Goal: Task Accomplishment & Management: Use online tool/utility

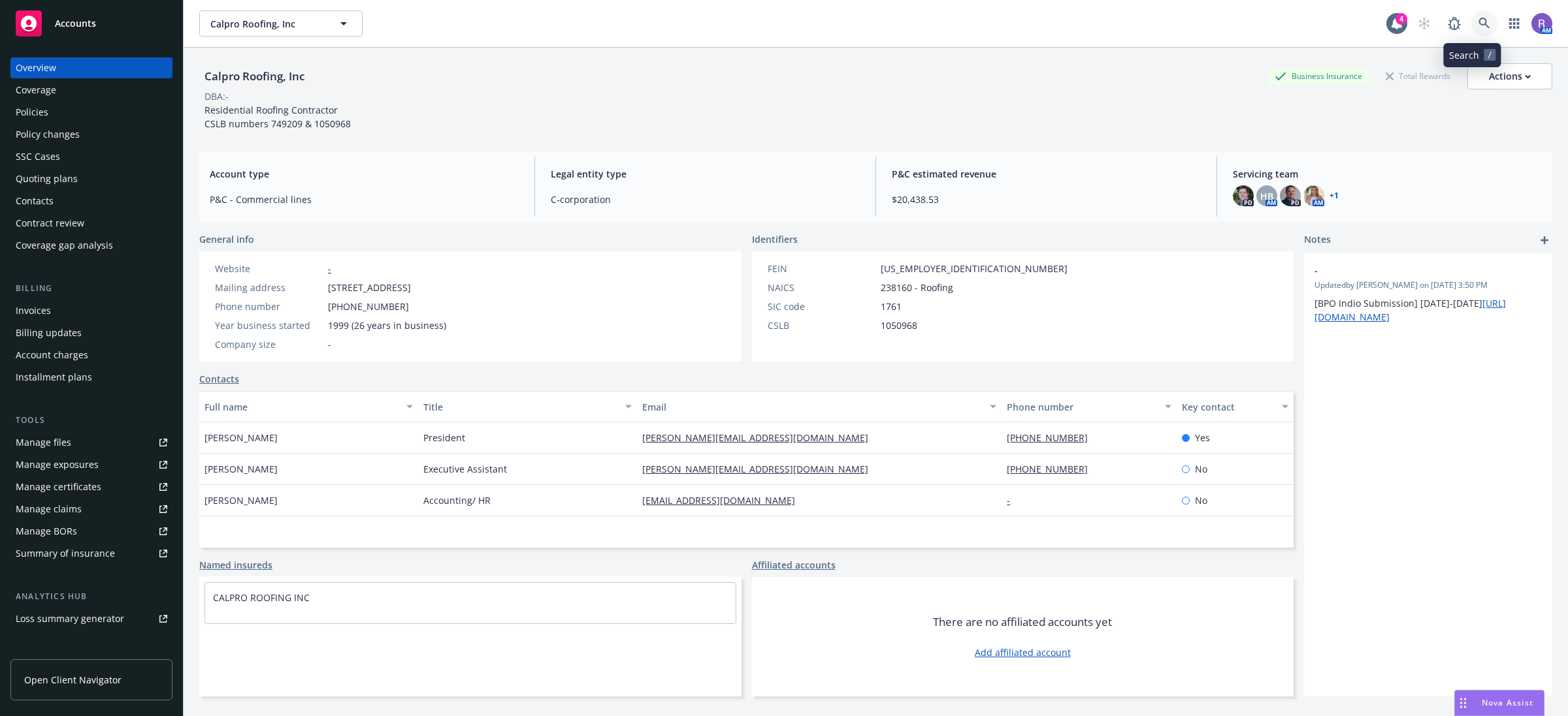
click at [1478, 25] on icon at bounding box center [1483, 22] width 11 height 11
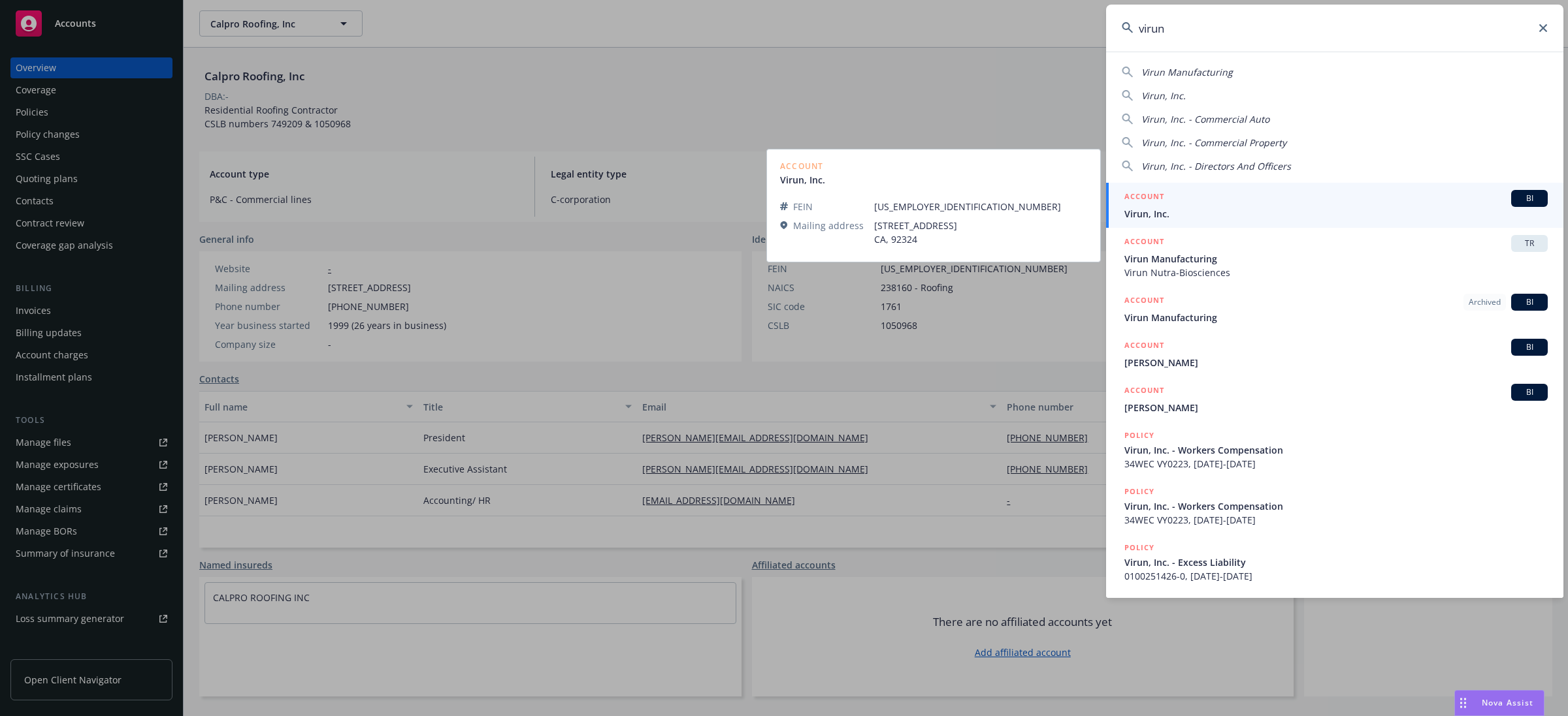
type input "virun"
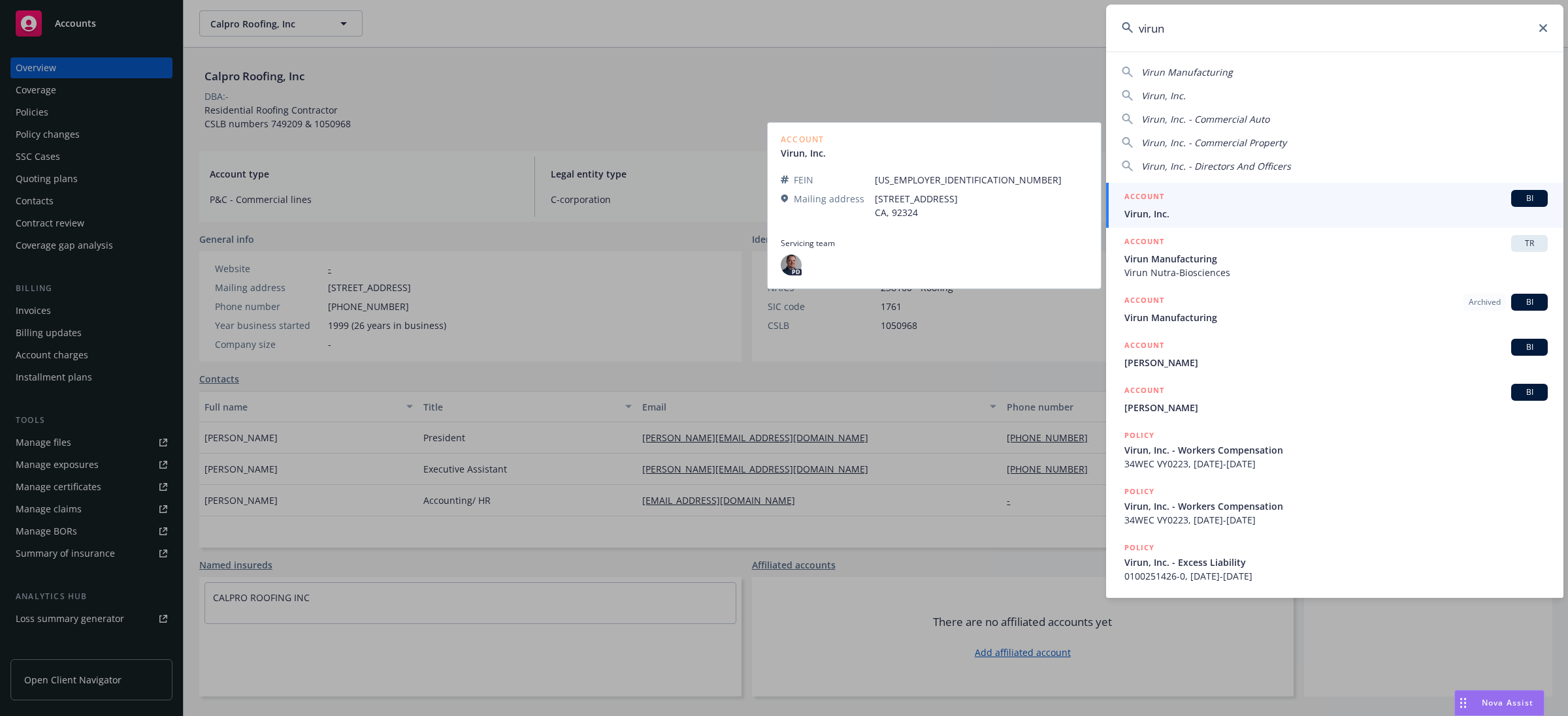
click at [1320, 211] on span "Virun, Inc." at bounding box center [1335, 214] width 423 height 14
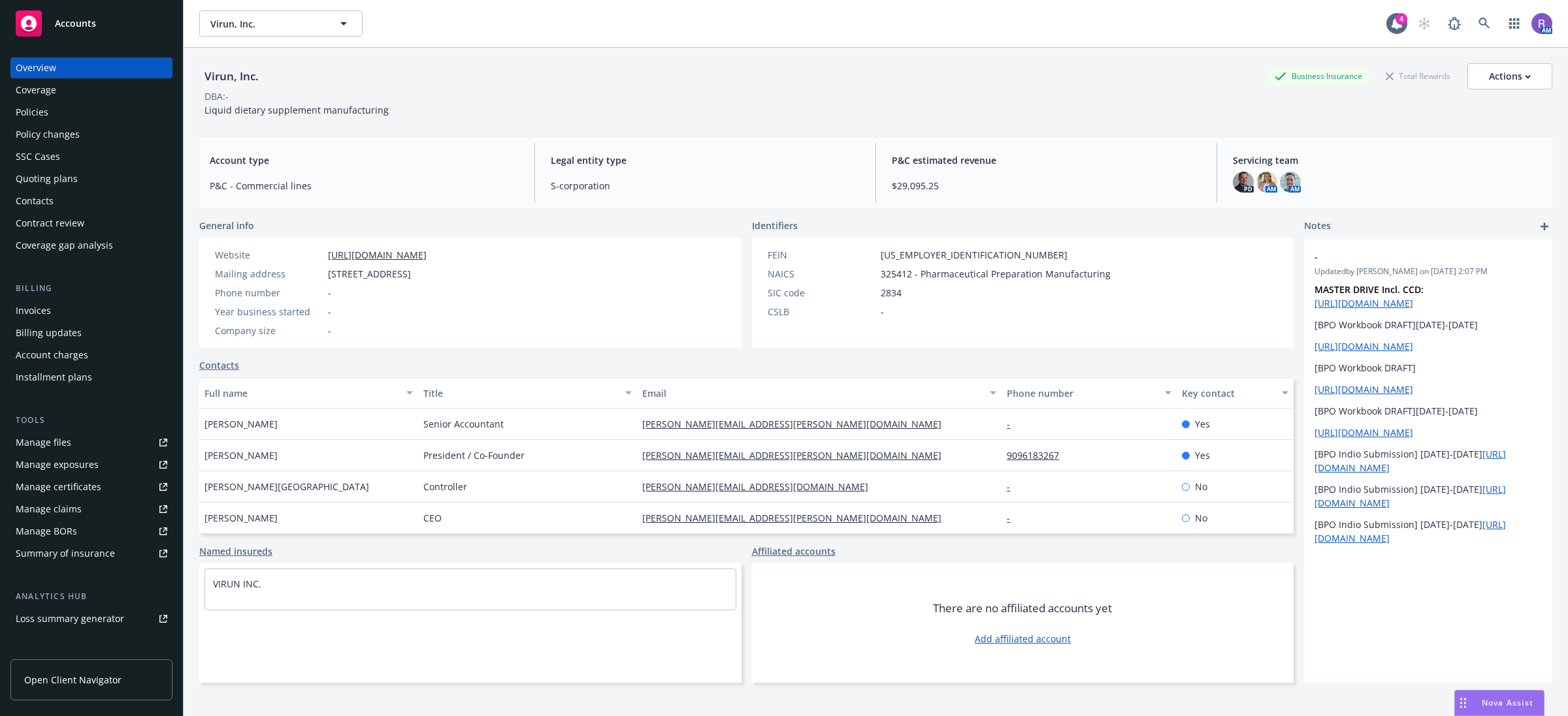
click at [69, 111] on div "Policies" at bounding box center [91, 112] width 152 height 20
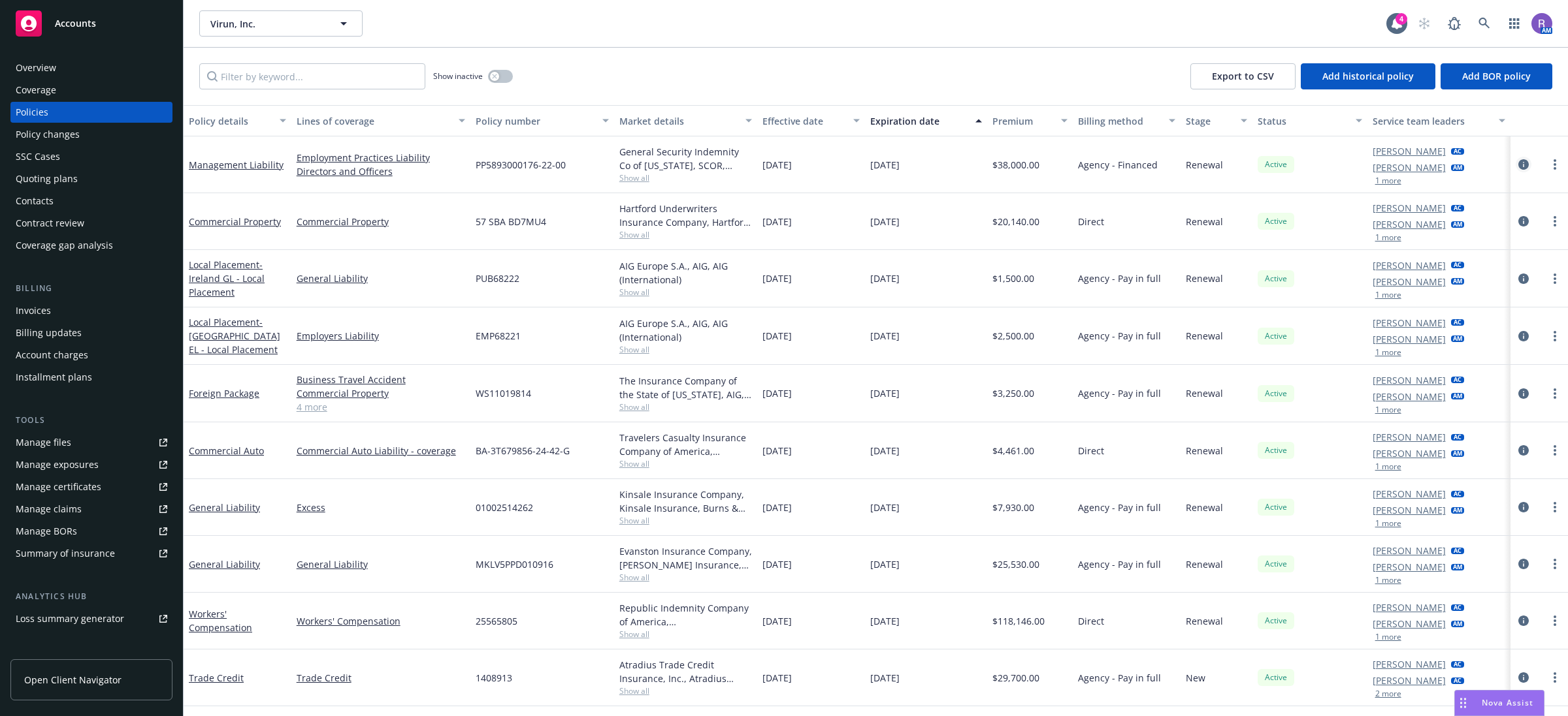
click at [1523, 163] on icon "circleInformation" at bounding box center [1523, 164] width 11 height 11
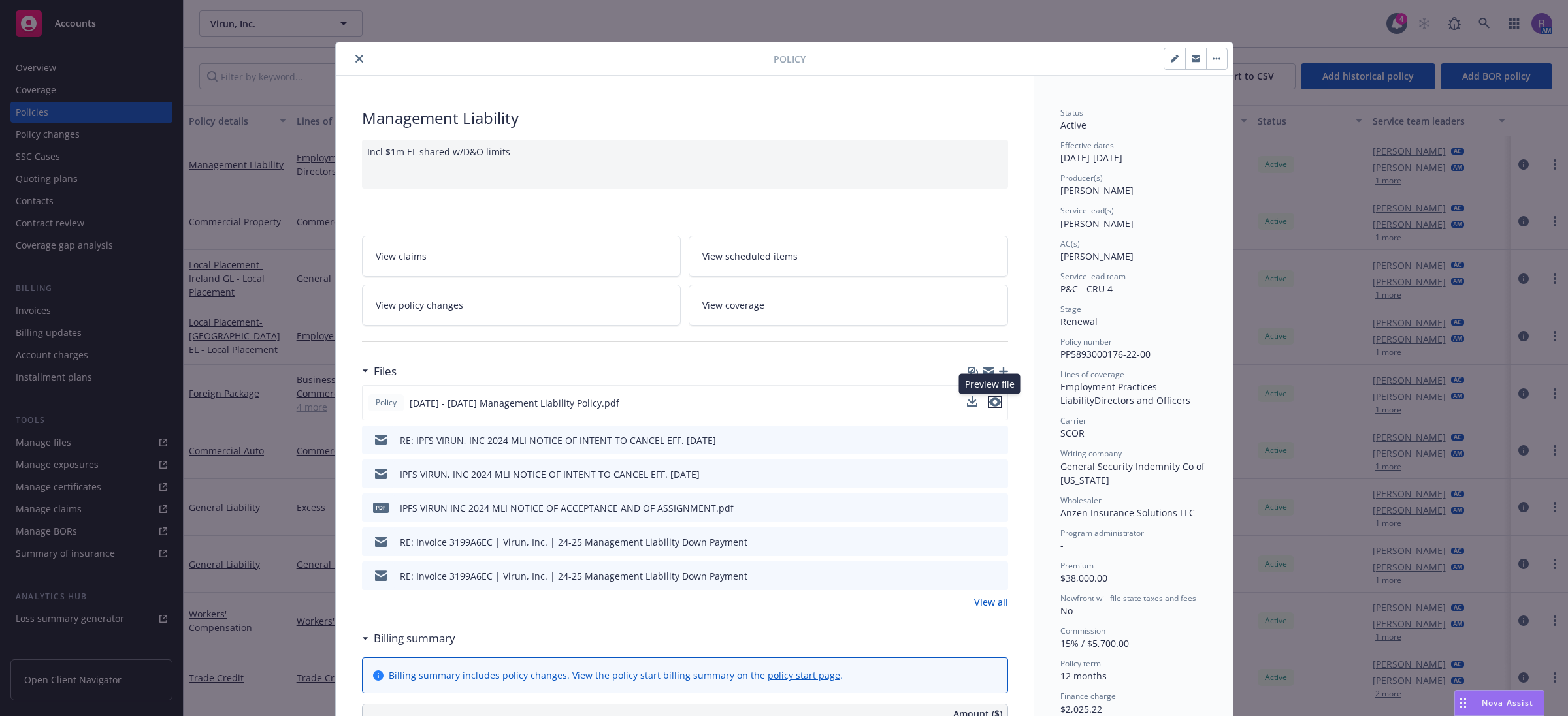
click at [989, 403] on icon "preview file" at bounding box center [995, 402] width 12 height 9
click at [356, 60] on icon "close" at bounding box center [359, 58] width 8 height 8
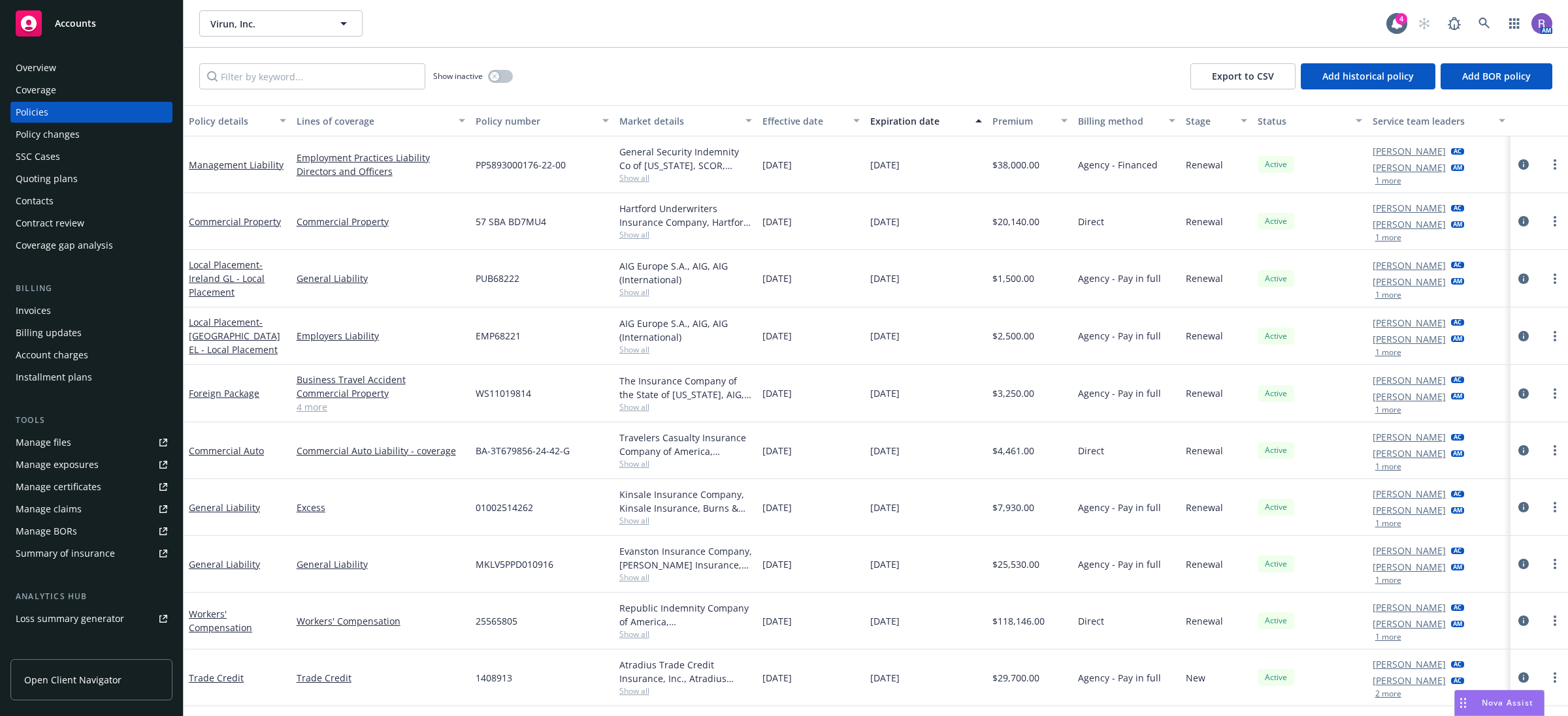
click at [73, 181] on div "Quoting plans" at bounding box center [47, 178] width 62 height 20
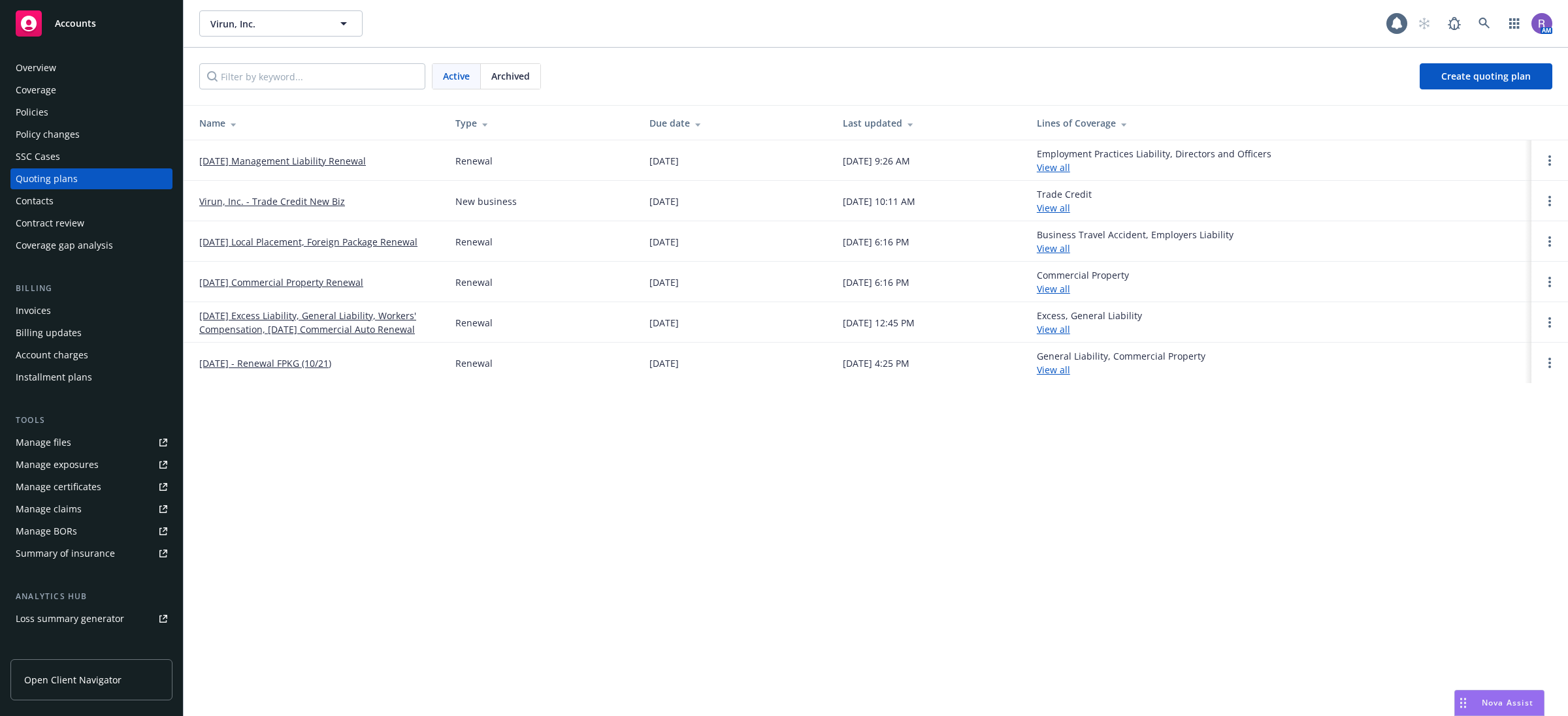
click at [279, 157] on link "08/15/25 Management Liability Renewal" at bounding box center [282, 161] width 166 height 14
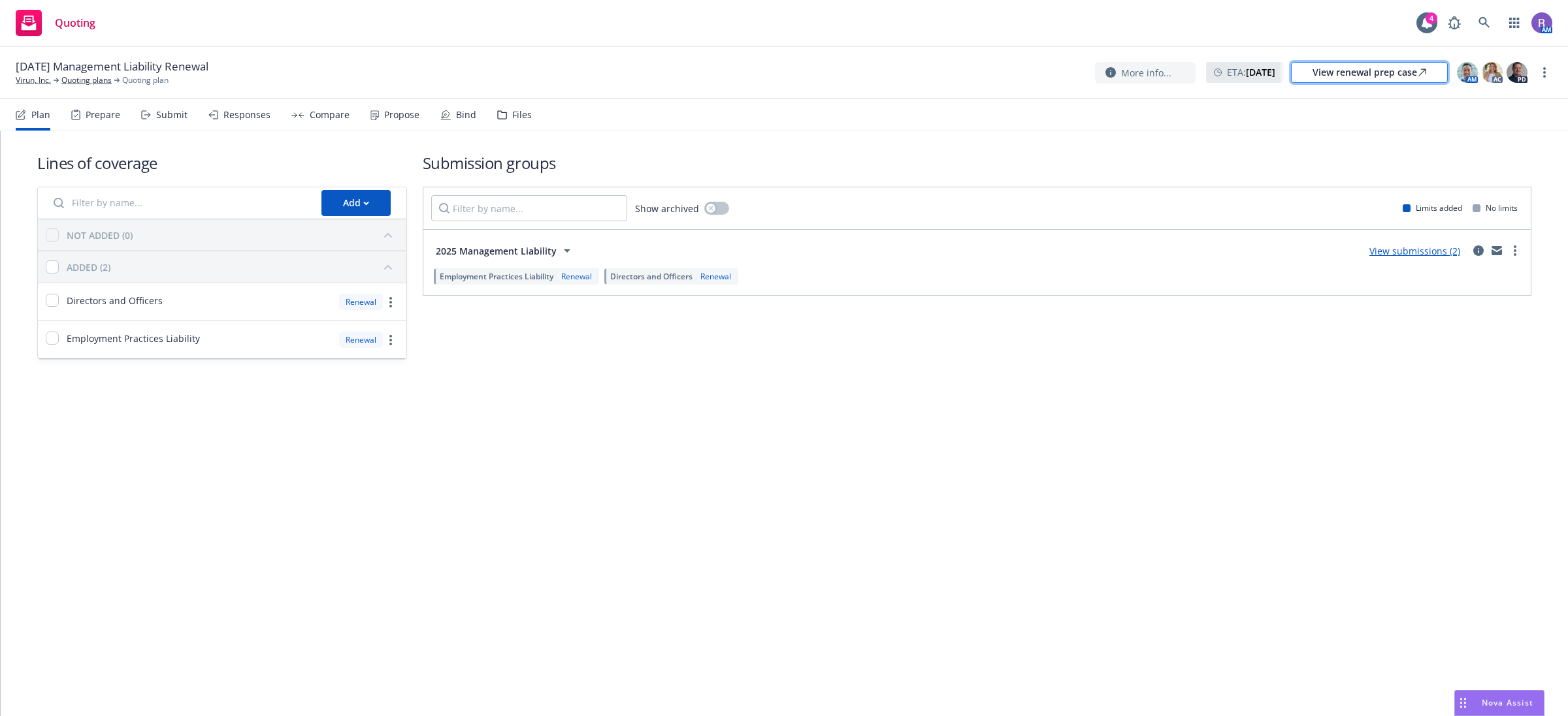
click at [1409, 66] on div "View renewal prep case" at bounding box center [1368, 72] width 114 height 19
click at [497, 112] on icon at bounding box center [502, 114] width 10 height 9
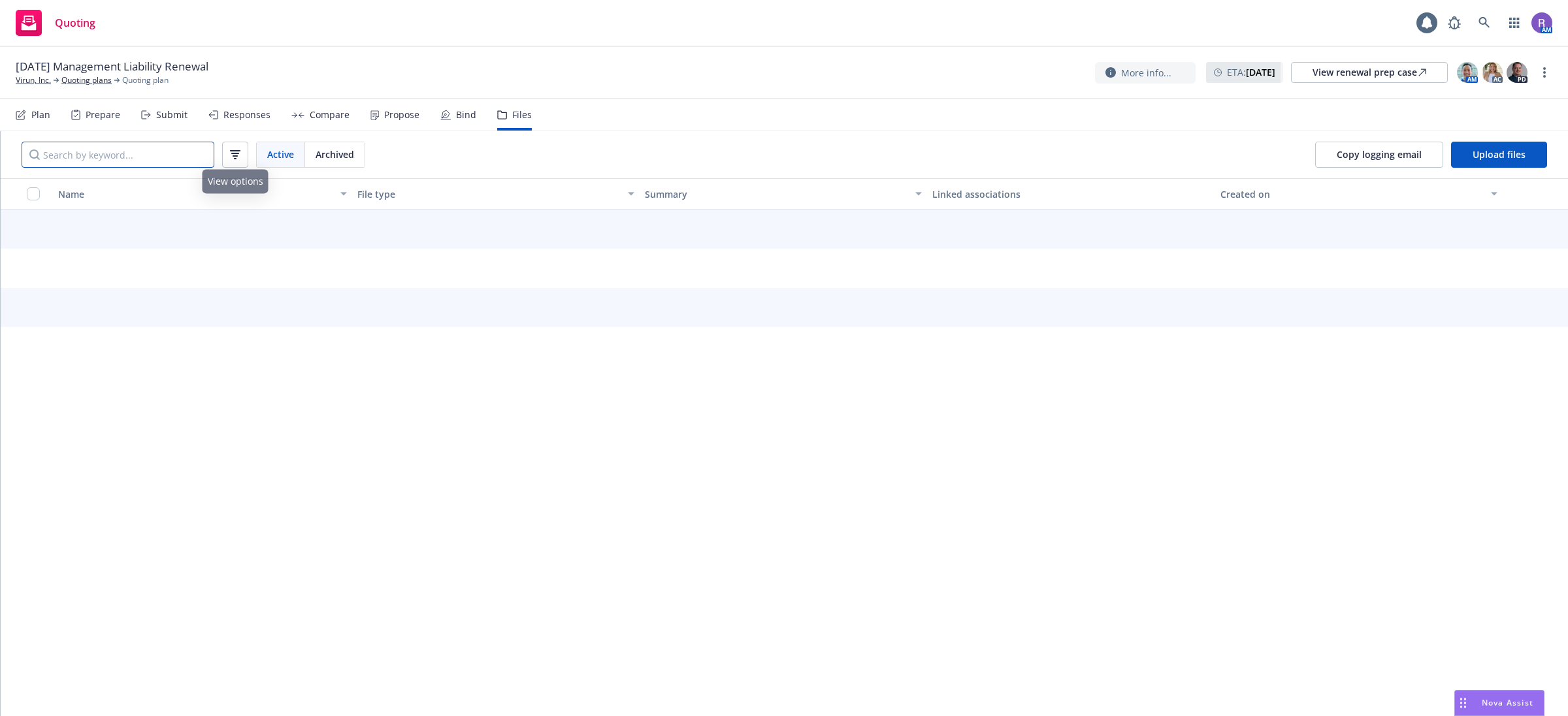
click at [114, 150] on input "Search by keyword..." at bounding box center [118, 155] width 193 height 26
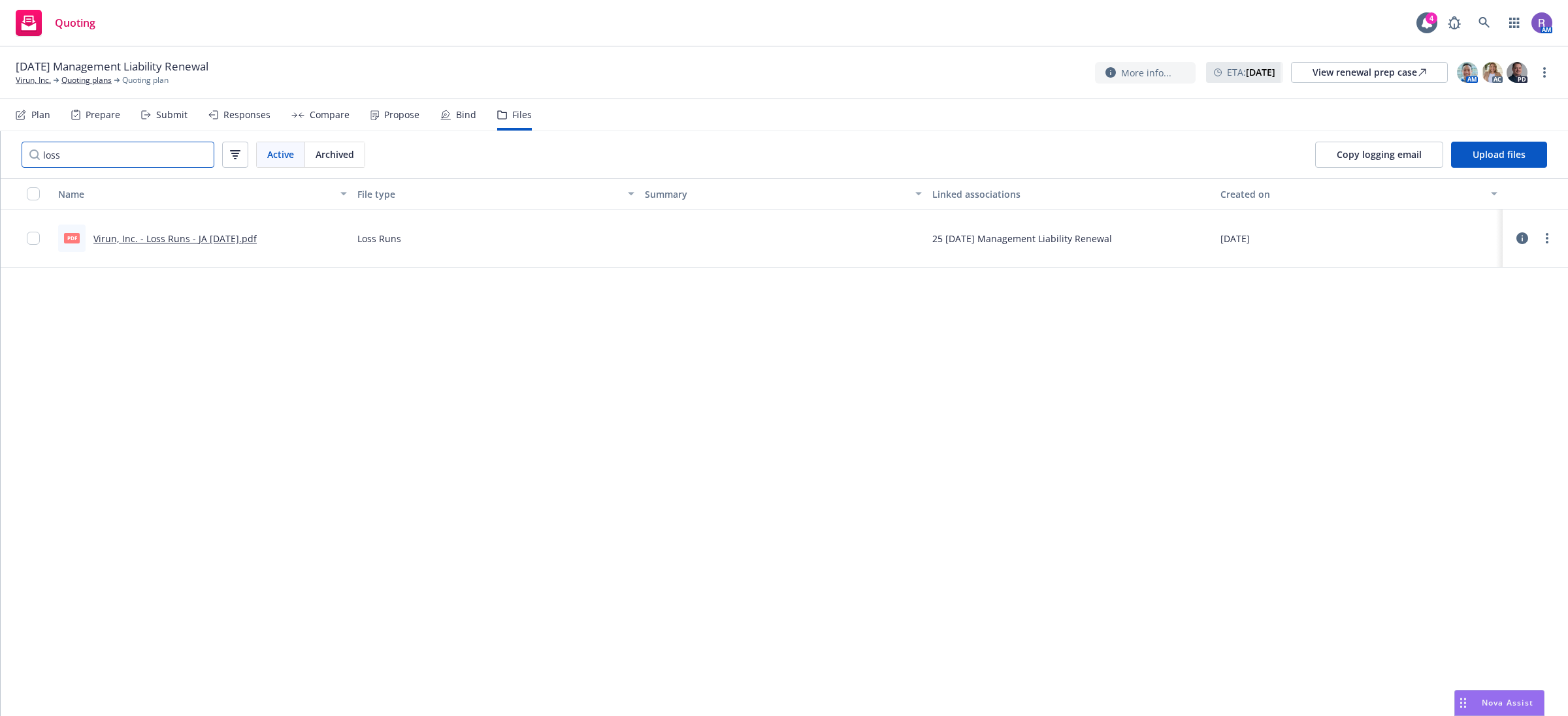
type input "loss"
click at [219, 235] on link "Virun, Inc. - Loss Runs - JA 07.03.2025.pdf" at bounding box center [175, 238] width 164 height 13
click at [91, 82] on link "Quoting plans" at bounding box center [87, 81] width 51 height 12
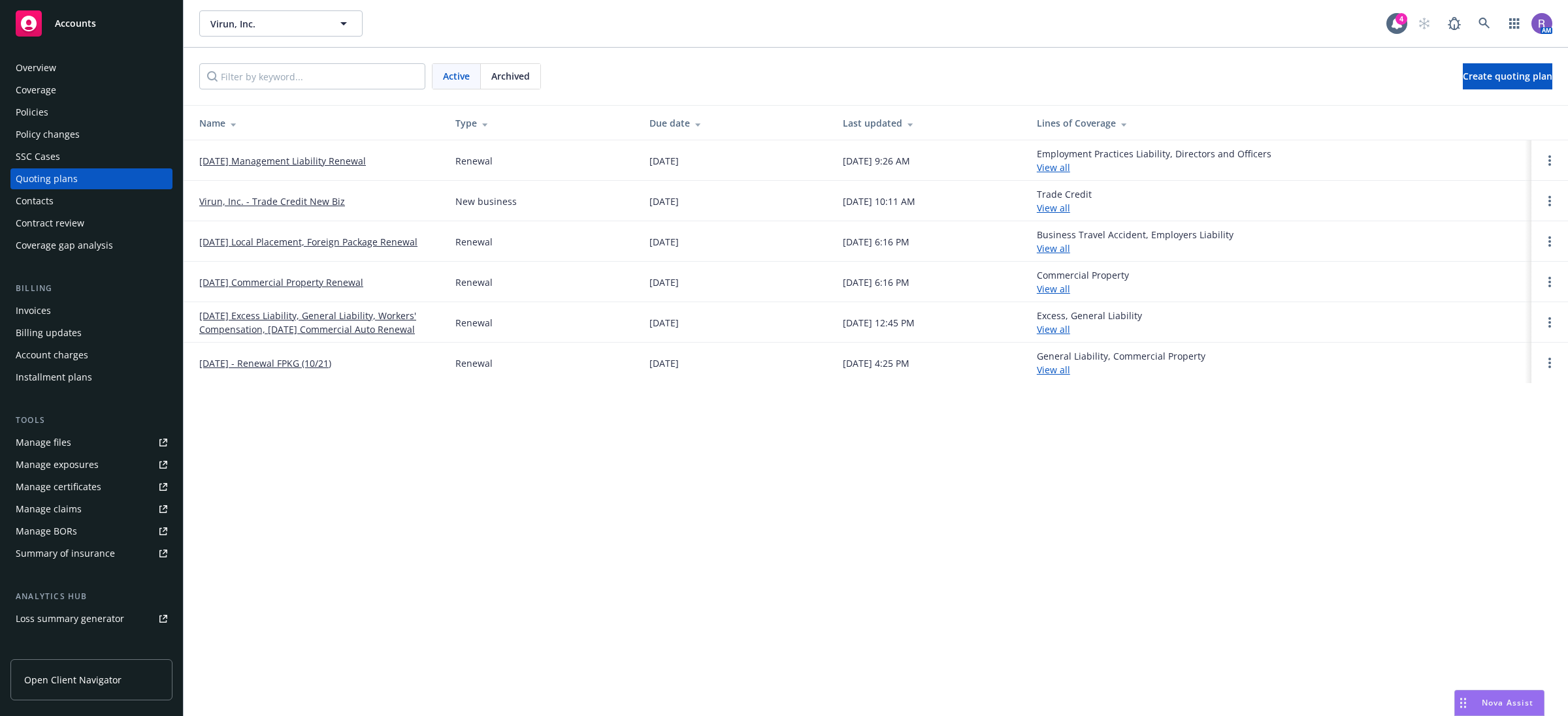
click at [521, 79] on span "Archived" at bounding box center [511, 76] width 39 height 14
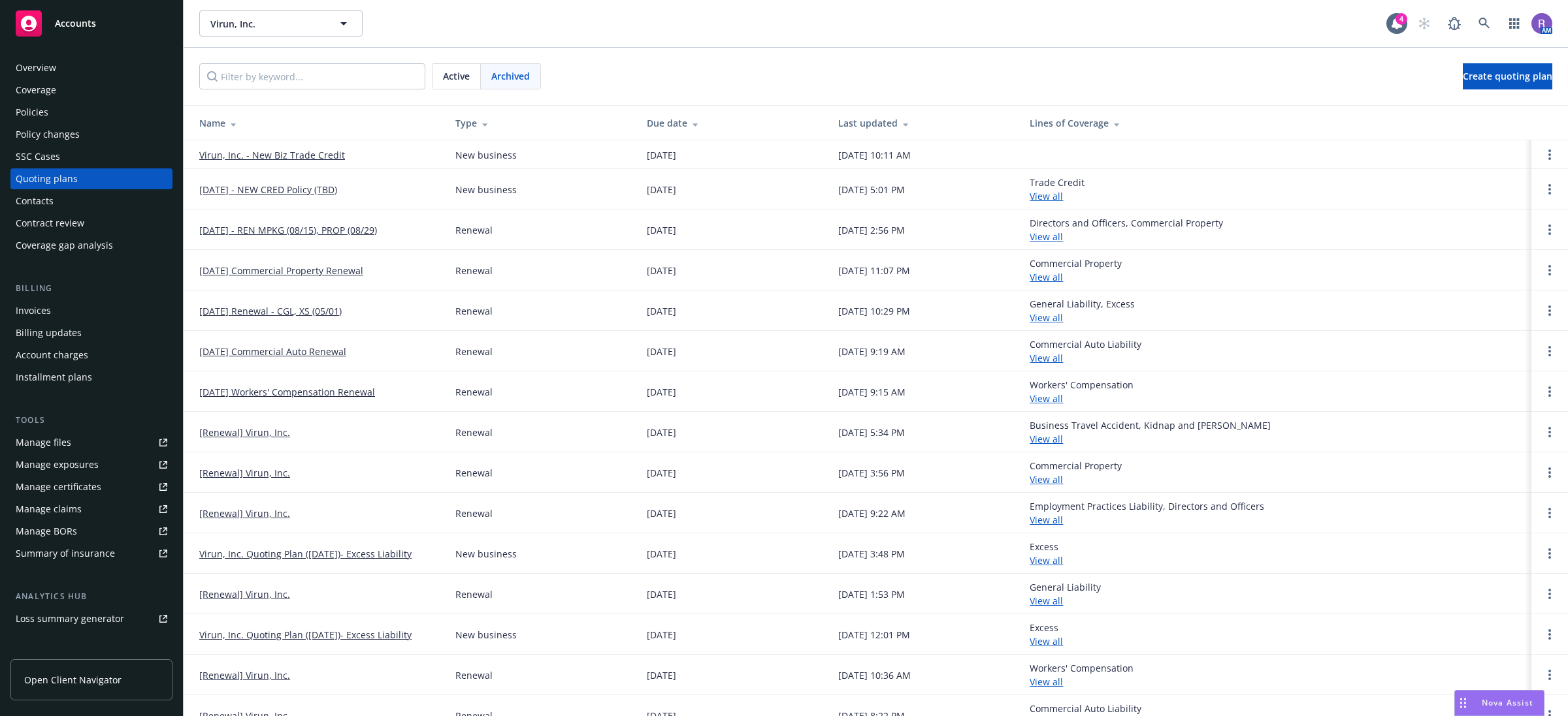
click at [295, 229] on link "August 2024 - REN MPKG (08/15), PROP (08/29)" at bounding box center [288, 231] width 178 height 14
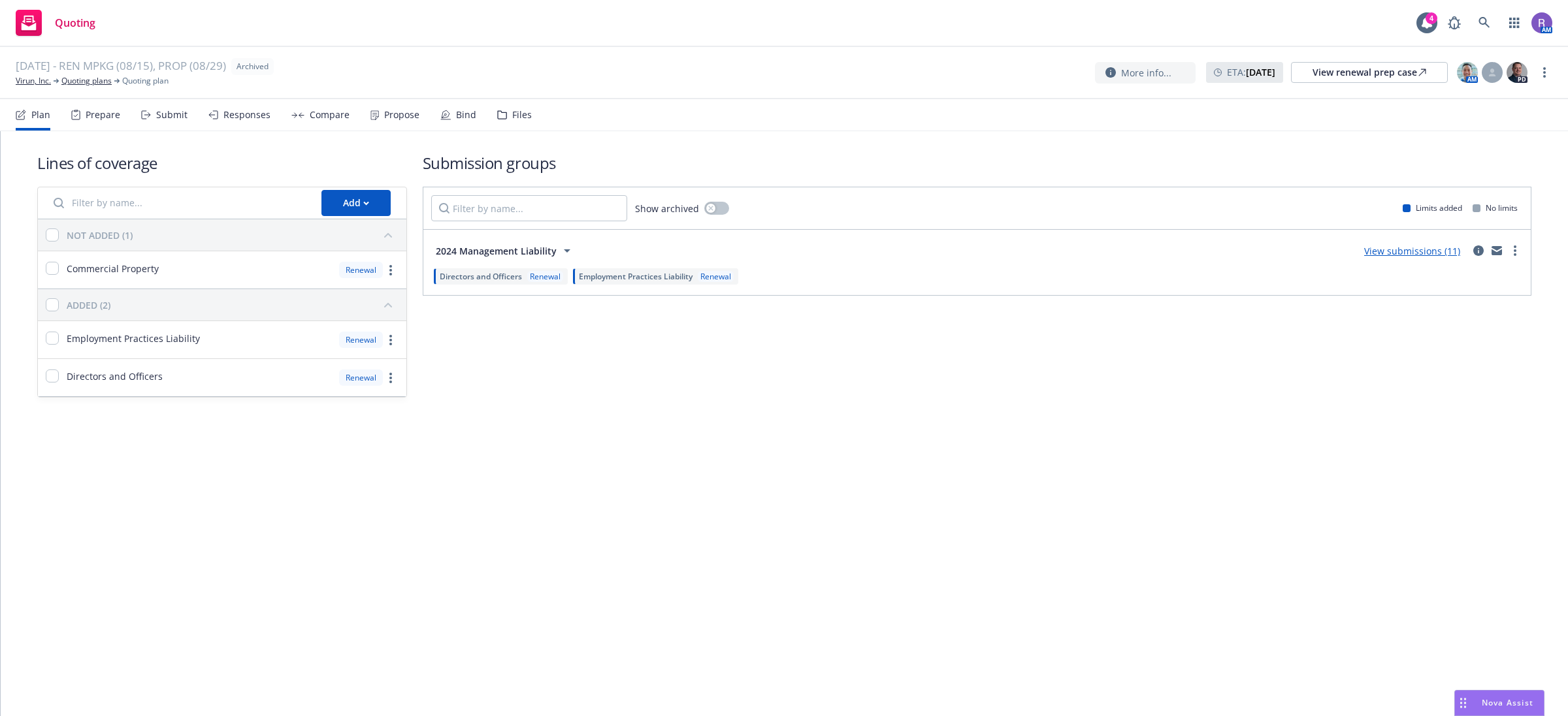
click at [498, 111] on icon at bounding box center [502, 114] width 10 height 9
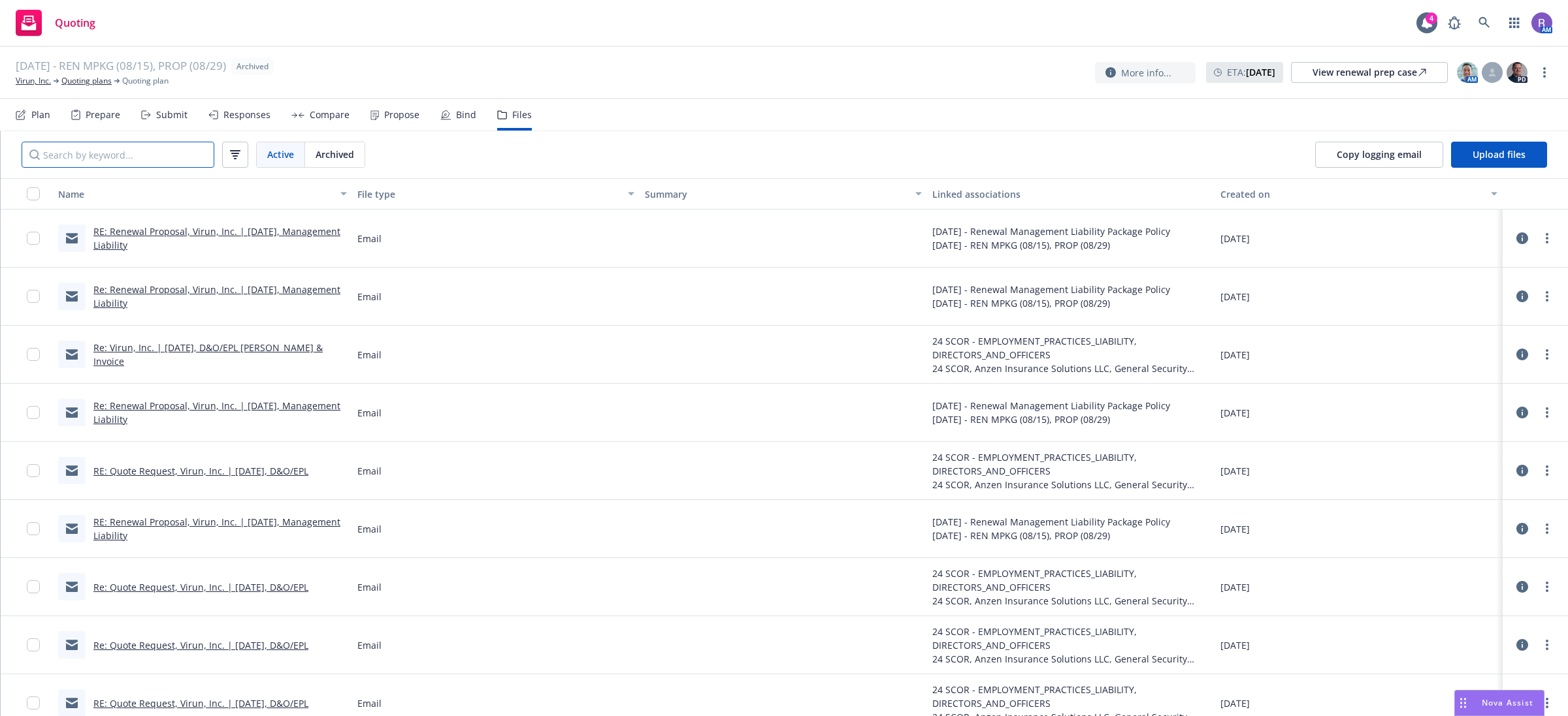
click at [156, 160] on input "Search by keyword..." at bounding box center [118, 155] width 193 height 26
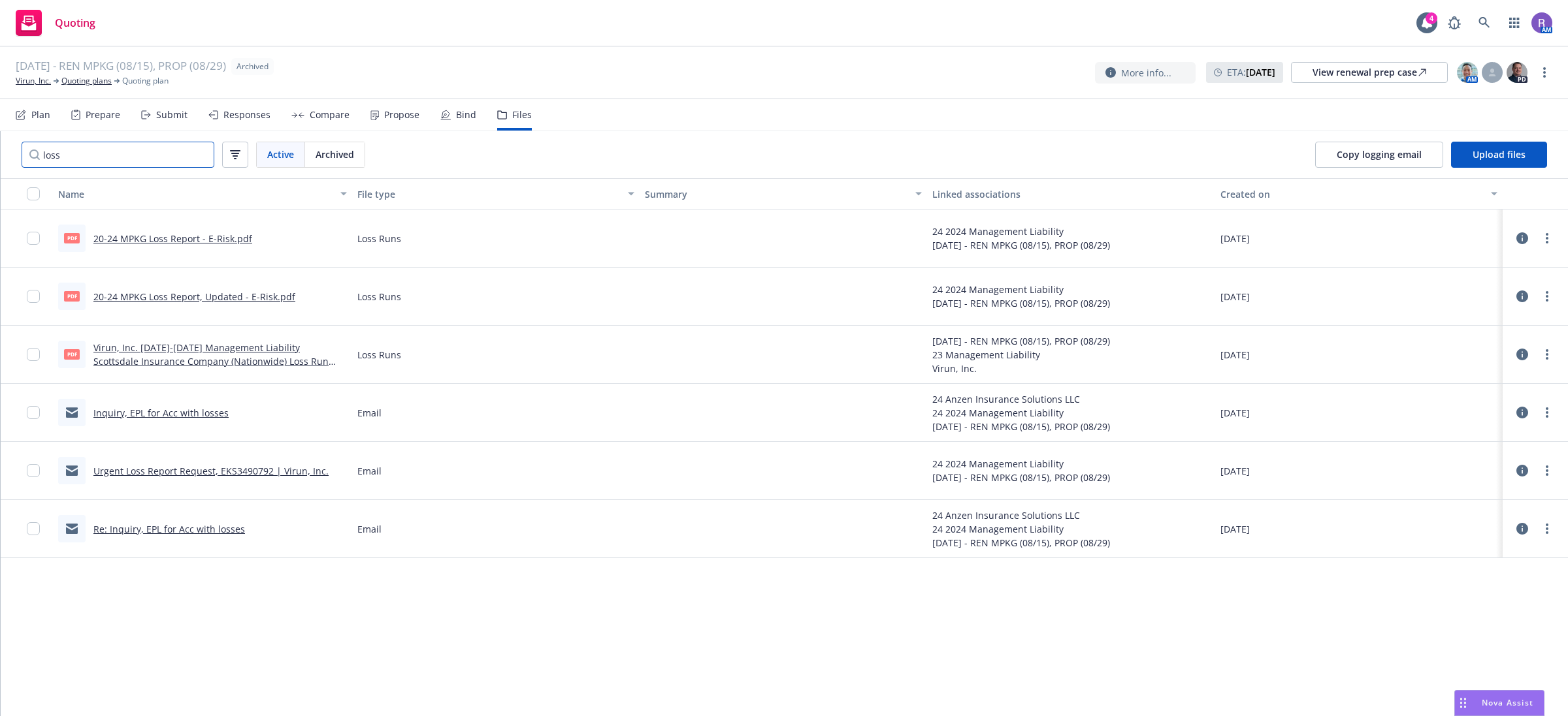
type input "loss"
click at [164, 239] on link "20-24 MPKG Loss Report - E-Risk.pdf" at bounding box center [172, 238] width 159 height 13
click at [194, 299] on link "20-24 MPKG Loss Report, Updated - E-Risk.pdf" at bounding box center [194, 297] width 201 height 13
click at [83, 84] on link "Quoting plans" at bounding box center [87, 81] width 51 height 12
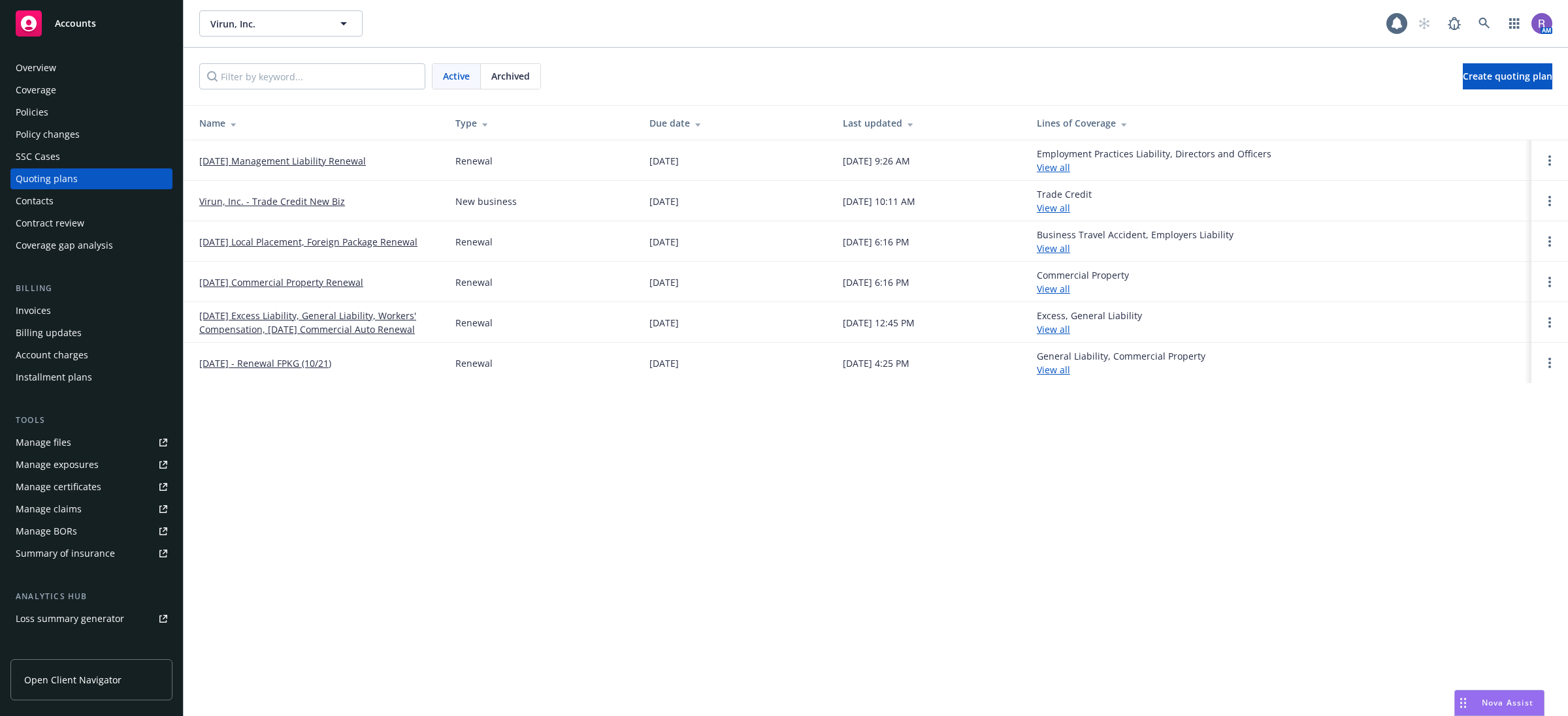
click at [515, 79] on span "Archived" at bounding box center [511, 76] width 39 height 14
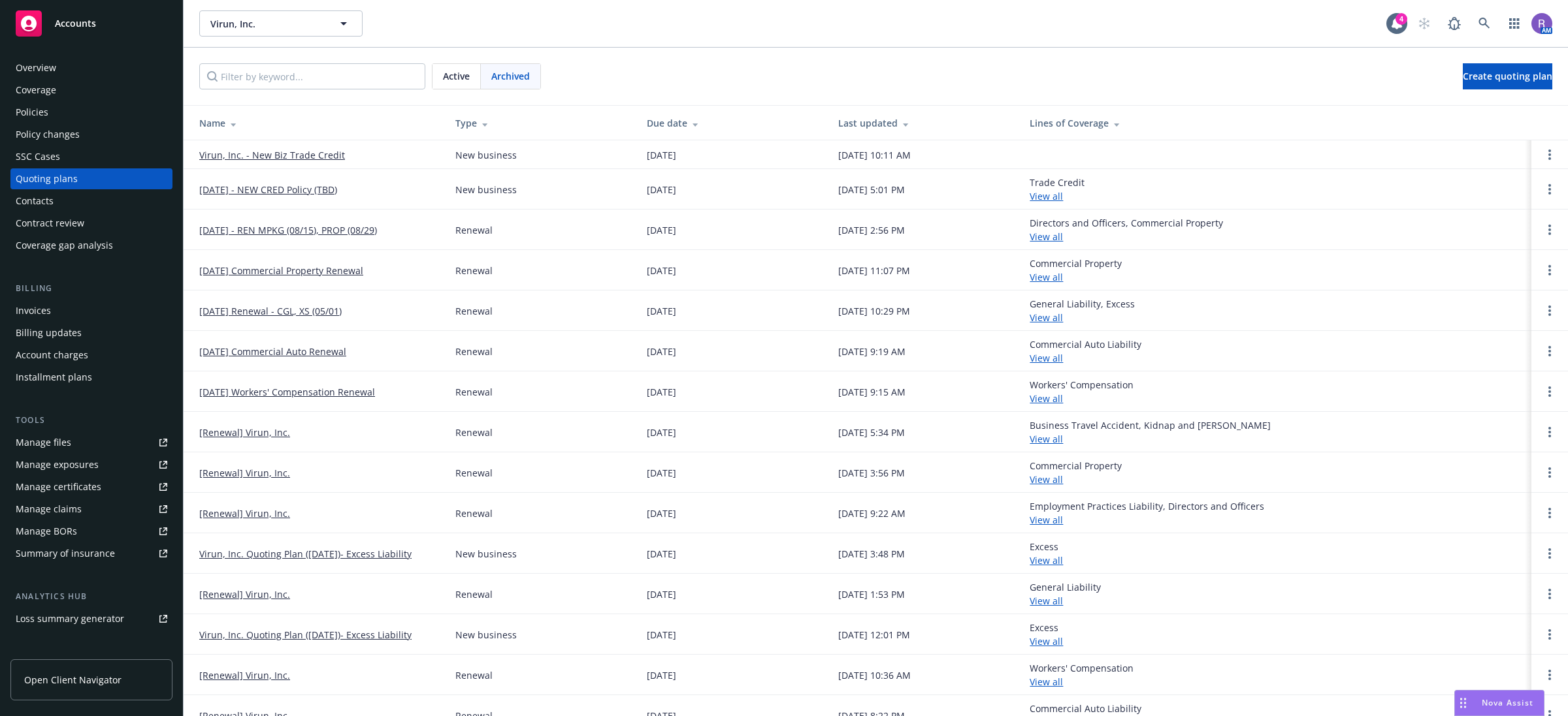
click at [435, 79] on div "Active" at bounding box center [456, 77] width 49 height 25
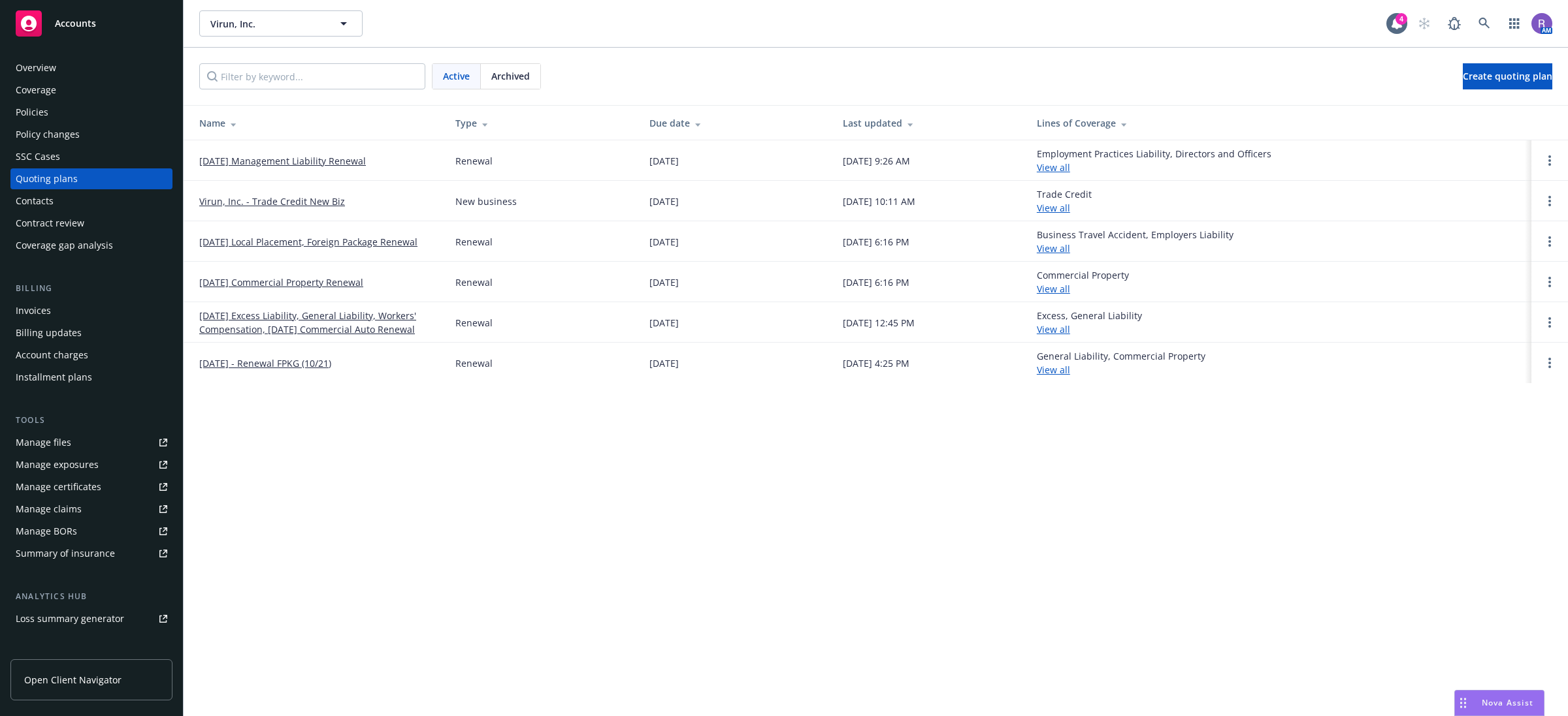
click at [310, 161] on link "[DATE] Management Liability Renewal" at bounding box center [282, 161] width 166 height 14
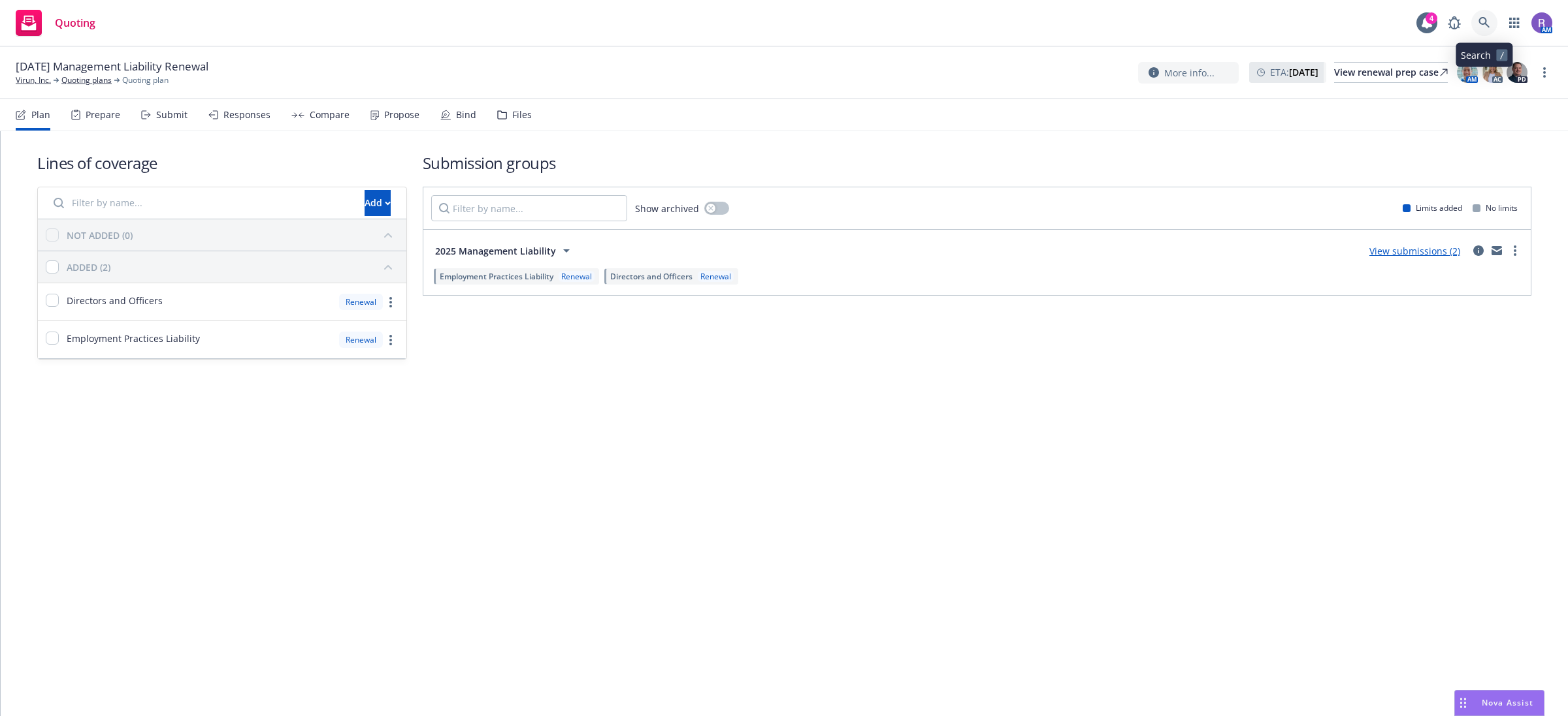
click at [1483, 23] on icon at bounding box center [1483, 21] width 11 height 11
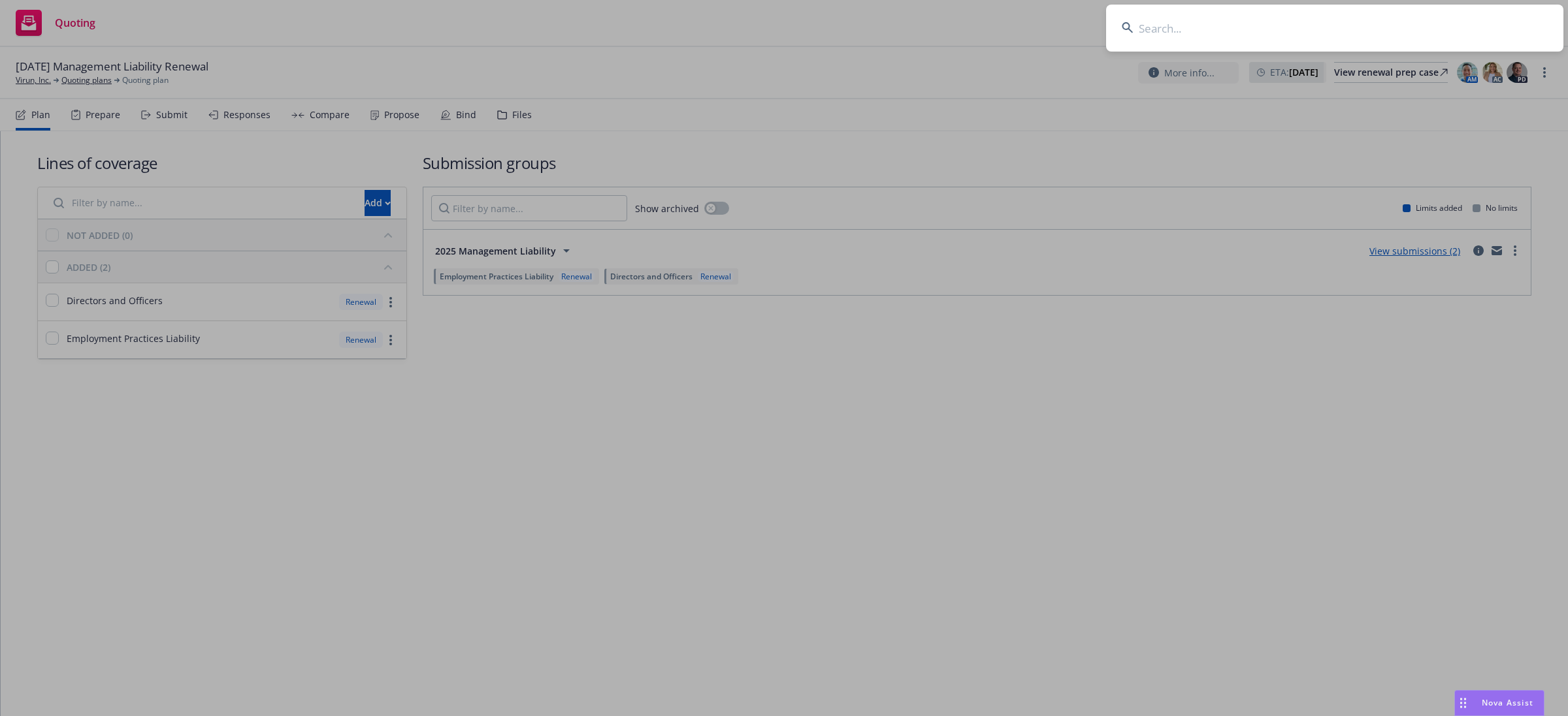
click at [1483, 23] on input at bounding box center [1334, 28] width 457 height 47
type input "apoyo"
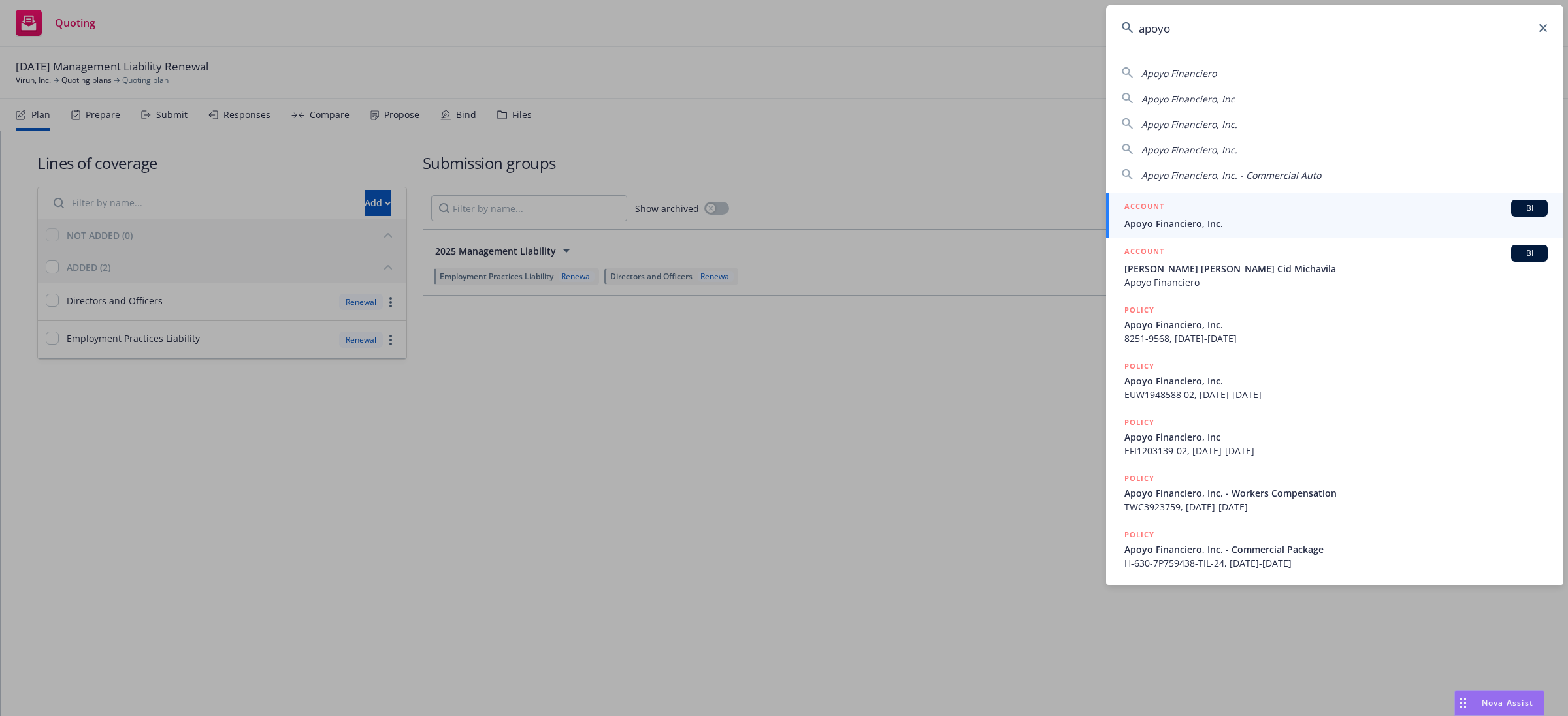
click at [1307, 220] on span "Apoyo Financiero, Inc." at bounding box center [1335, 224] width 423 height 14
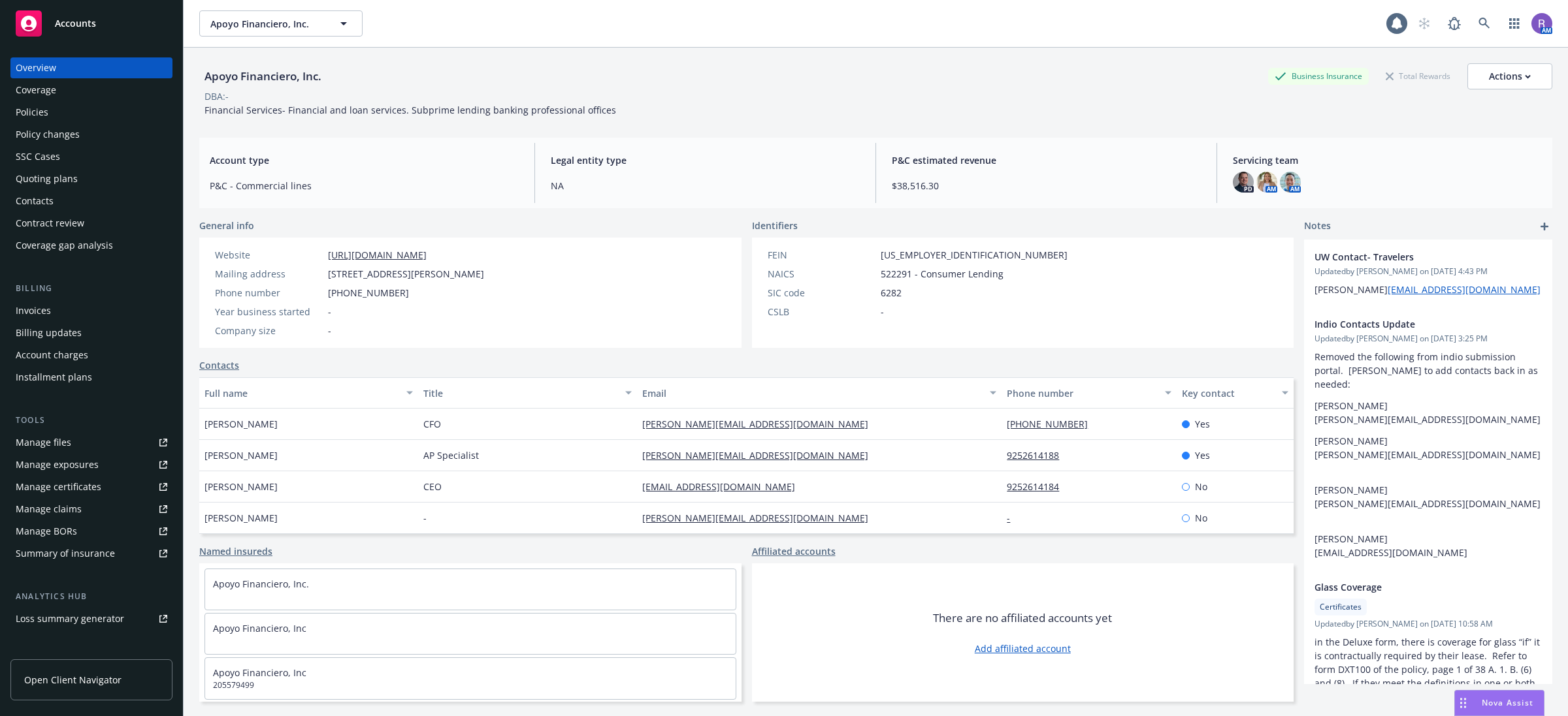
click at [65, 182] on div "Quoting plans" at bounding box center [47, 178] width 62 height 20
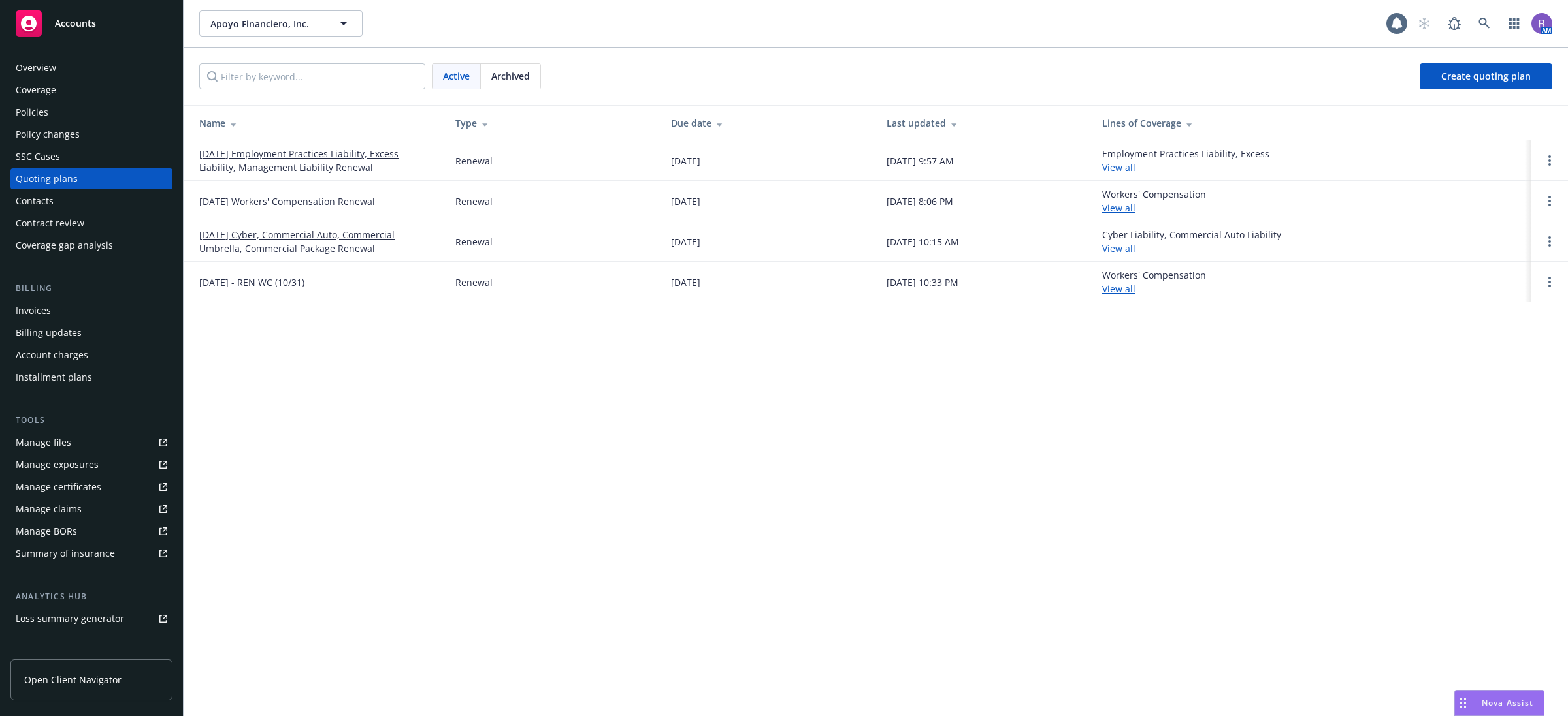
click at [365, 152] on link "[DATE] Employment Practices Liability, Excess Liability, Management Liability R…" at bounding box center [317, 161] width 236 height 27
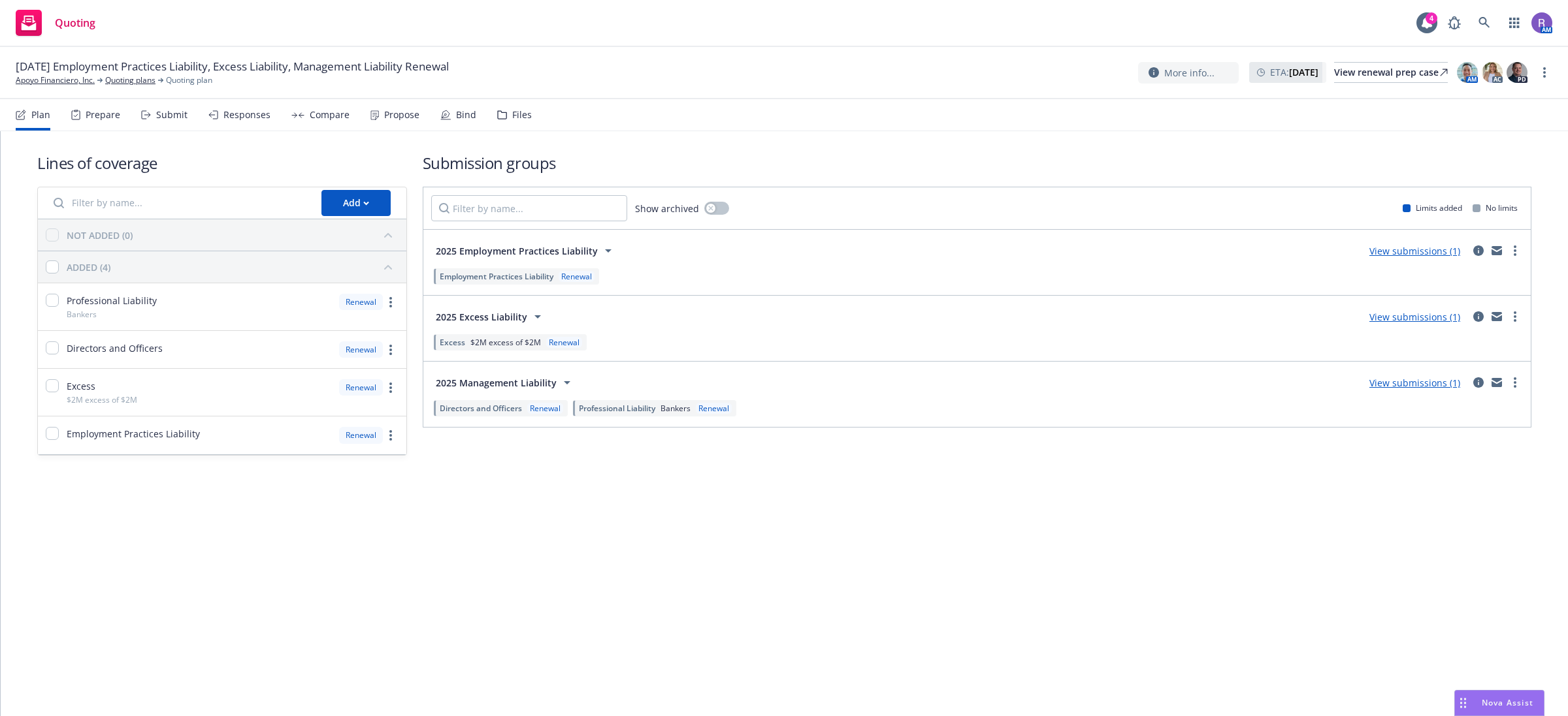
click at [459, 118] on div "Bind" at bounding box center [465, 115] width 20 height 11
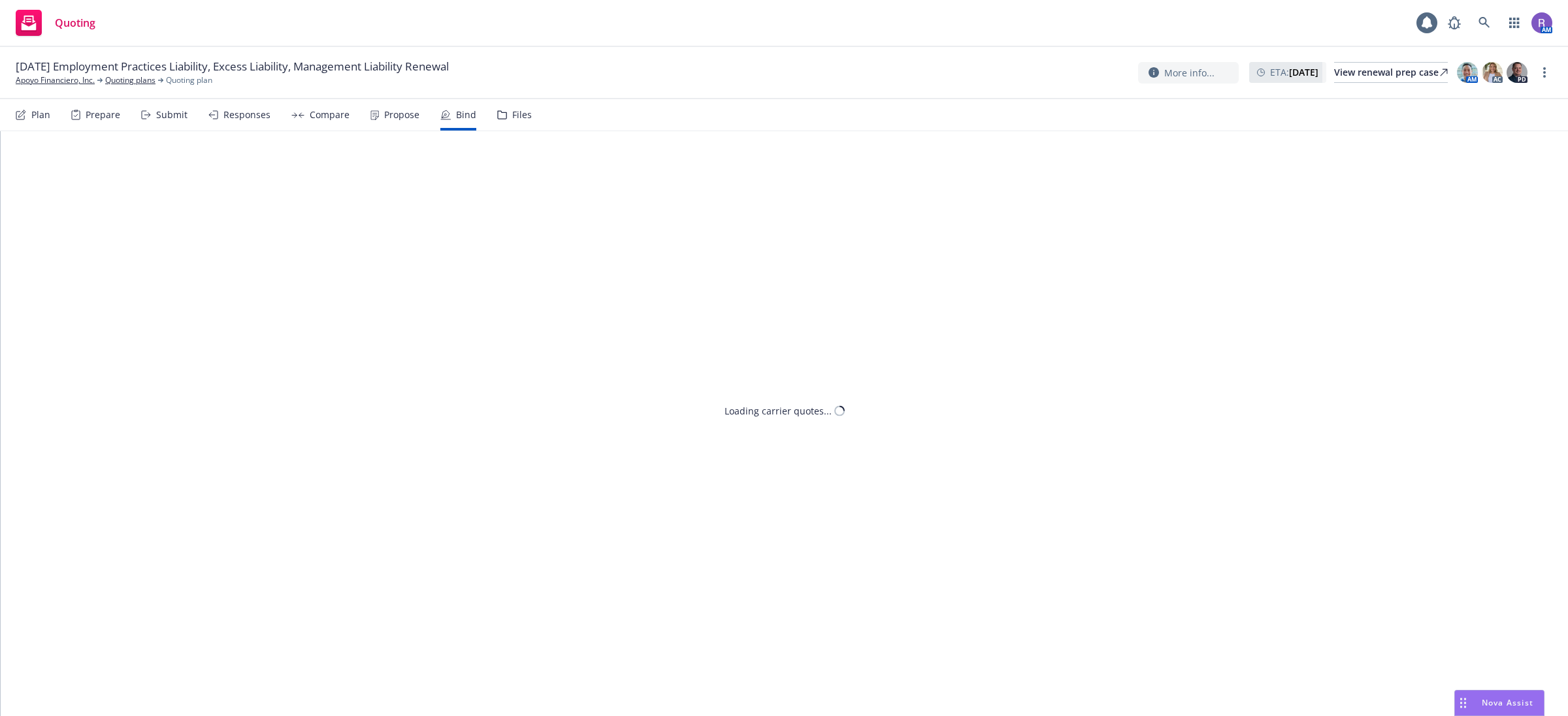
click at [387, 122] on div "Propose" at bounding box center [395, 115] width 49 height 31
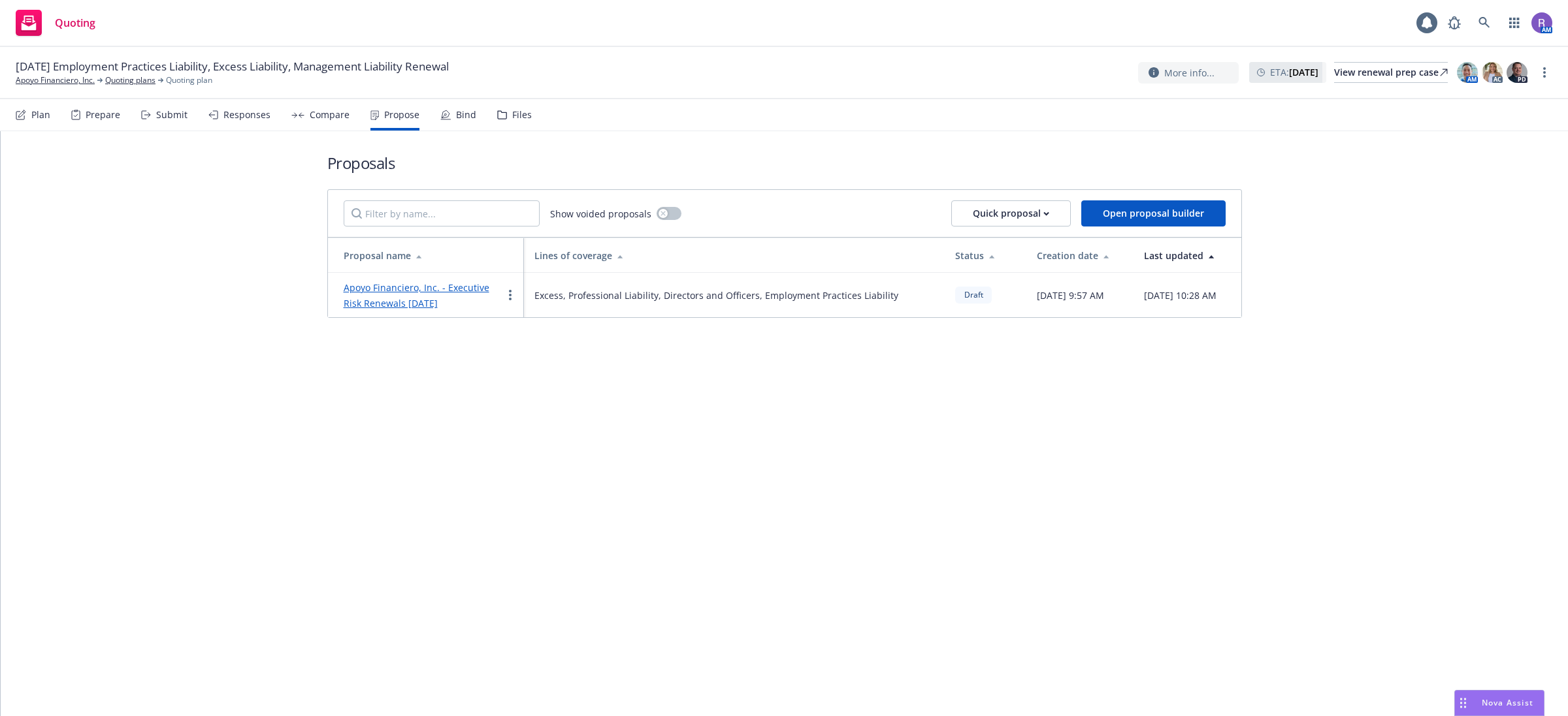
click at [409, 304] on link "Apoyo Financiero, Inc. - Executive Risk Renewals [DATE]" at bounding box center [417, 295] width 146 height 28
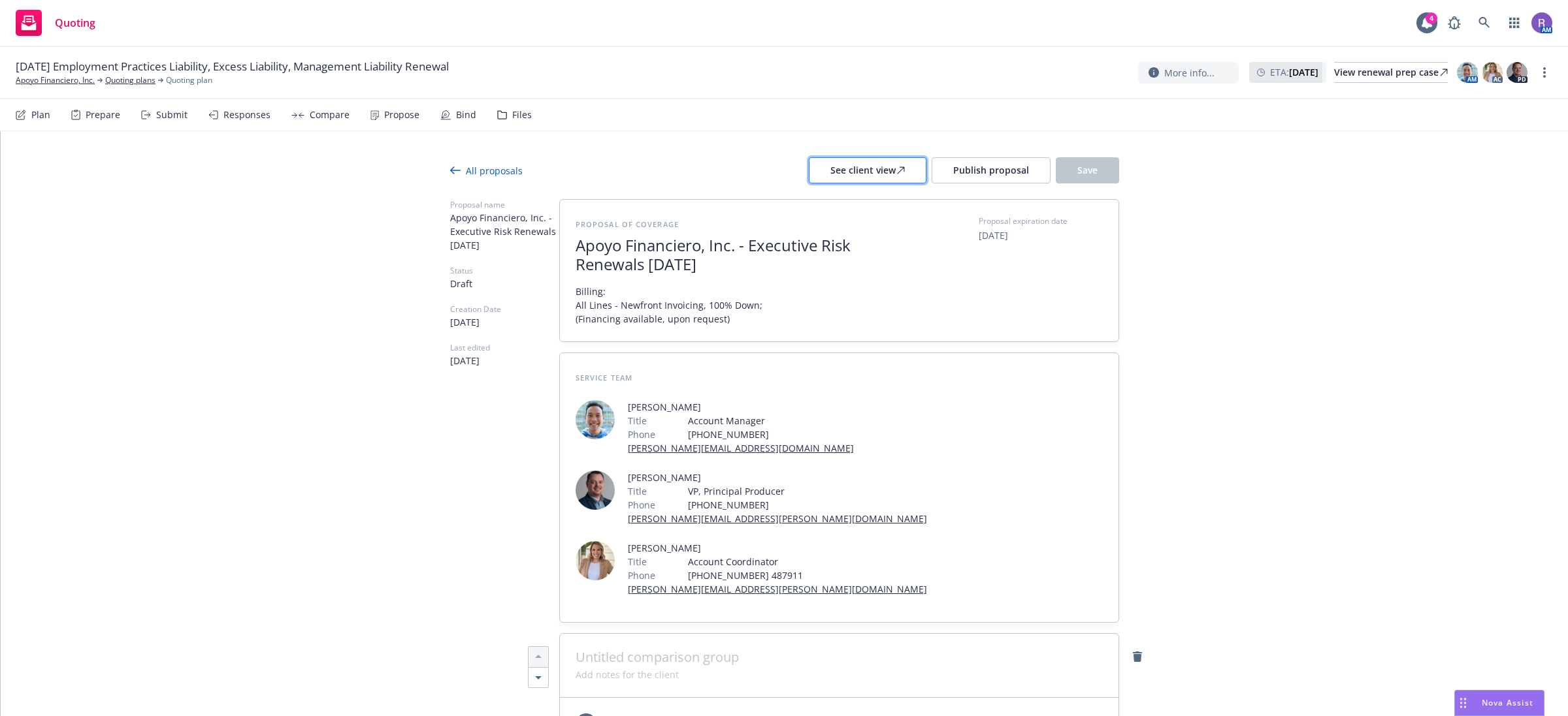
click at [877, 180] on div "See client view" at bounding box center [867, 170] width 75 height 25
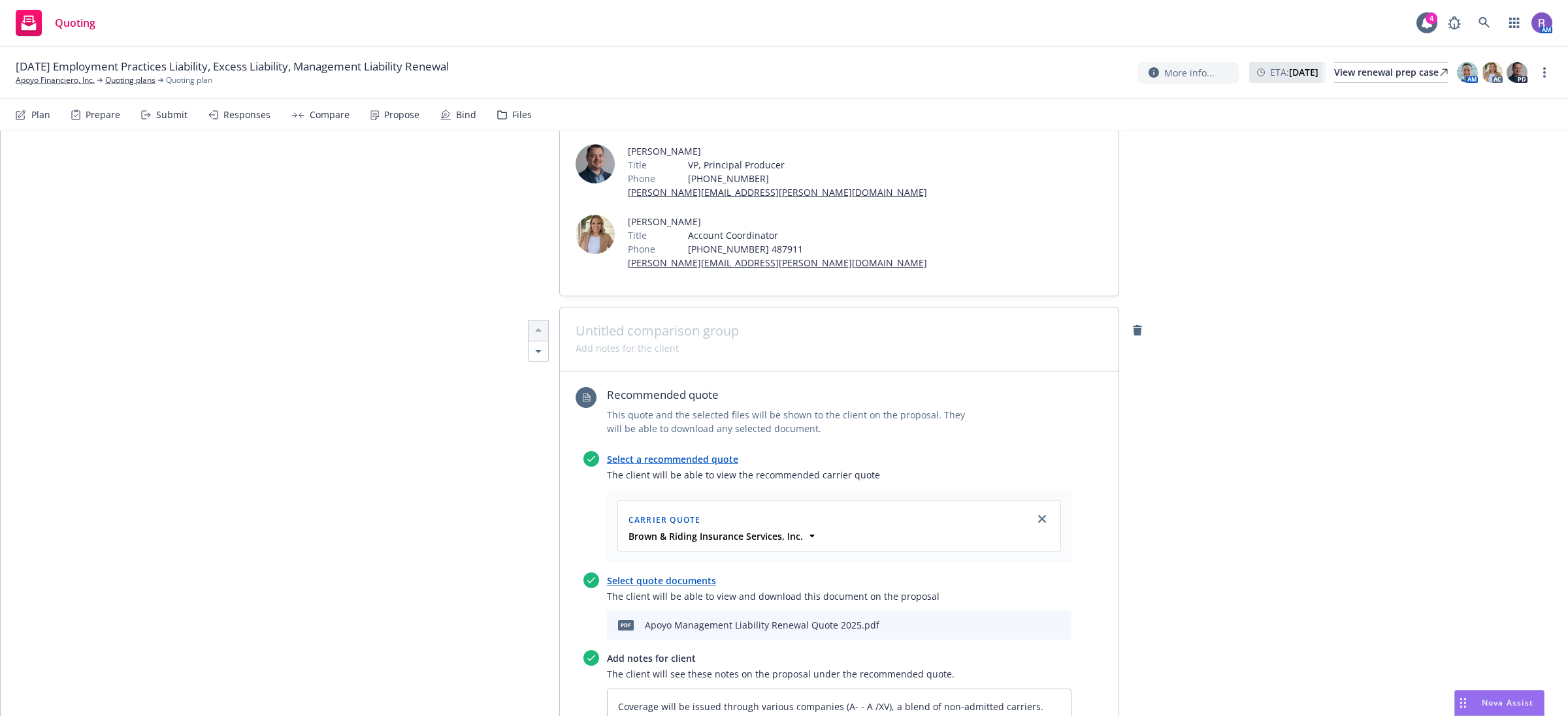
type textarea "x"
click at [671, 341] on span at bounding box center [839, 348] width 528 height 14
click at [631, 341] on span at bounding box center [627, 348] width 103 height 14
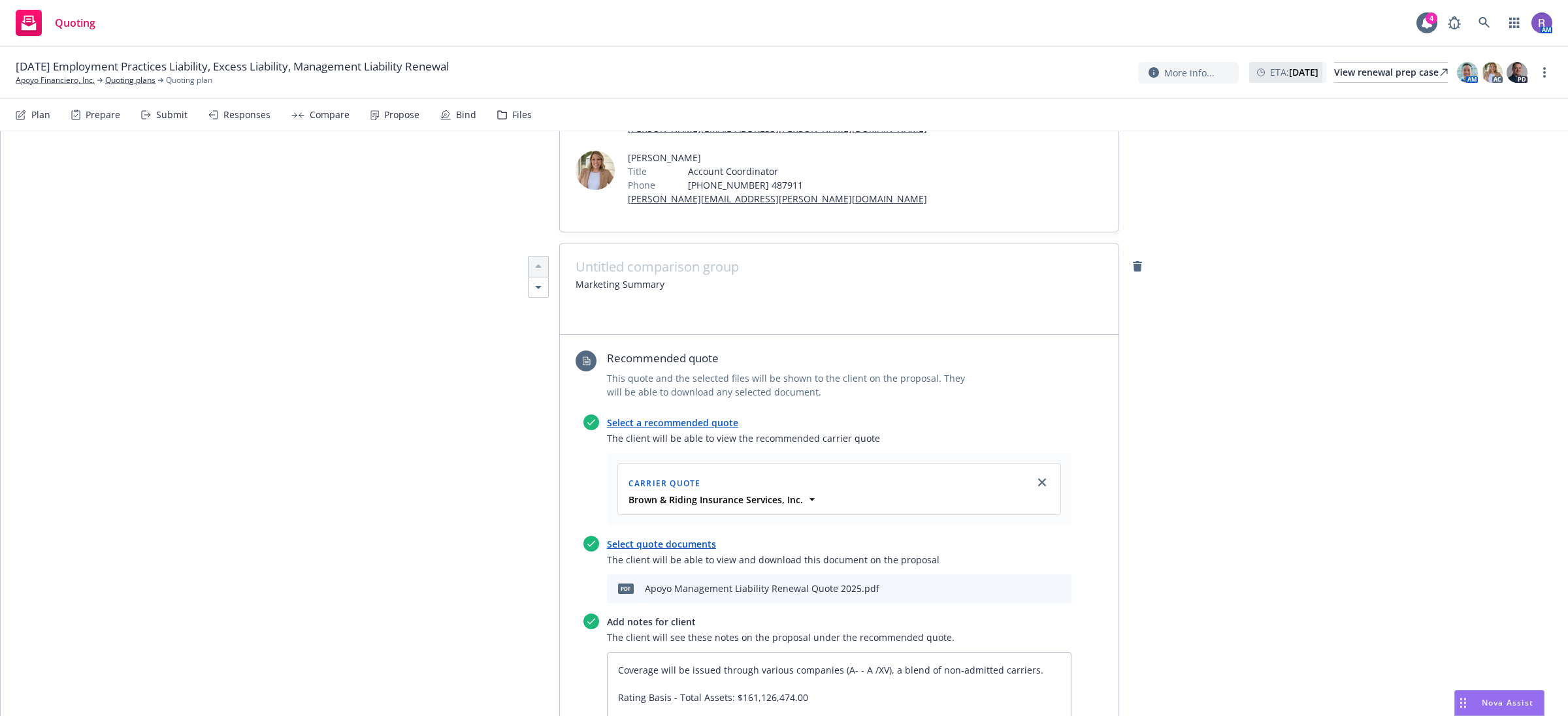
scroll to position [82, 0]
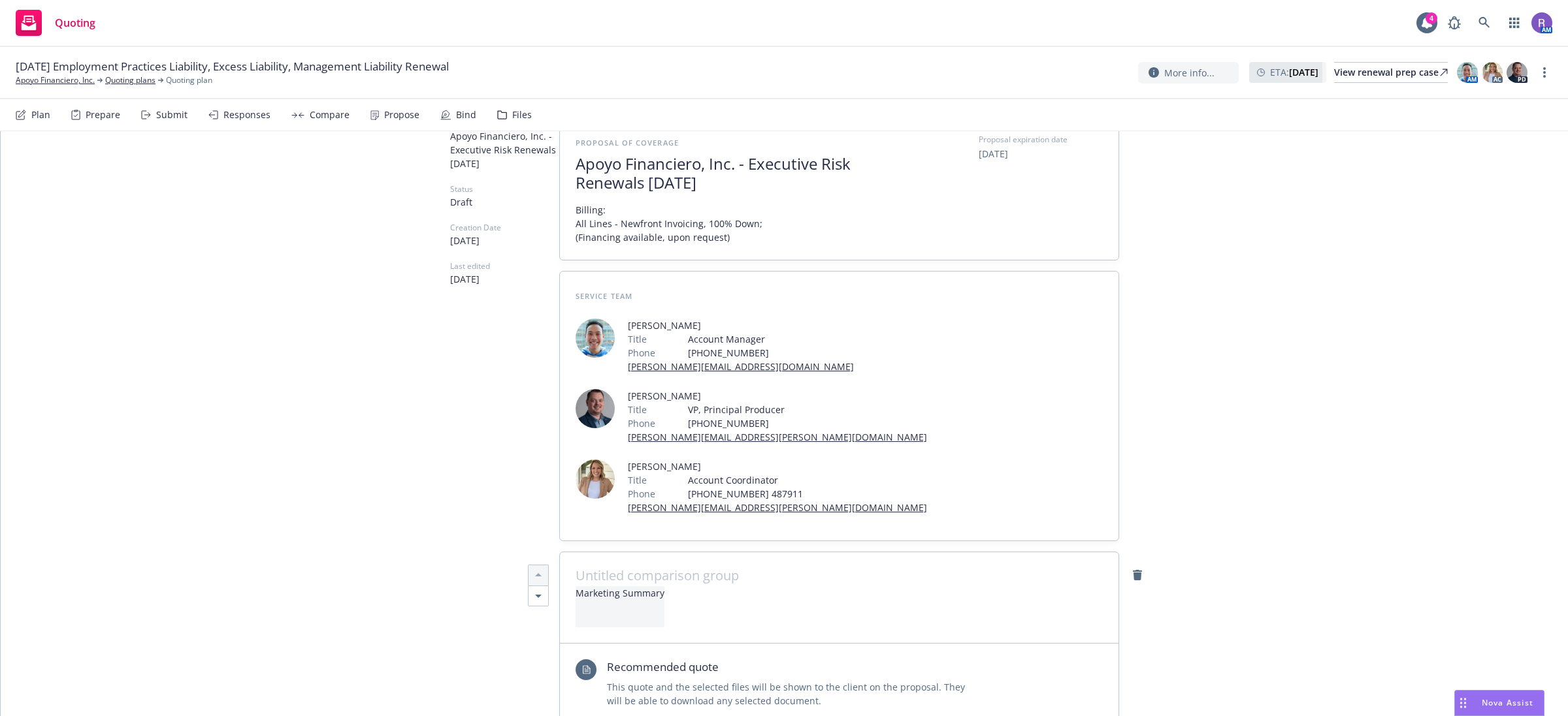
drag, startPoint x: 682, startPoint y: 554, endPoint x: 600, endPoint y: 540, distance: 83.2
click at [682, 587] on span "Marketing Summary" at bounding box center [839, 607] width 528 height 41
click at [577, 587] on span "Marketing Summary" at bounding box center [619, 607] width 89 height 41
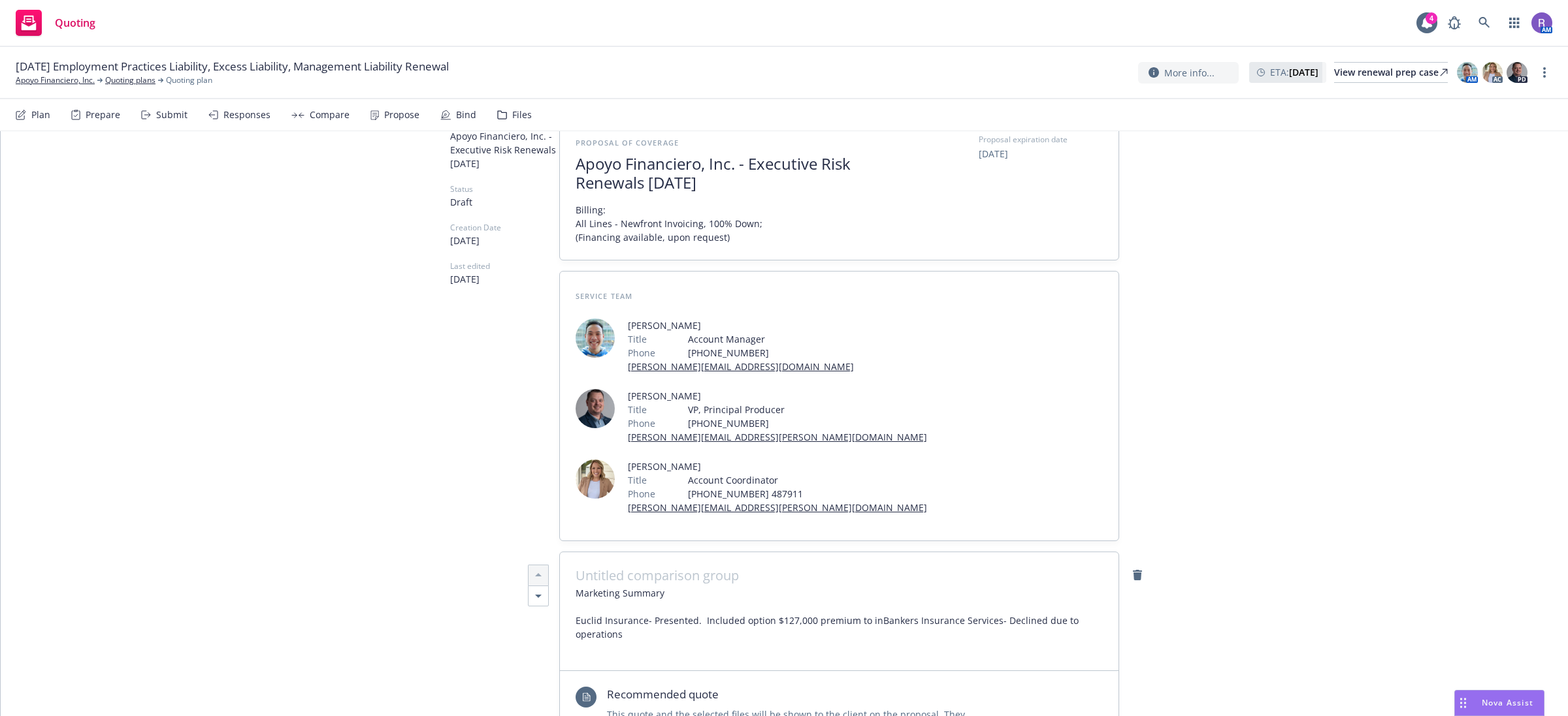
click at [713, 587] on span "Marketing Summary Euclid Insurance- Presented. Included option $127,000 premium…" at bounding box center [839, 621] width 528 height 68
click at [934, 587] on span "Marketing Summary Euclid Insurance- Presented. Offered an option for 127,000 pr…" at bounding box center [839, 621] width 528 height 68
click at [892, 587] on span "Marketing Summary Euclid Insurance- Presented. Offered an option for 127,000 pr…" at bounding box center [839, 621] width 528 height 68
click at [880, 587] on span "Marketing Summary Euclid Insurance- Presented. Offered an option for 127,000 pr…" at bounding box center [839, 621] width 528 height 68
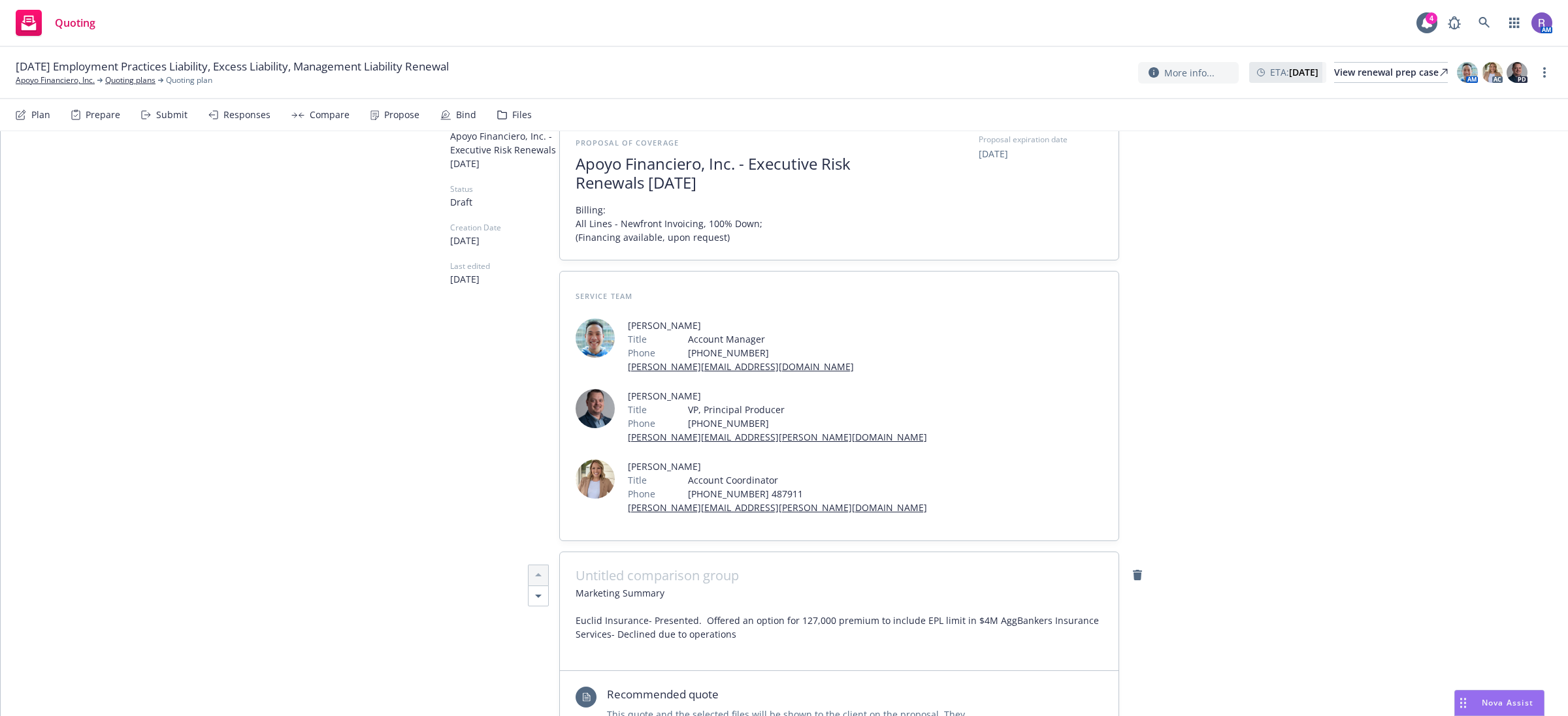
click at [789, 587] on span "Marketing Summary Euclid Insurance- Presented. Offered an option for 127,000 pr…" at bounding box center [839, 621] width 528 height 68
click at [1001, 587] on span "Marketing Summary Euclid Insurance- Presented. Offered an option for $127,000 p…" at bounding box center [839, 621] width 528 height 68
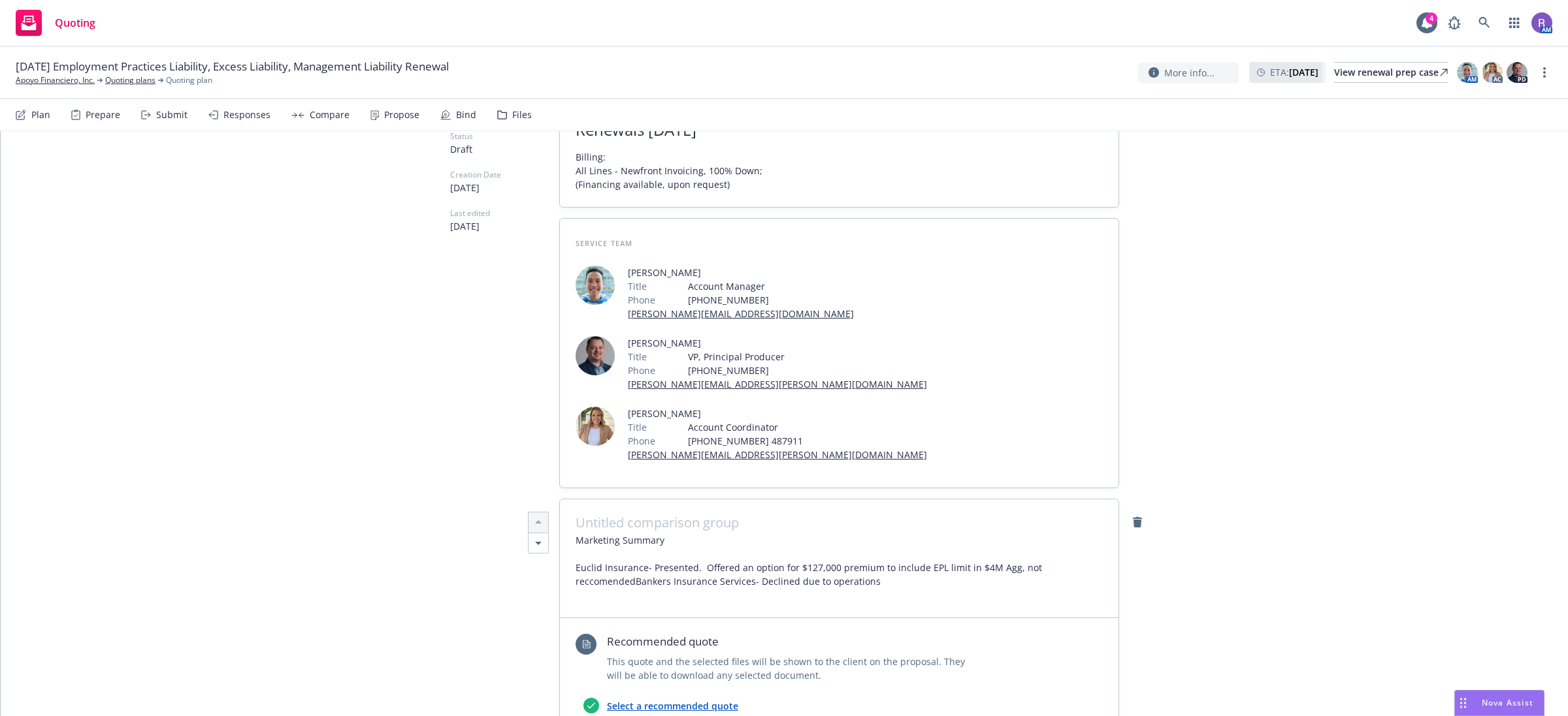
scroll to position [163, 0]
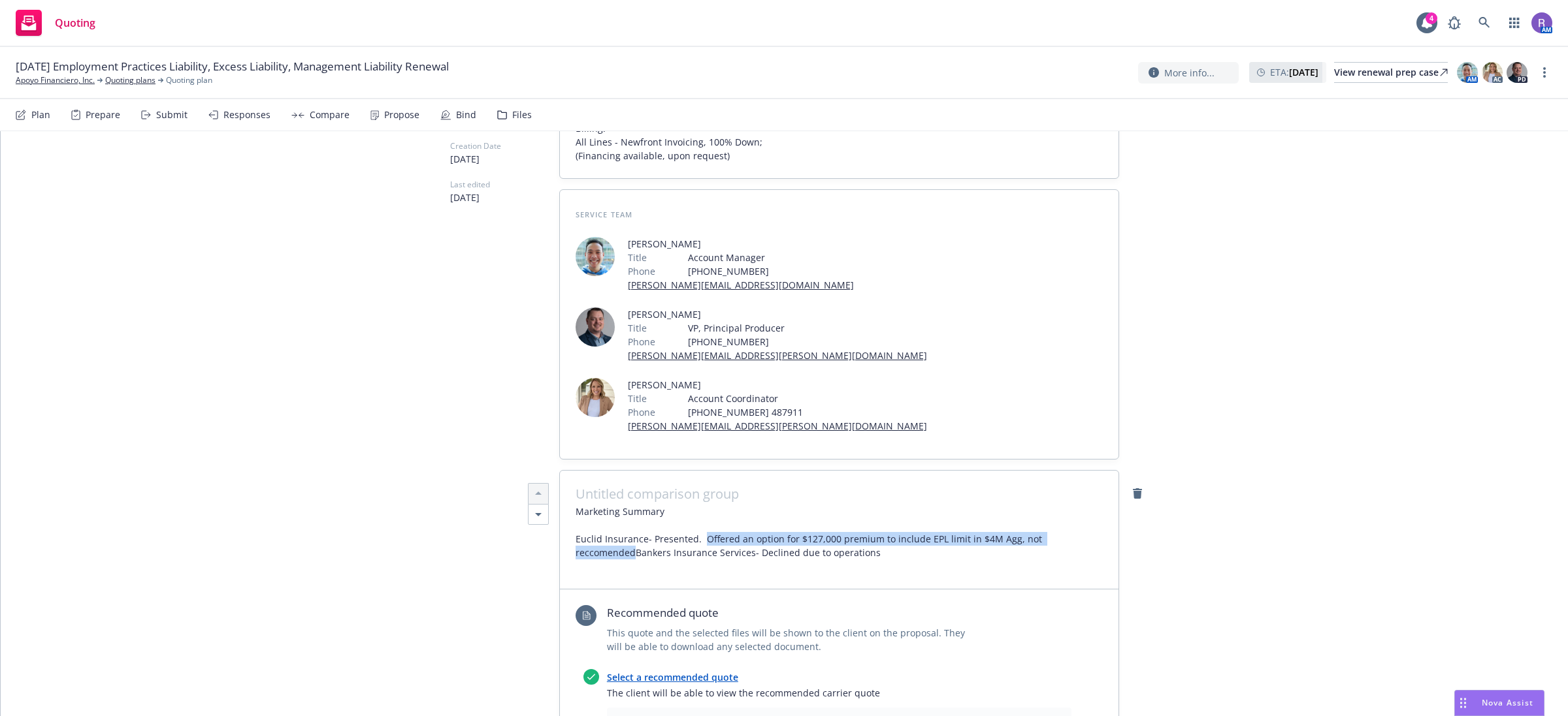
drag, startPoint x: 694, startPoint y: 467, endPoint x: 1079, endPoint y: 466, distance: 385.0
click at [1079, 505] on span "Marketing Summary Euclid Insurance- Presented. Offered an option for $127,000 p…" at bounding box center [839, 539] width 528 height 68
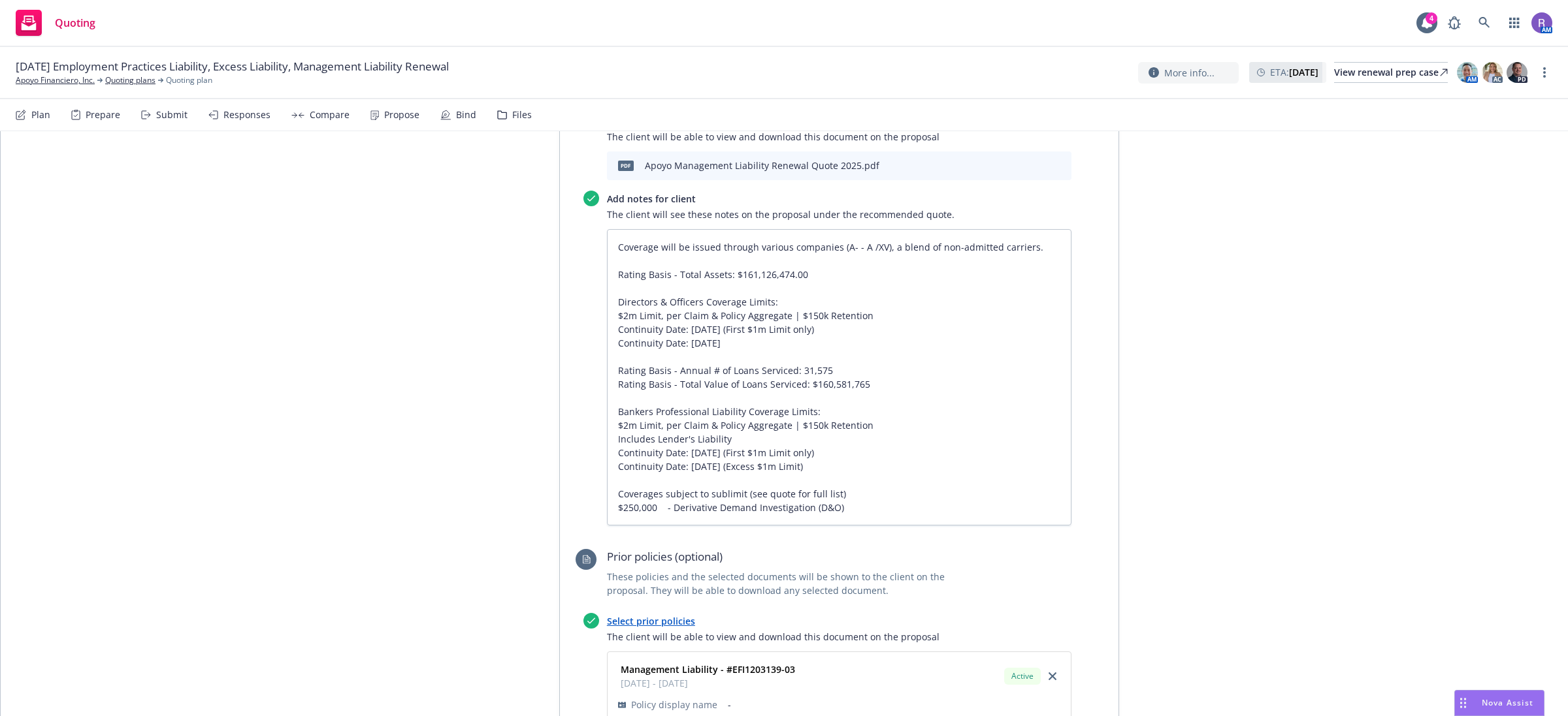
scroll to position [898, 0]
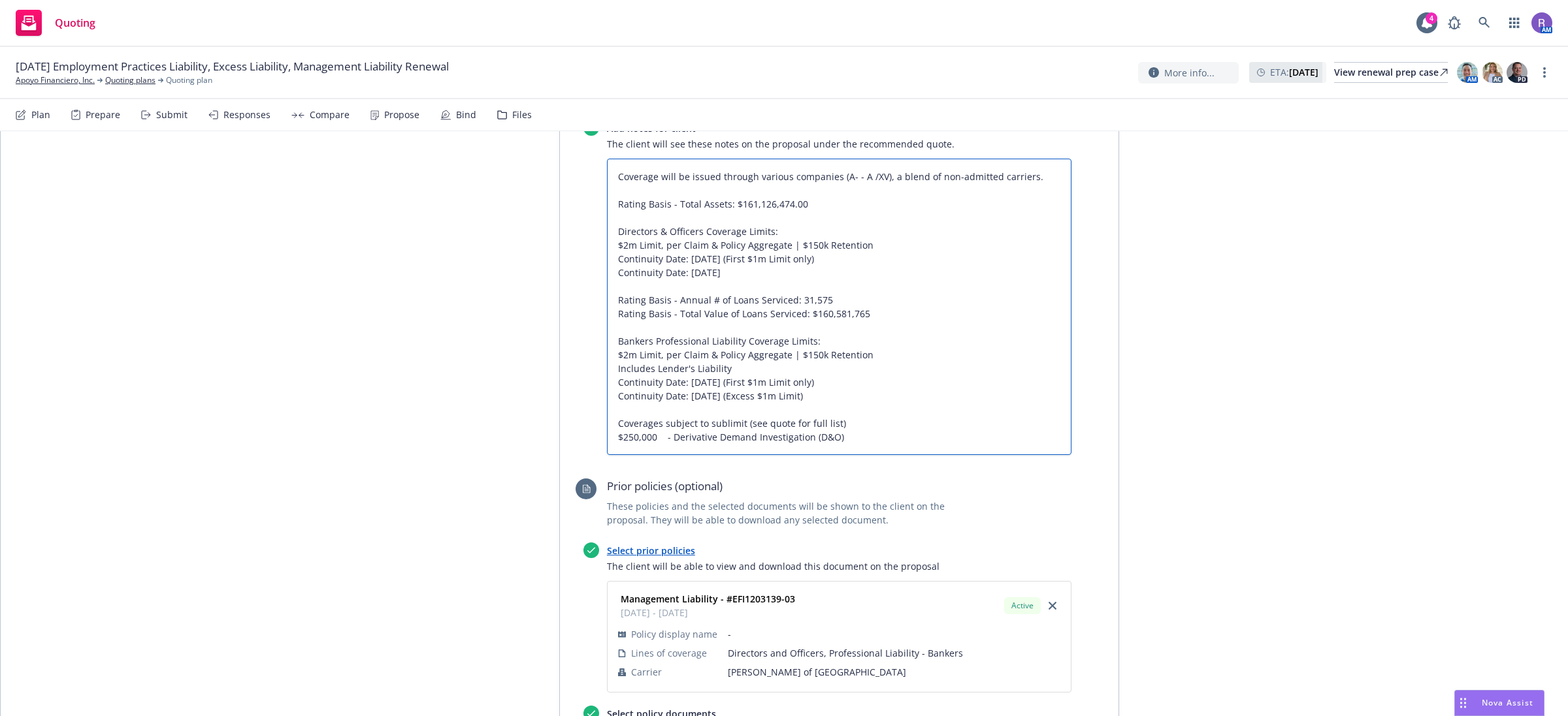
click at [862, 380] on textarea "Coverage will be issued through various companies (A- - A /XV), a blend of non-…" at bounding box center [839, 306] width 464 height 297
type textarea "x"
type textarea "Coverage will be issued through various companies (A- - A /XV), a blend of non-…"
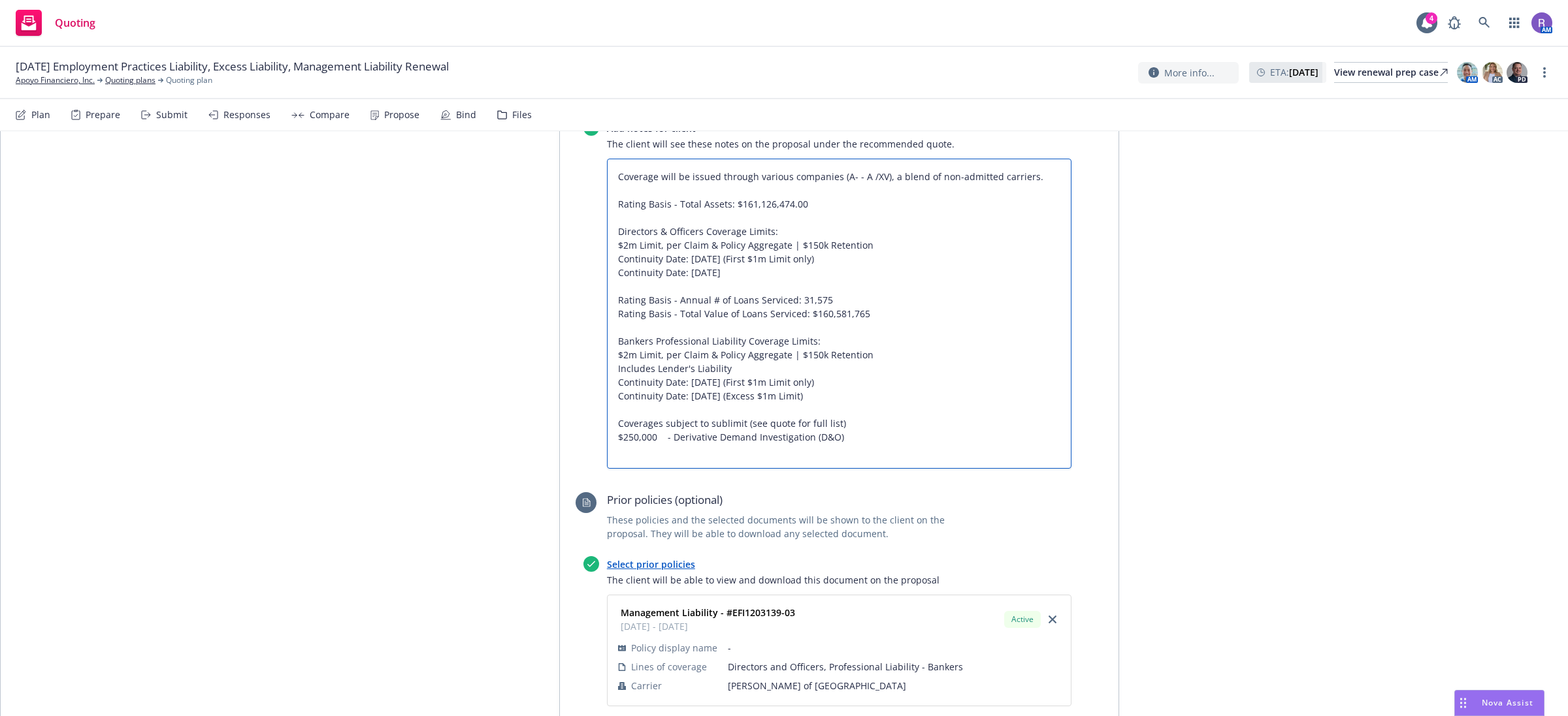
type textarea "x"
type textarea "Coverage will be issued through various companies (A- - A /XV), a blend of non-…"
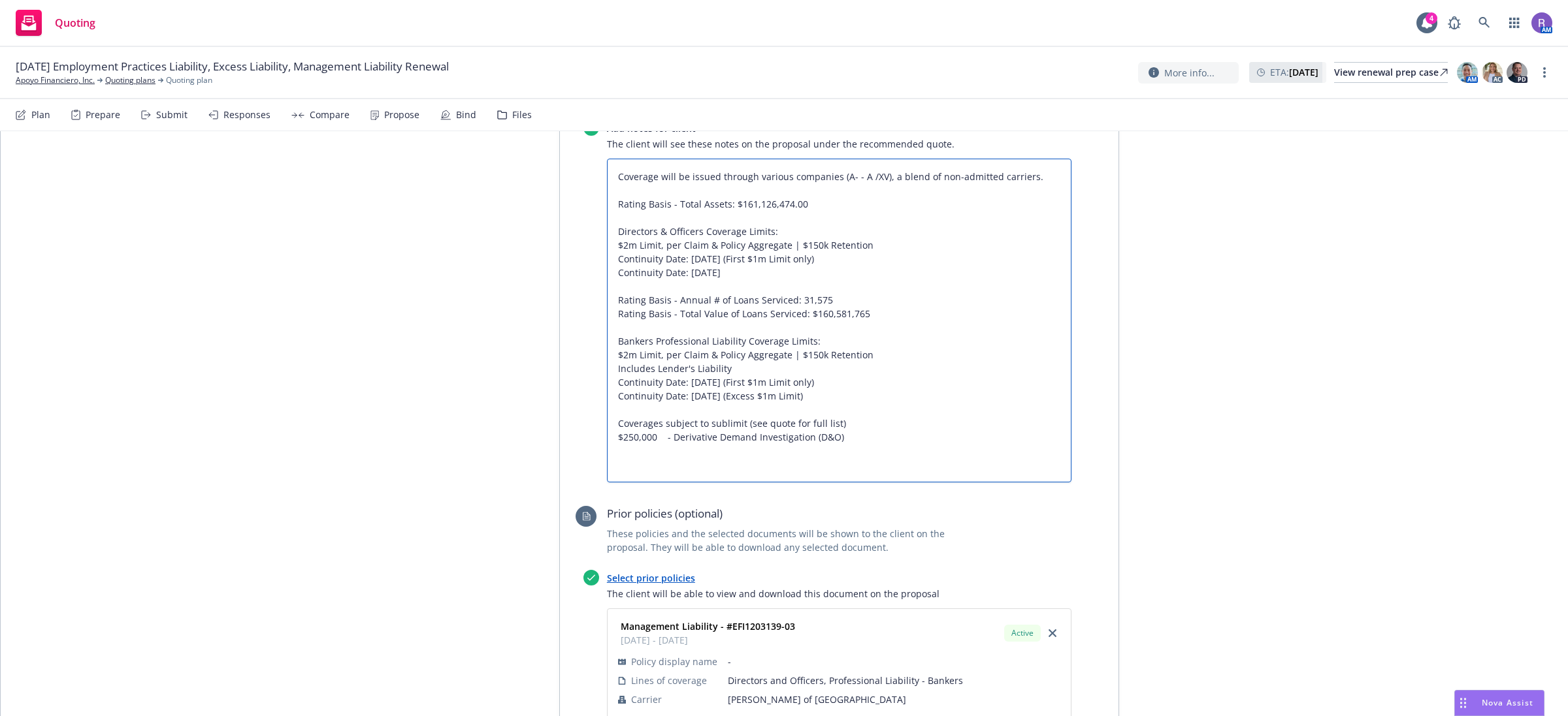
type textarea "x"
type textarea "Coverage will be issued through various companies (A- - A /XV), a blend of non-…"
paste textarea "Offered an option for $127,000 premium to include EPL limit in $4M Agg, not rec…"
type textarea "x"
type textarea "Coverage will be issued through various companies (A- - A /XV), a blend of non-…"
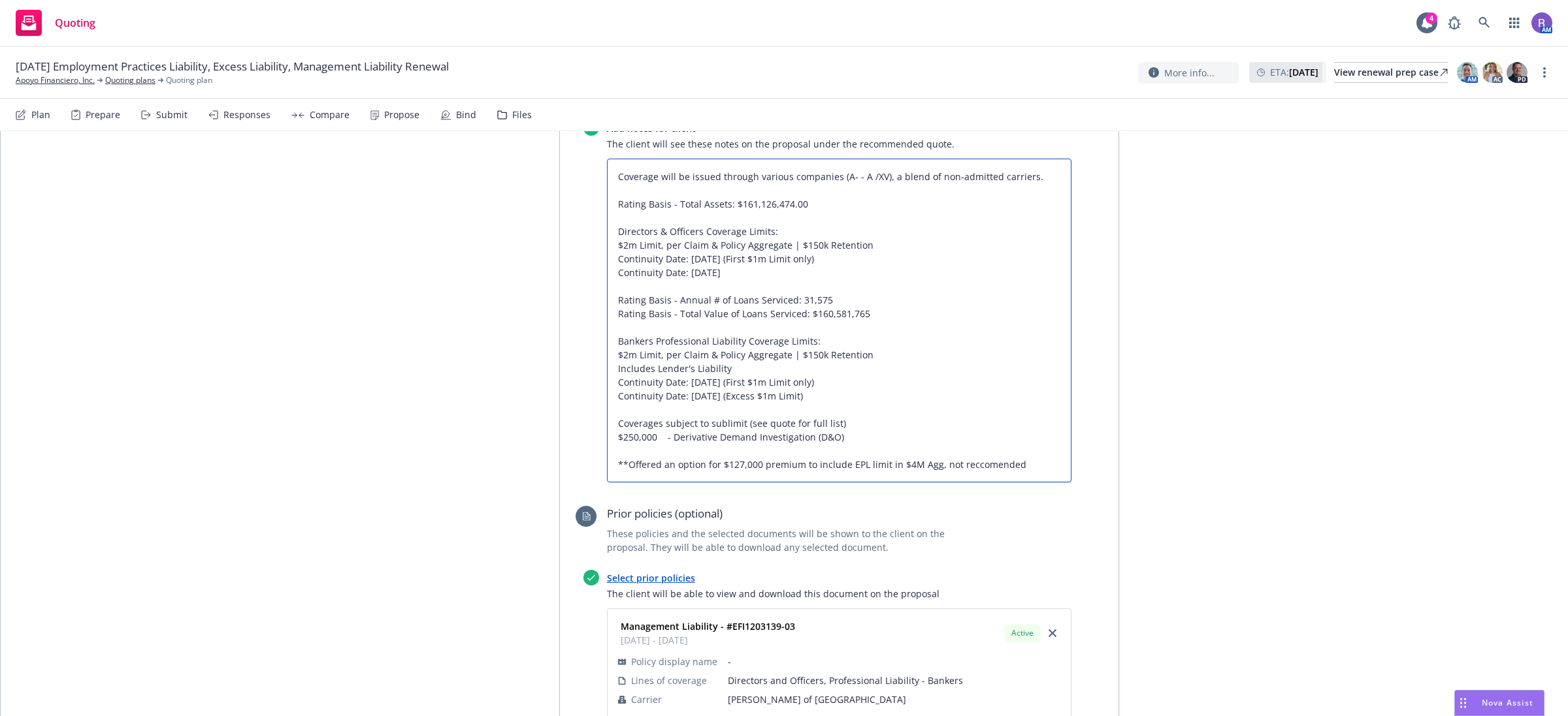
click at [963, 407] on textarea "Coverage will be issued through various companies (A- - A /XV), a blend of non-…" at bounding box center [839, 321] width 464 height 325
type textarea "x"
type textarea "Coverage will be issued through various companies (A- - A /XV), a blend of non-…"
click at [932, 411] on textarea "Coverage will be issued through various companies (A- - A /XV), a blend of non-…" at bounding box center [839, 321] width 464 height 325
type textarea "x"
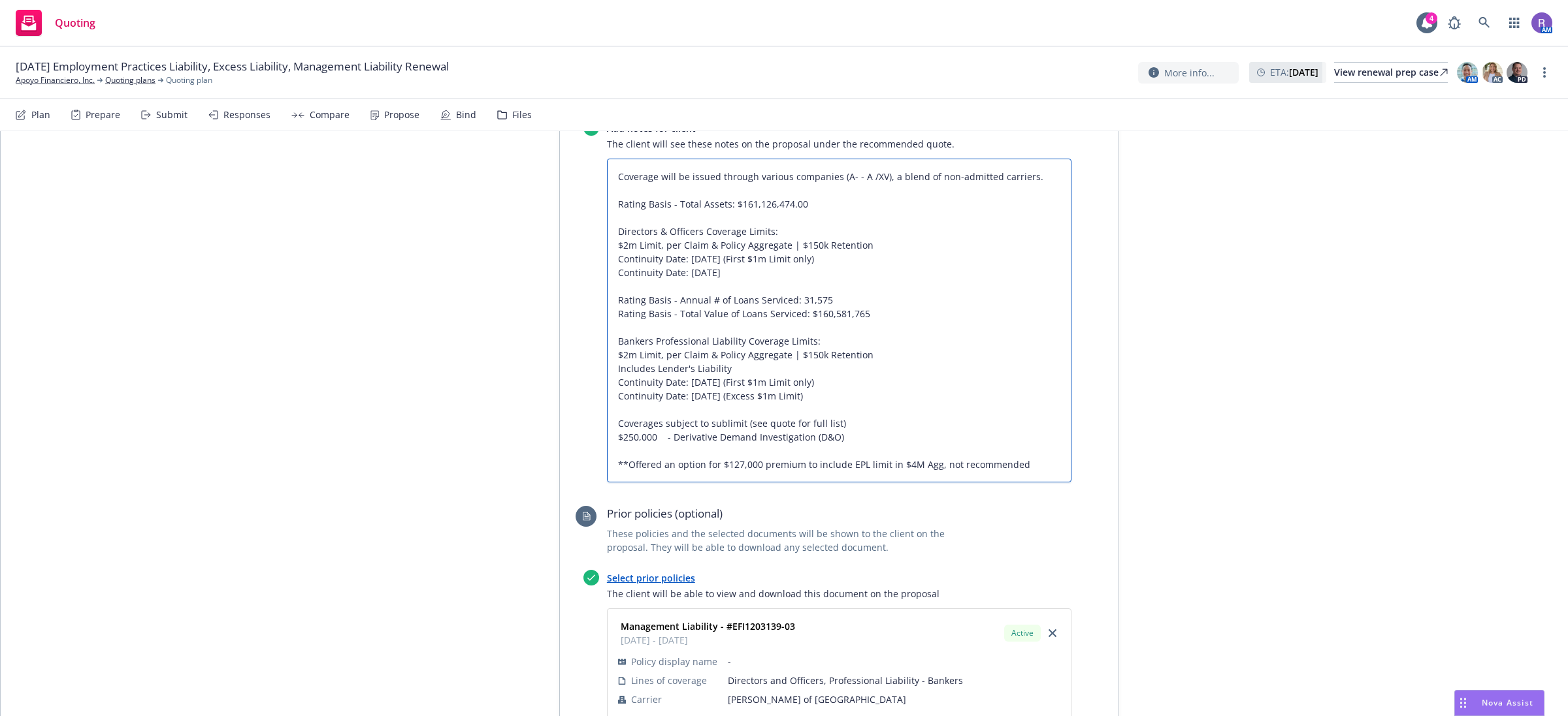
type textarea "Coverage will be issued through various companies (A- - A /XV), a blend of non-…"
type textarea "x"
type textarea "Coverage will be issued through various companies (A- - A /XV), a blend of non-…"
type textarea "x"
type textarea "Coverage will be issued through various companies (A- - A /XV), a blend of non-…"
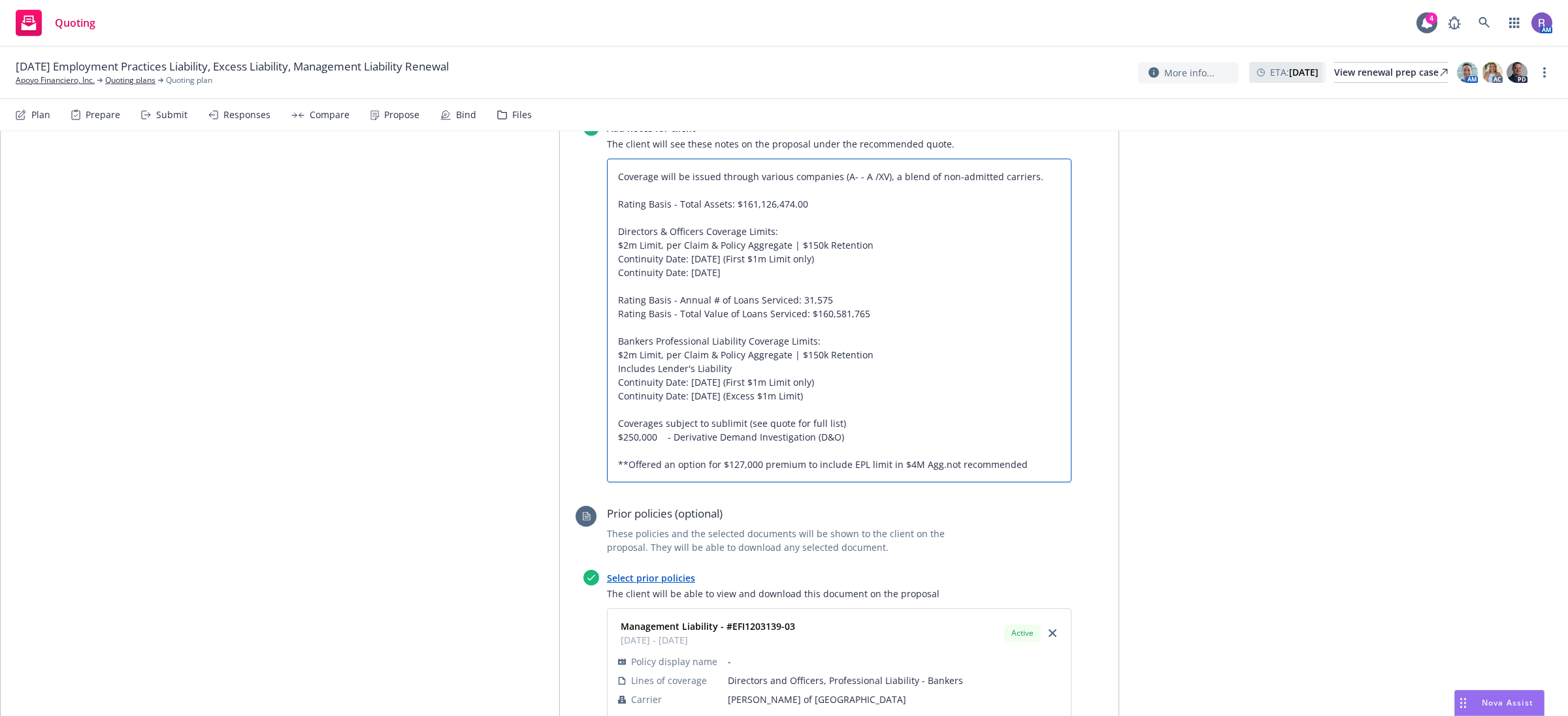
type textarea "x"
type textarea "Coverage will be issued through various companies (A- - A /XV), a blend of non-…"
type textarea "x"
type textarea "Coverage will be issued through various companies (A- - A /XV), a blend of non-…"
type textarea "x"
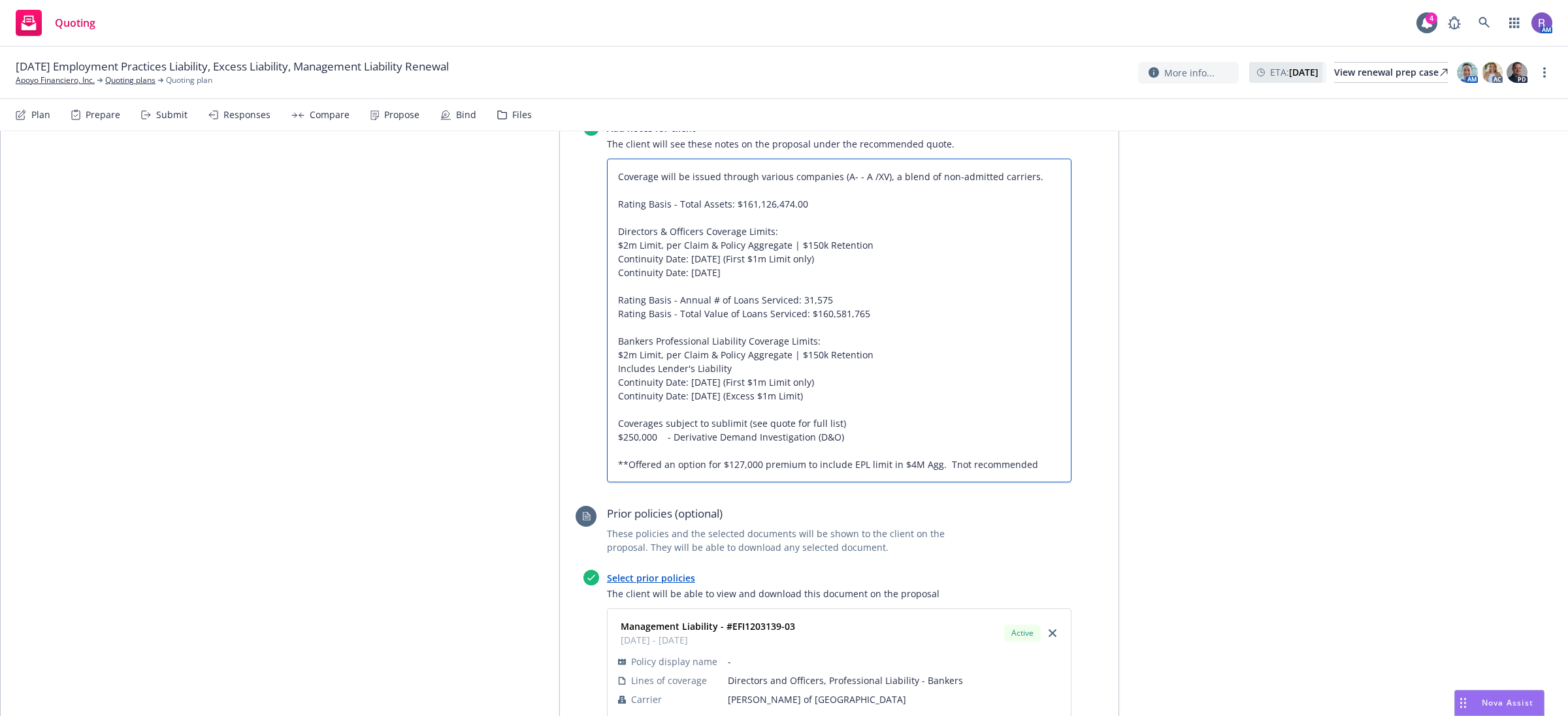
type textarea "Coverage will be issued through various companies (A- - A /XV), a blend of non-…"
type textarea "x"
type textarea "Coverage will be issued through various companies (A- - A /XV), a blend of non-…"
type textarea "x"
type textarea "Coverage will be issued through various companies (A- - A /XV), a blend of non-…"
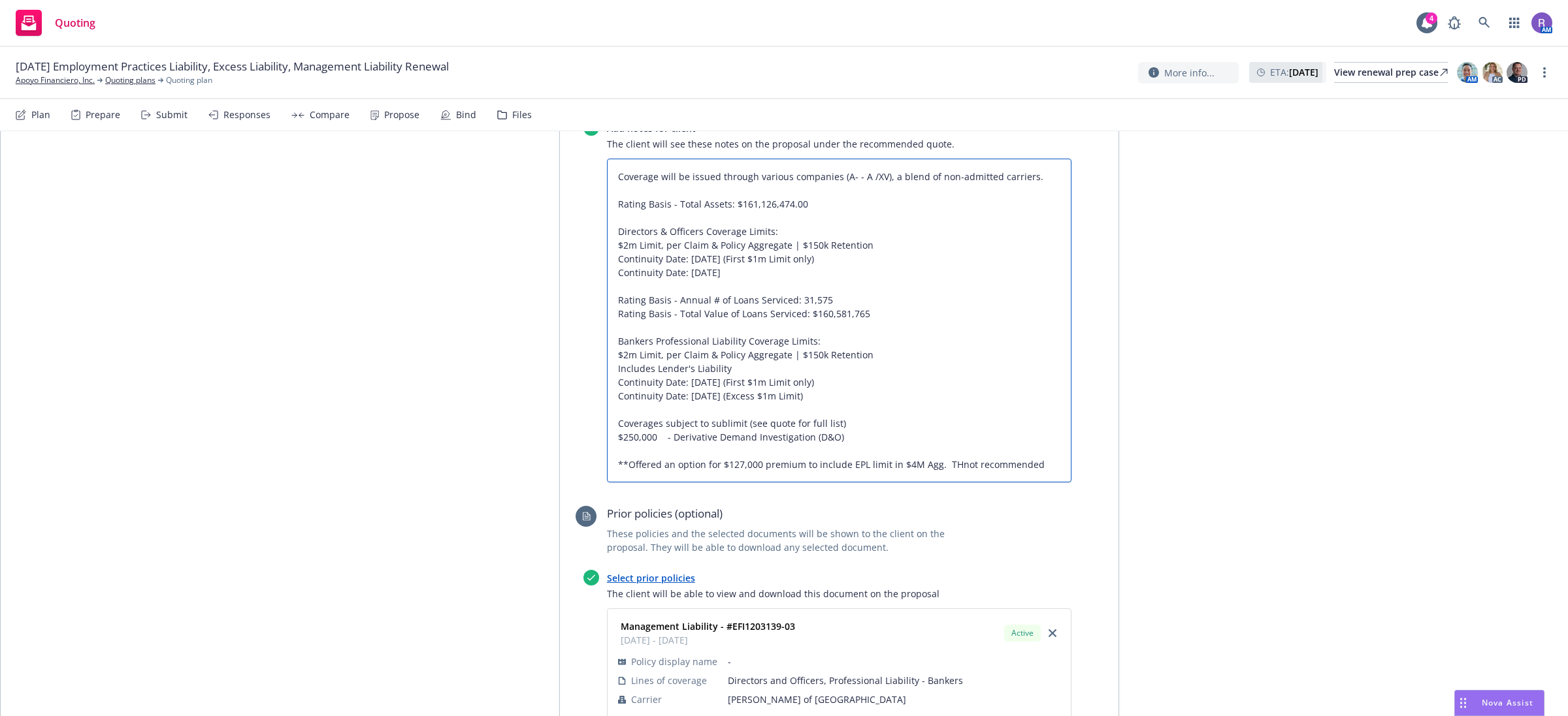
type textarea "x"
type textarea "Coverage will be issued through various companies (A- - A /XV), a blend of non-…"
type textarea "x"
type textarea "Coverage will be issued through various companies (A- - A /XV), a blend of non-…"
type textarea "x"
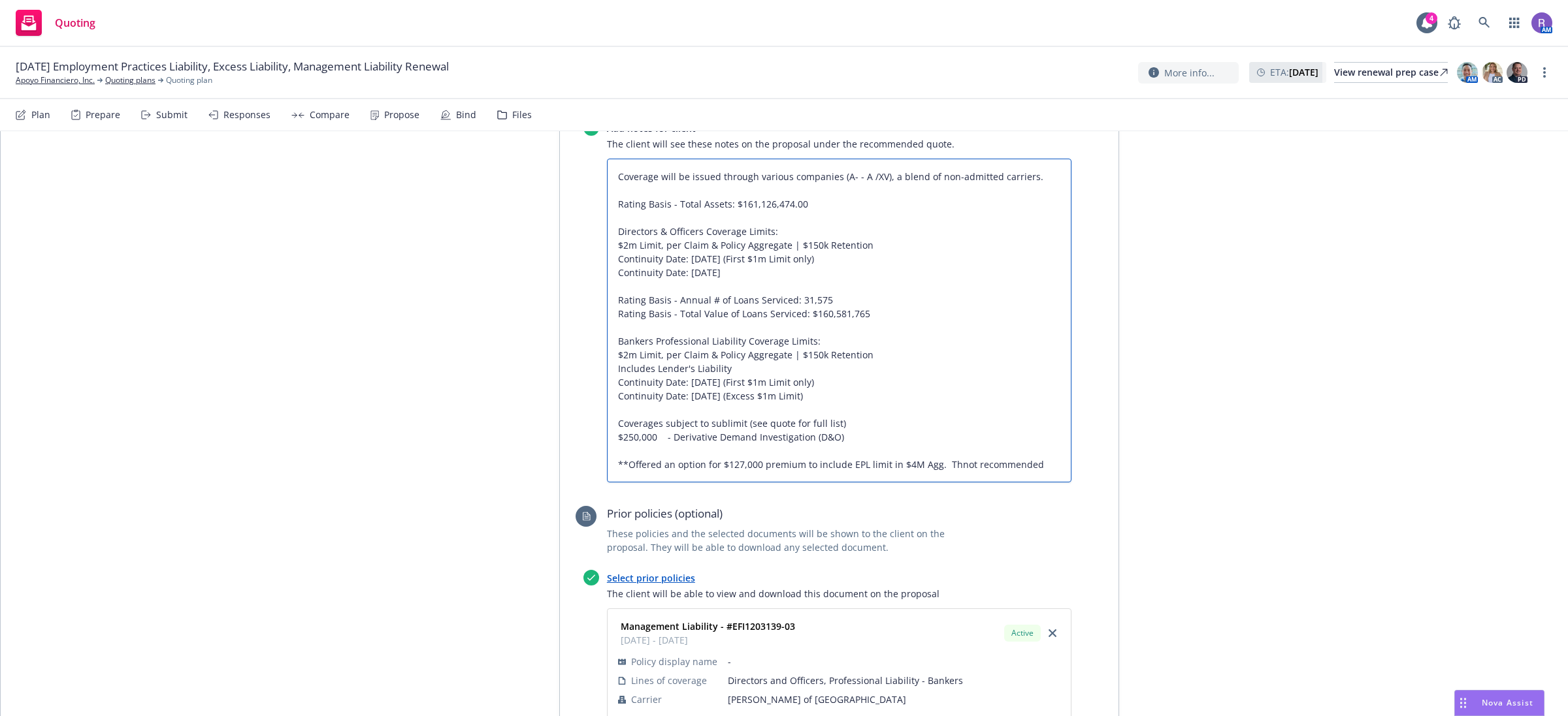
type textarea "Coverage will be issued through various companies (A- - A /XV), a blend of non-…"
type textarea "x"
type textarea "Coverage will be issued through various companies (A- - A /XV), a blend of non-…"
type textarea "x"
type textarea "Coverage will be issued through various companies (A- - A /XV), a blend of non-…"
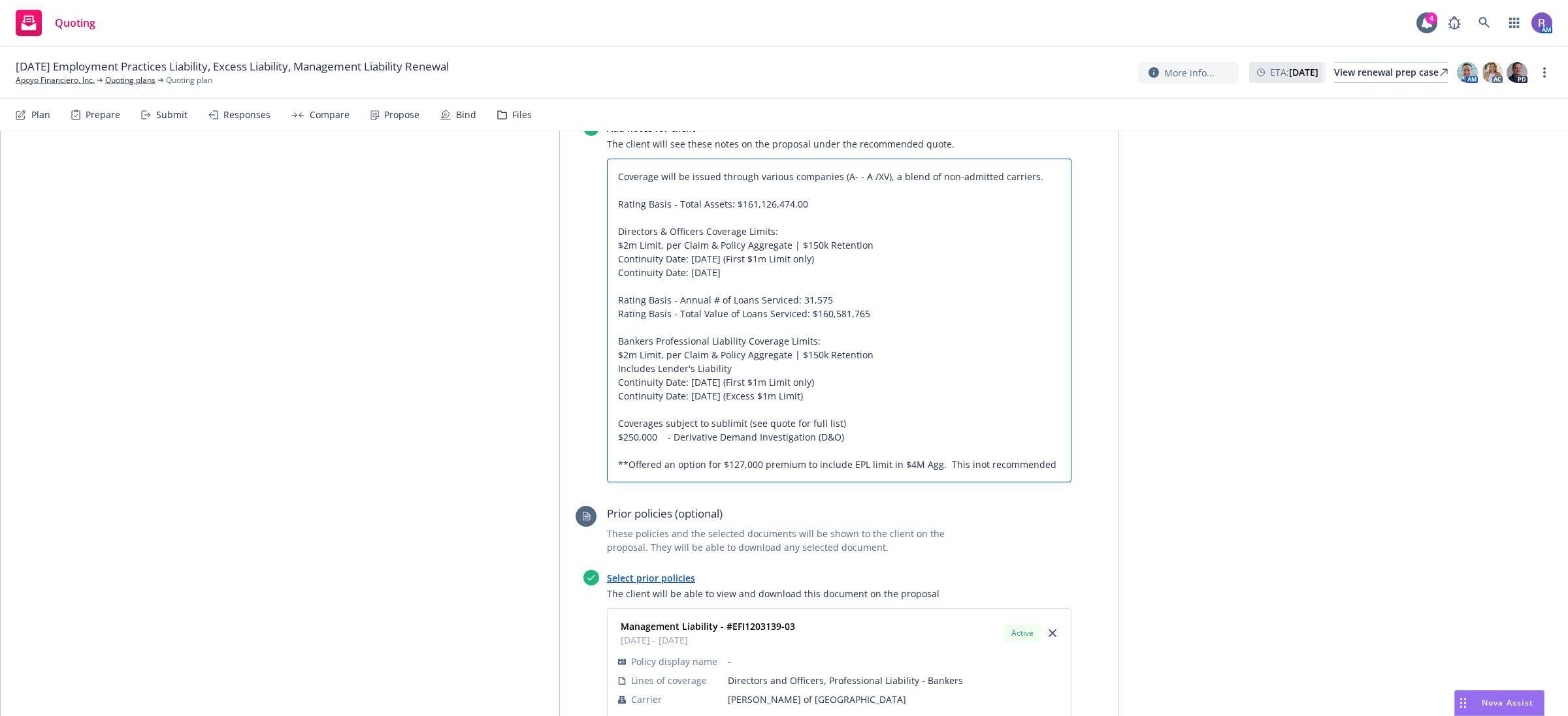
type textarea "x"
type textarea "Coverage will be issued through various companies (A- - A /XV), a blend of non-…"
type textarea "x"
type textarea "Coverage will be issued through various companies (A- - A /XV), a blend of non-…"
type textarea "x"
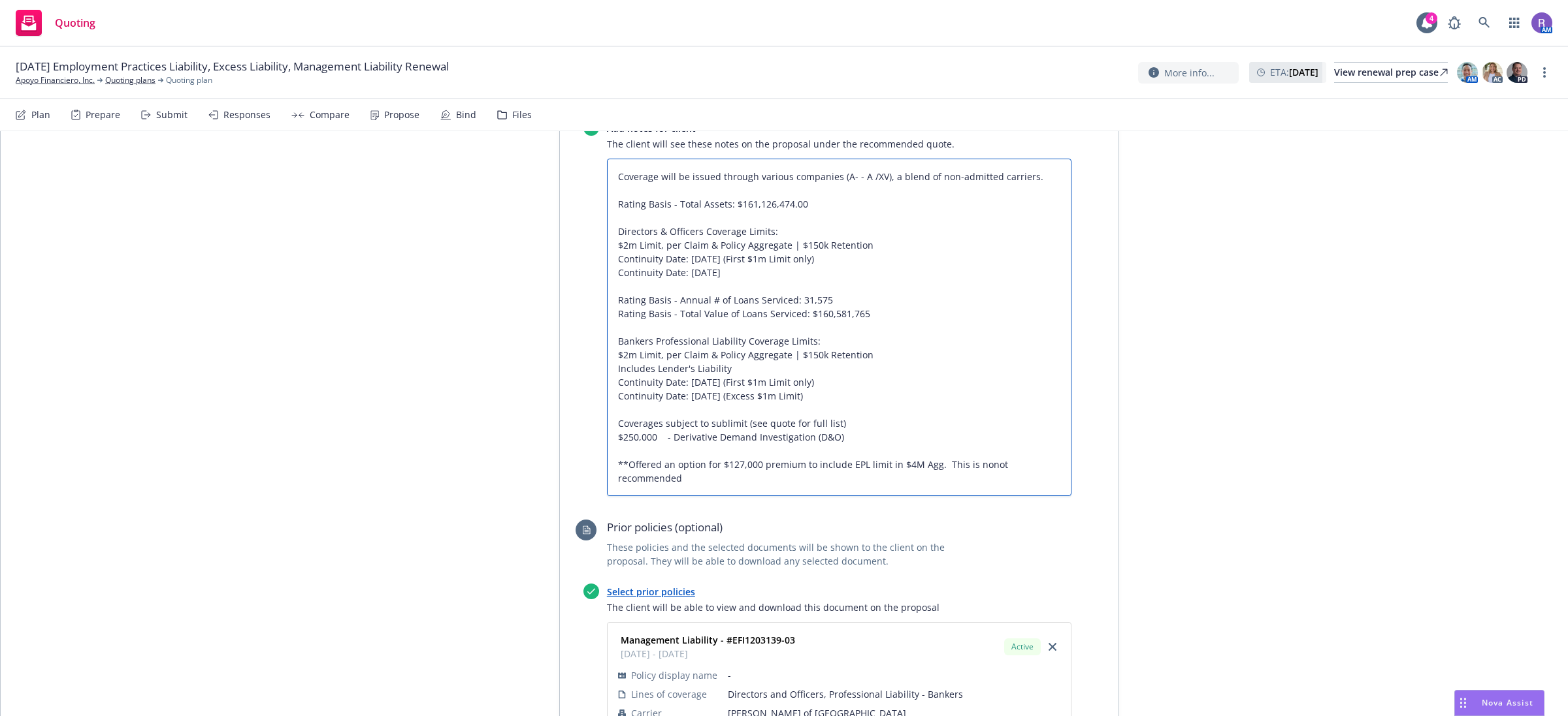
type textarea "Coverage will be issued through various companies (A- - A /XV), a blend of non-…"
type textarea "x"
type textarea "Coverage will be issued through various companies (A- - A /XV), a blend of non-…"
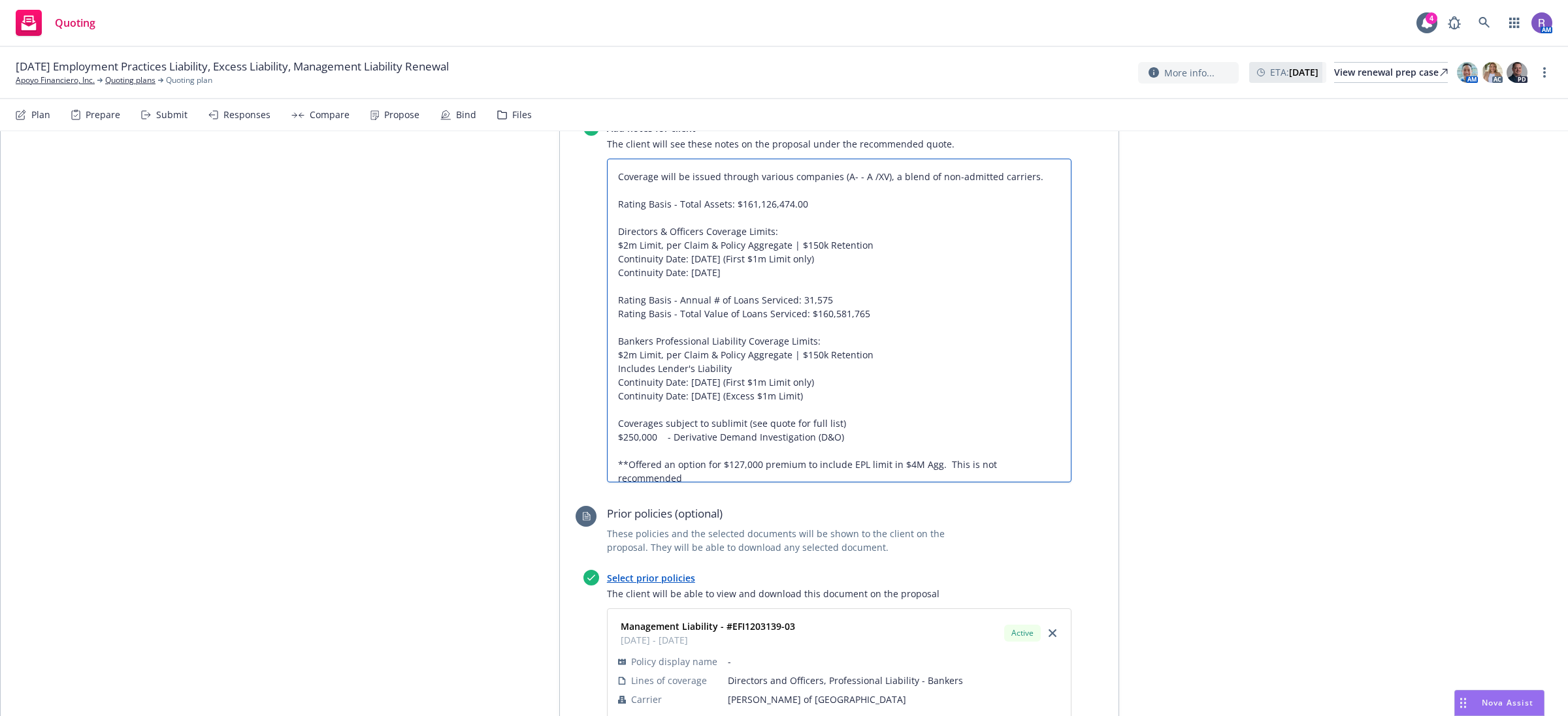
type textarea "x"
type textarea "Coverage will be issued through various companies (A- - A /XV), a blend of non-…"
type textarea "x"
type textarea "Coverage will be issued through various companies (A- - A /XV), a blend of non-…"
click at [1050, 400] on textarea "Coverage will be issued through various companies (A- - A /XV), a blend of non-…" at bounding box center [839, 321] width 464 height 325
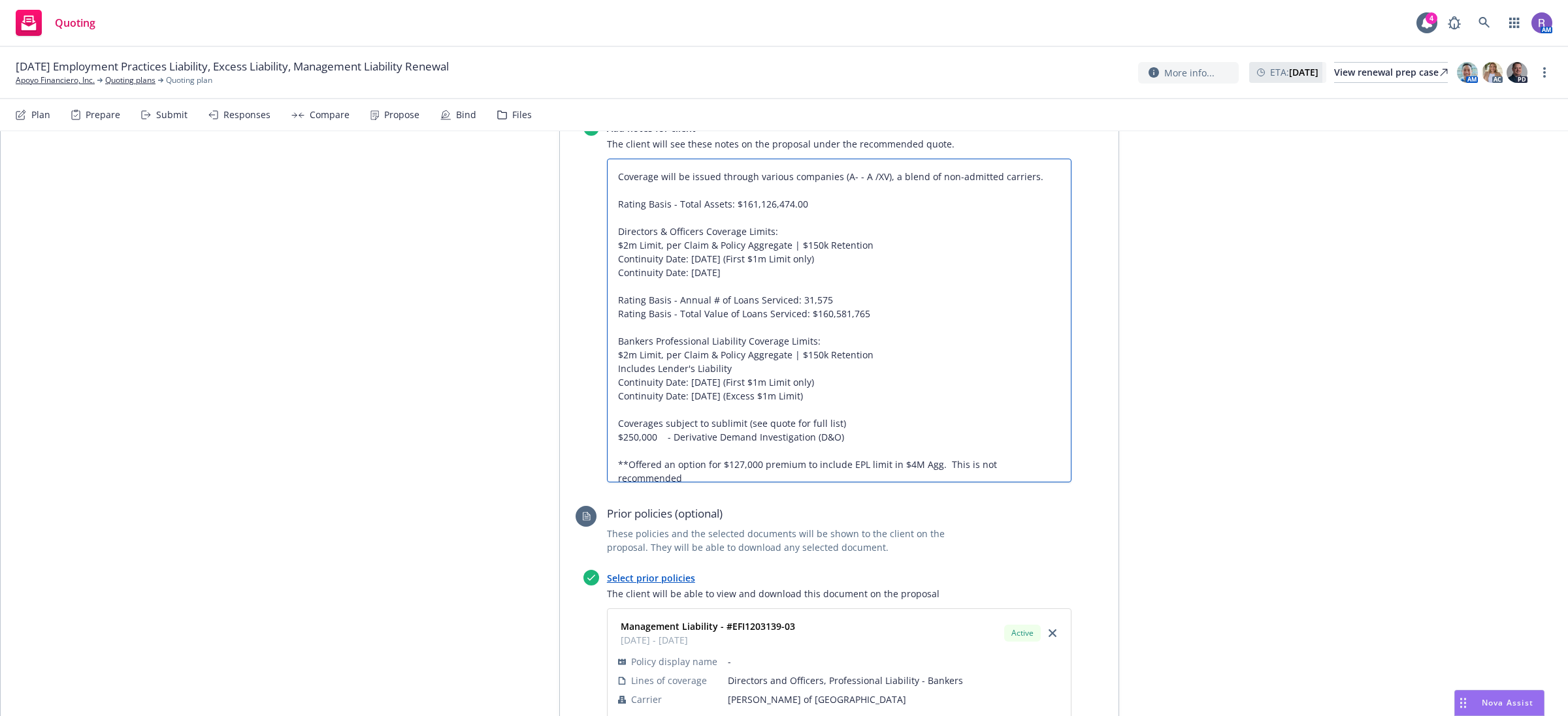
click at [1050, 412] on textarea "Coverage will be issued through various companies (A- - A /XV), a blend of non-…" at bounding box center [839, 321] width 464 height 325
type textarea "x"
type textarea "Coverage will be issued through various companies (A- - A /XV), a blend of non-…"
type textarea "x"
type textarea "Coverage will be issued through various companies (A- - A /XV), a blend of non-…"
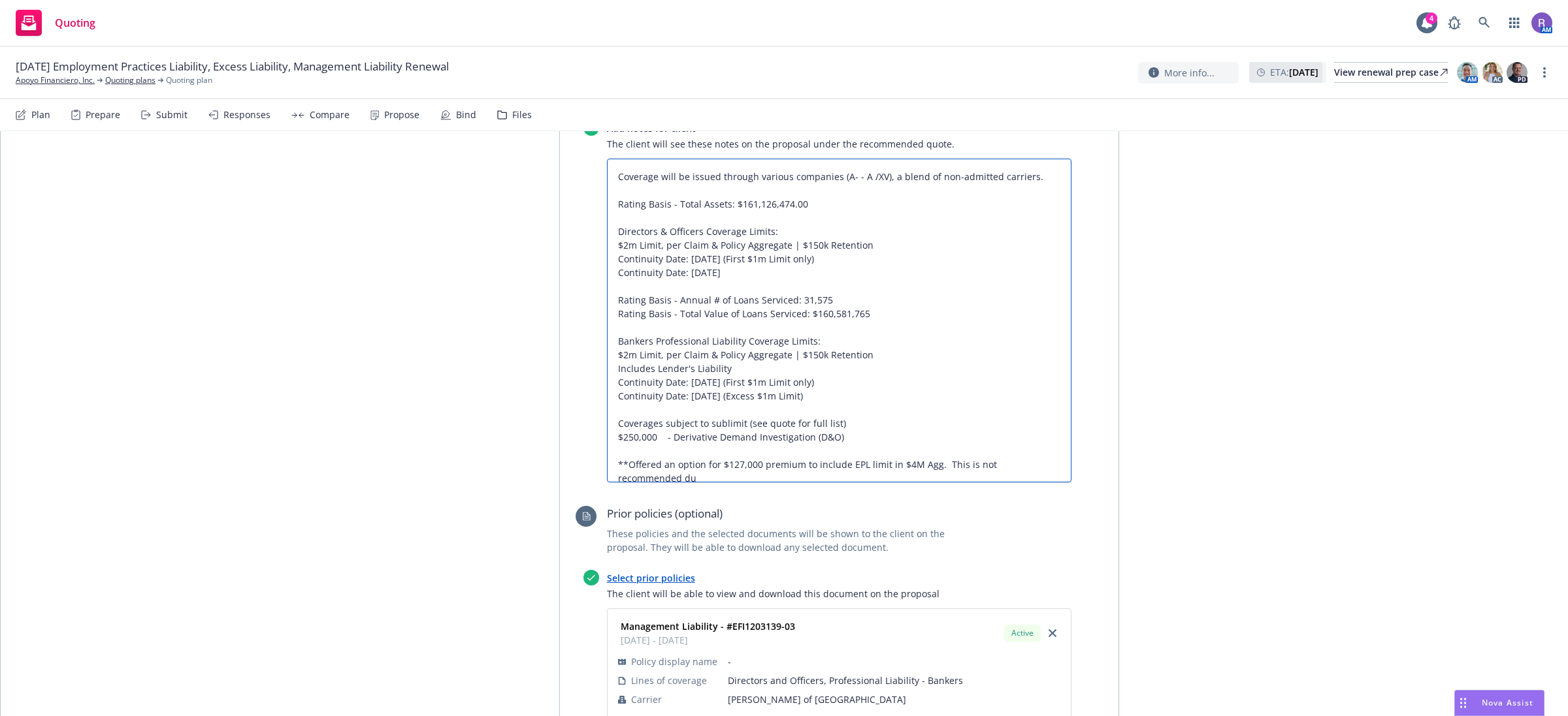
type textarea "x"
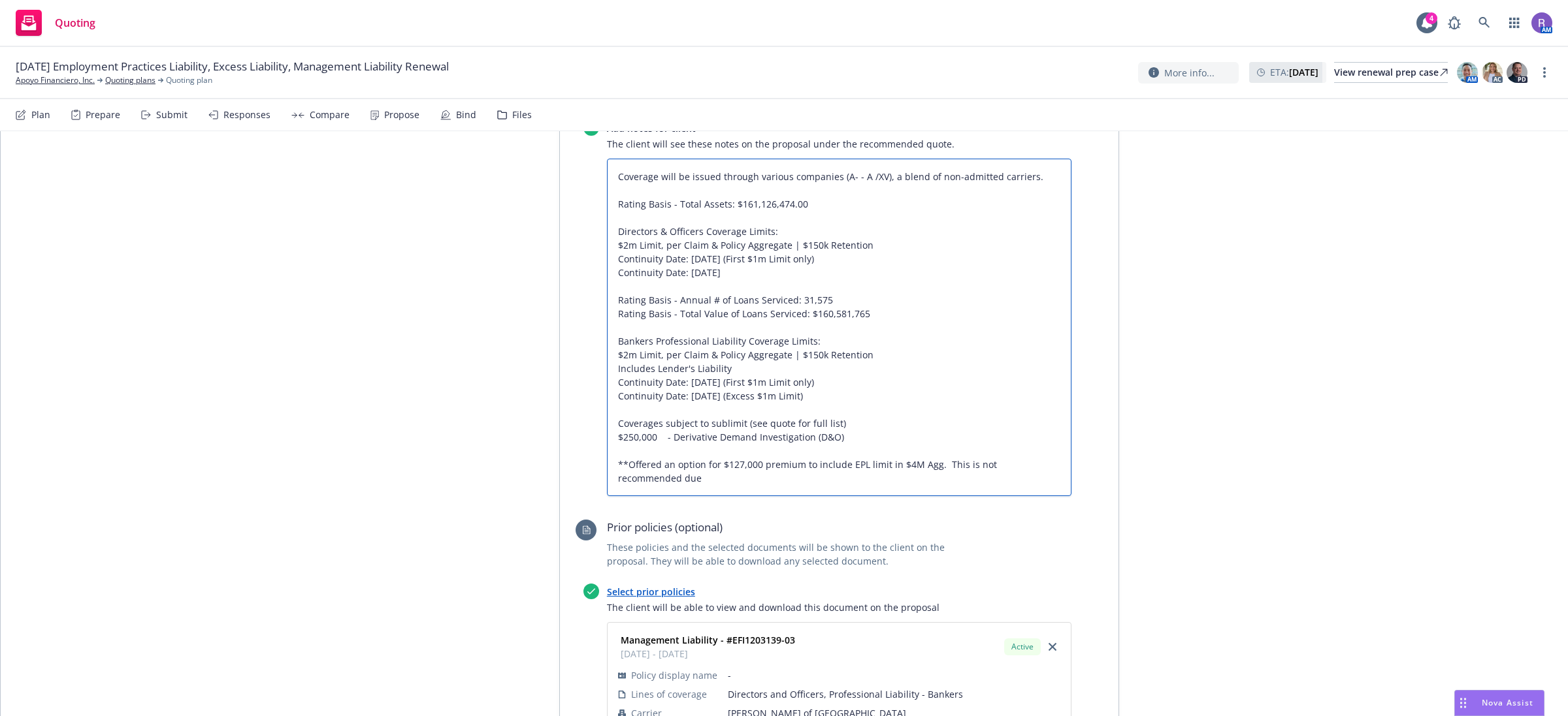
type textarea "Coverage will be issued through various companies (A- - A /XV), a blend of non-…"
type textarea "x"
type textarea "Coverage will be issued through various companies (A- - A /XV), a blend of non-…"
type textarea "x"
type textarea "Coverage will be issued through various companies (A- - A /XV), a blend of non-…"
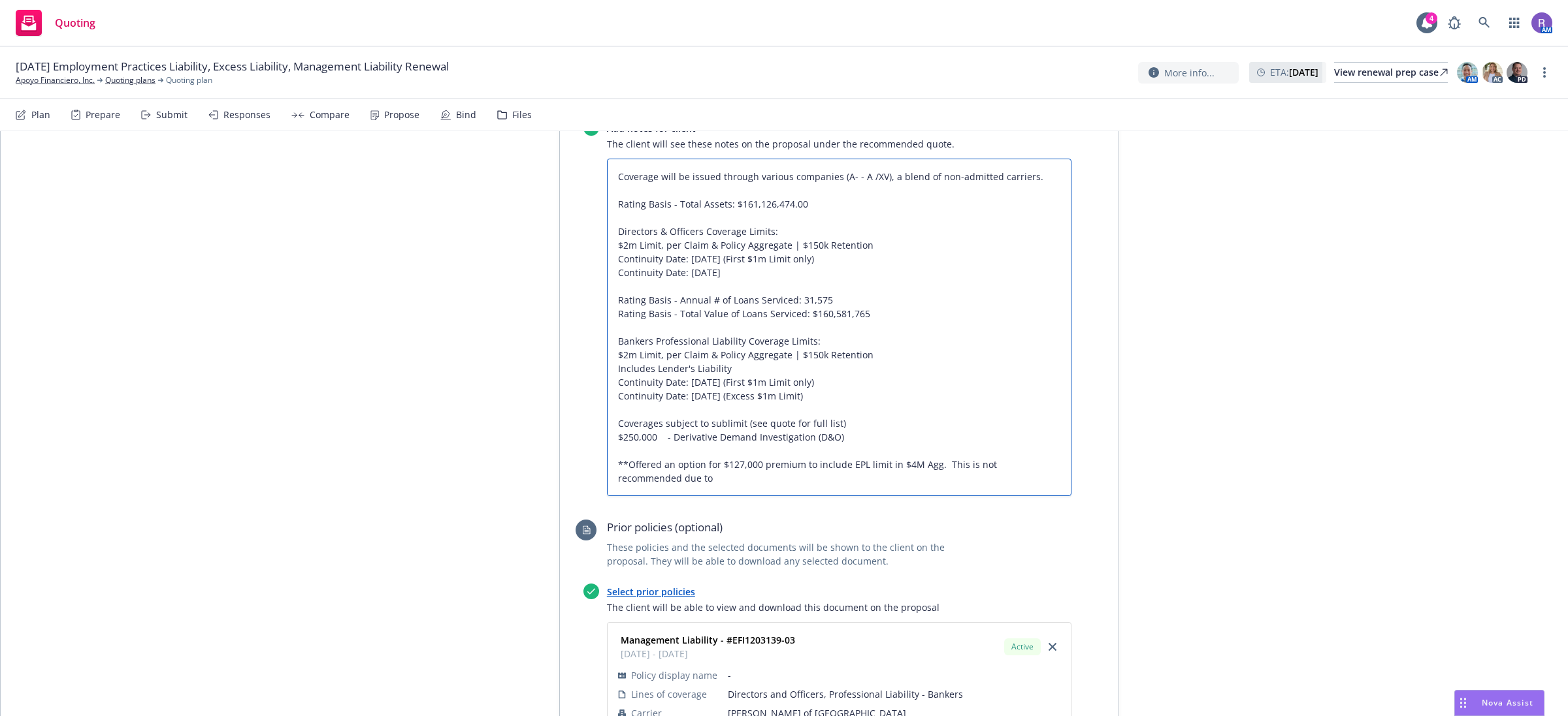
type textarea "x"
type textarea "Coverage will be issued through various companies (A- - A /XV), a blend of non-…"
type textarea "x"
type textarea "Coverage will be issued through various companies (A- - A /XV), a blend of non-…"
type textarea "x"
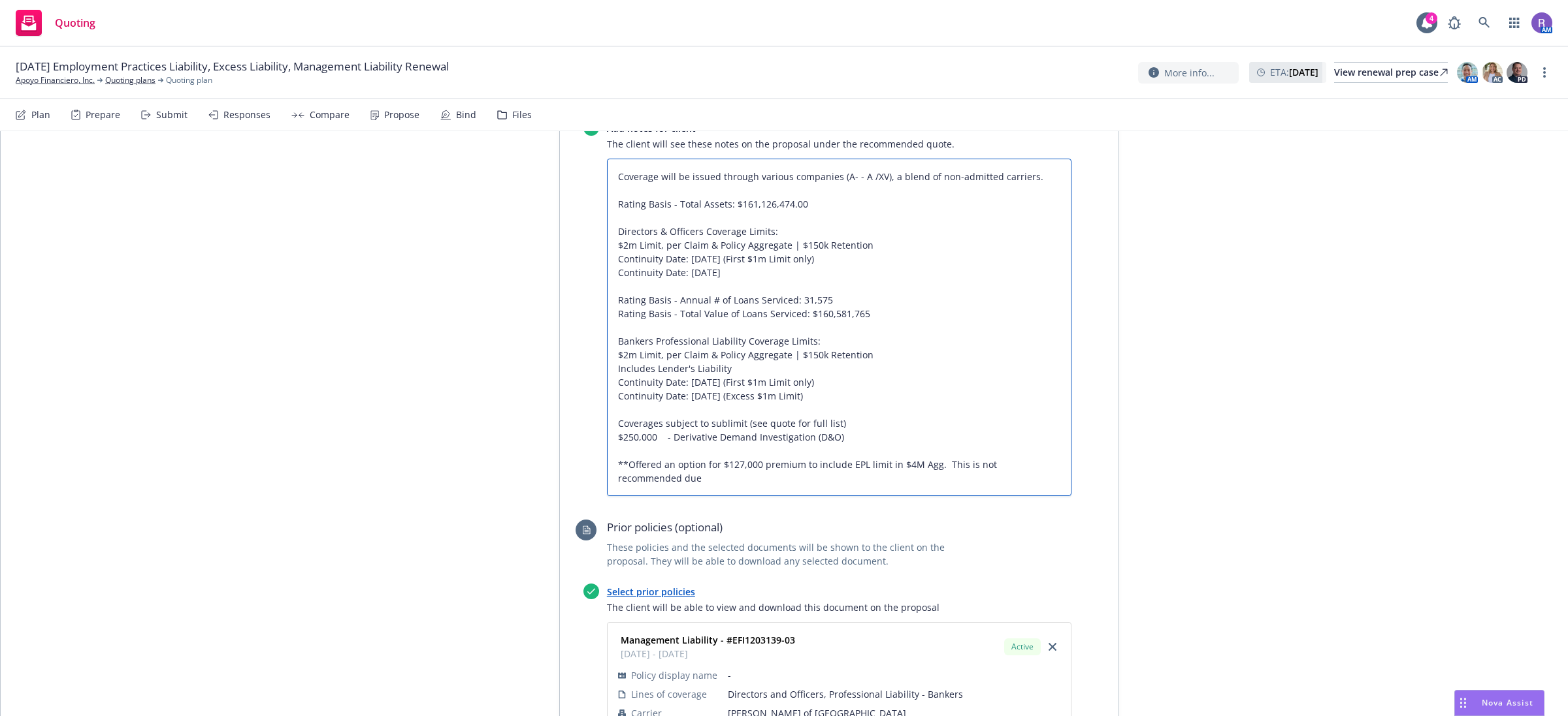
type textarea "Coverage will be issued through various companies (A- - A /XV), a blend of non-…"
type textarea "x"
type textarea "Coverage will be issued through various companies (A- - A /XV), a blend of non-…"
type textarea "x"
type textarea "Coverage will be issued through various companies (A- - A /XV), a blend of non-…"
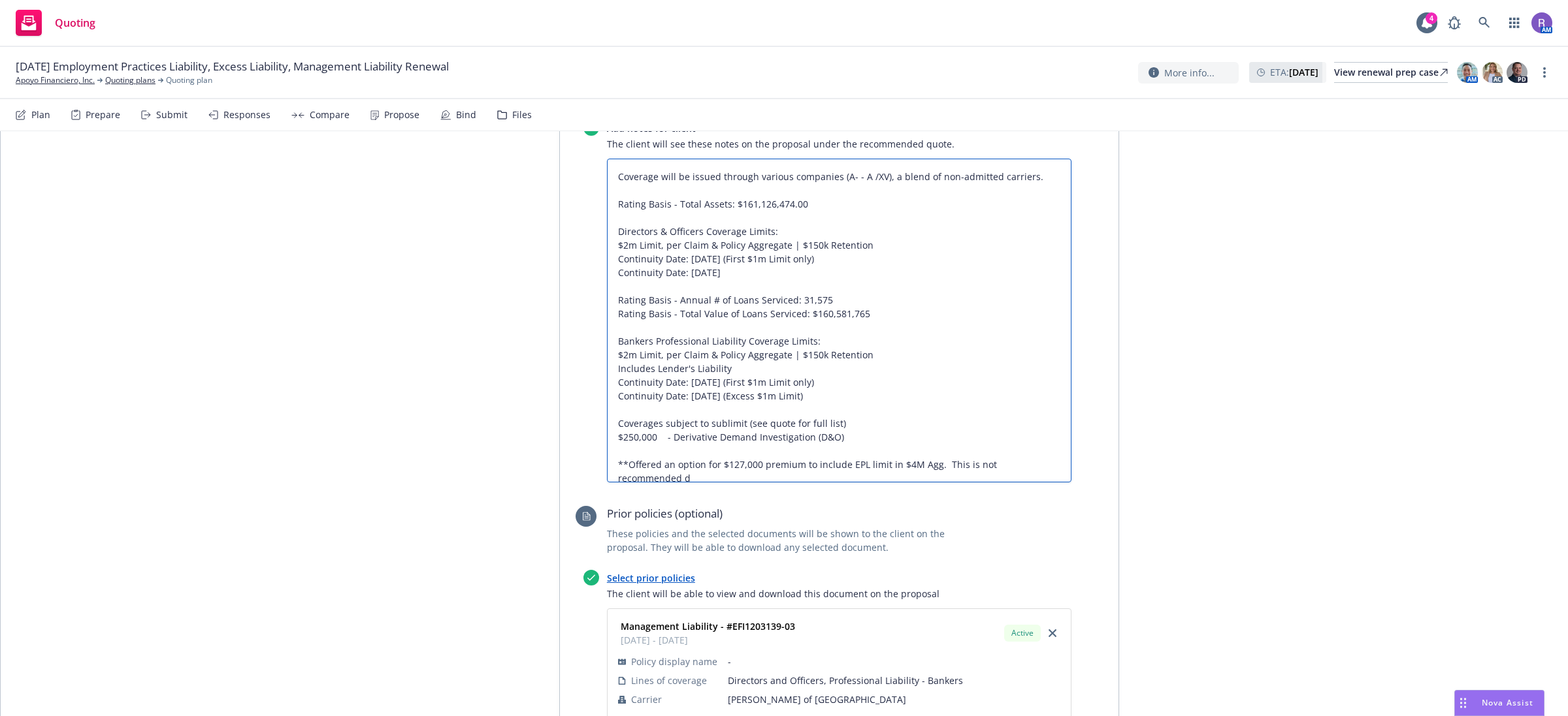
type textarea "x"
type textarea "Coverage will be issued through various companies (A- - A /XV), a blend of non-…"
type textarea "x"
type textarea "Coverage will be issued through various companies (A- - A /XV), a blend of non-…"
type textarea "x"
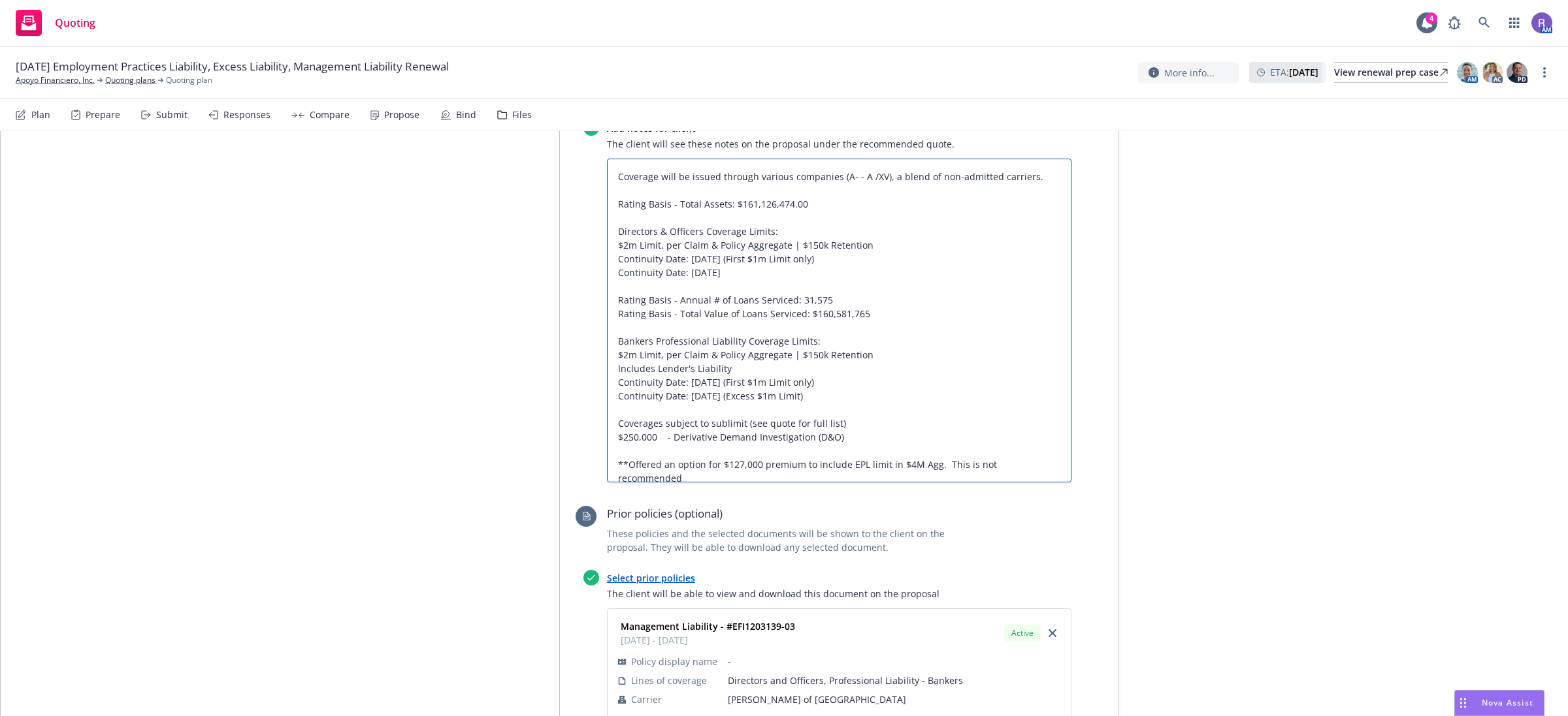
type textarea "Coverage will be issued through various companies (A- - A /XV), a blend of non-…"
type textarea "x"
type textarea "Coverage will be issued through various companies (A- - A /XV), a blend of non-…"
type textarea "x"
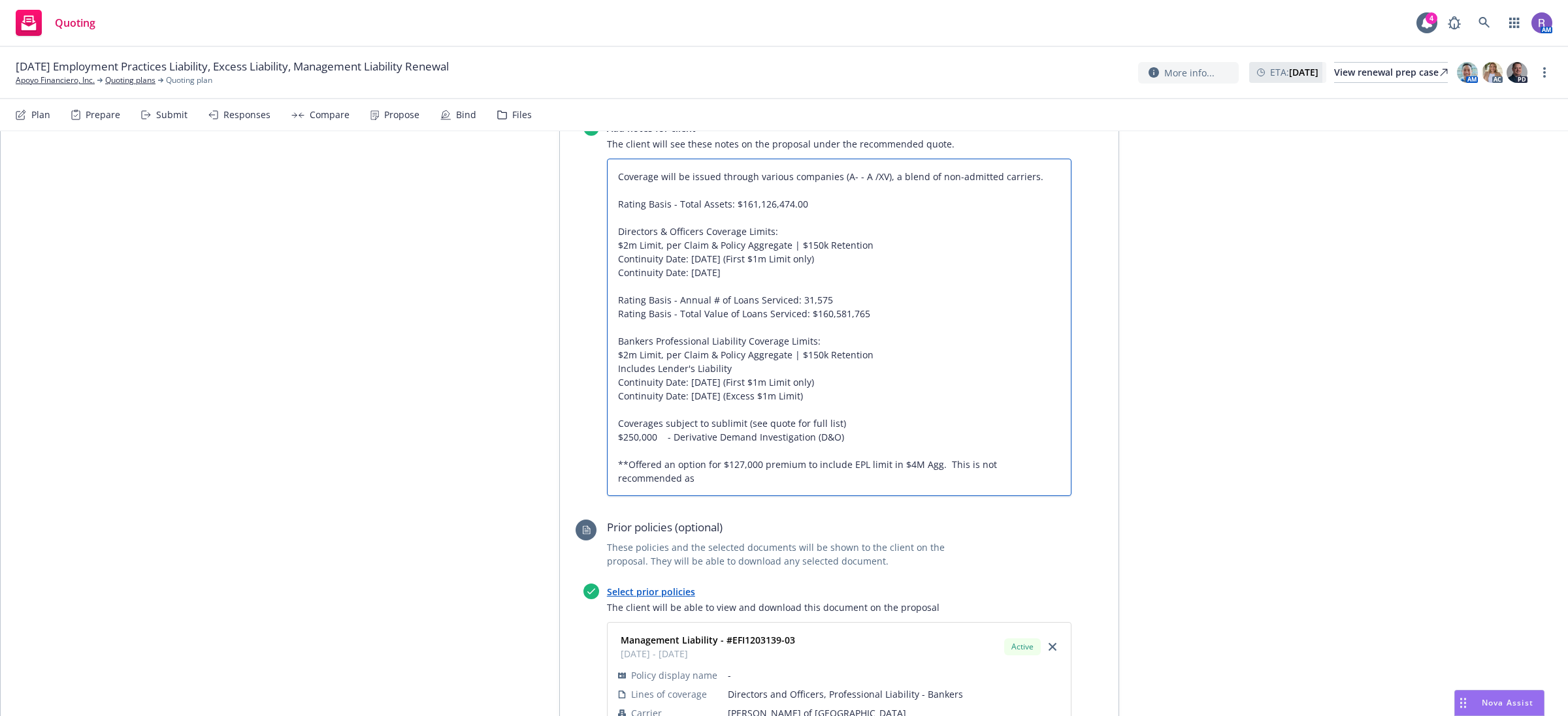
type textarea "Coverage will be issued through various companies (A- - A /XV), a blend of non-…"
type textarea "x"
type textarea "Coverage will be issued through various companies (A- - A /XV), a blend of non-…"
type textarea "x"
type textarea "Coverage will be issued through various companies (A- - A /XV), a blend of non-…"
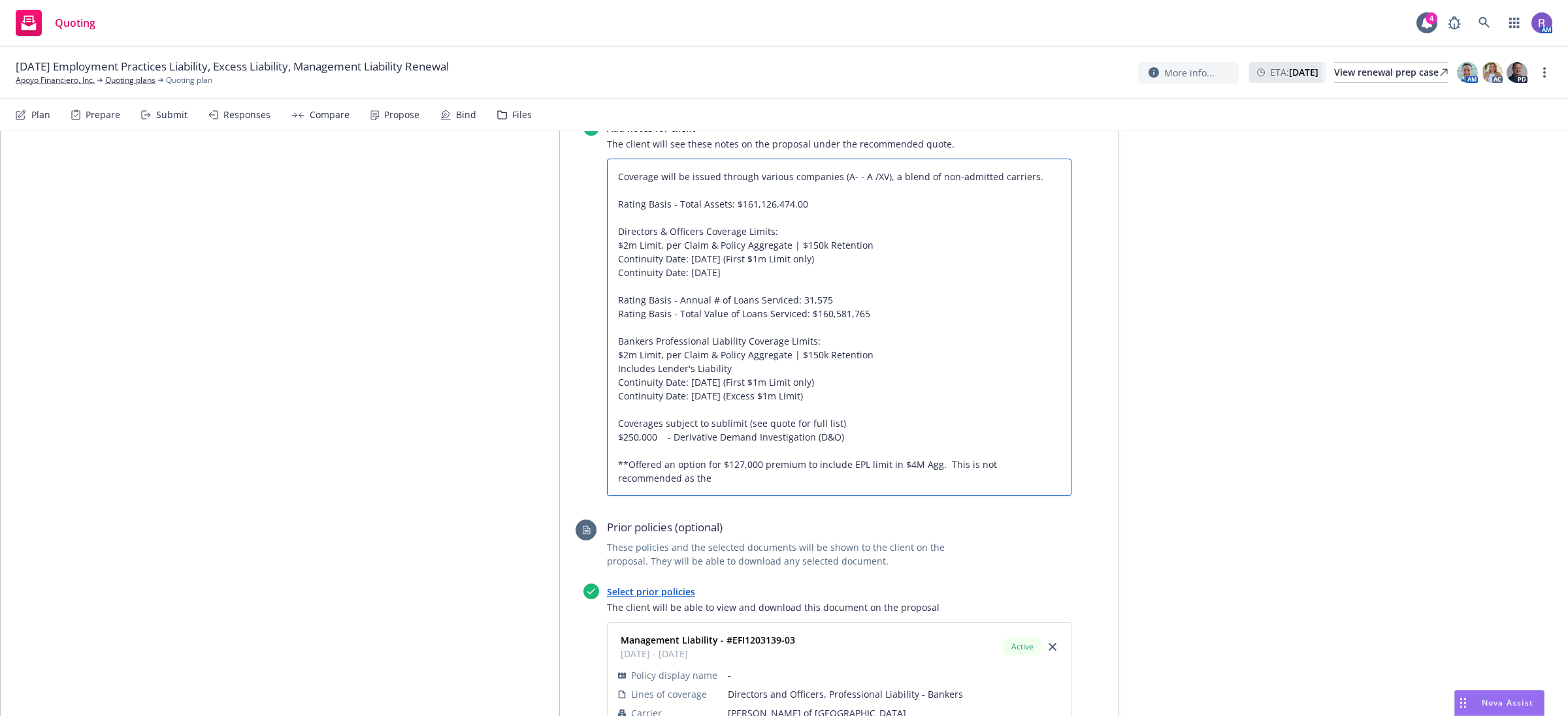
type textarea "x"
type textarea "Coverage will be issued through various companies (A- - A /XV), a blend of non-…"
type textarea "x"
type textarea "Coverage will be issued through various companies (A- - A /XV), a blend of non-…"
type textarea "x"
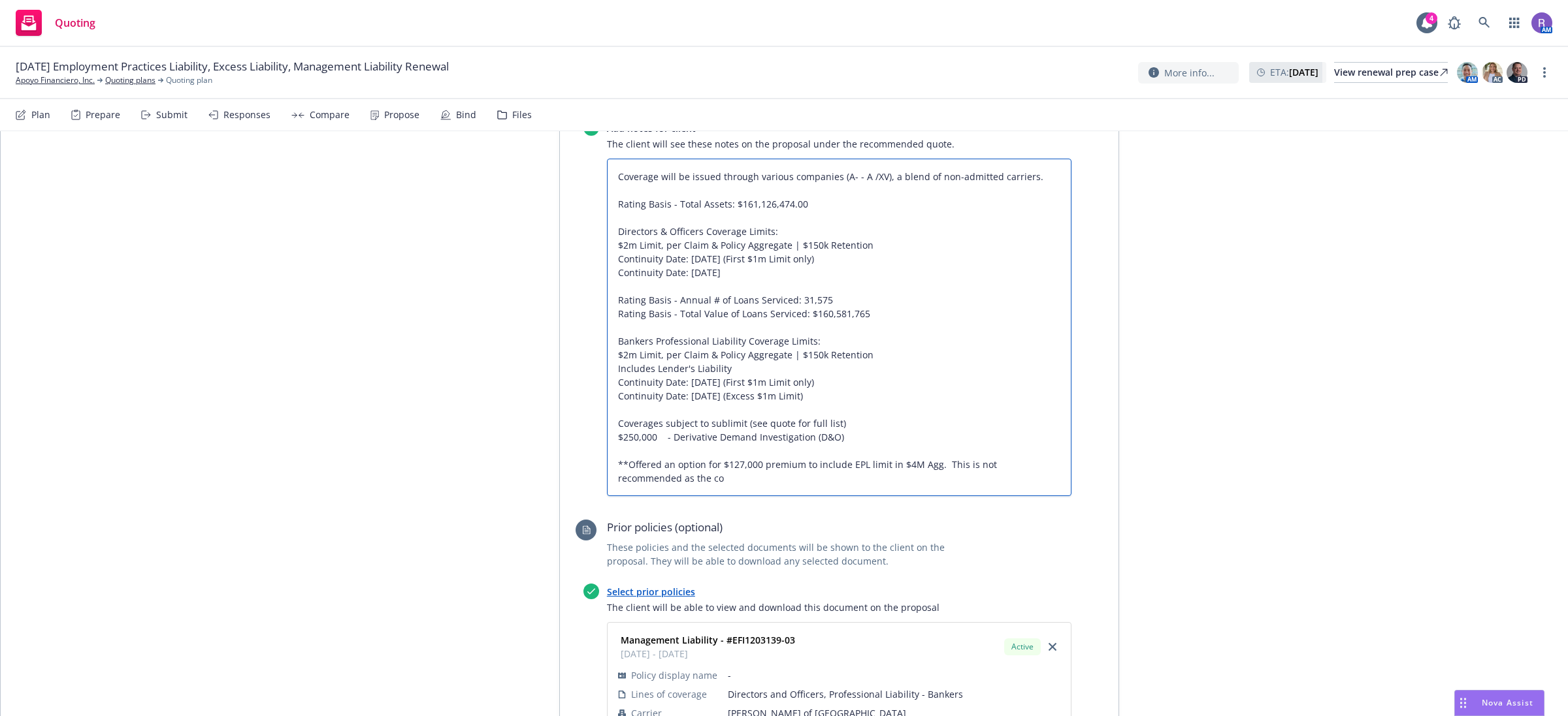
type textarea "Coverage will be issued through various companies (A- - A /XV), a blend of non-…"
type textarea "x"
type textarea "Coverage will be issued through various companies (A- - A /XV), a blend of non-…"
type textarea "x"
type textarea "Coverage will be issued through various companies (A- - A /XV), a blend of non-…"
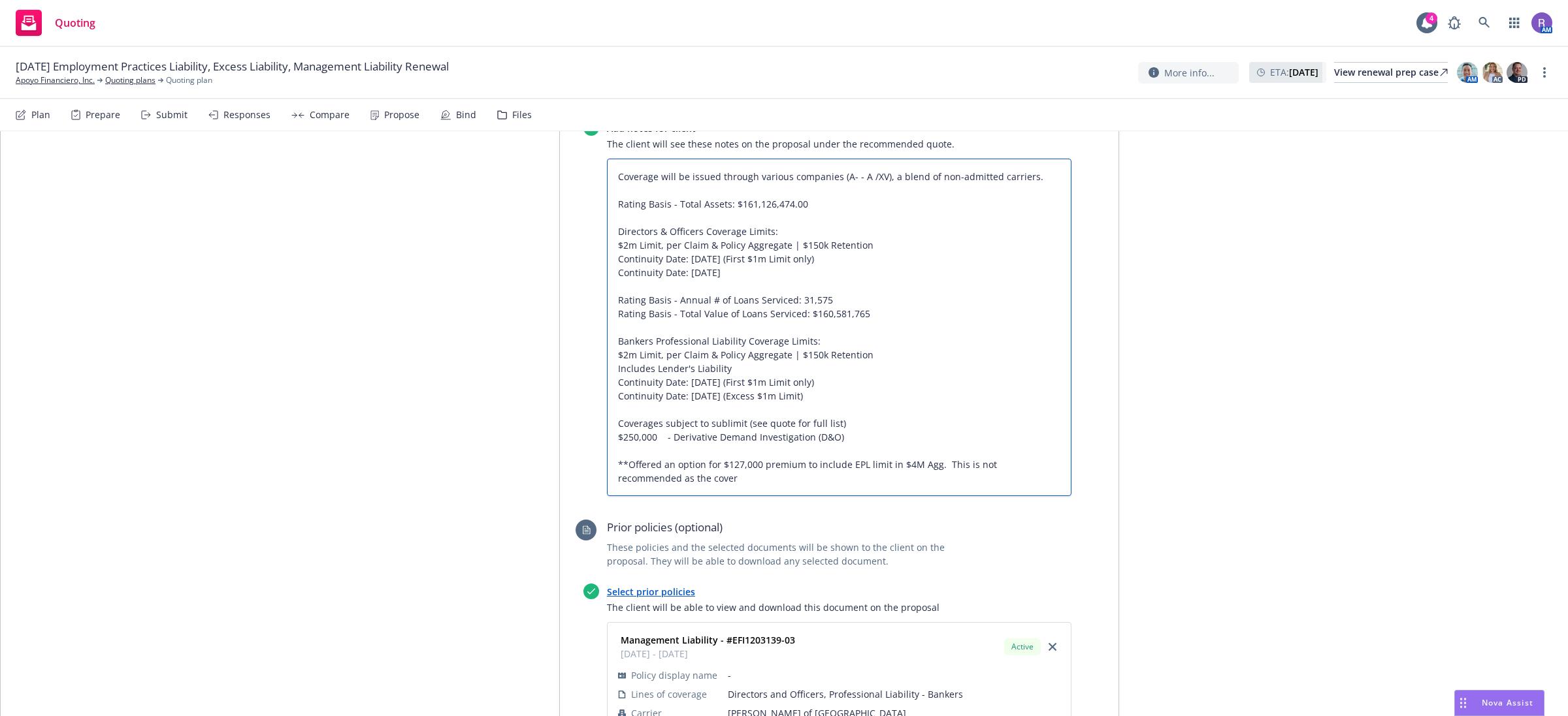
type textarea "x"
type textarea "Coverage will be issued through various companies (A- - A /XV), a blend of non-…"
type textarea "x"
type textarea "Coverage will be issued through various companies (A- - A /XV), a blend of non-…"
type textarea "x"
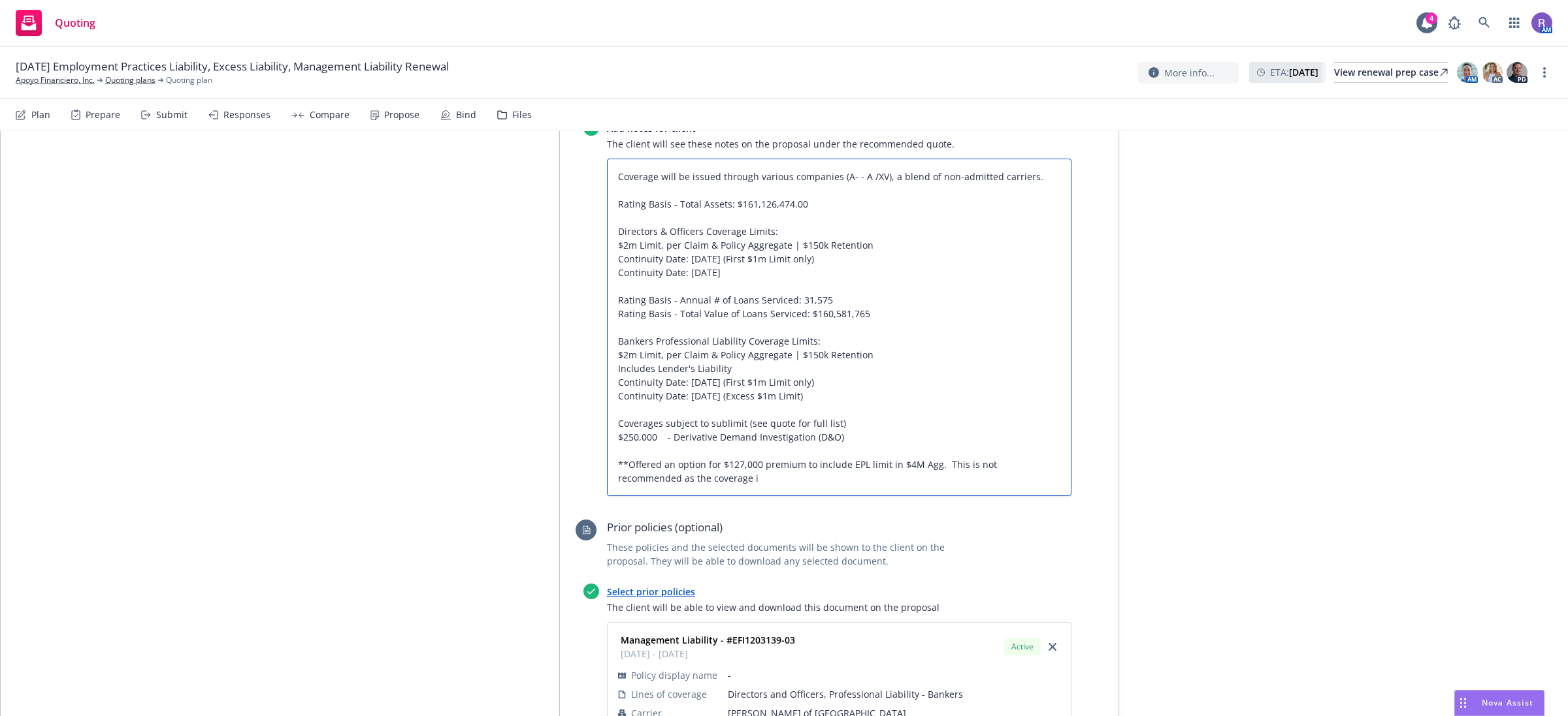
type textarea "Coverage will be issued through various companies (A- - A /XV), a blend of non-…"
type textarea "x"
type textarea "Coverage will be issued through various companies (A- - A /XV), a blend of non-…"
type textarea "x"
type textarea "Coverage will be issued through various companies (A- - A /XV), a blend of non-…"
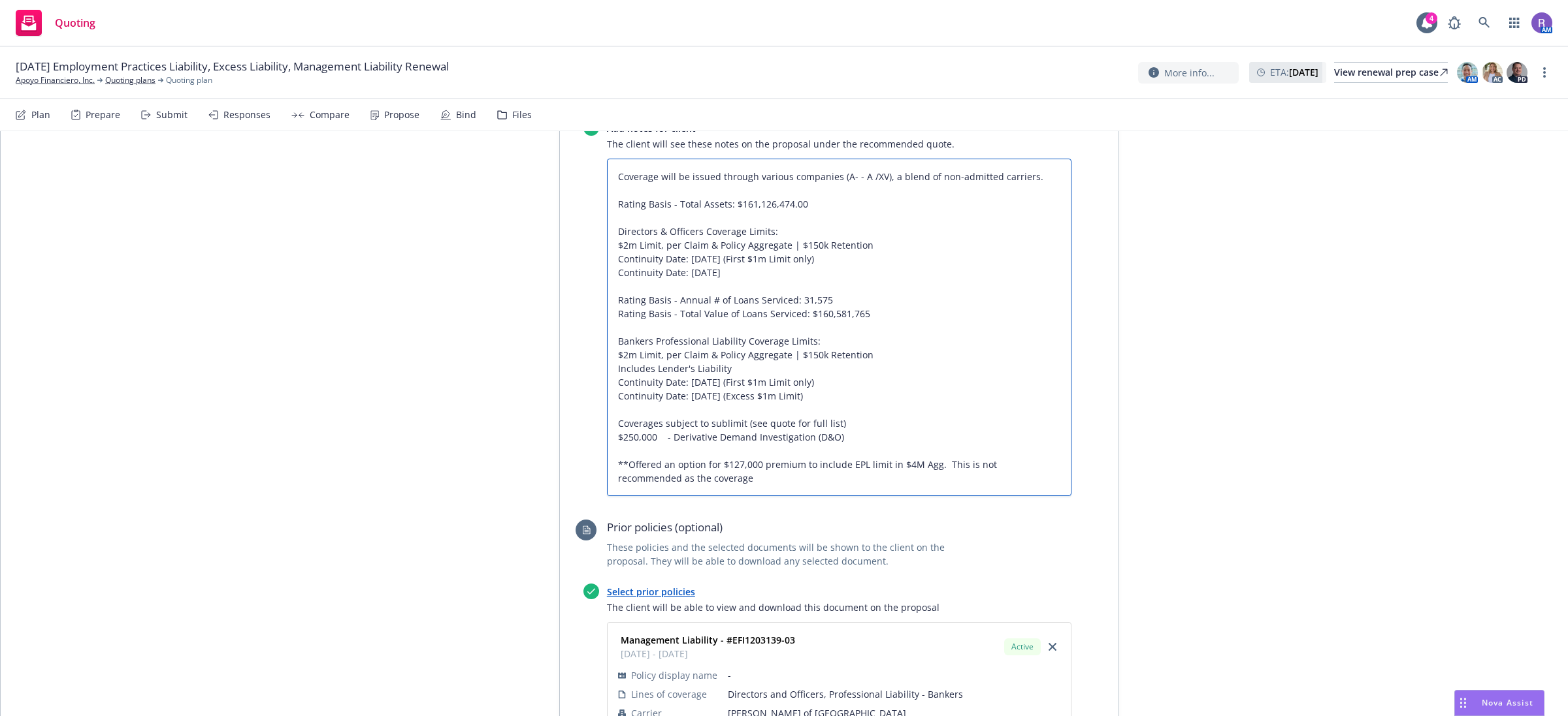
type textarea "x"
type textarea "Coverage will be issued through various companies (A- - A /XV), a blend of non-…"
type textarea "x"
type textarea "Coverage will be issued through various companies (A- - A /XV), a blend of non-…"
type textarea "x"
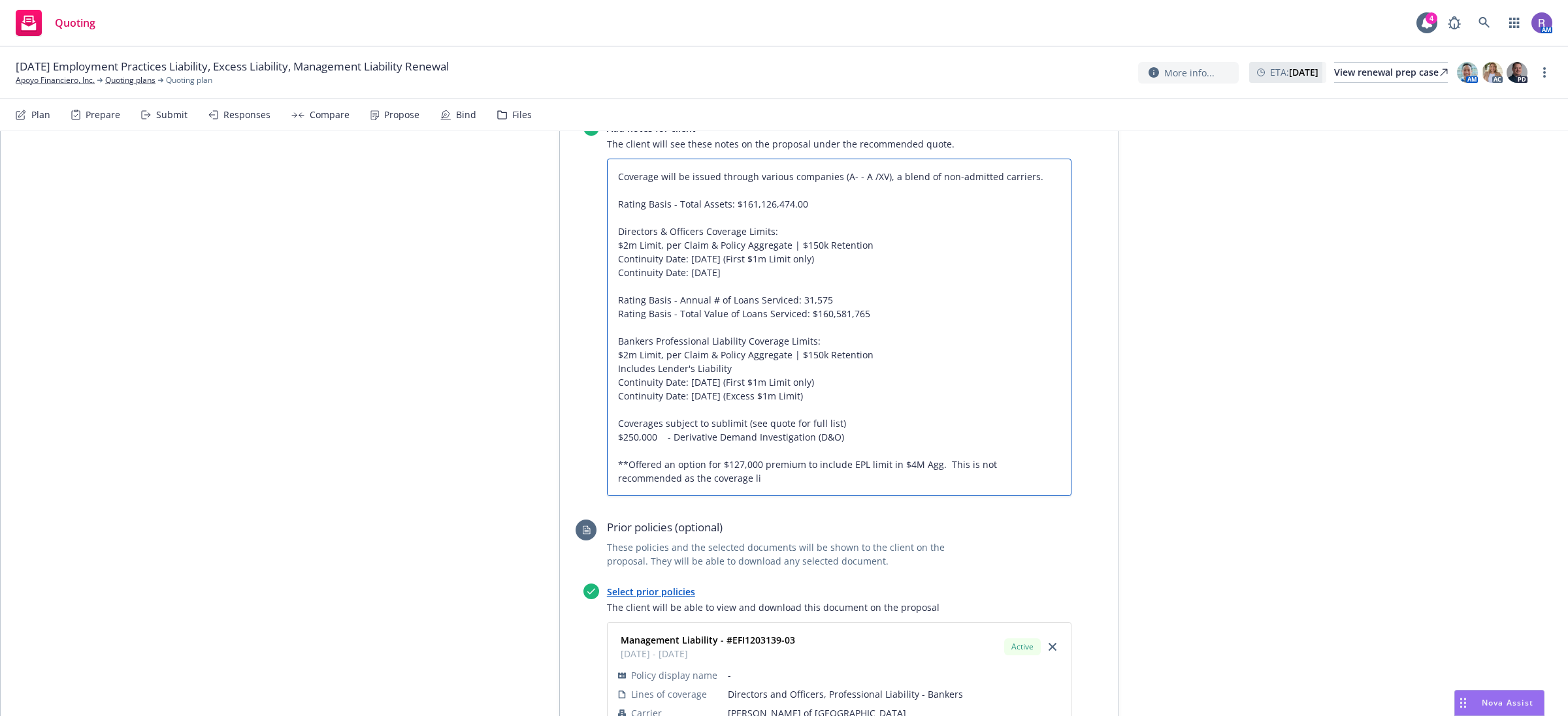
type textarea "Coverage will be issued through various companies (A- - A /XV), a blend of non-…"
type textarea "x"
type textarea "Coverage will be issued through various companies (A- - A /XV), a blend of non-…"
type textarea "x"
type textarea "Coverage will be issued through various companies (A- - A /XV), a blend of non-…"
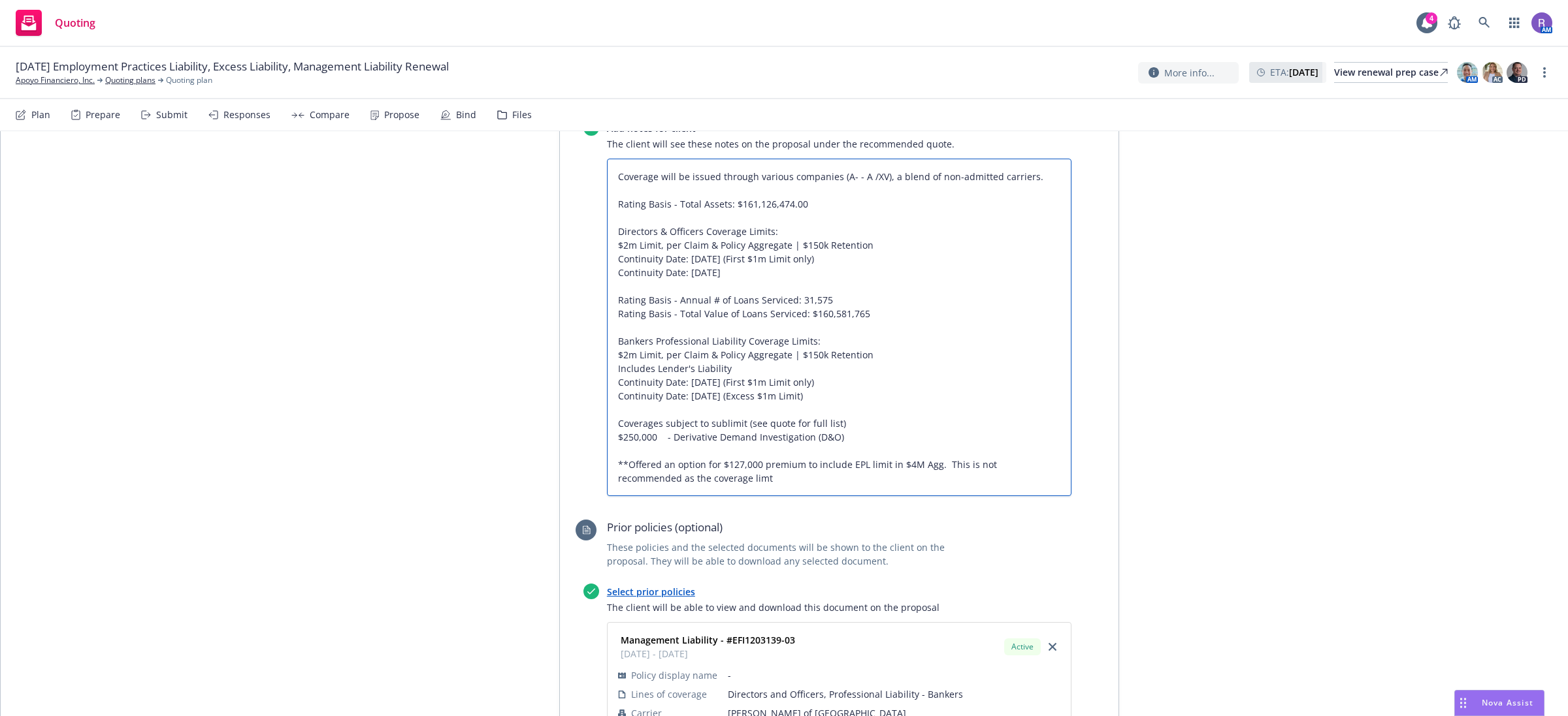
type textarea "x"
type textarea "Coverage will be issued through various companies (A- - A /XV), a blend of non-…"
type textarea "x"
type textarea "Coverage will be issued through various companies (A- - A /XV), a blend of non-…"
type textarea "x"
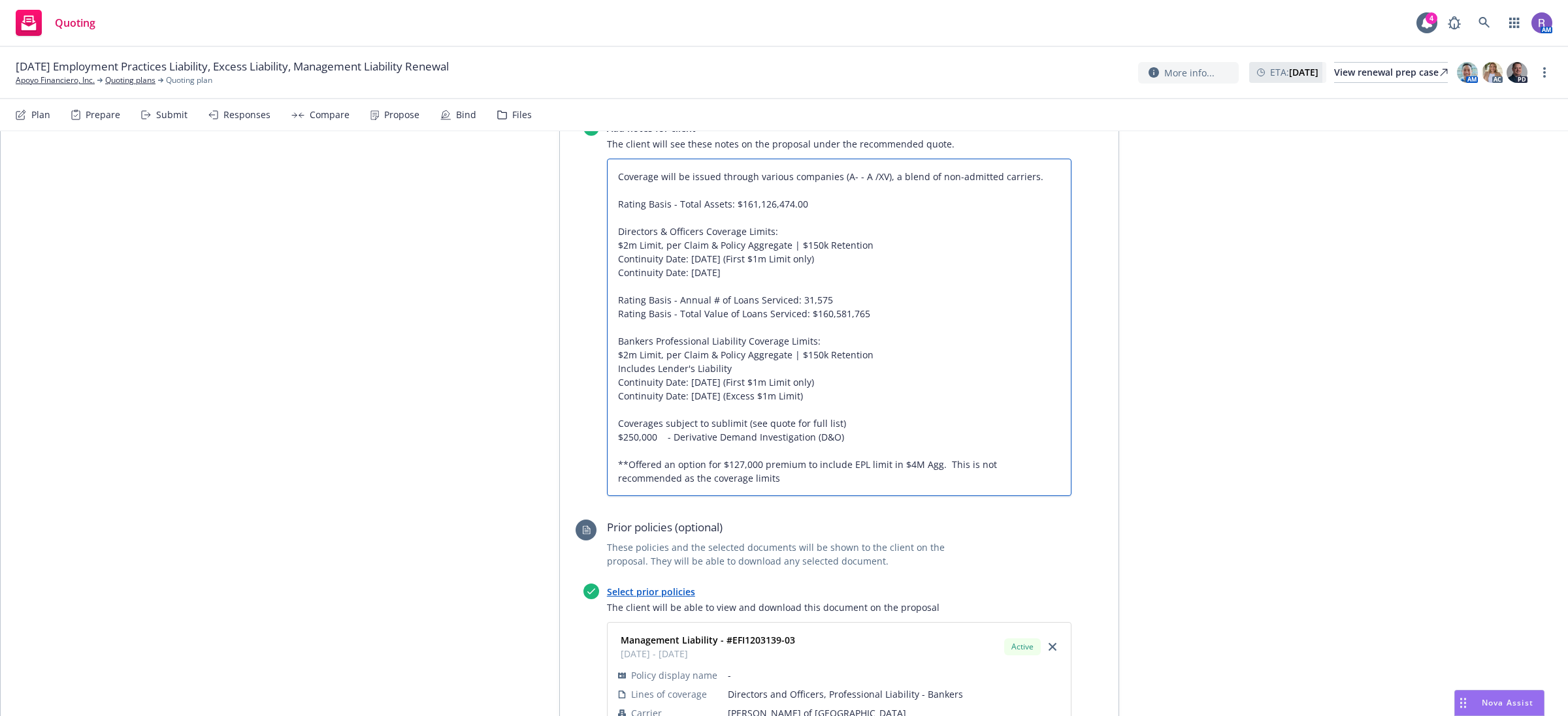
type textarea "Coverage will be issued through various companies (A- - A /XV), a blend of non-…"
type textarea "x"
type textarea "Coverage will be issued through various companies (A- - A /XV), a blend of non-…"
type textarea "x"
type textarea "Coverage will be issued through various companies (A- - A /XV), a blend of non-…"
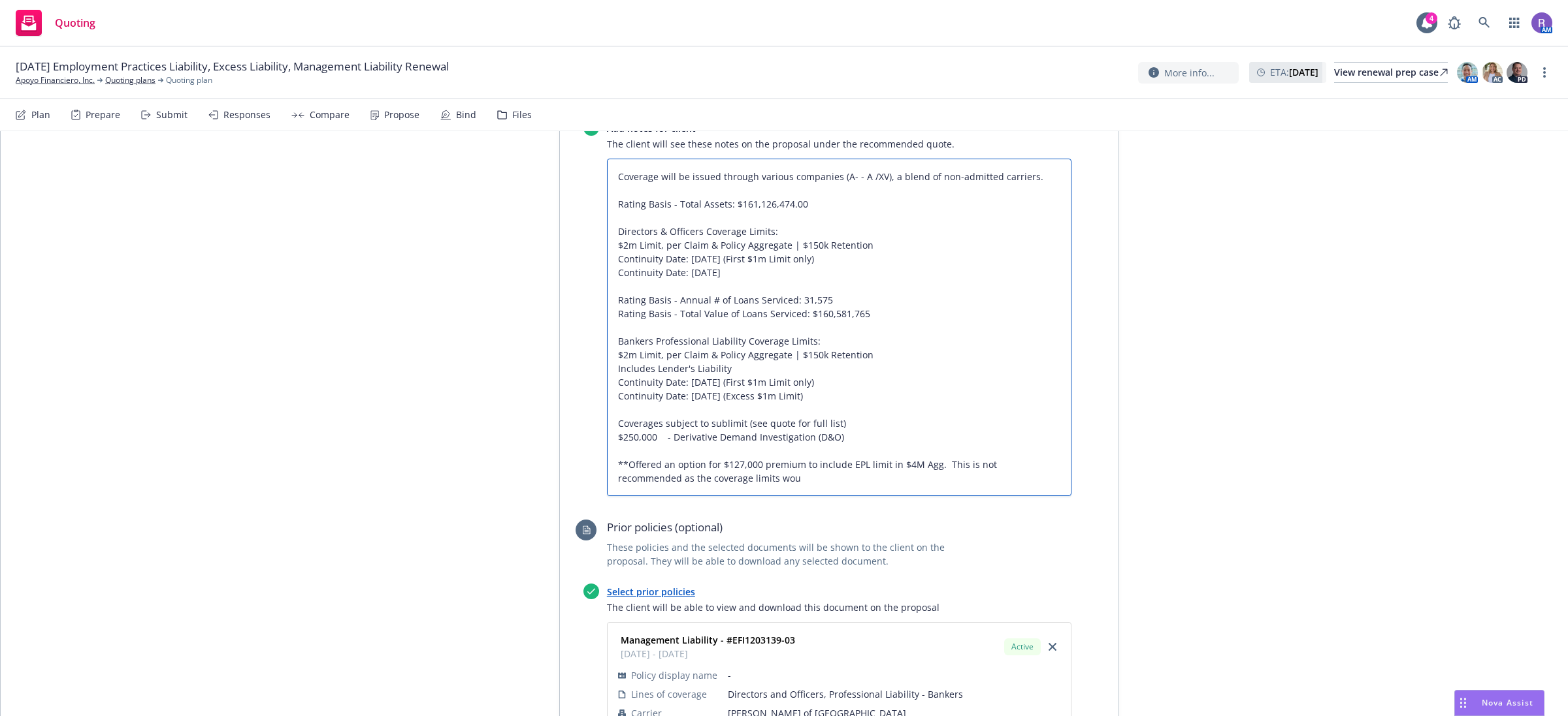
type textarea "x"
type textarea "Coverage will be issued through various companies (A- - A /XV), a blend of non-…"
type textarea "x"
type textarea "Coverage will be issued through various companies (A- - A /XV), a blend of non-…"
type textarea "x"
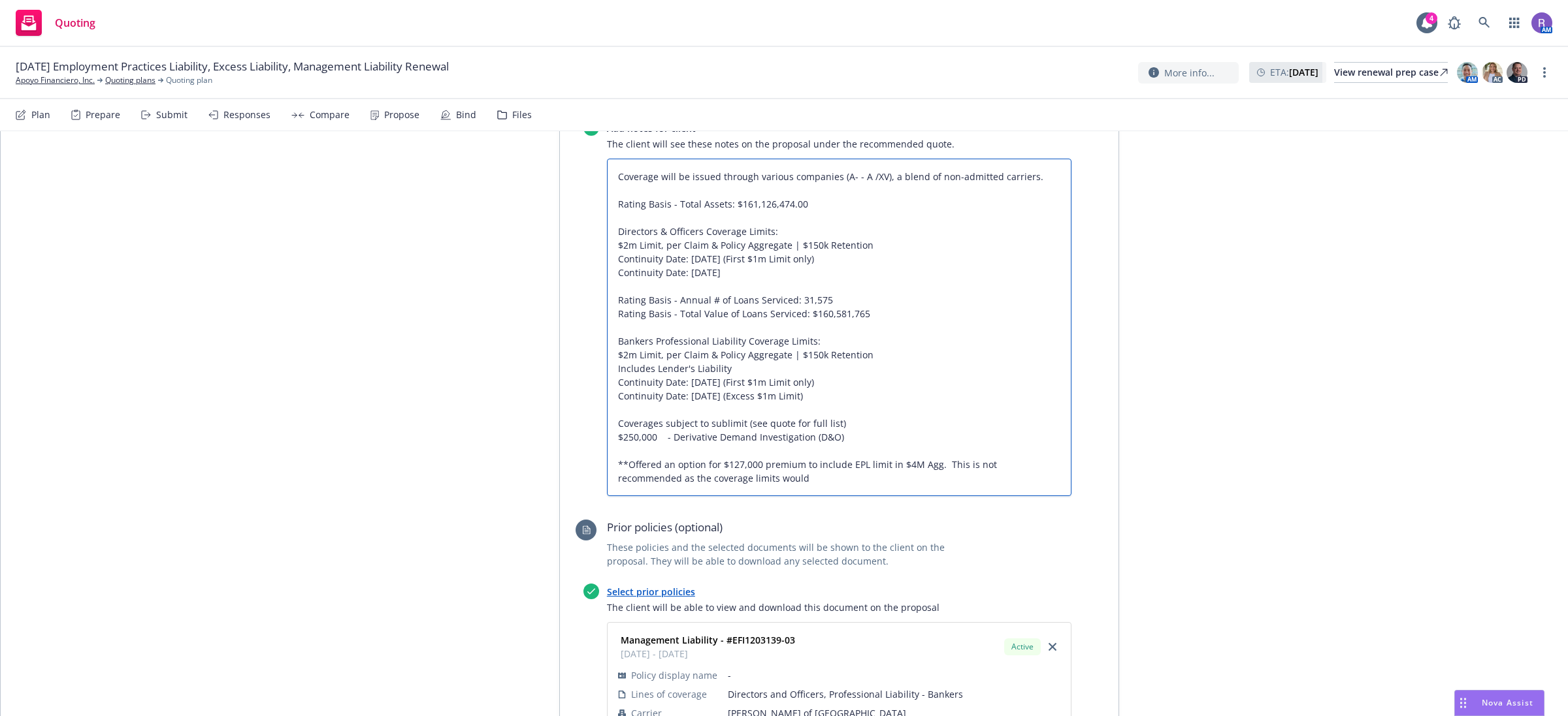
type textarea "Coverage will be issued through various companies (A- - A /XV), a blend of non-…"
type textarea "x"
type textarea "Coverage will be issued through various companies (A- - A /XV), a blend of non-…"
type textarea "x"
type textarea "Coverage will be issued through various companies (A- - A /XV), a blend of non-…"
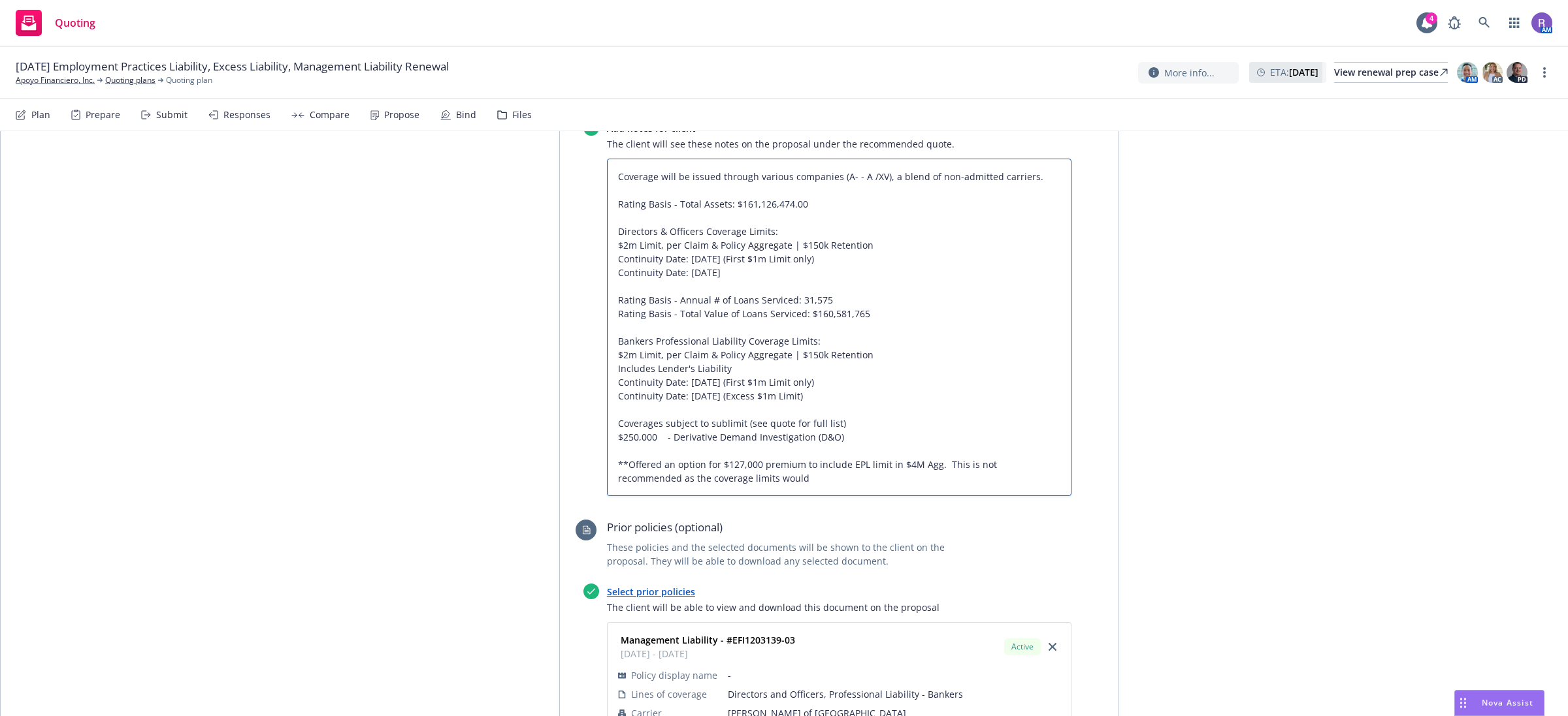
type textarea "x"
type textarea "Coverage will be issued through various companies (A- - A /XV), a blend of non-…"
type textarea "x"
type textarea "Coverage will be issued through various companies (A- - A /XV), a blend of non-…"
type textarea "x"
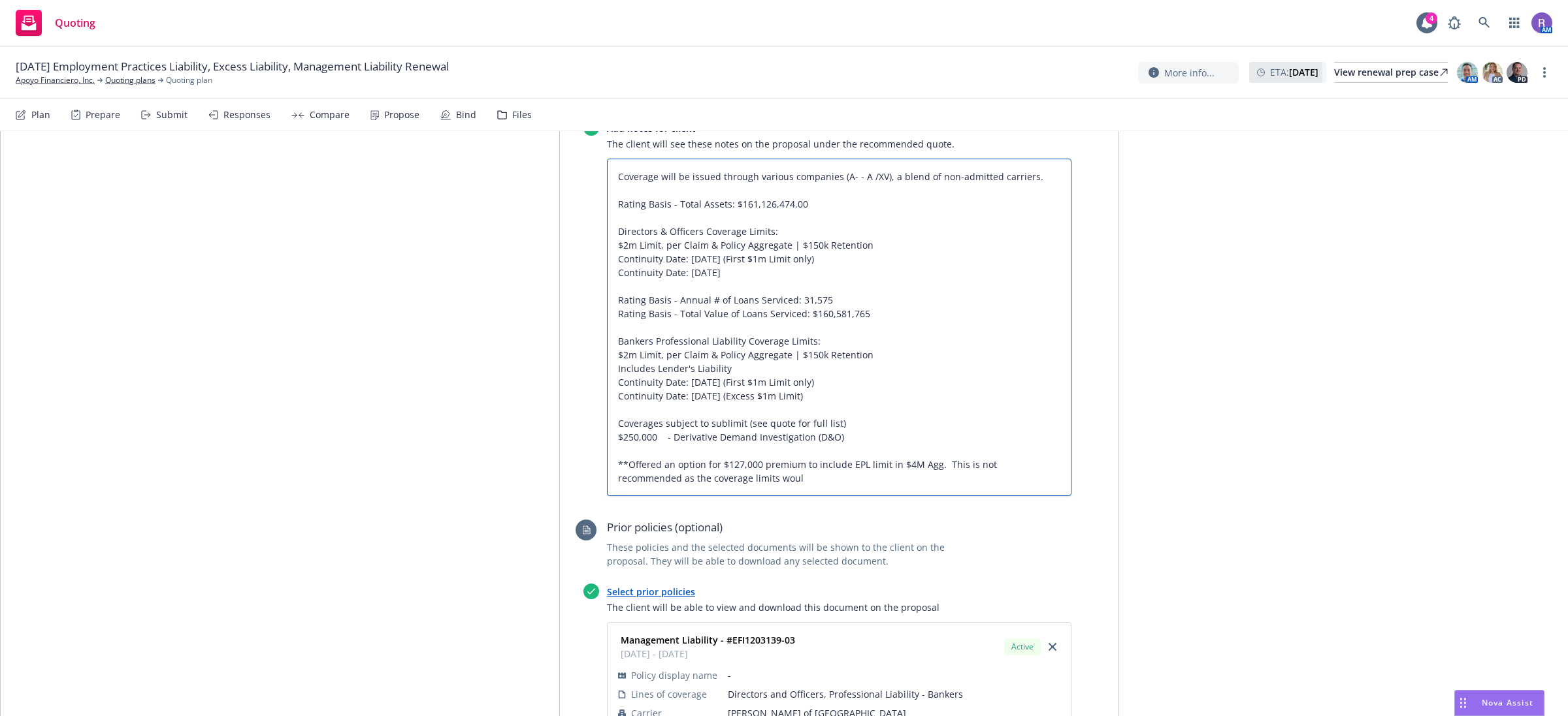
type textarea "Coverage will be issued through various companies (A- - A /XV), a blend of non-…"
type textarea "x"
type textarea "Coverage will be issued through various companies (A- - A /XV), a blend of non-…"
type textarea "x"
type textarea "Coverage will be issued through various companies (A- - A /XV), a blend of non-…"
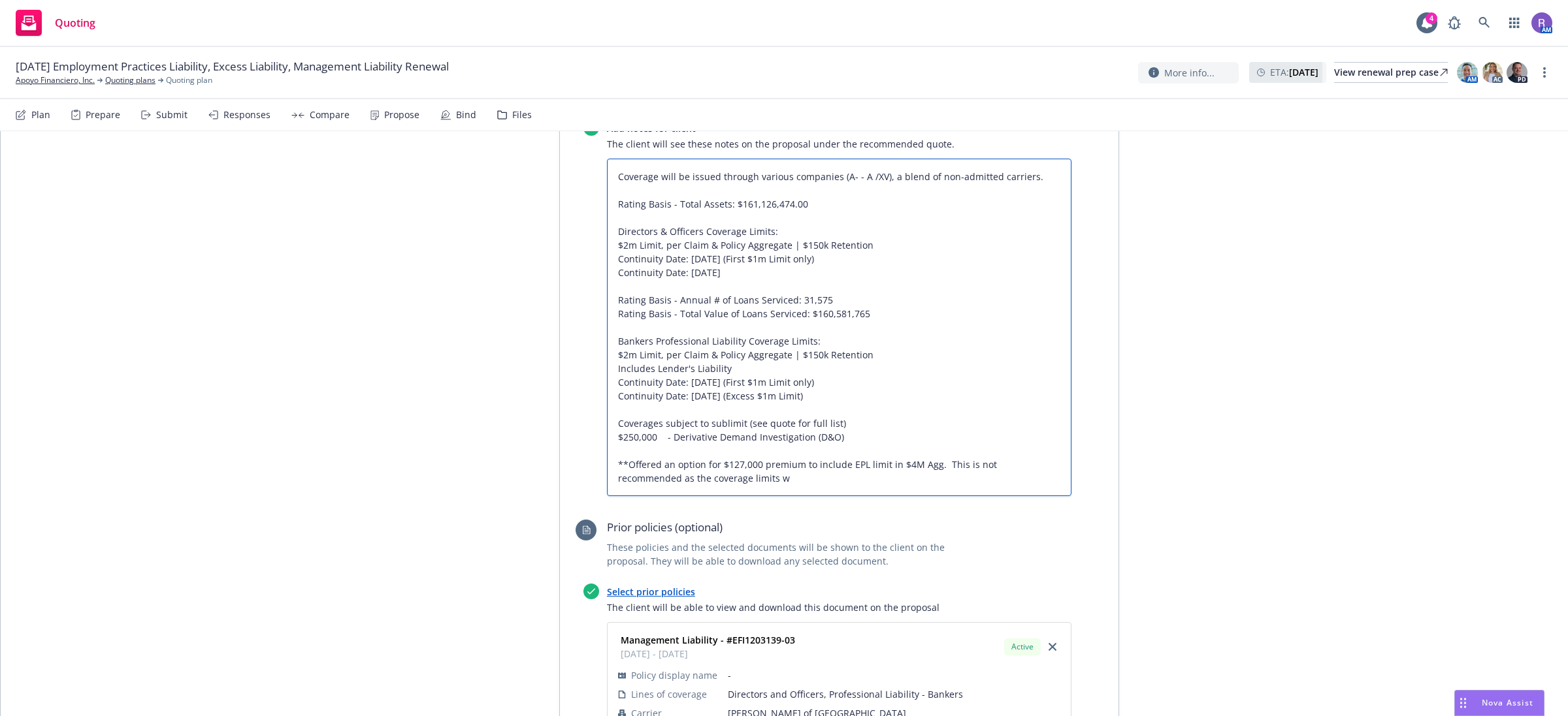
type textarea "x"
type textarea "Coverage will be issued through various companies (A- - A /XV), a blend of non-…"
type textarea "x"
type textarea "Coverage will be issued through various companies (A- - A /XV), a blend of non-…"
type textarea "x"
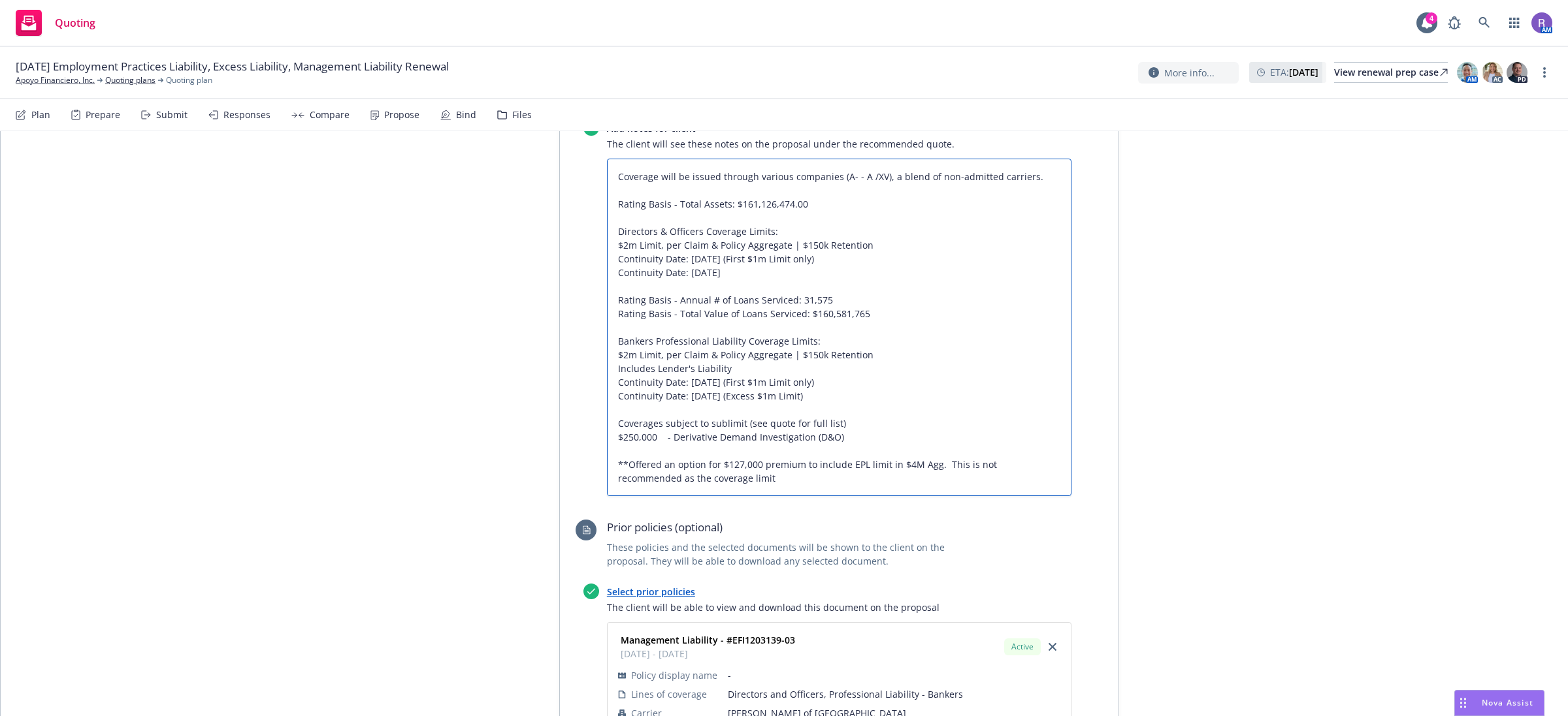
type textarea "Coverage will be issued through various companies (A- - A /XV), a blend of non-…"
type textarea "x"
type textarea "Coverage will be issued through various companies (A- - A /XV), a blend of non-…"
type textarea "x"
type textarea "Coverage will be issued through various companies (A- - A /XV), a blend of non-…"
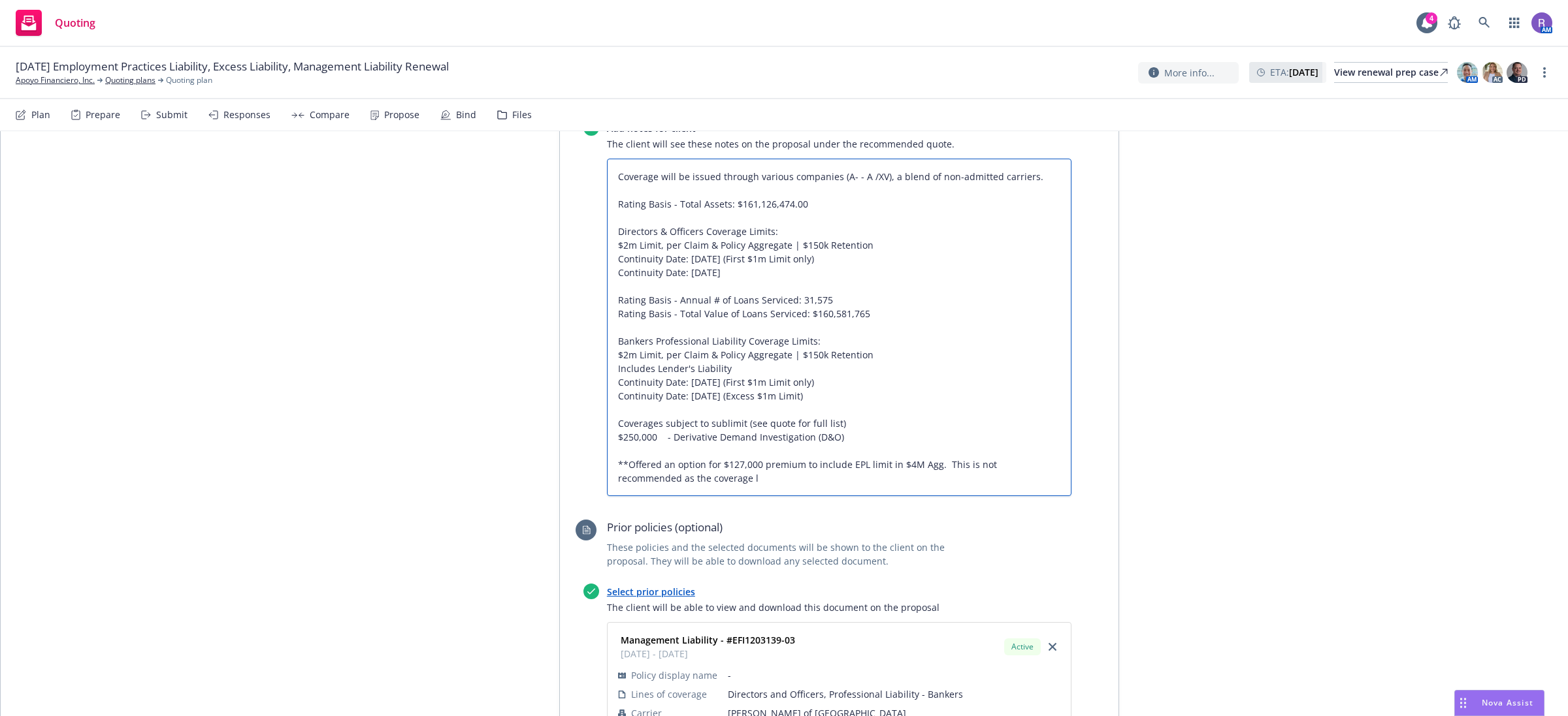
type textarea "x"
type textarea "Coverage will be issued through various companies (A- - A /XV), a blend of non-…"
type textarea "x"
type textarea "Coverage will be issued through various companies (A- - A /XV), a blend of non-…"
type textarea "x"
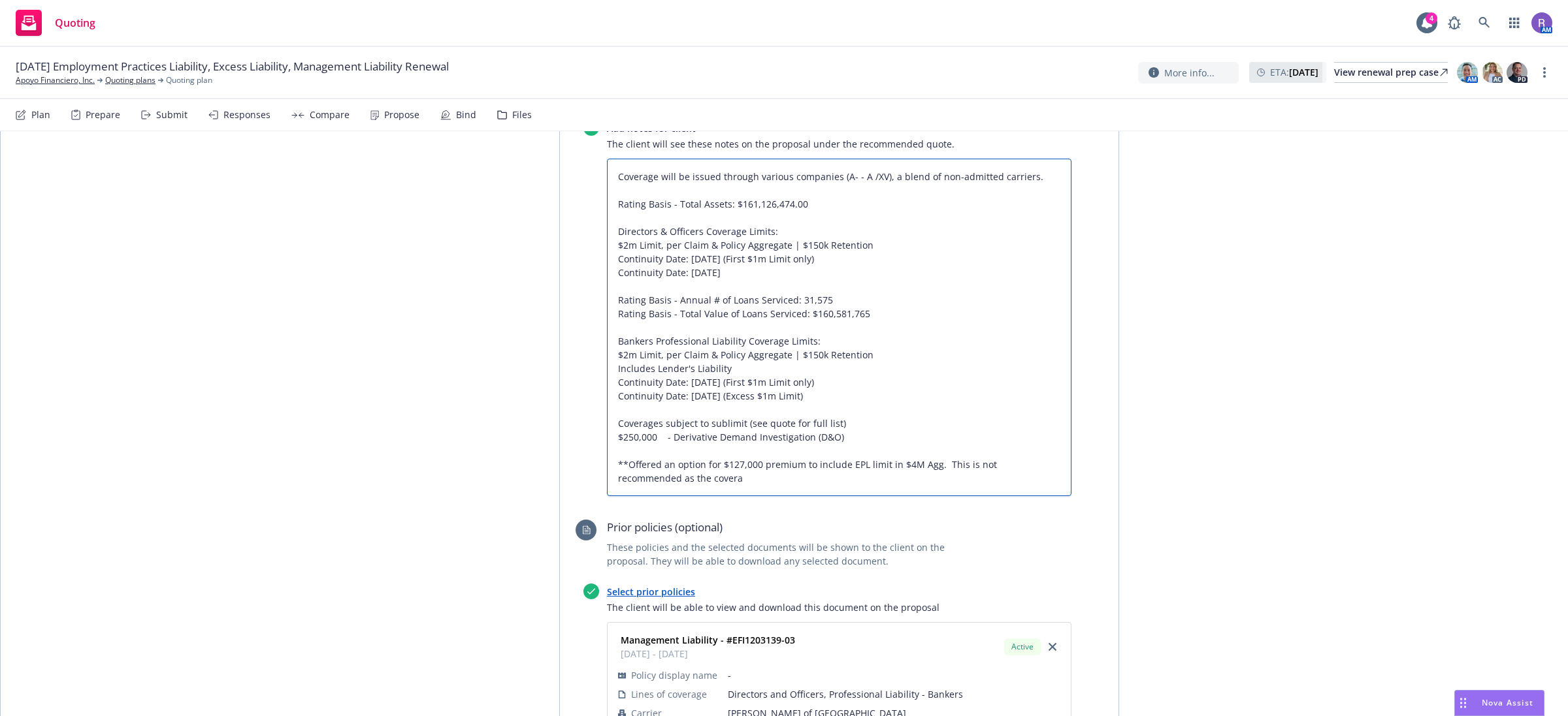
type textarea "Coverage will be issued through various companies (A- - A /XV), a blend of non-…"
type textarea "x"
type textarea "Coverage will be issued through various companies (A- - A /XV), a blend of non-…"
type textarea "x"
type textarea "Coverage will be issued through various companies (A- - A /XV), a blend of non-…"
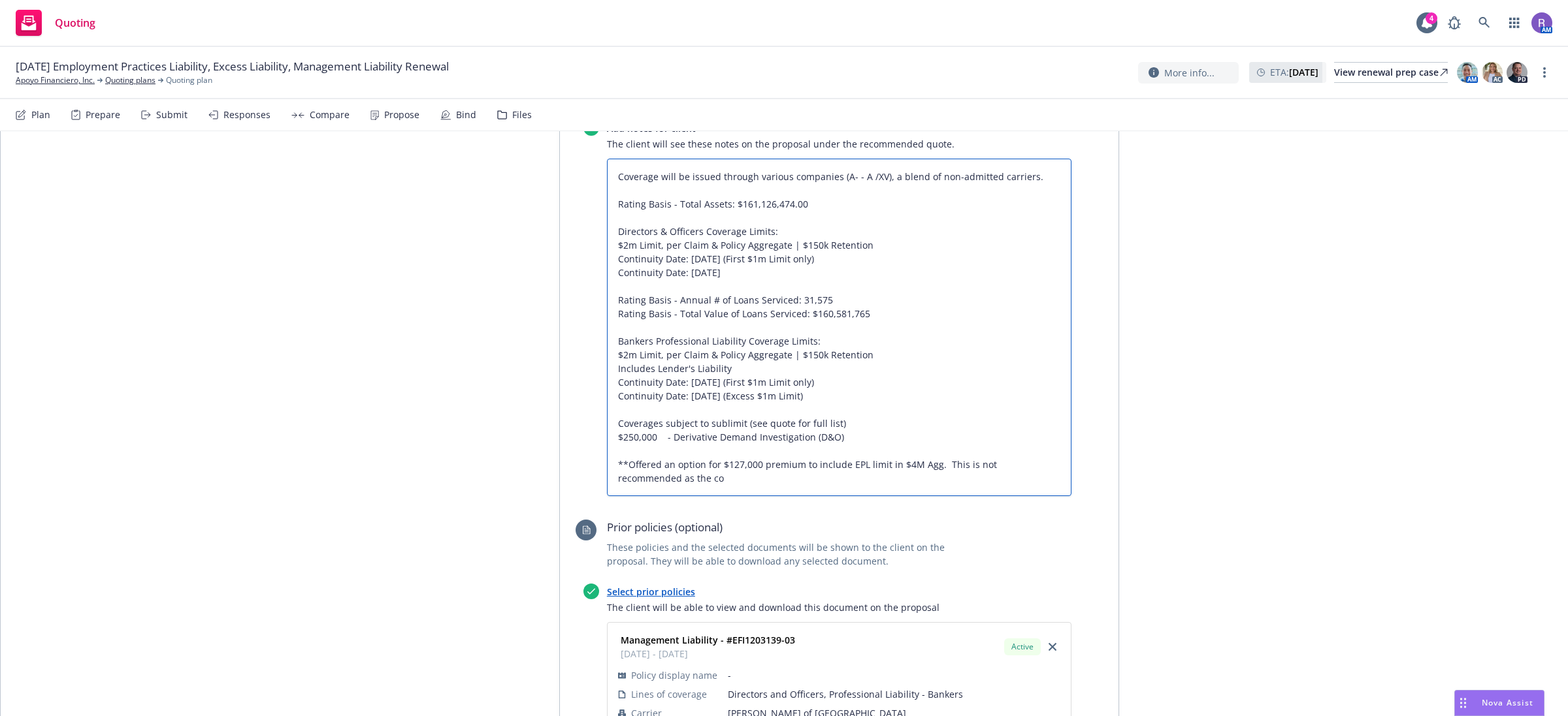
type textarea "x"
type textarea "Coverage will be issued through various companies (A- - A /XV), a blend of non-…"
type textarea "x"
type textarea "Coverage will be issued through various companies (A- - A /XV), a blend of non-…"
type textarea "x"
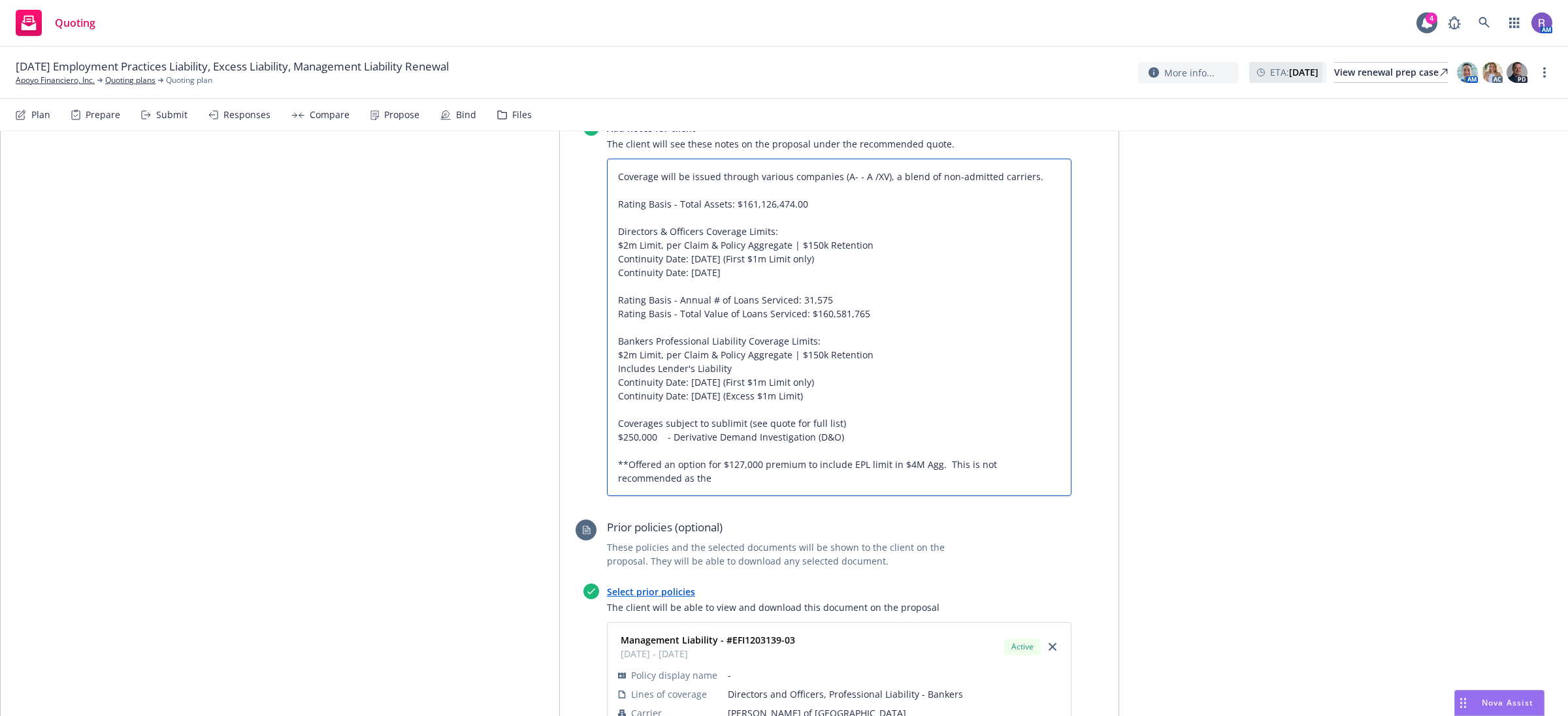
type textarea "Coverage will be issued through various companies (A- - A /XV), a blend of non-…"
type textarea "x"
type textarea "Coverage will be issued through various companies (A- - A /XV), a blend of non-…"
click at [926, 412] on textarea "Coverage will be issued through various companies (A- - A /XV), a blend of non-…" at bounding box center [839, 328] width 464 height 339
type textarea "x"
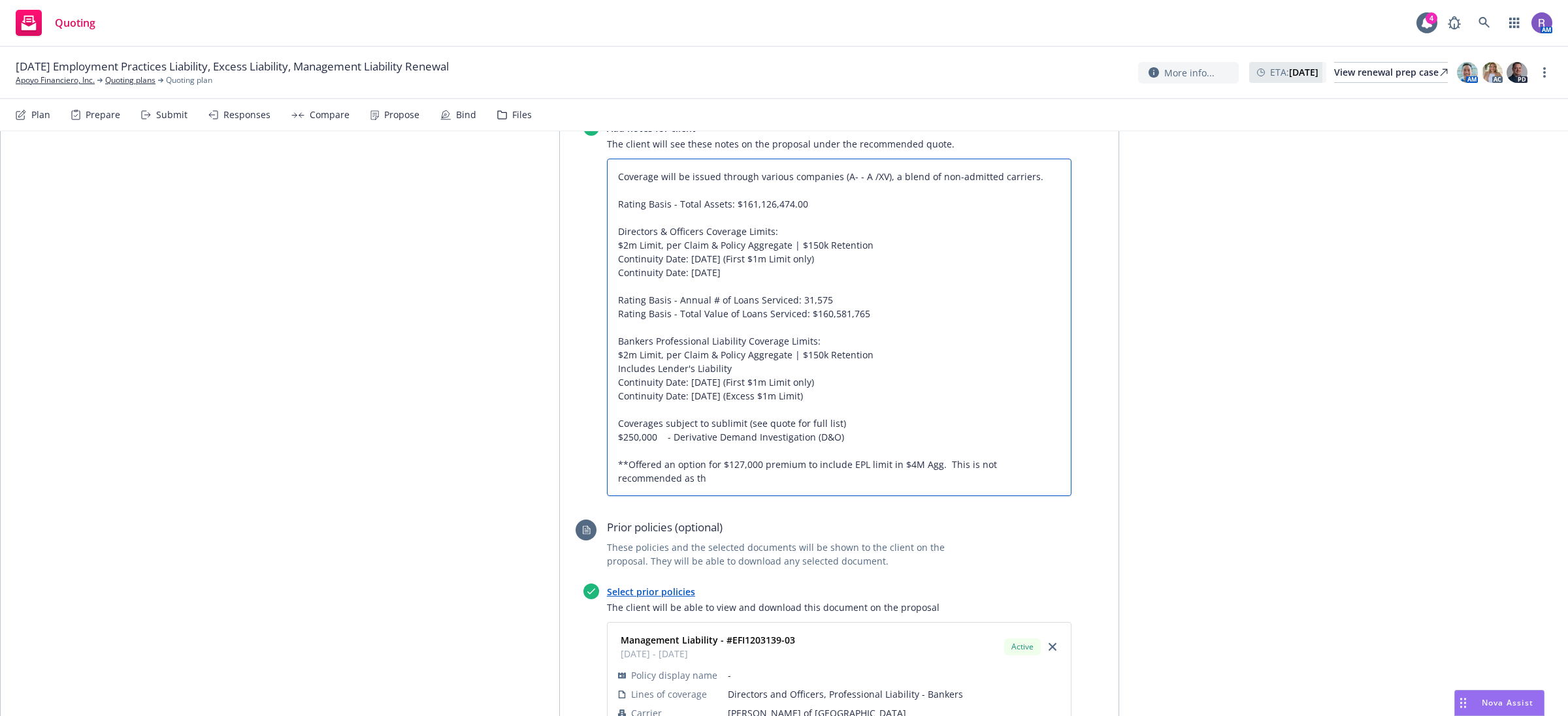
type textarea "Coverage will be issued through various companies (A- - A /XV), a blend of non-…"
type textarea "x"
type textarea "Coverage will be issued through various companies (A- - A /XV), a blend of non-…"
type textarea "x"
type textarea "Coverage will be issued through various companies (A- - A /XV), a blend of non-…"
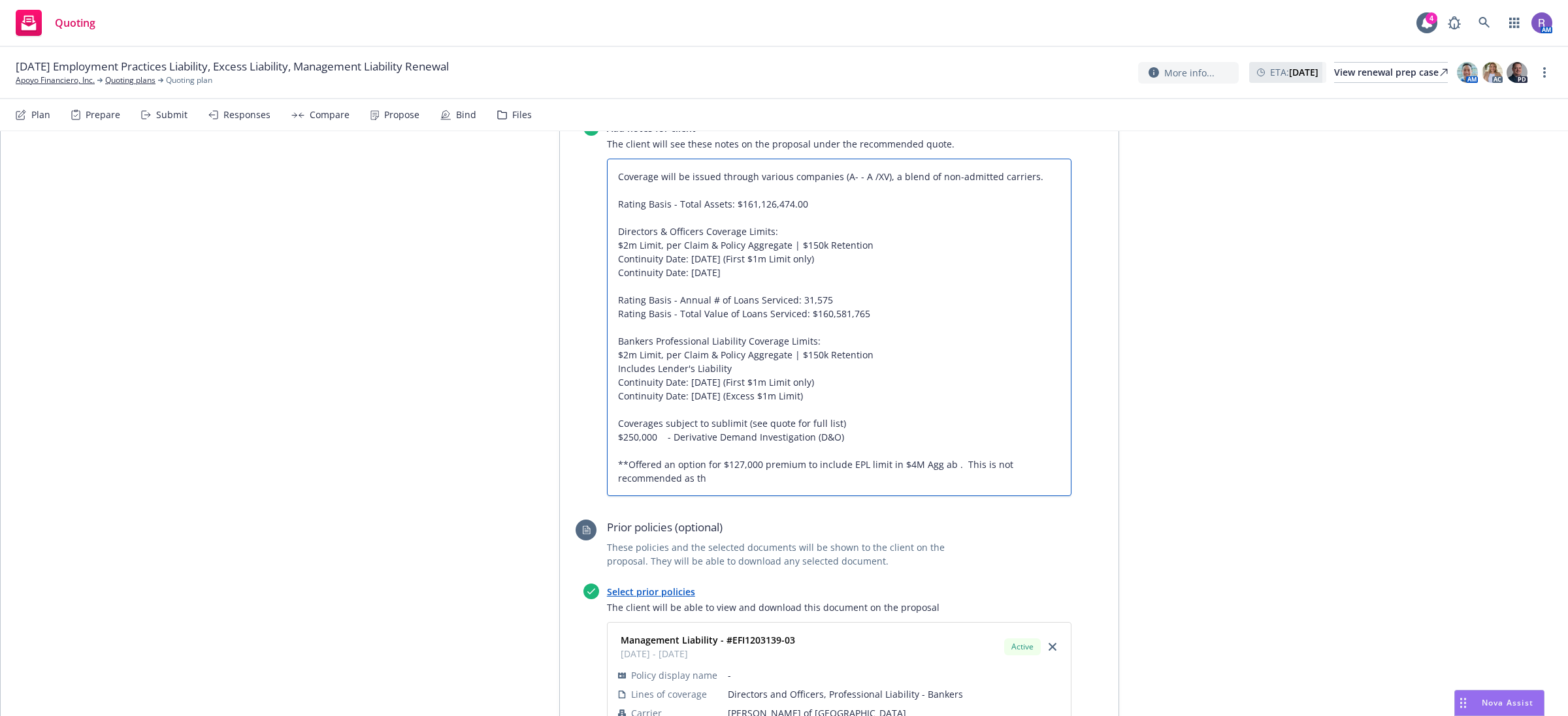
type textarea "x"
type textarea "Coverage will be issued through various companies (A- - A /XV), a blend of non-…"
type textarea "x"
type textarea "Coverage will be issued through various companies (A- - A /XV), a blend of non-…"
type textarea "x"
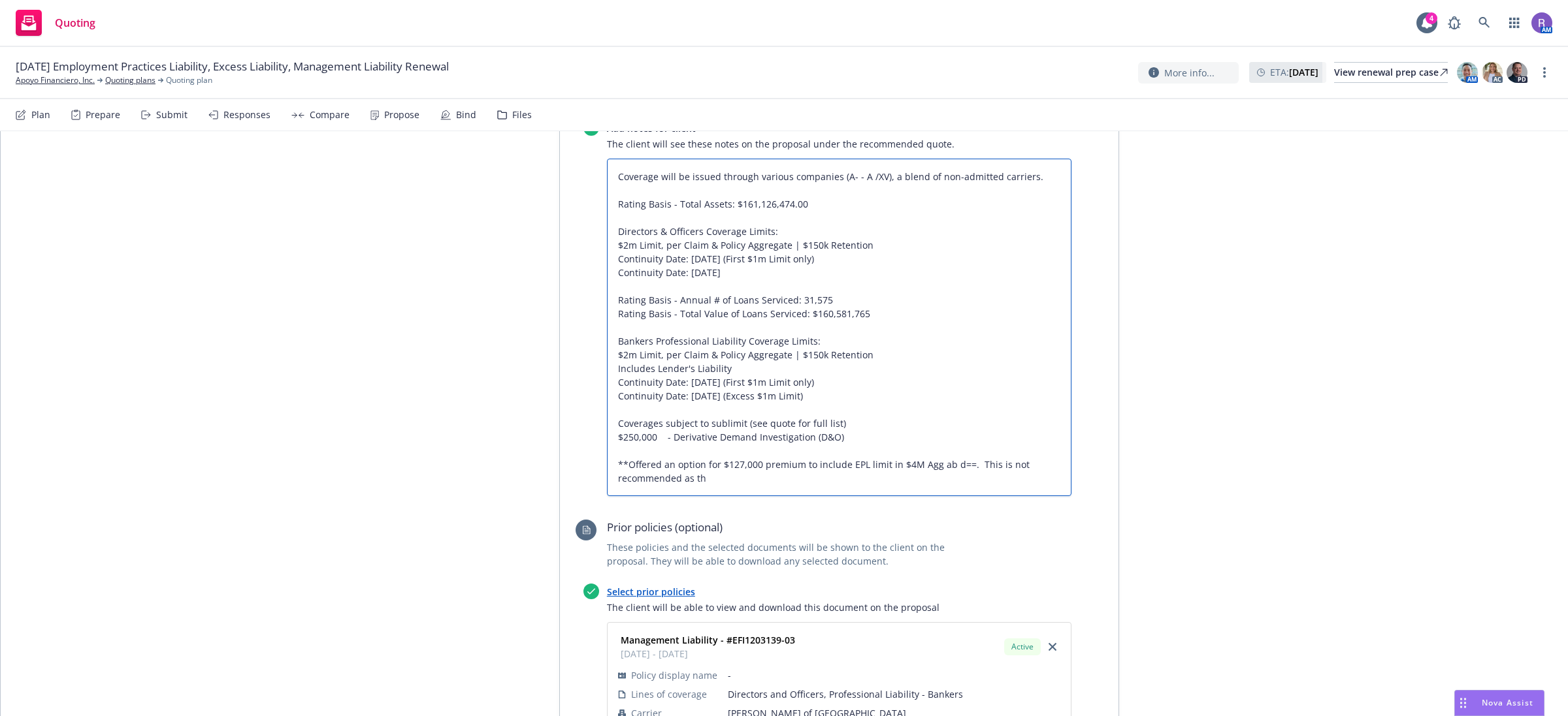
type textarea "Coverage will be issued through various companies (A- - A /XV), a blend of non-…"
type textarea "x"
type textarea "Coverage will be issued through various companies (A- - A /XV), a blend of non-…"
type textarea "x"
type textarea "Coverage will be issued through various companies (A- - A /XV), a blend of non-…"
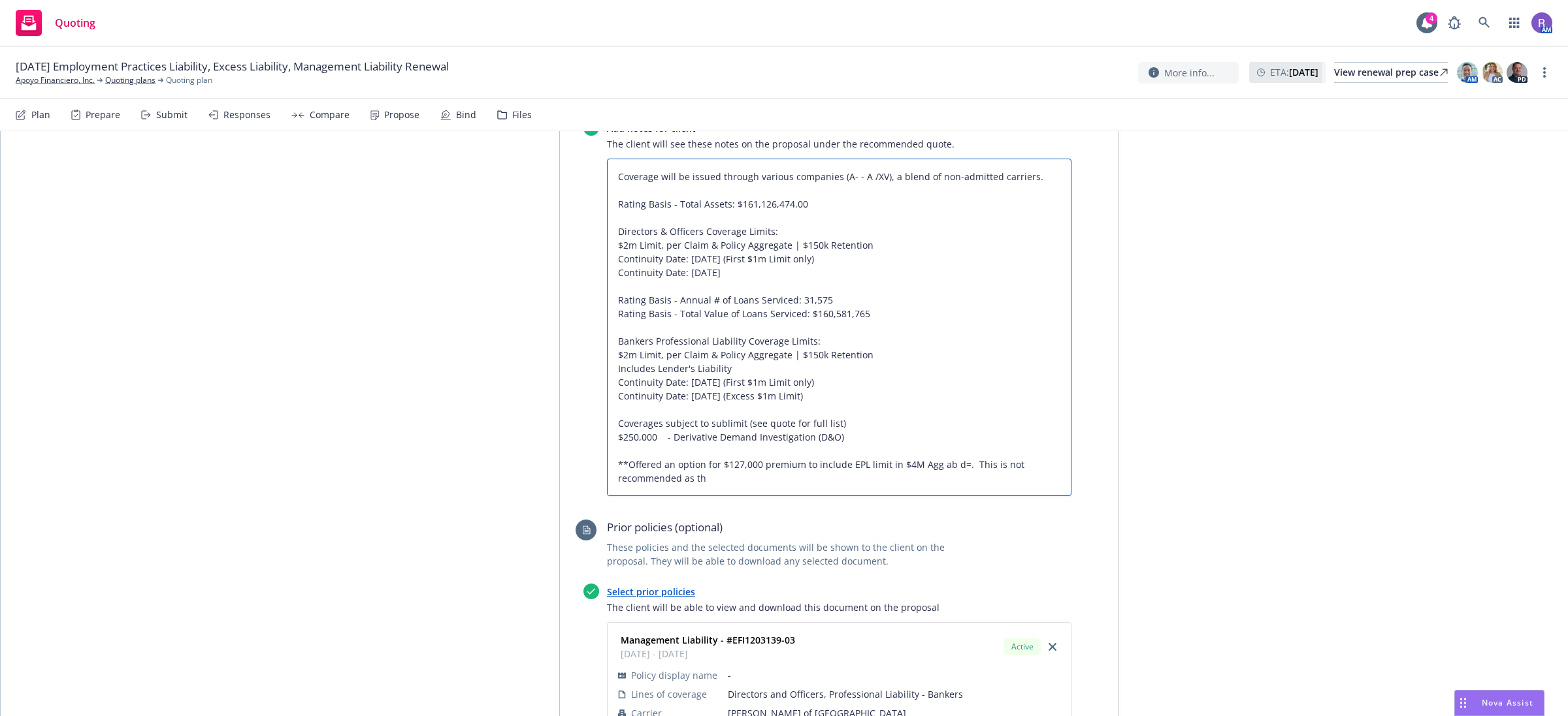
type textarea "x"
type textarea "Coverage will be issued through various companies (A- - A /XV), a blend of non-…"
type textarea "x"
type textarea "Coverage will be issued through various companies (A- - A /XV), a blend of non-…"
type textarea "x"
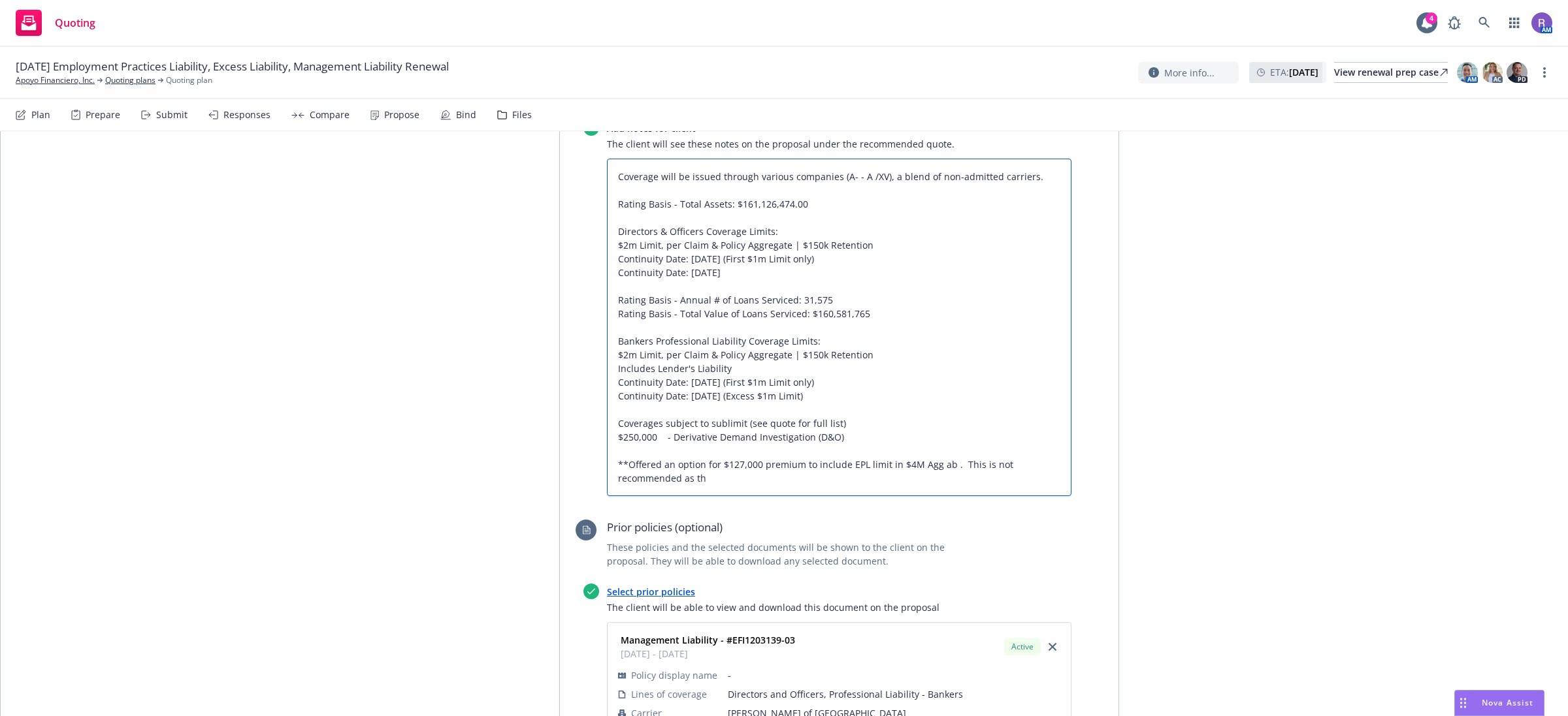
type textarea "Coverage will be issued through various companies (A- - A /XV), a blend of non-…"
type textarea "x"
type textarea "Coverage will be issued through various companies (A- - A /XV), a blend of non-…"
type textarea "x"
type textarea "Coverage will be issued through various companies (A- - A /XV), a blend of non-…"
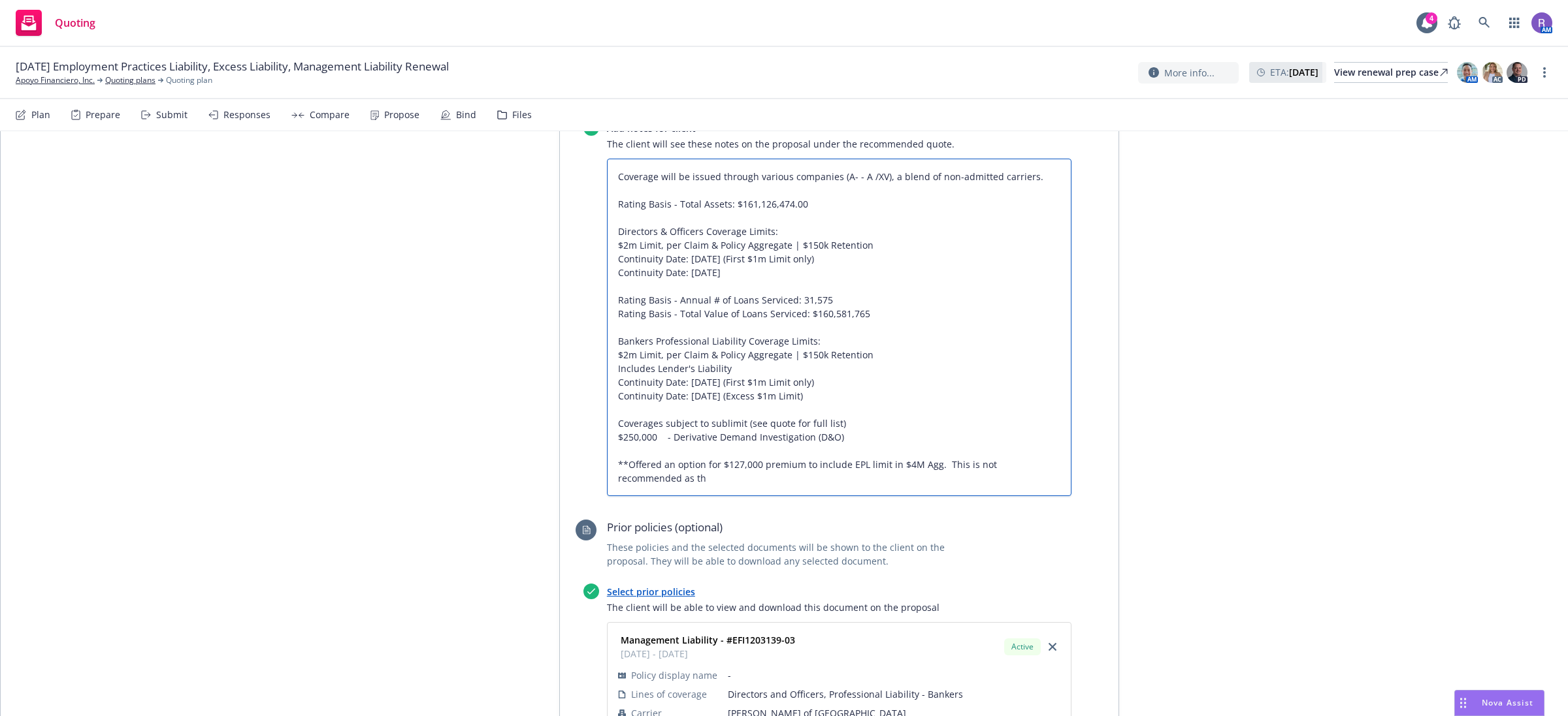
type textarea "x"
type textarea "Coverage will be issued through various companies (A- - A /XV), a blend of non-…"
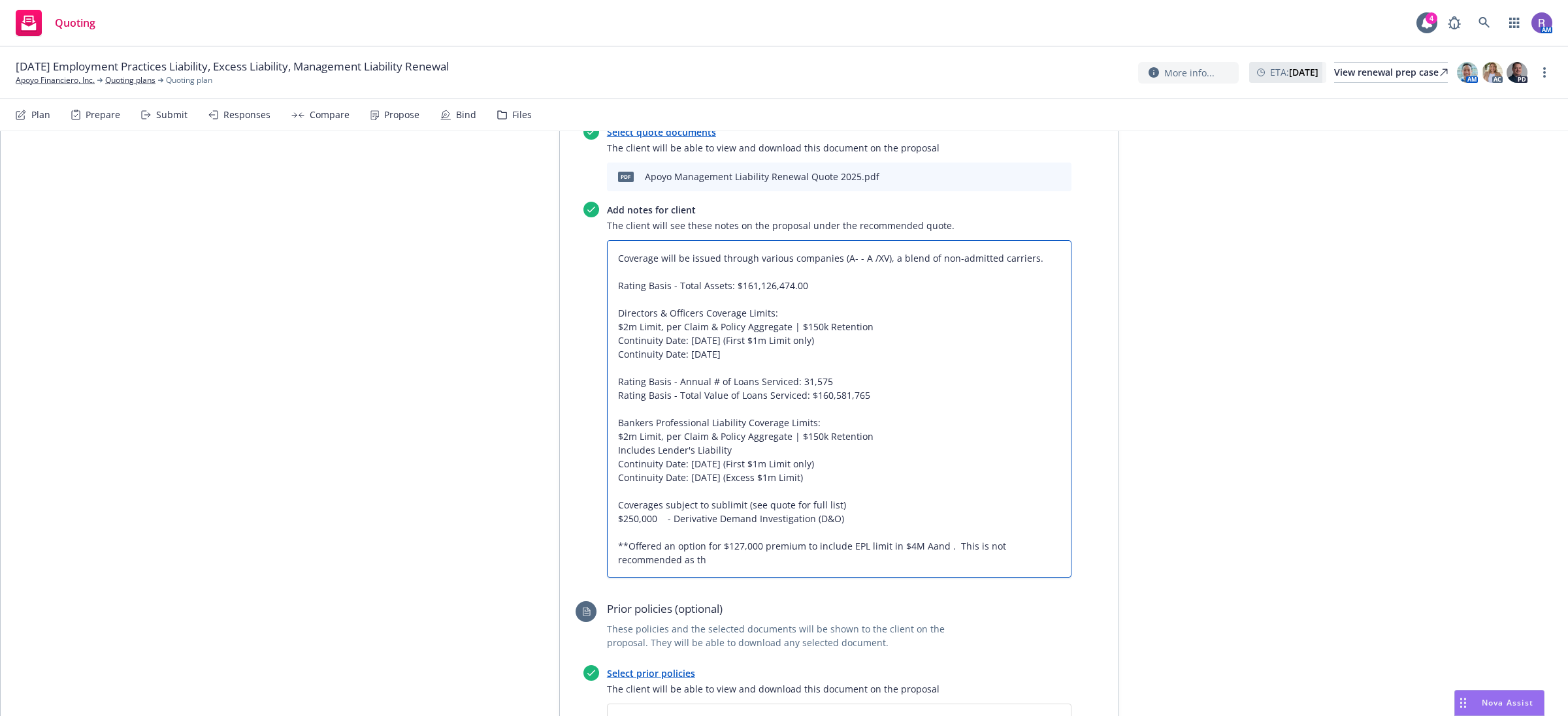
click at [696, 259] on textarea "Coverage will be issued through various companies (A- - A /XV), a blend of non-…" at bounding box center [839, 410] width 464 height 339
click at [847, 428] on textarea "Coverage will be issued through various companies (A- - A /XV), a blend of non-…" at bounding box center [839, 410] width 464 height 339
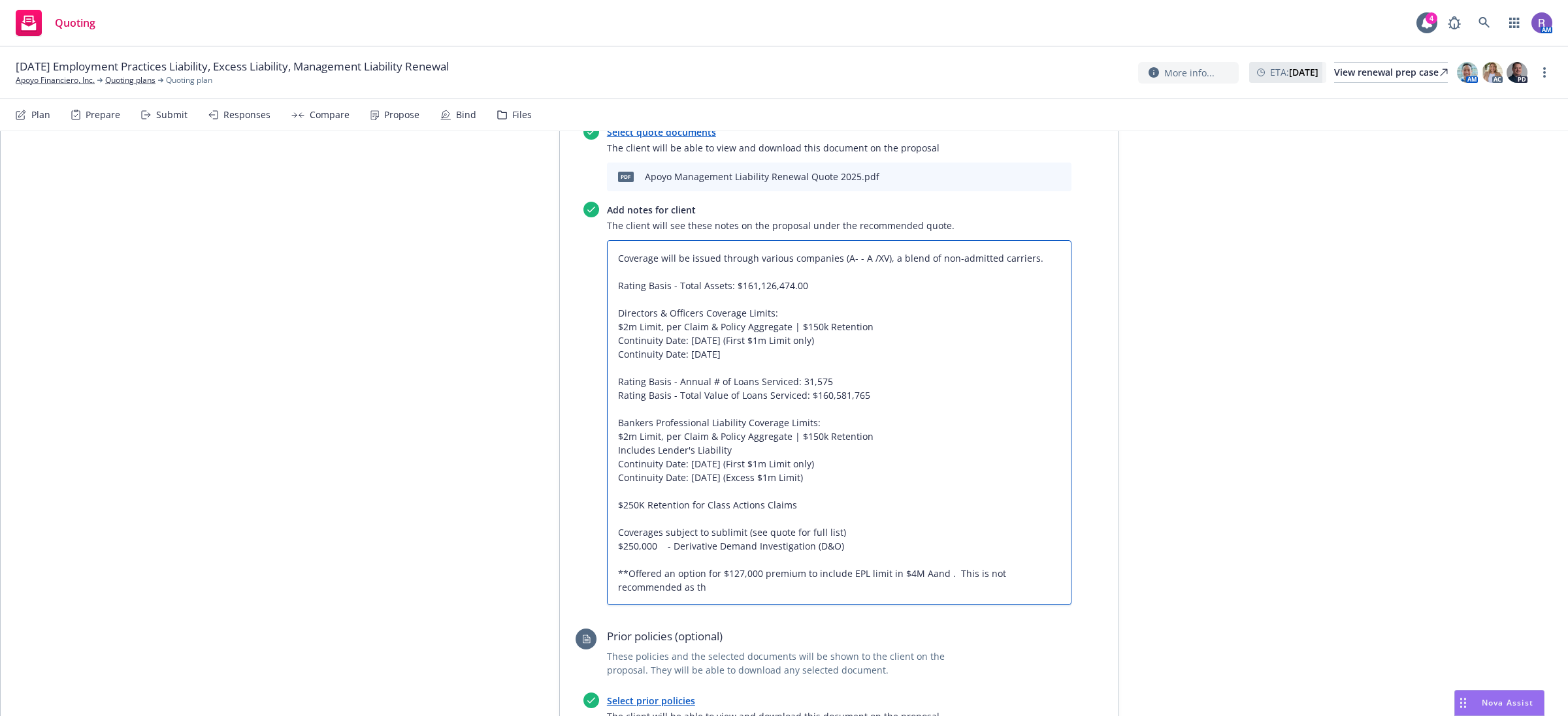
click at [689, 533] on textarea "Coverage will be issued through various companies (A- - A /XV), a blend of non-…" at bounding box center [839, 423] width 464 height 366
click at [919, 518] on textarea "Coverage will be issued through various companies (A- - A /XV), a blend of non-…" at bounding box center [839, 423] width 464 height 366
click at [934, 535] on textarea "Coverage will be issued through various companies (A- - A /XV), a blend of non-…" at bounding box center [839, 423] width 464 height 366
click at [629, 531] on textarea "Coverage will be issued through various companies (A- - A /XV), a blend of non-…" at bounding box center [839, 423] width 464 height 366
click at [700, 531] on textarea "Coverage will be issued through various companies (A- - A /XV), a blend of non-…" at bounding box center [839, 423] width 464 height 366
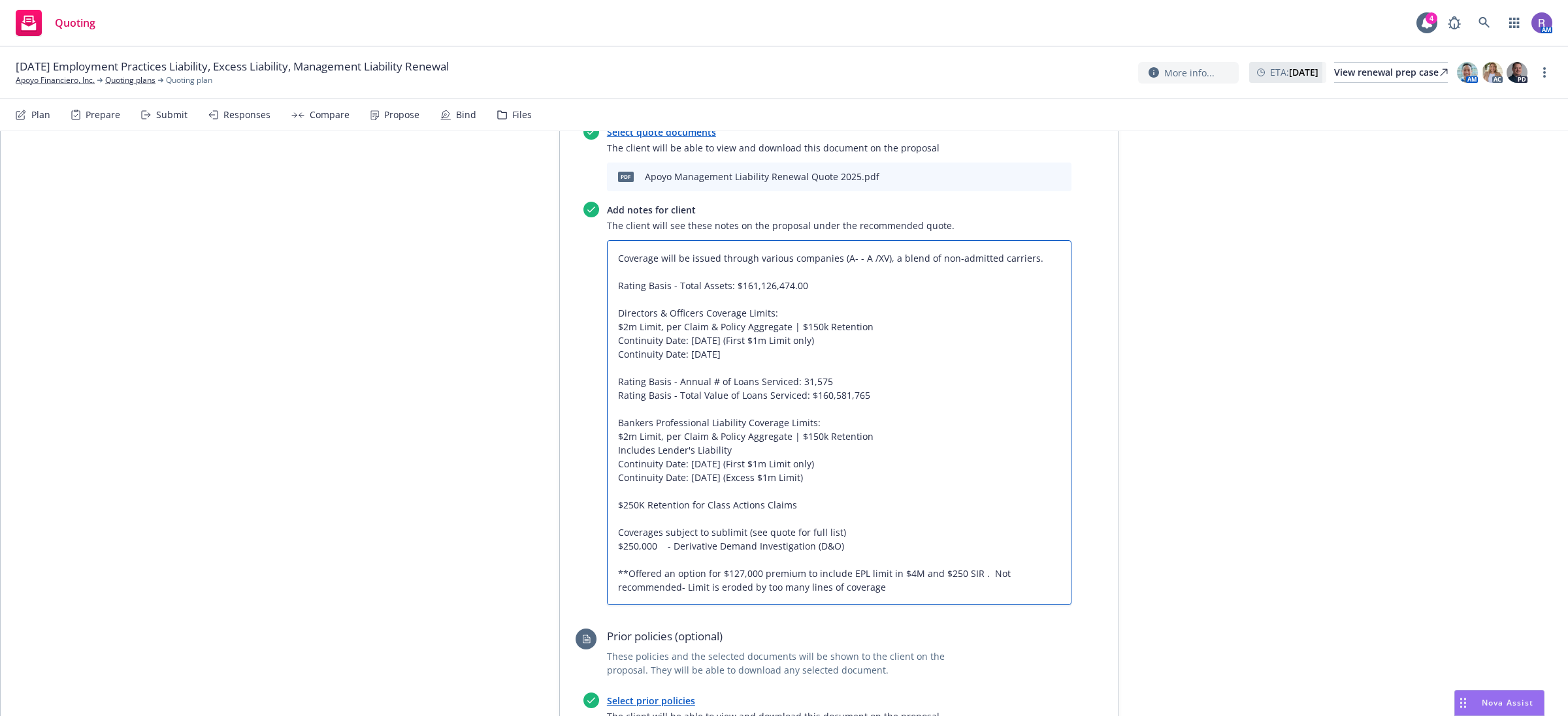
click at [746, 534] on textarea "Coverage will be issued through various companies (A- - A /XV), a blend of non-…" at bounding box center [839, 423] width 464 height 366
click at [682, 533] on textarea "Coverage will be issued through various companies (A- - A /XV), a blend of non-…" at bounding box center [839, 423] width 464 height 366
click at [802, 534] on textarea "Coverage will be issued through various companies (A- - A /XV), a blend of non-…" at bounding box center [839, 423] width 464 height 366
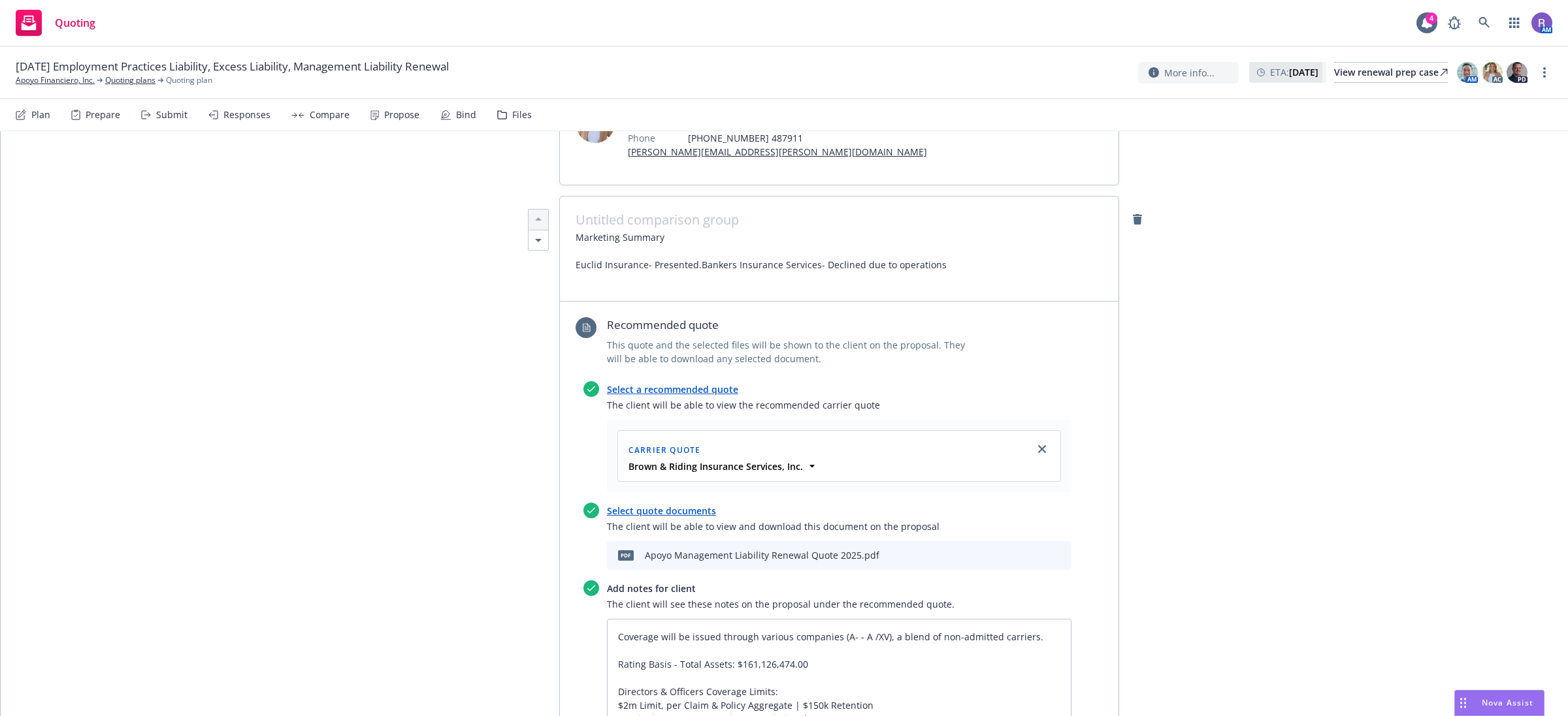
scroll to position [408, 0]
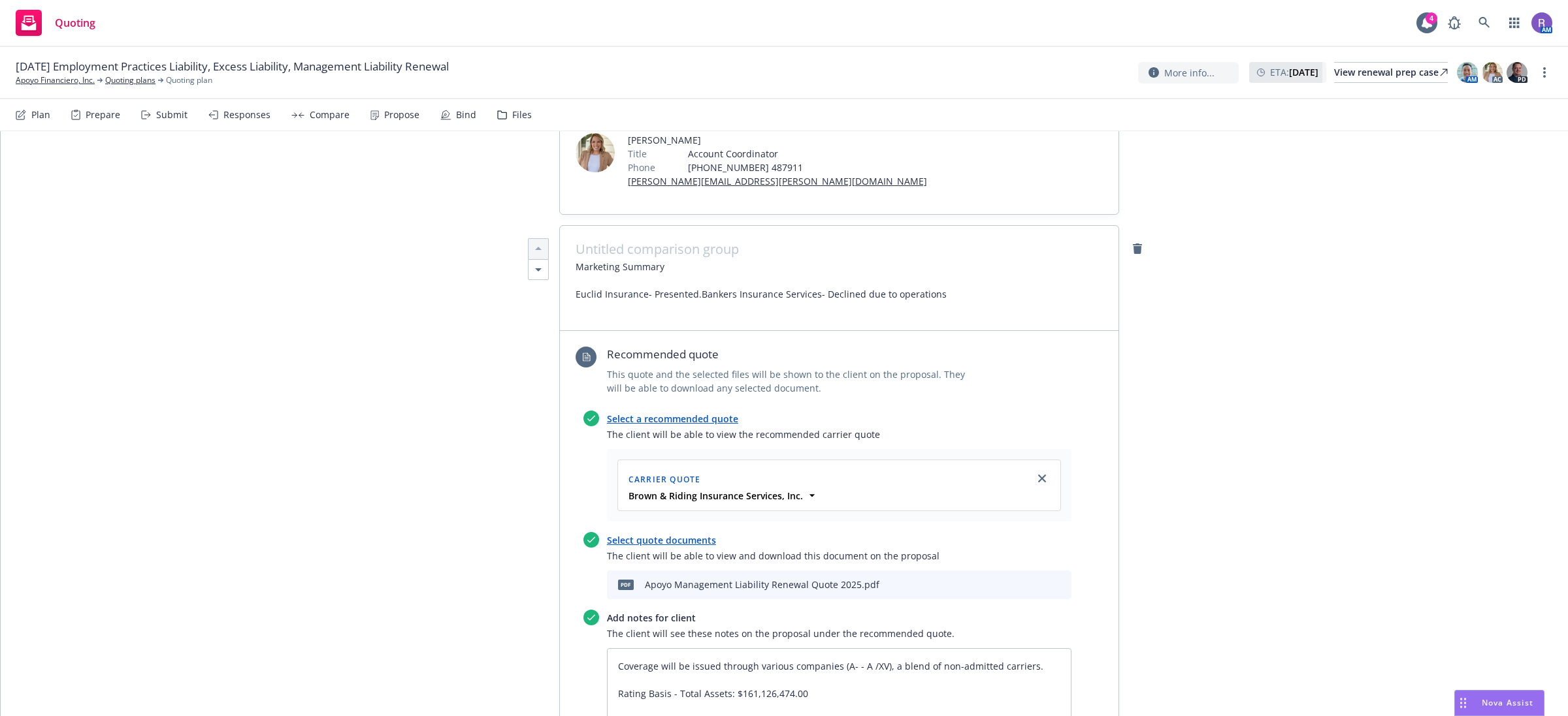
click at [808, 260] on span "Marketing Summary Euclid Insurance- Presented. Bankers Insurance Services- Decl…" at bounding box center [839, 287] width 528 height 54
click at [804, 260] on span "Marketing Summary Euclid Insurance- Presented. Bankers Insurance Services- Decl…" at bounding box center [760, 287] width 371 height 54
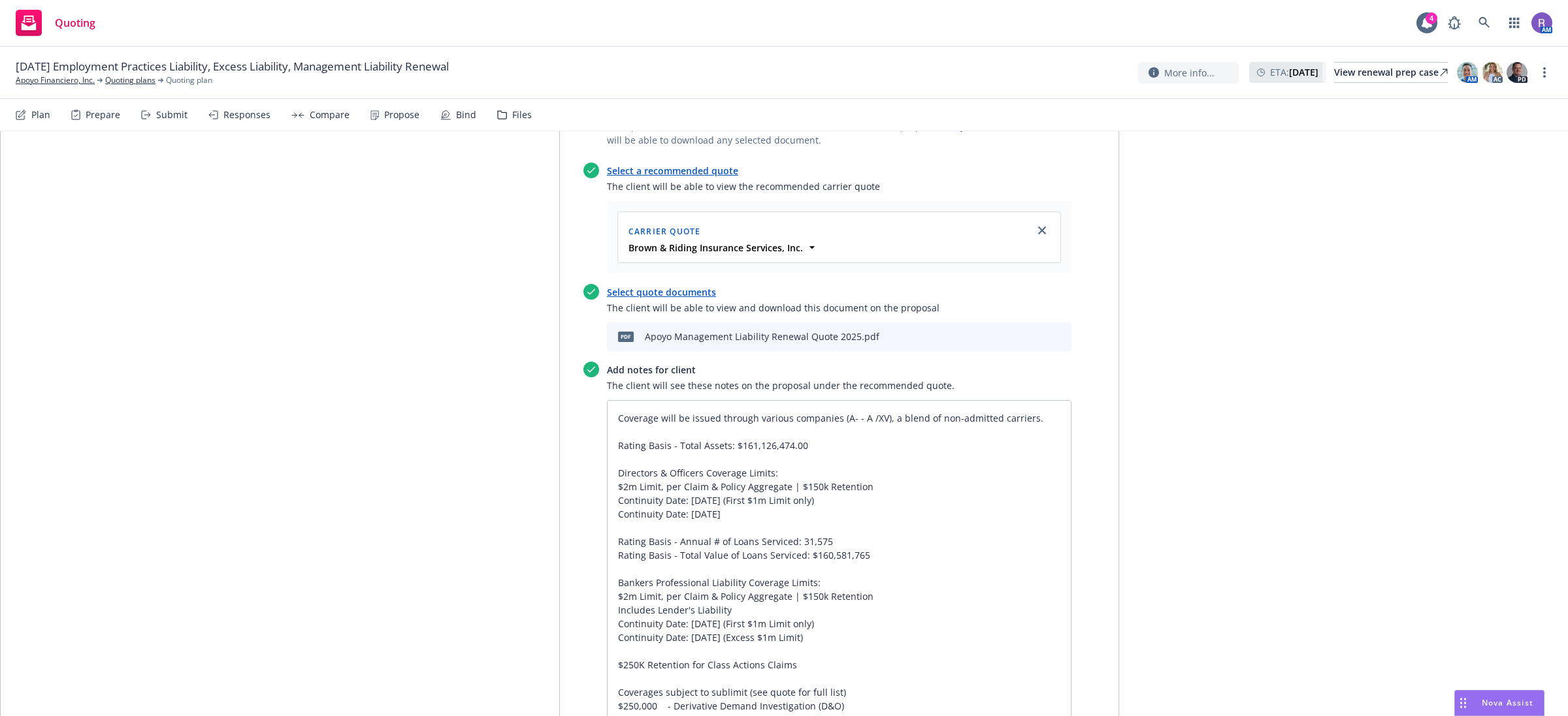
scroll to position [734, 0]
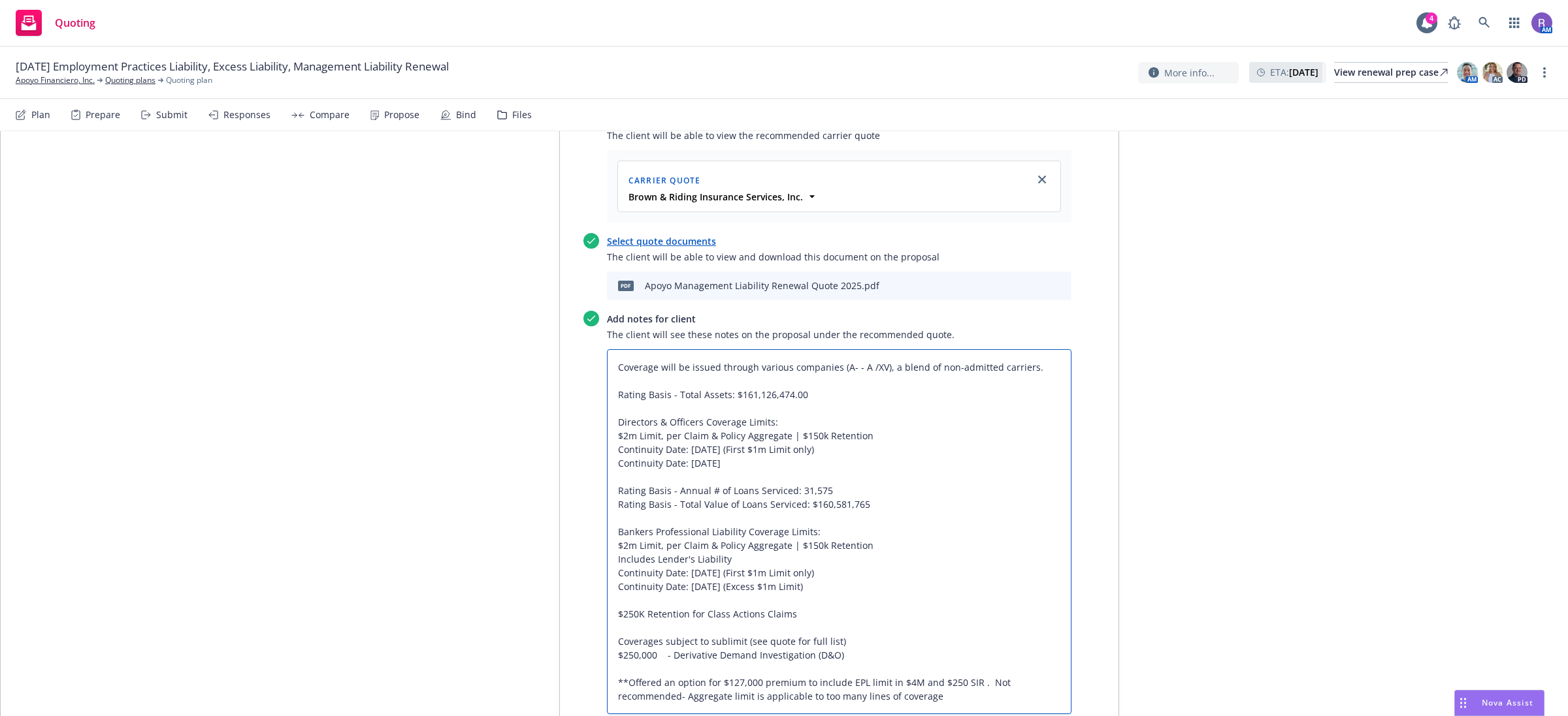
drag, startPoint x: 611, startPoint y: 628, endPoint x: 937, endPoint y: 647, distance: 326.6
click at [937, 647] on textarea "Coverage will be issued through various companies (A- - A /XV), a blend of non-…" at bounding box center [839, 532] width 464 height 366
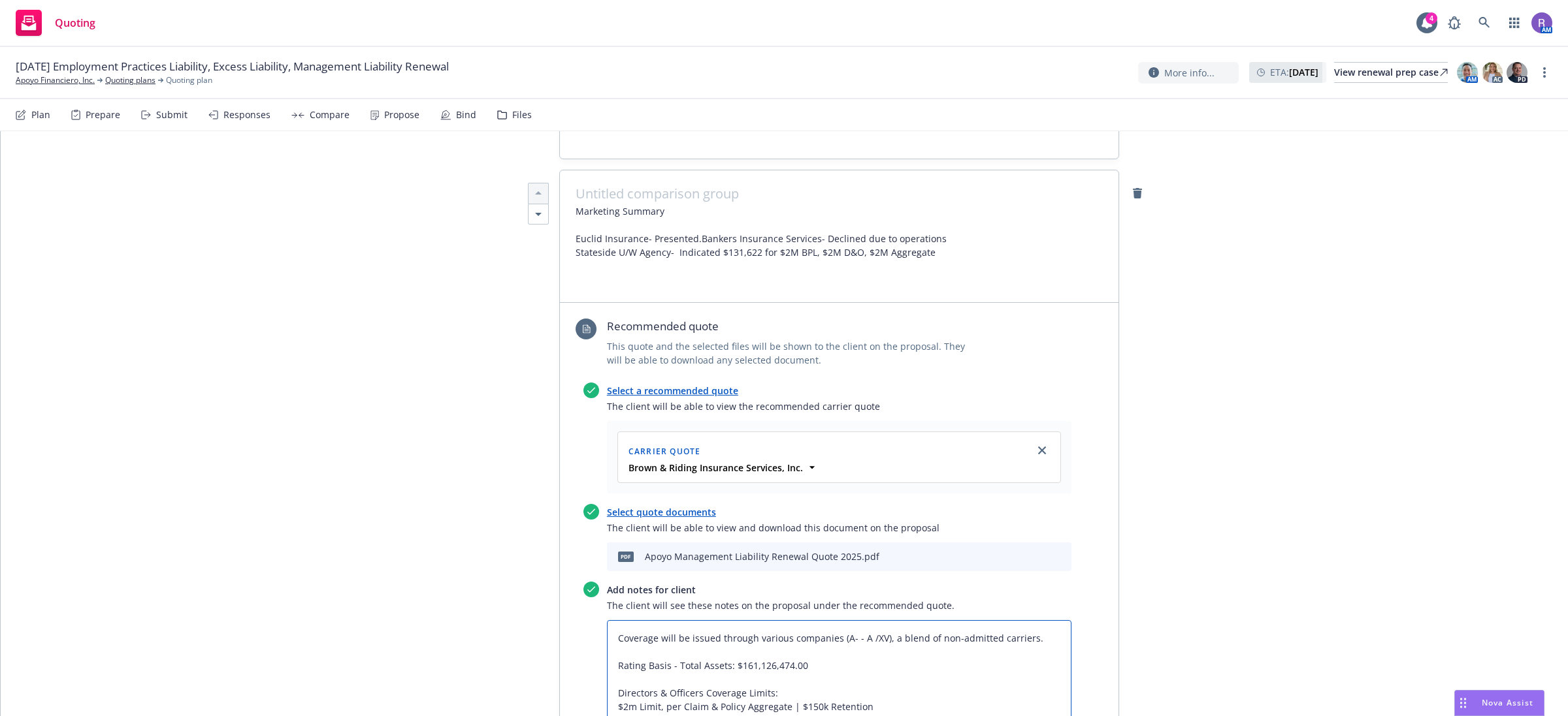
scroll to position [327, 0]
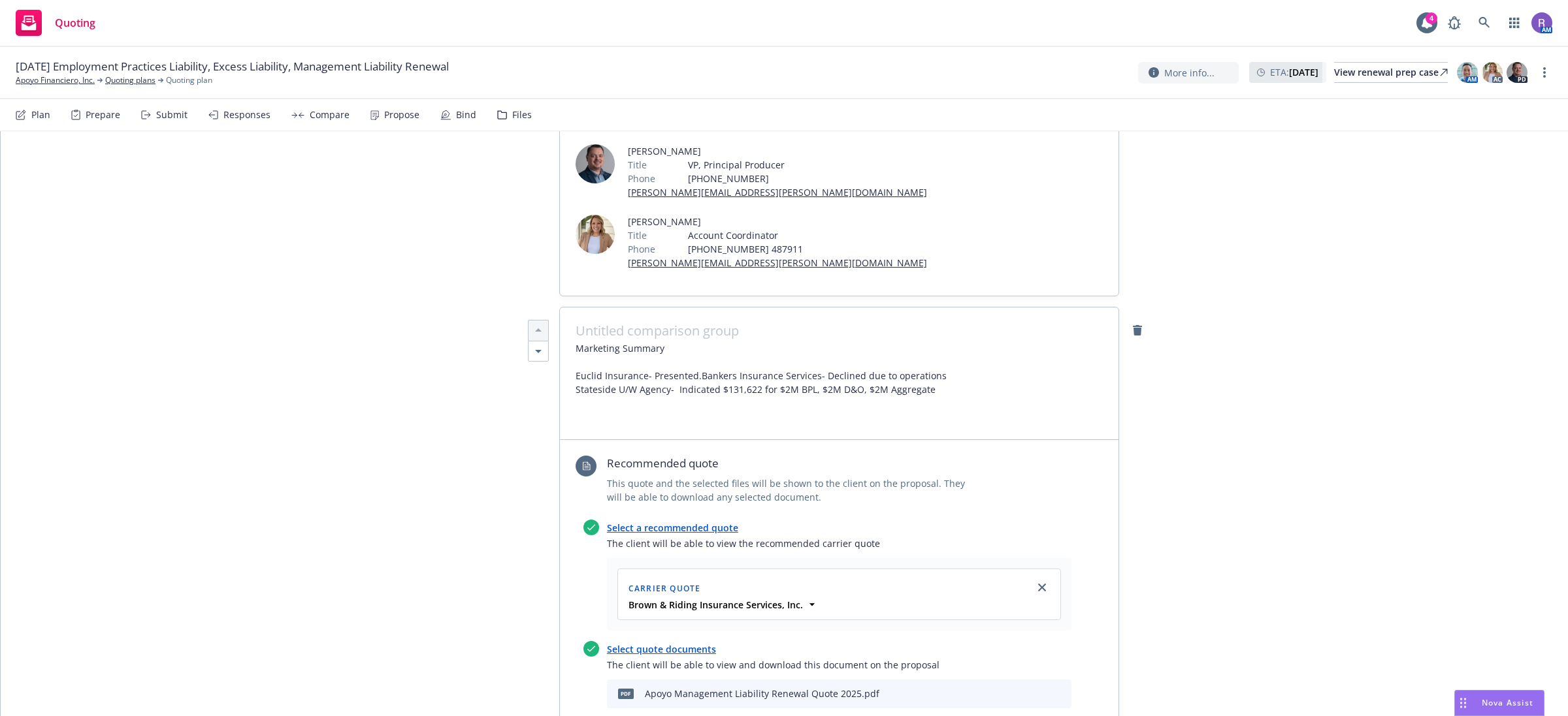
click at [709, 341] on span "Marketing Summary Euclid Insurance- Presented. Bankers Insurance Services- Decl…" at bounding box center [760, 382] width 371 height 83
click at [638, 341] on span "Marketing Summary Euclid Insurance- Presented. Bankers Insurance Services- Decl…" at bounding box center [760, 382] width 371 height 83
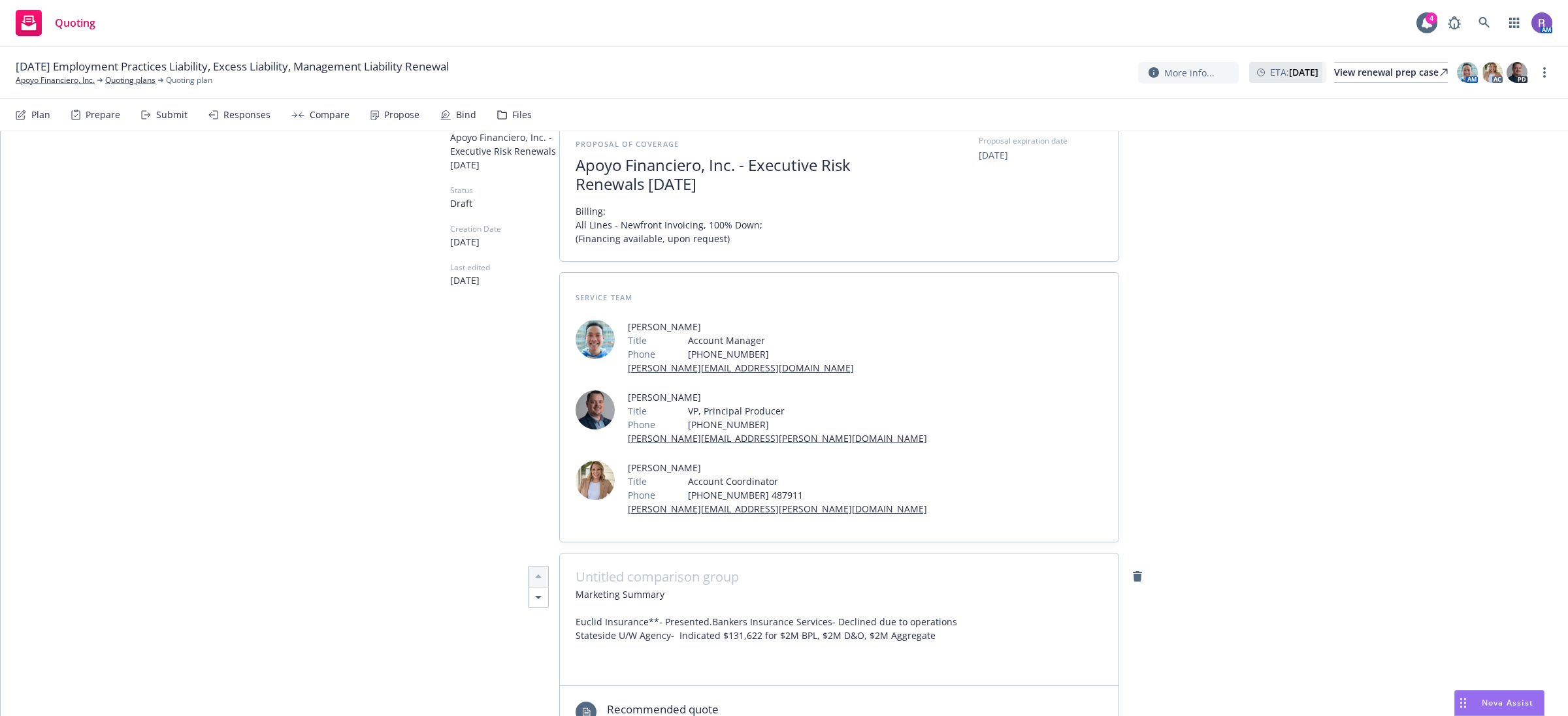
scroll to position [0, 0]
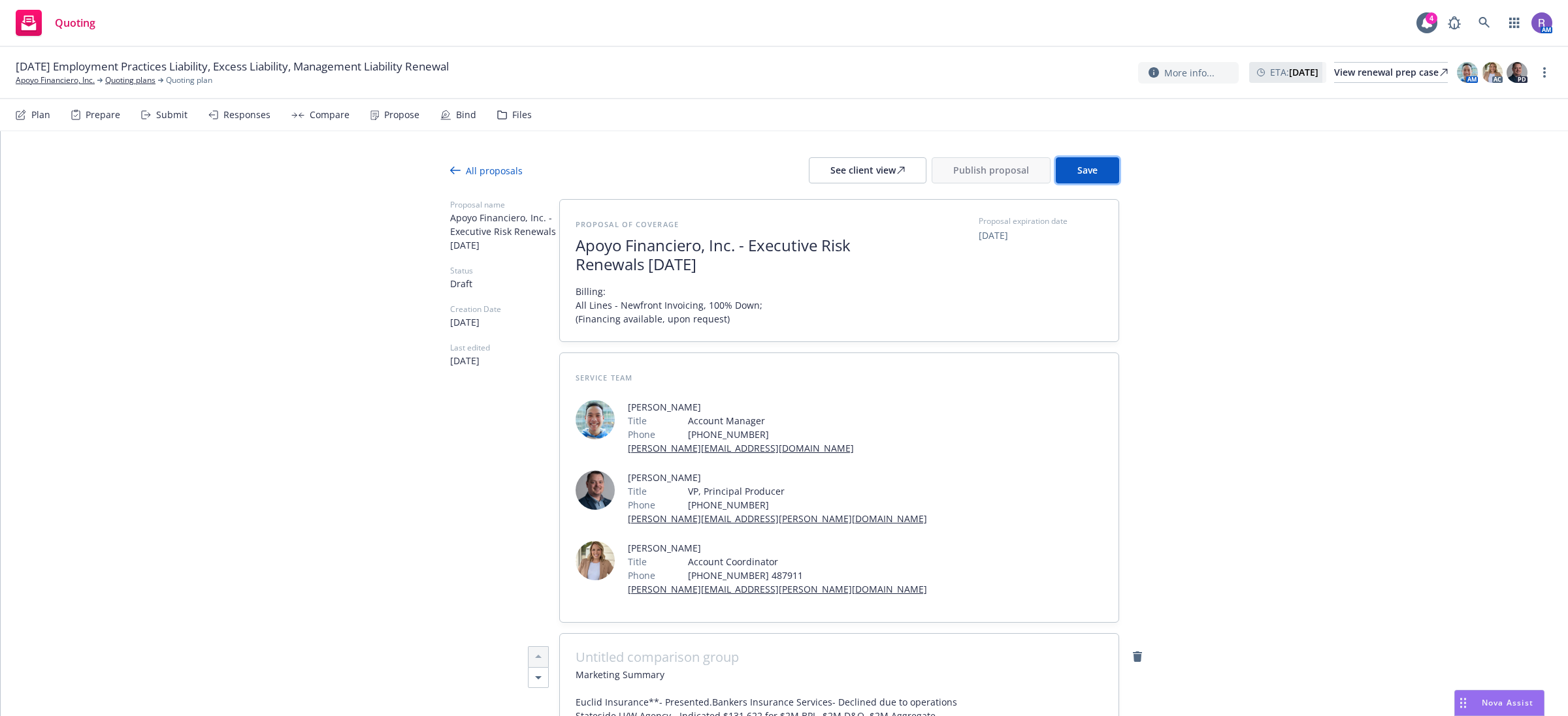
click at [1086, 178] on button "Save" at bounding box center [1087, 170] width 63 height 26
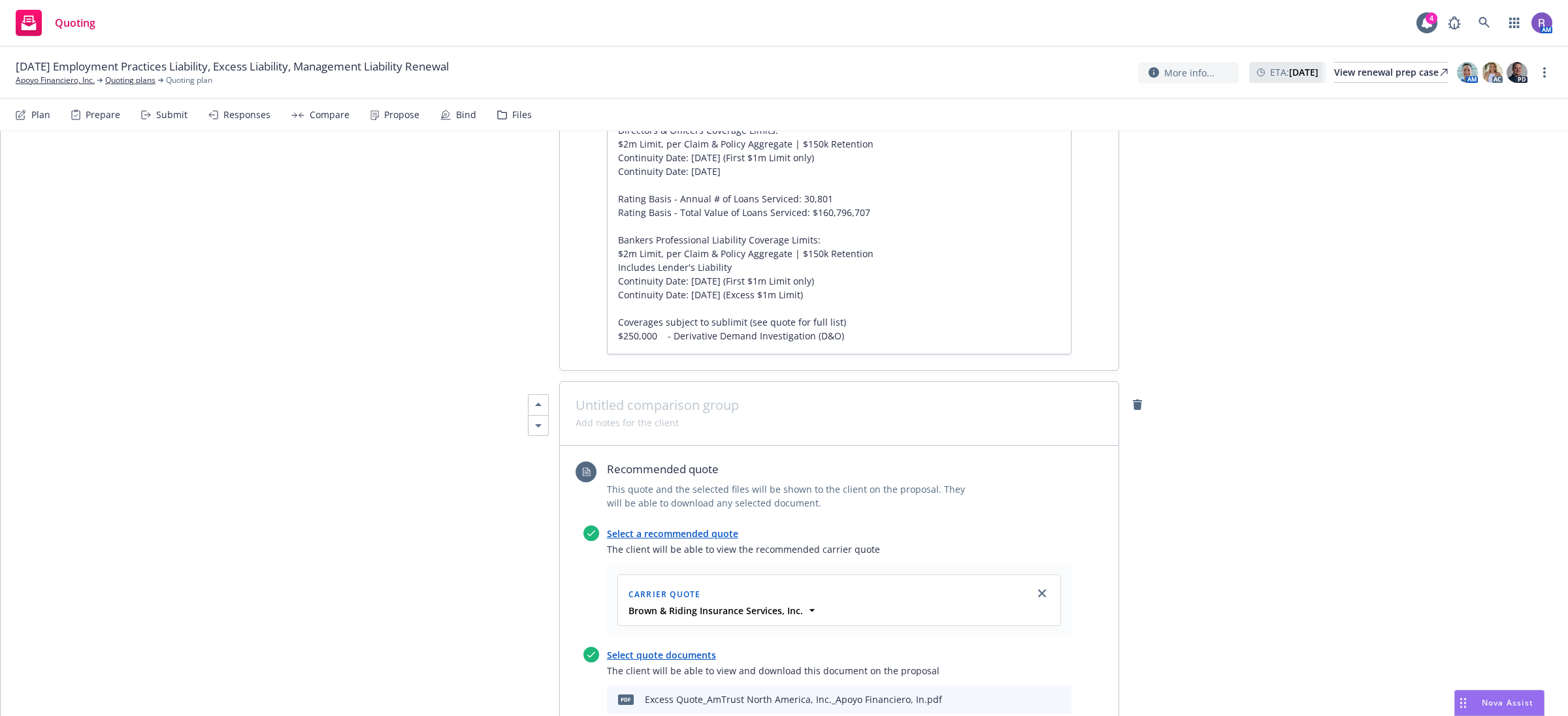
scroll to position [1714, 0]
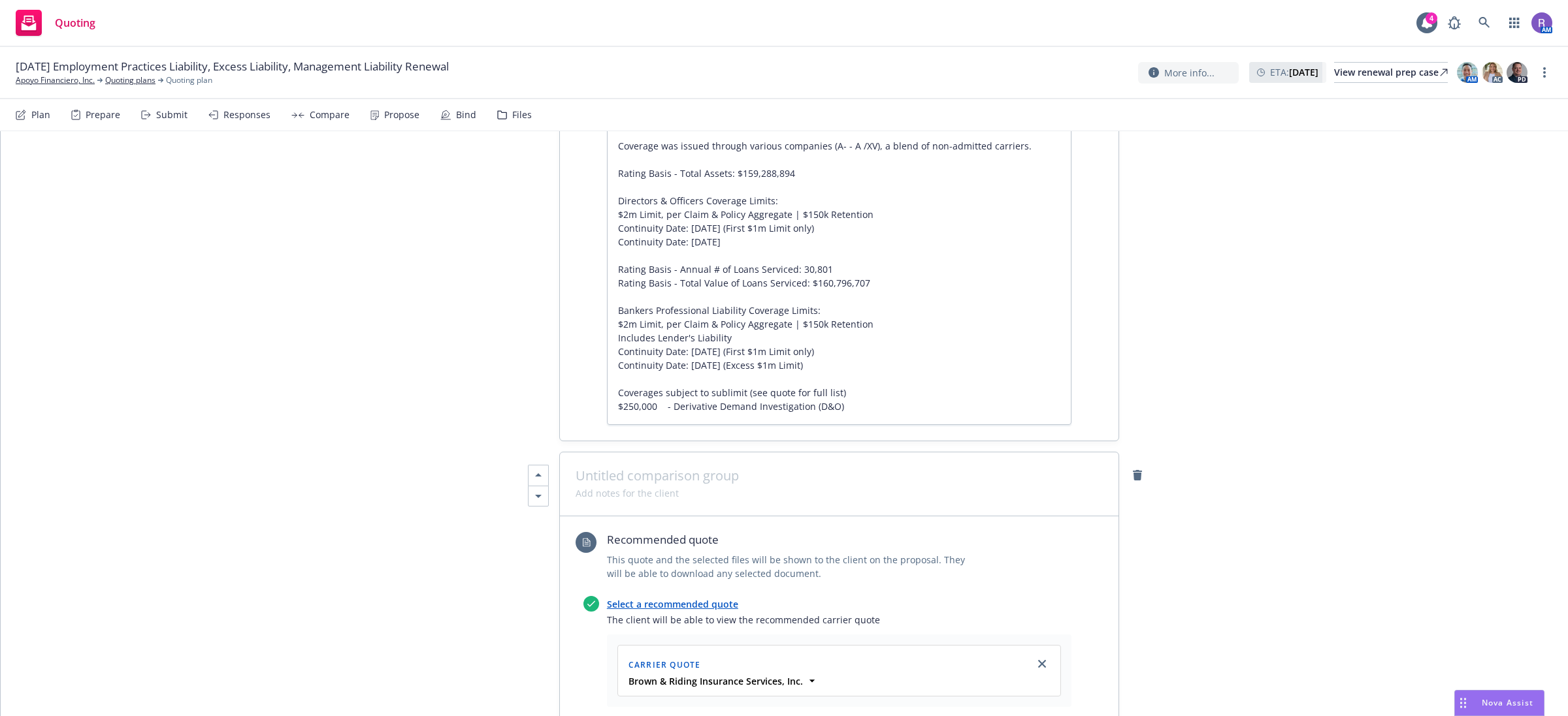
click at [621, 486] on span at bounding box center [627, 493] width 103 height 14
click at [631, 486] on span "Marketing Summary" at bounding box center [619, 493] width 89 height 14
drag, startPoint x: 277, startPoint y: 482, endPoint x: 323, endPoint y: 451, distance: 55.5
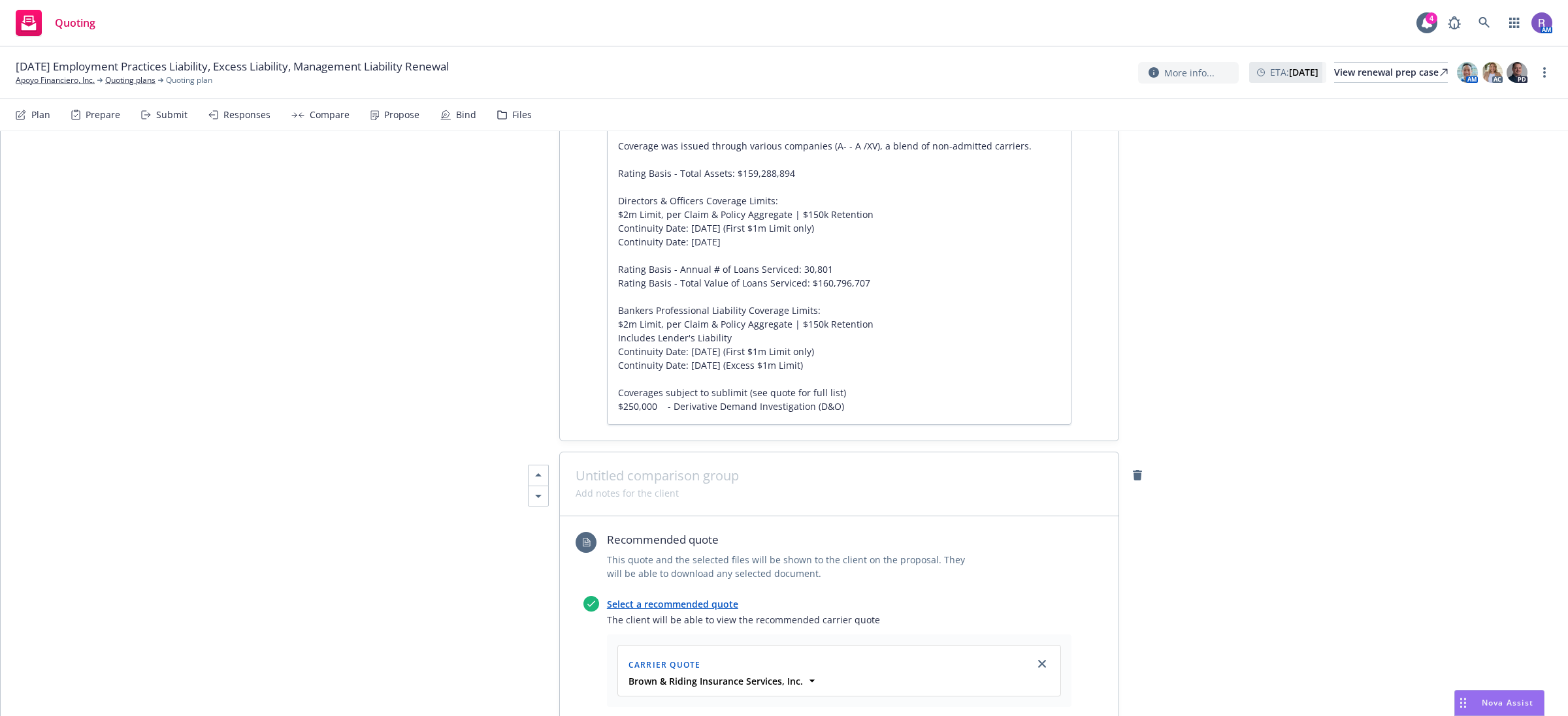
click at [279, 482] on div "All proposals See client view Publish proposal Save Proposal name Apoyo Financi…" at bounding box center [784, 696] width 1567 height 4558
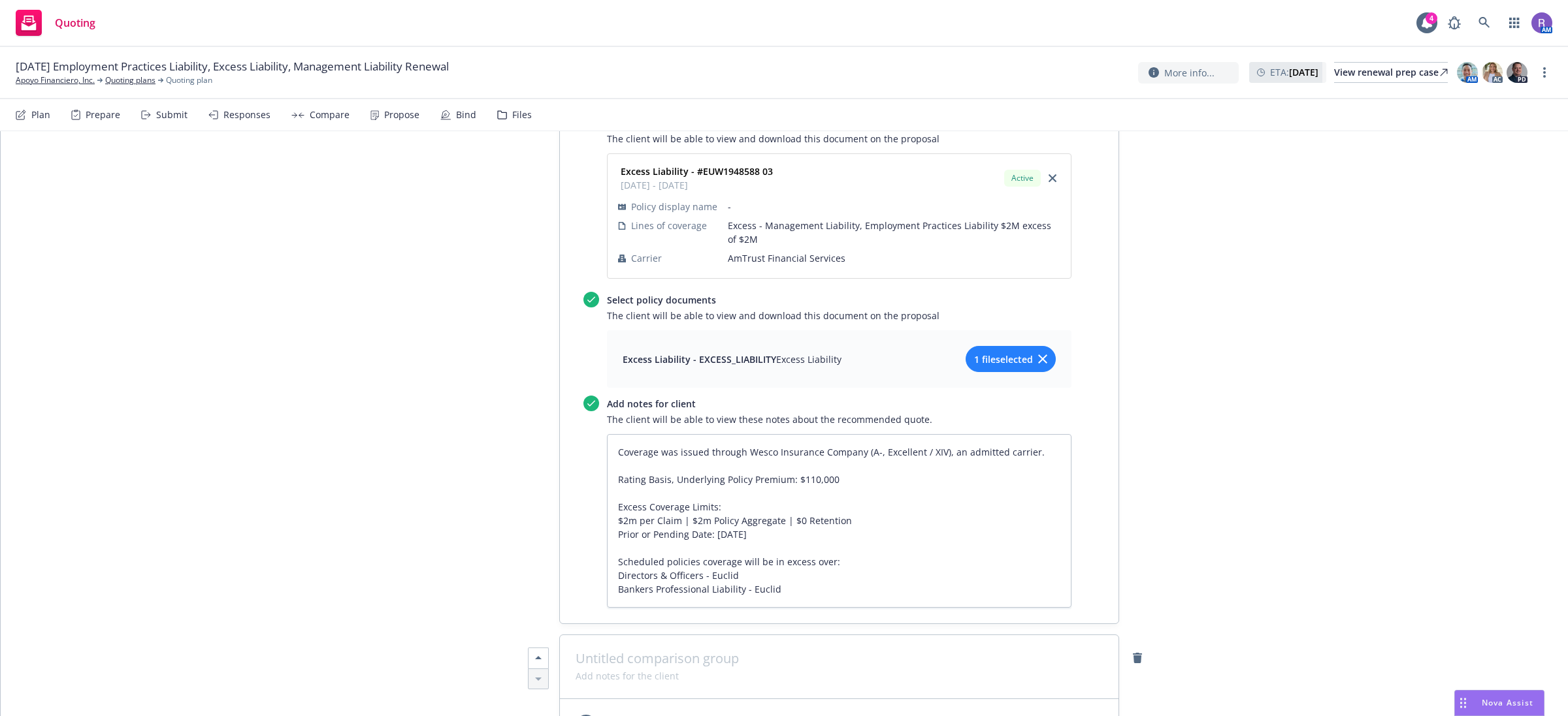
scroll to position [2938, 0]
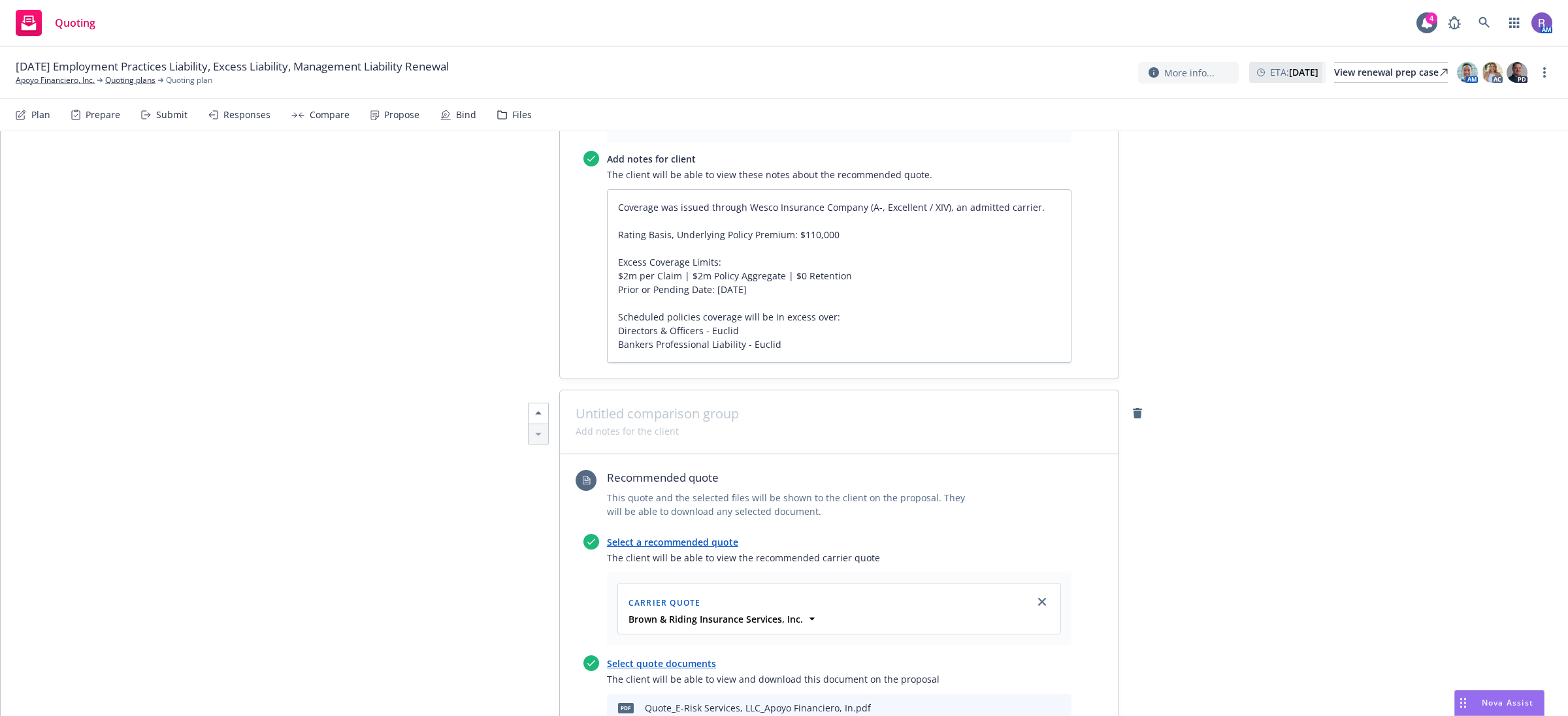
click at [667, 424] on span at bounding box center [627, 431] width 103 height 14
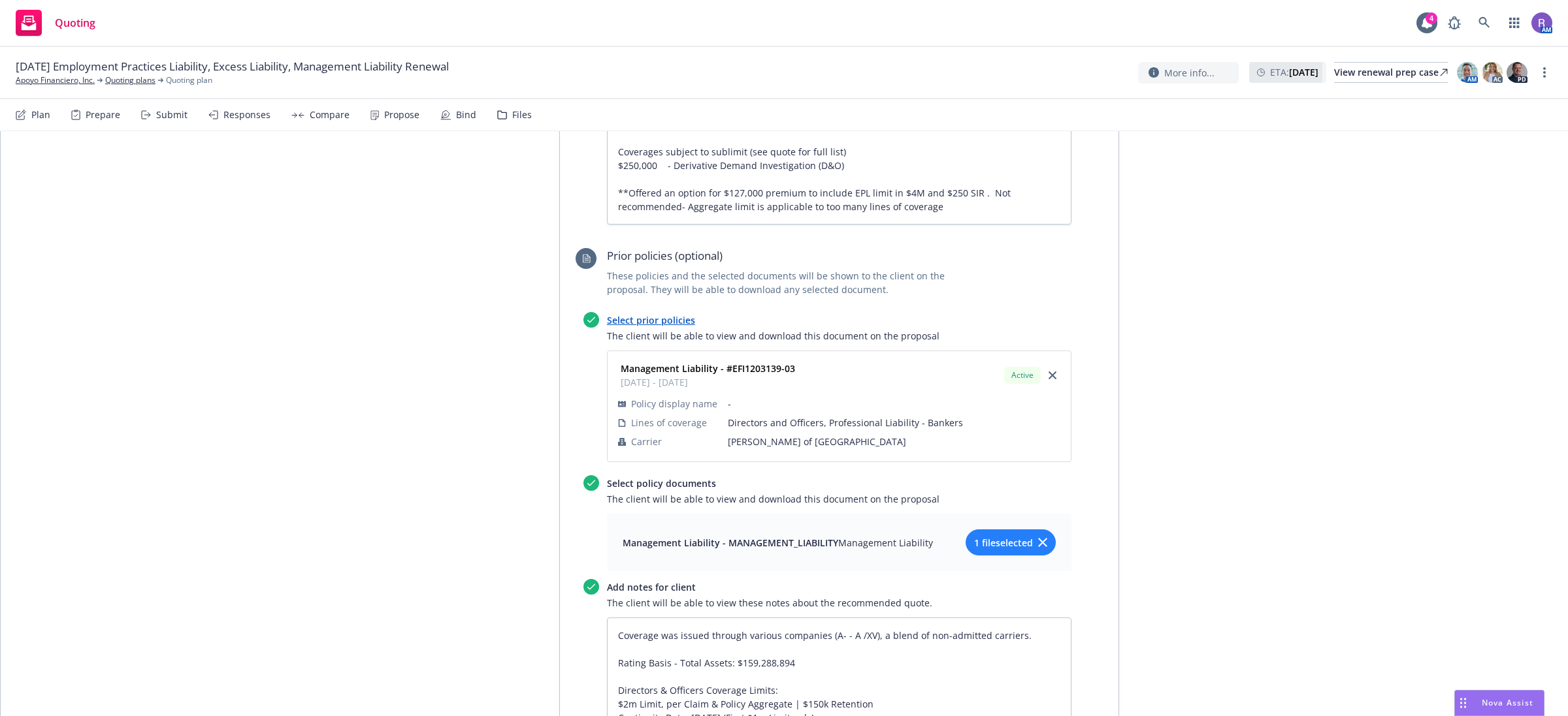
scroll to position [898, 0]
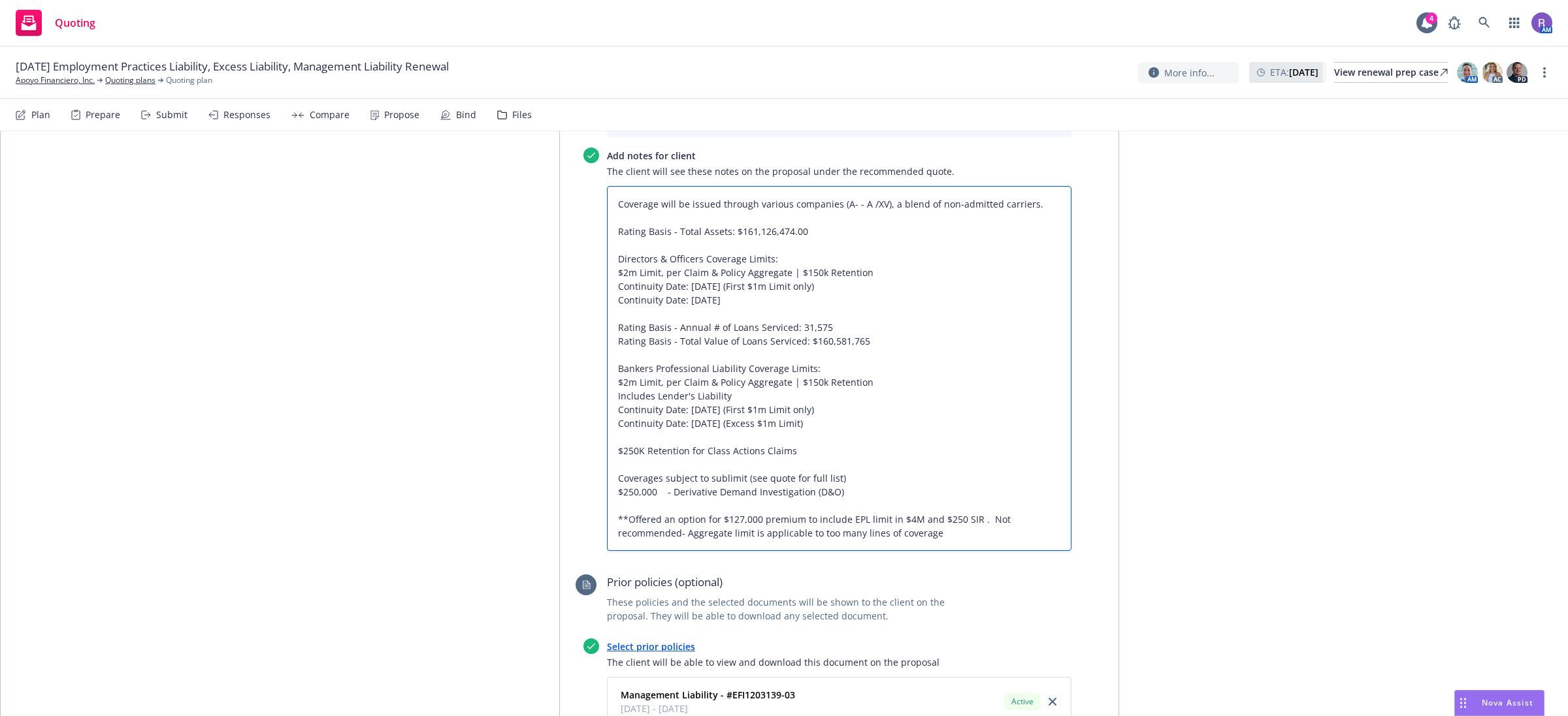
click at [676, 465] on textarea "Coverage will be issued through various companies (A- - A /XV), a blend of non-…" at bounding box center [839, 369] width 464 height 366
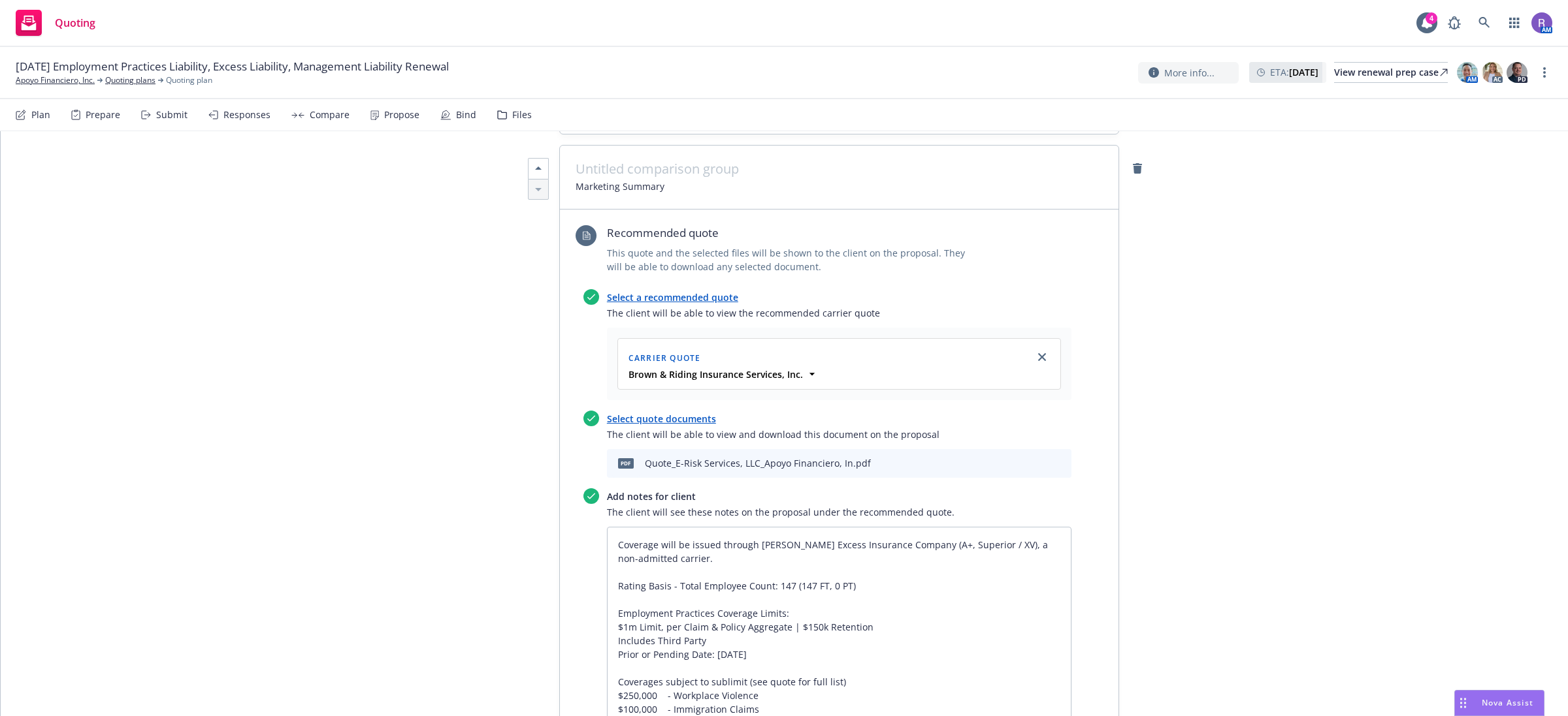
scroll to position [2938, 0]
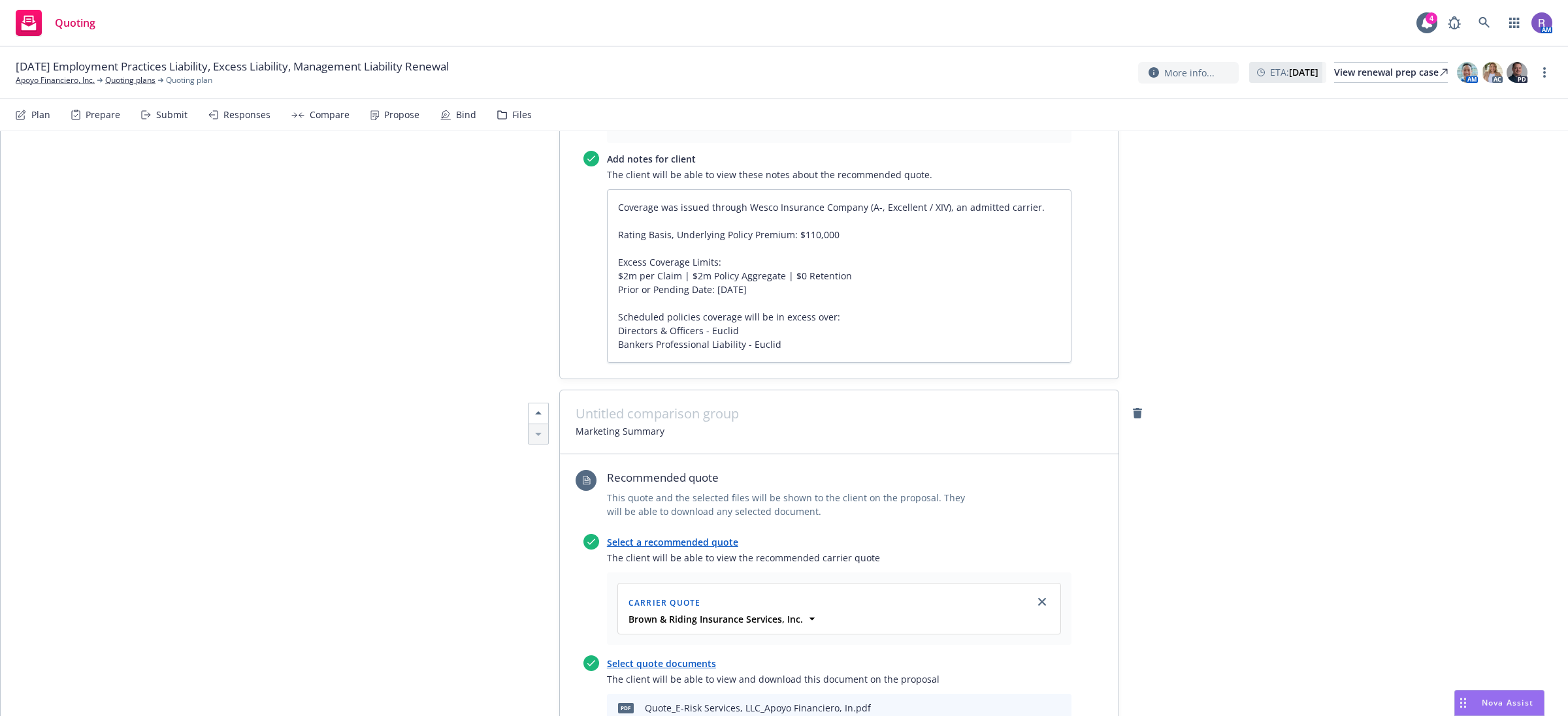
click at [674, 424] on span "Marketing Summary" at bounding box center [839, 431] width 528 height 14
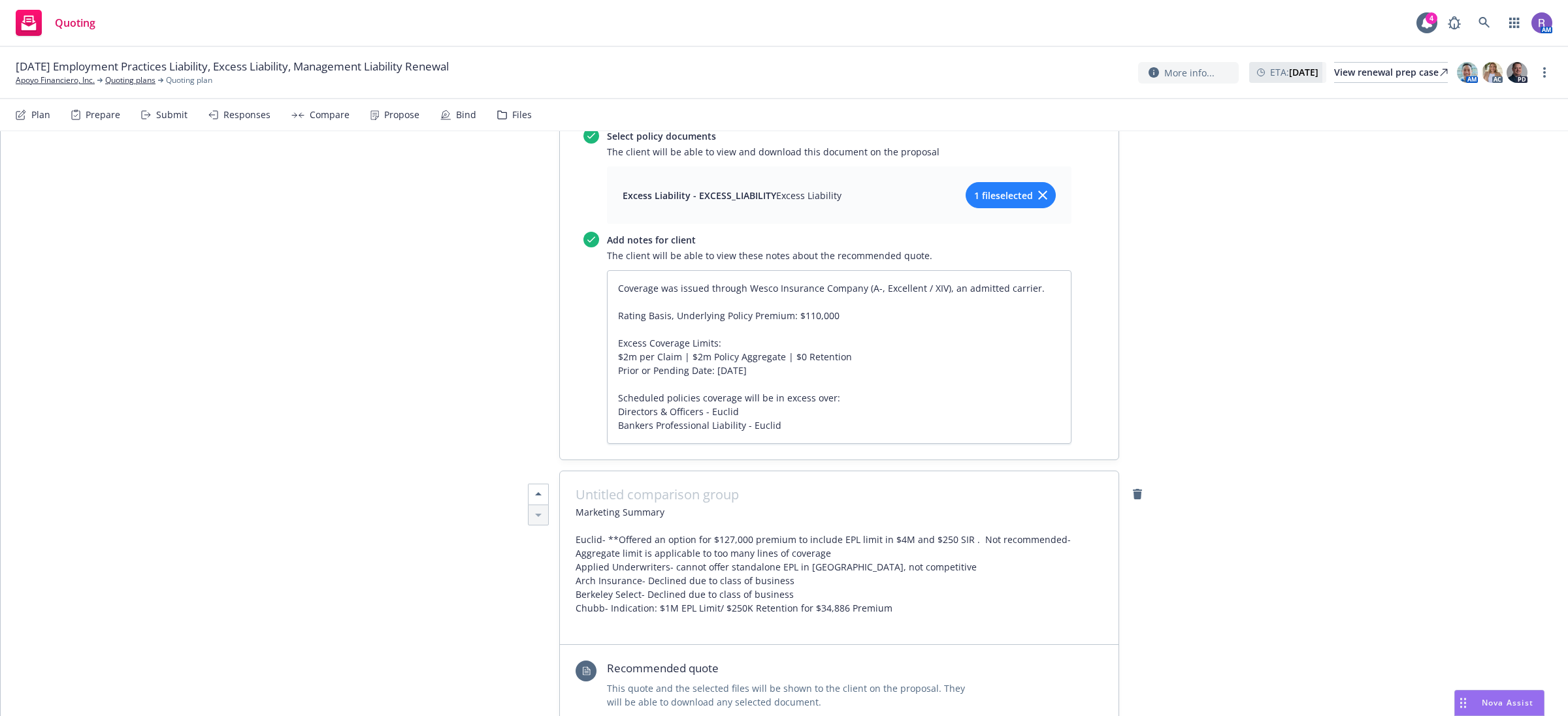
scroll to position [2939, 0]
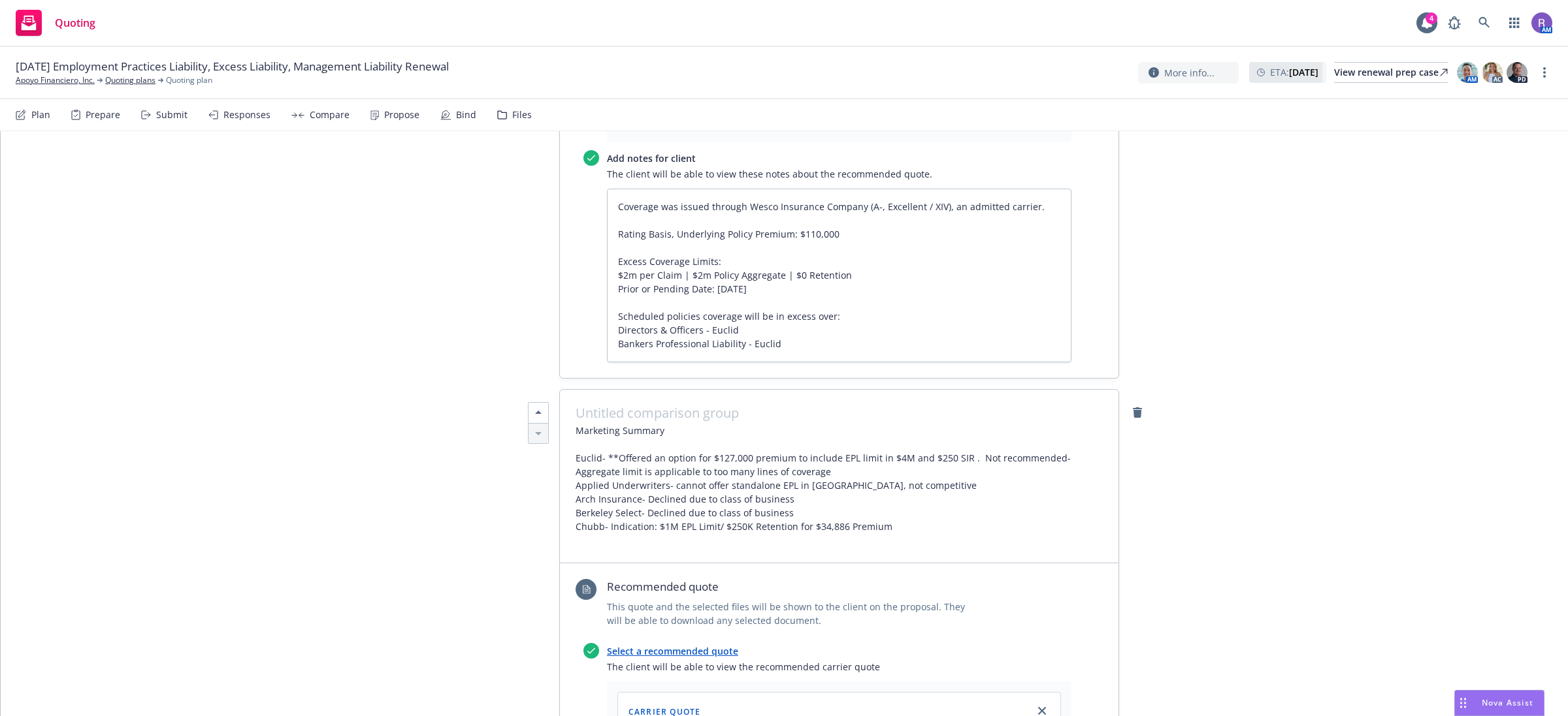
click at [886, 472] on span "Marketing Summary Euclid- **Offered an option for $127,000 premium to include E…" at bounding box center [839, 485] width 528 height 124
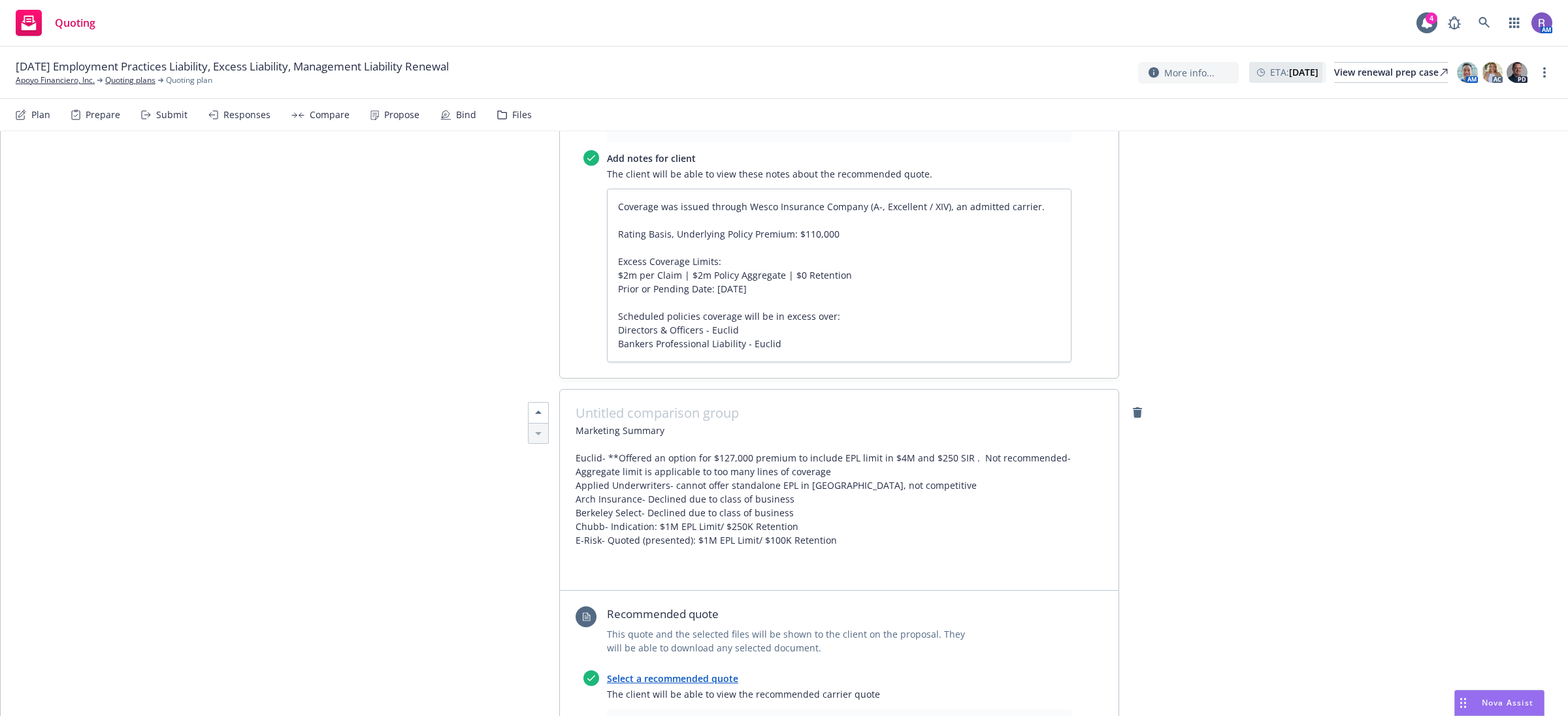
click at [848, 474] on span "Marketing Summary Euclid- **Offered an option for $127,000 premium to include E…" at bounding box center [839, 499] width 528 height 151
click at [837, 485] on span "Marketing Summary Euclid- **Offered an option for $127,000 premium to include E…" at bounding box center [839, 499] width 528 height 151
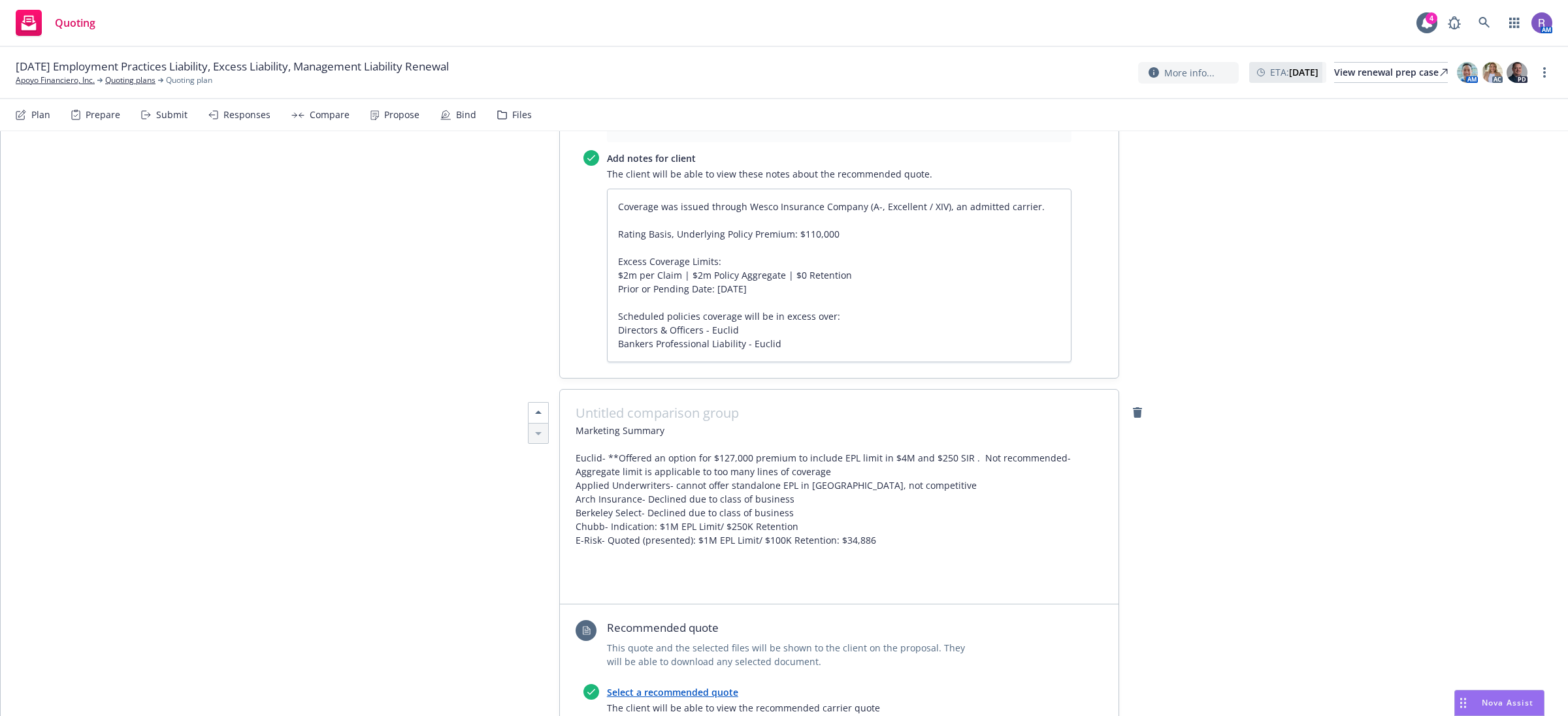
click at [720, 424] on span "Marketing Summary Euclid- **Offered an option for $127,000 premium to include E…" at bounding box center [839, 506] width 528 height 164
click at [896, 466] on span "Marketing Summary Euclid- **Offered an option for $17,000 additional premium to…" at bounding box center [839, 506] width 528 height 164
click at [823, 424] on span "Marketing Summary Euclid- **Offered an option for $17,000 additional premium to…" at bounding box center [839, 506] width 528 height 164
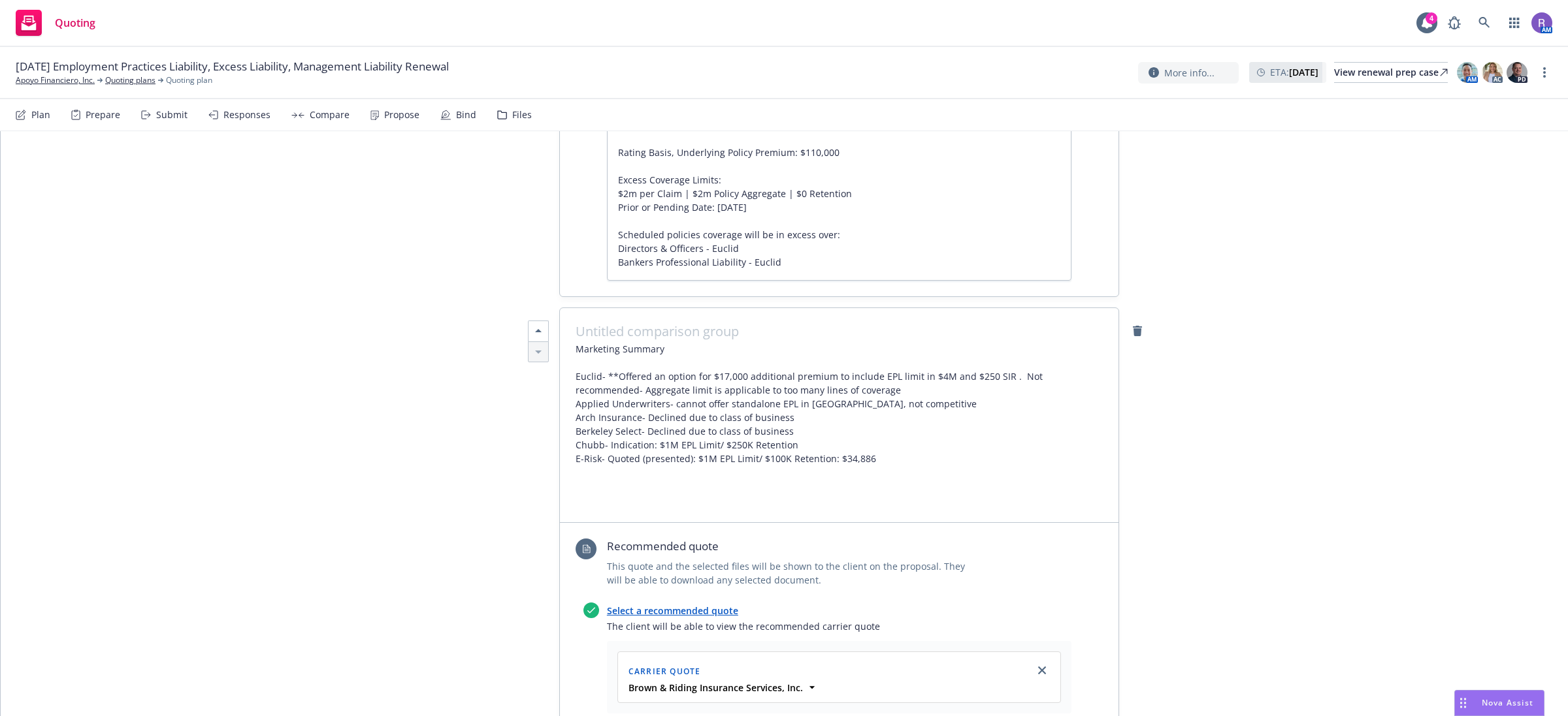
click at [866, 411] on span "Marketing Summary Euclid- **Offered an option for $17,000 additional premium to…" at bounding box center [839, 424] width 528 height 164
click at [873, 404] on span "Marketing Summary Euclid- **Offered an option for $17,000 additional premium to…" at bounding box center [839, 424] width 528 height 164
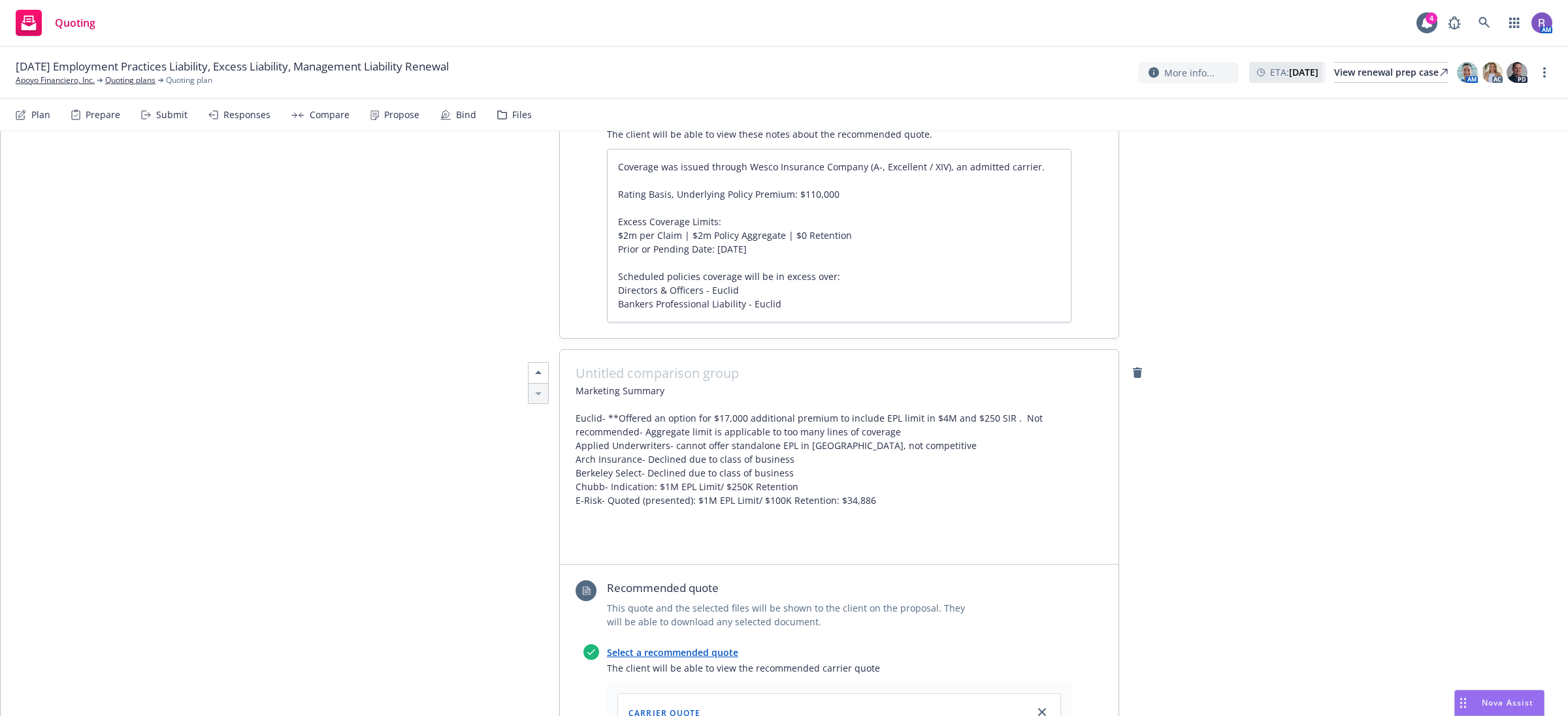
scroll to position [2939, 0]
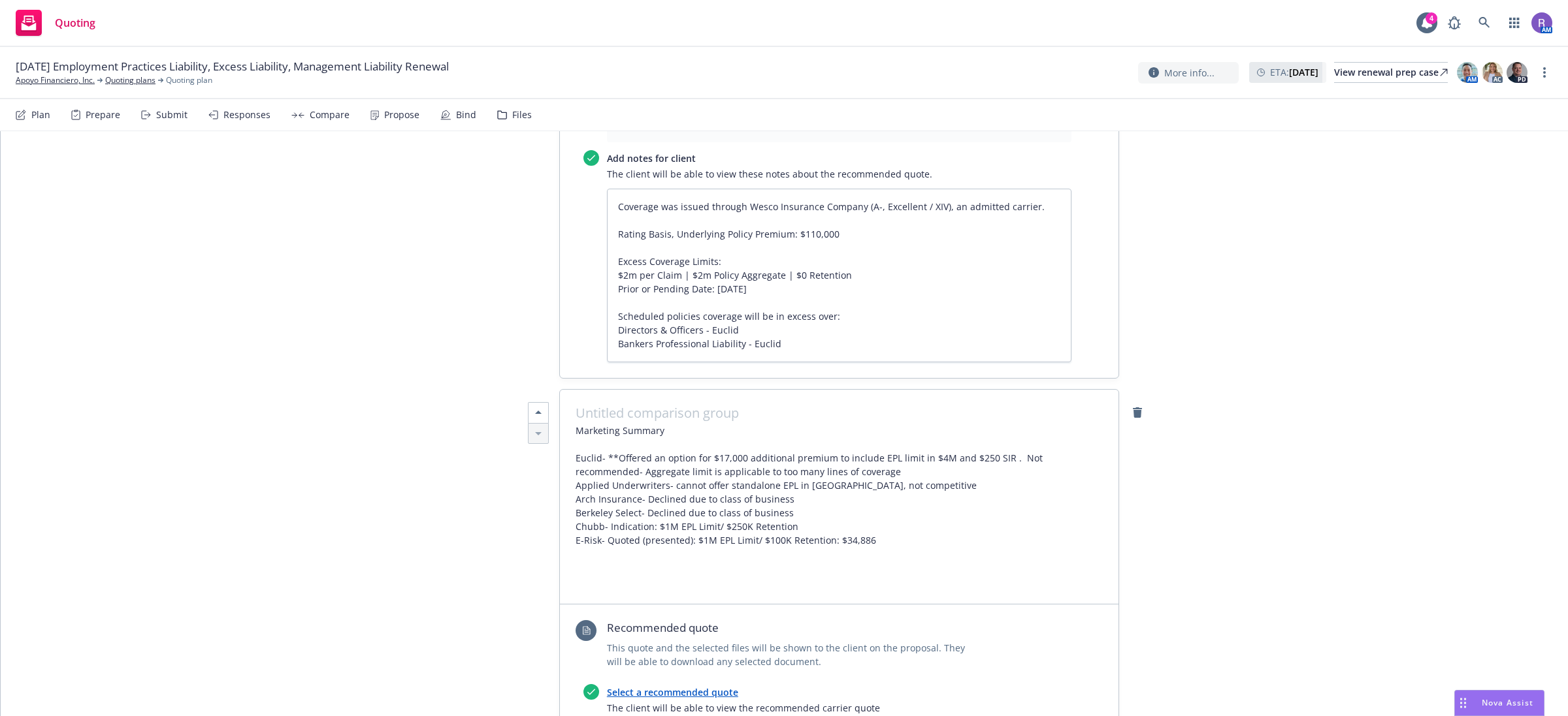
click at [736, 424] on span "Marketing Summary Euclid- **Offered an option for $17,000 additional premium to…" at bounding box center [839, 506] width 528 height 164
click at [821, 424] on span "Marketing Summary Euclid- **Offered an option for $17,000 additional premium to…" at bounding box center [839, 506] width 528 height 164
click at [596, 501] on span "Marketing Summary Euclid- **Offered an option for $17,000 additional premium ($…" at bounding box center [839, 506] width 528 height 164
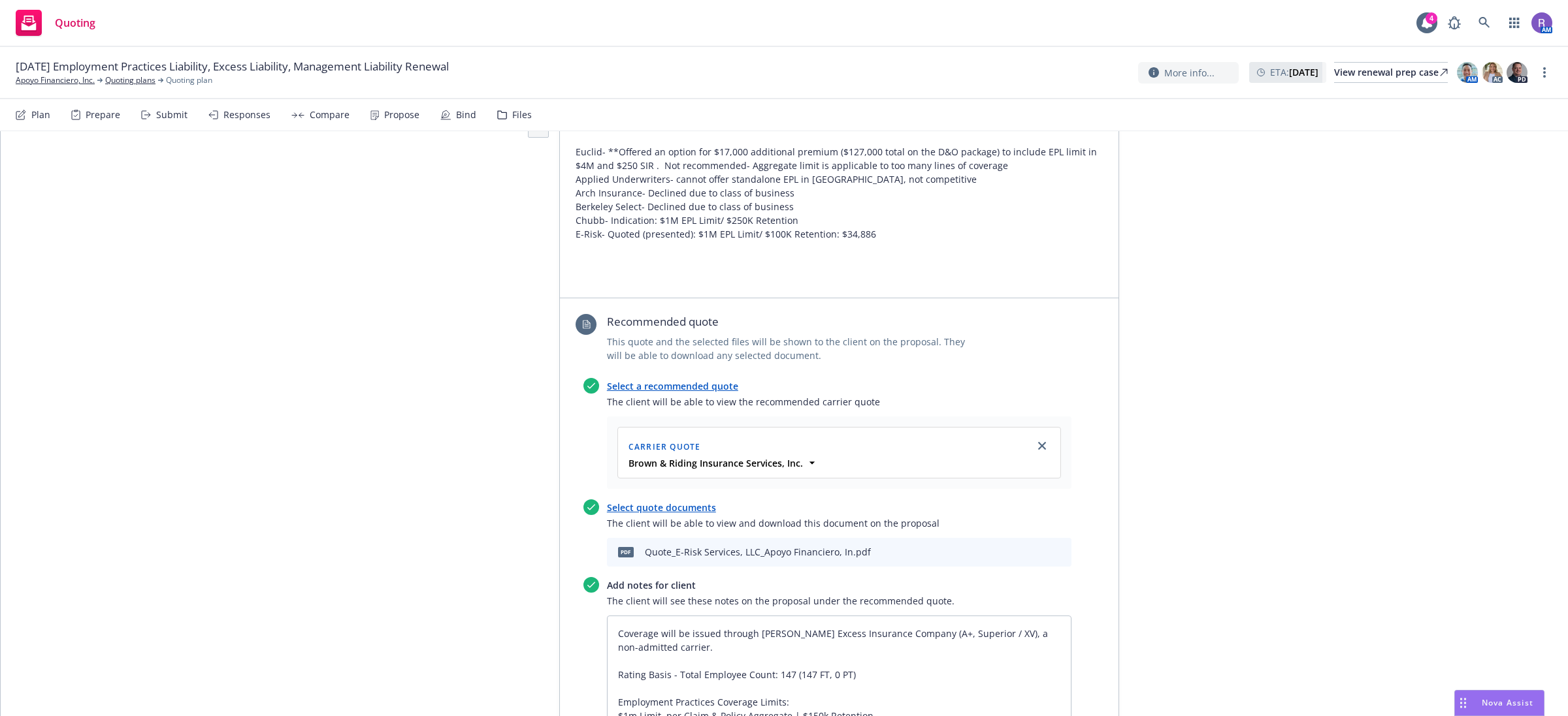
scroll to position [3102, 0]
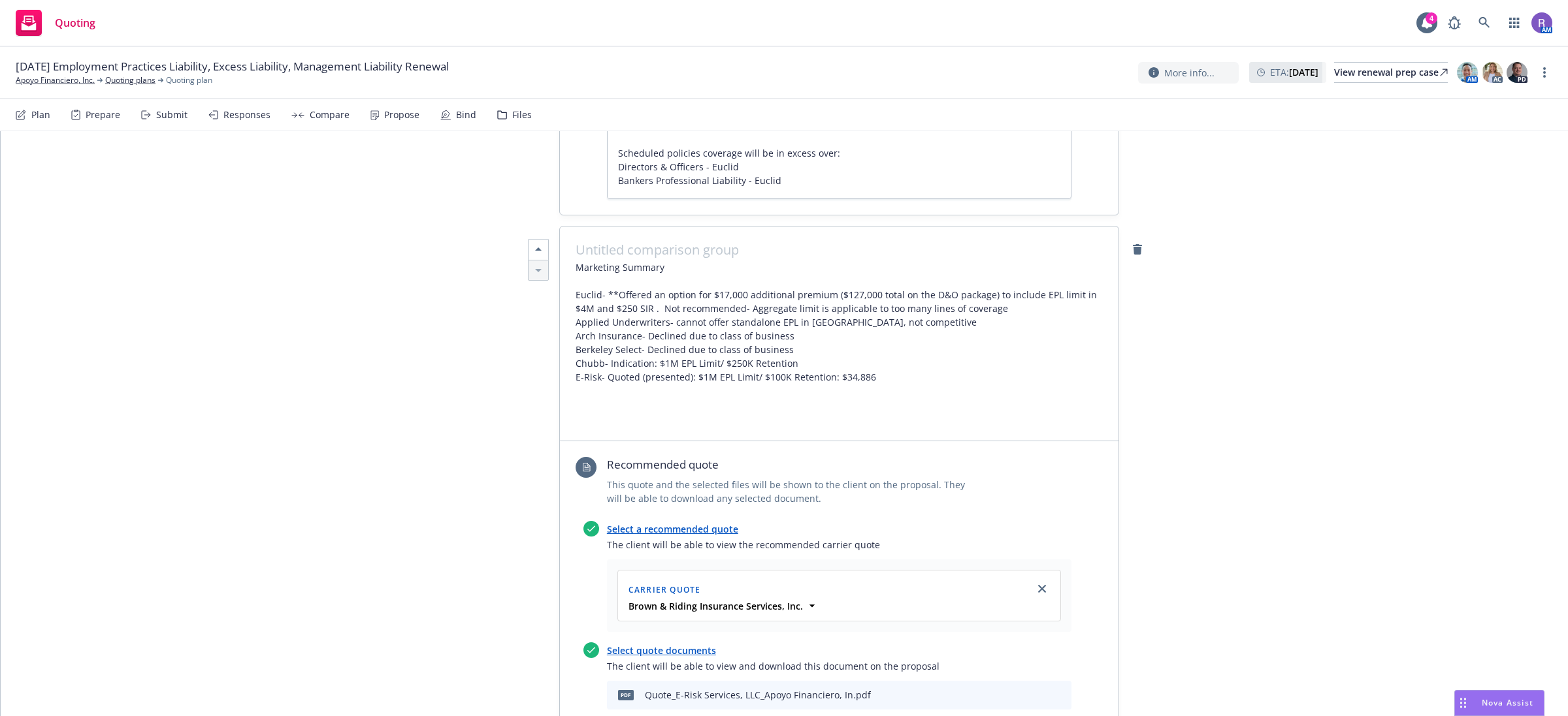
click at [871, 327] on span "Marketing Summary Euclid- **Offered an option for $17,000 additional premium ($…" at bounding box center [839, 342] width 528 height 164
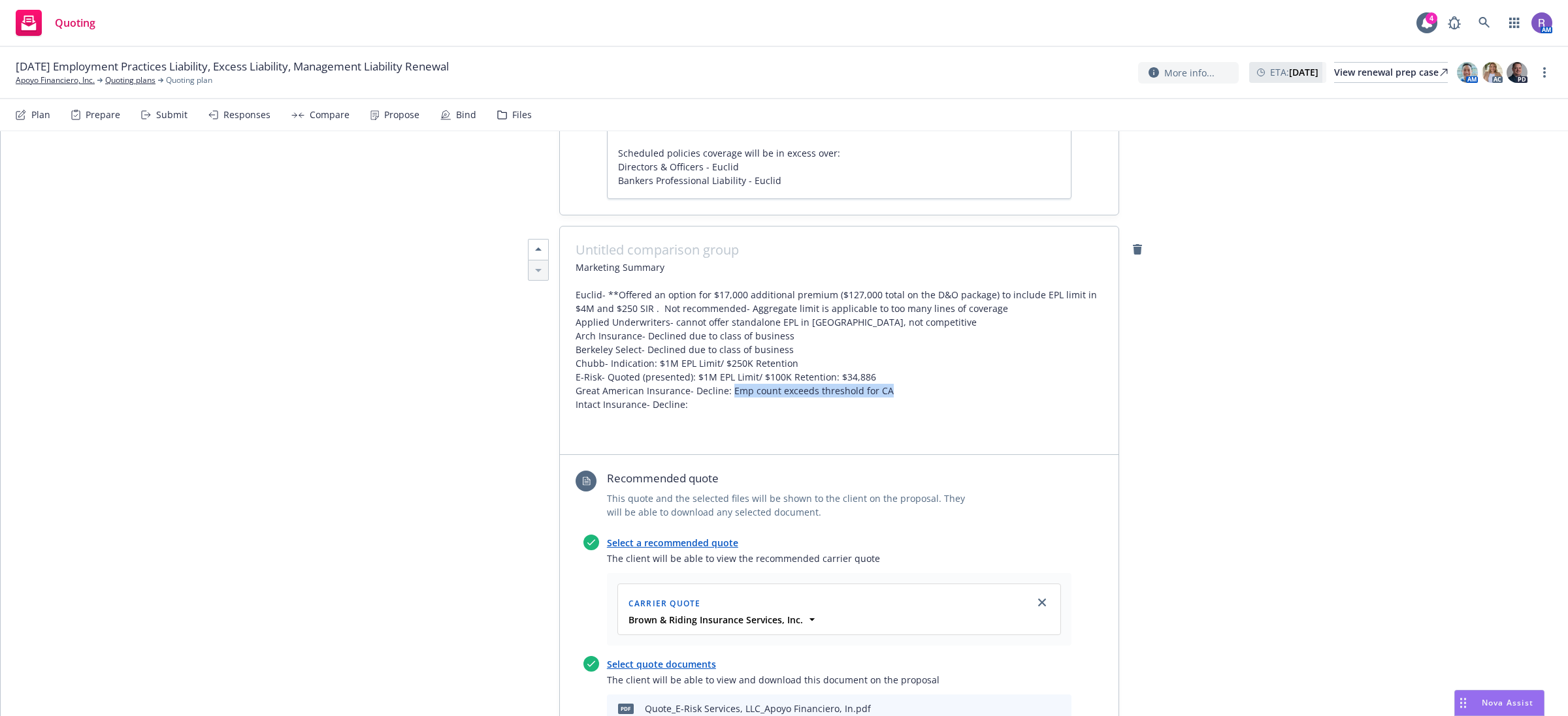
drag, startPoint x: 722, startPoint y: 335, endPoint x: 879, endPoint y: 337, distance: 157.0
click at [879, 337] on span "Marketing Summary Euclid- **Offered an option for $17,000 additional premium ($…" at bounding box center [839, 349] width 528 height 178
copy span "Emp count exceeds threshold for CA"
click at [711, 356] on span "Marketing Summary Euclid- **Offered an option for $17,000 additional premium ($…" at bounding box center [839, 349] width 528 height 178
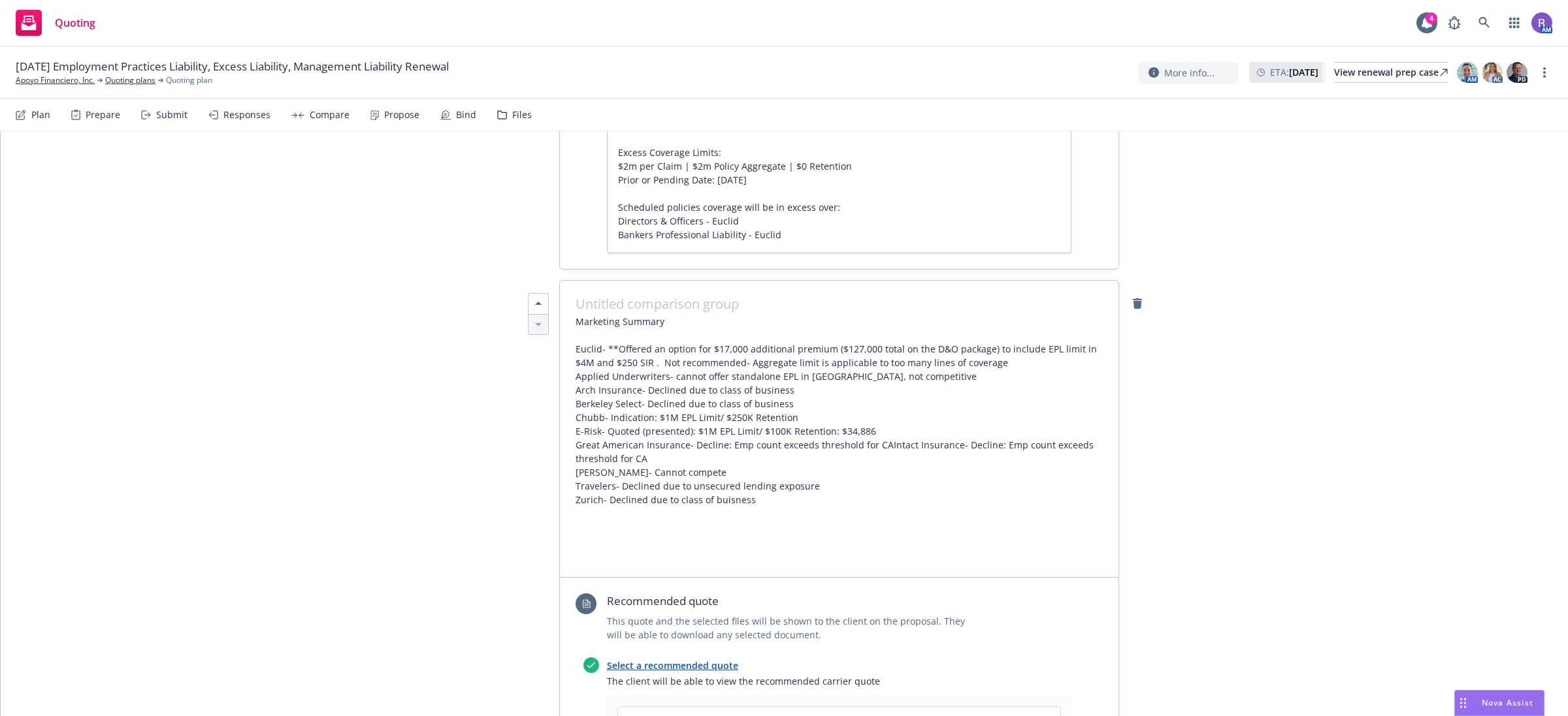
scroll to position [3021, 0]
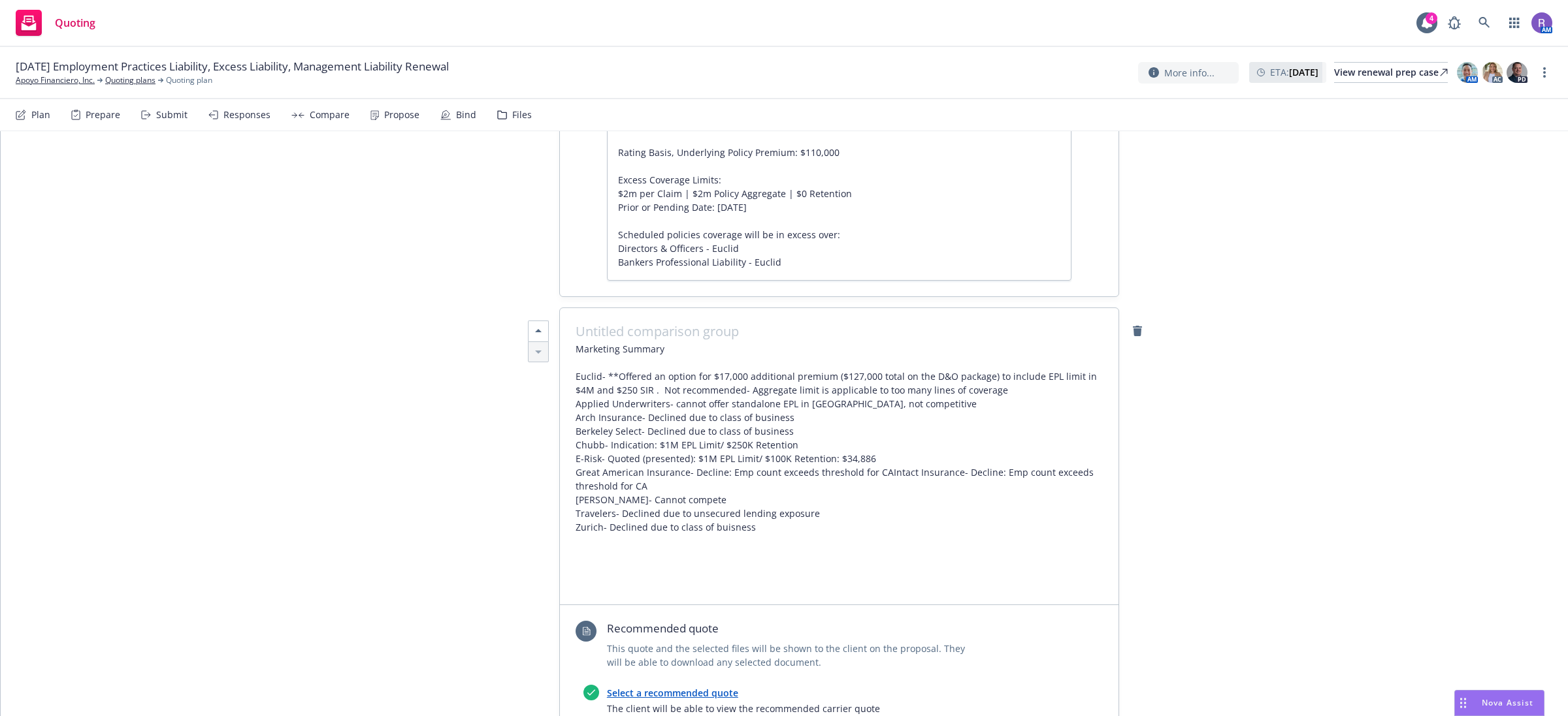
click at [612, 404] on span "Marketing Summary Euclid- **Offered an option for $17,000 additional premium ($…" at bounding box center [839, 466] width 528 height 247
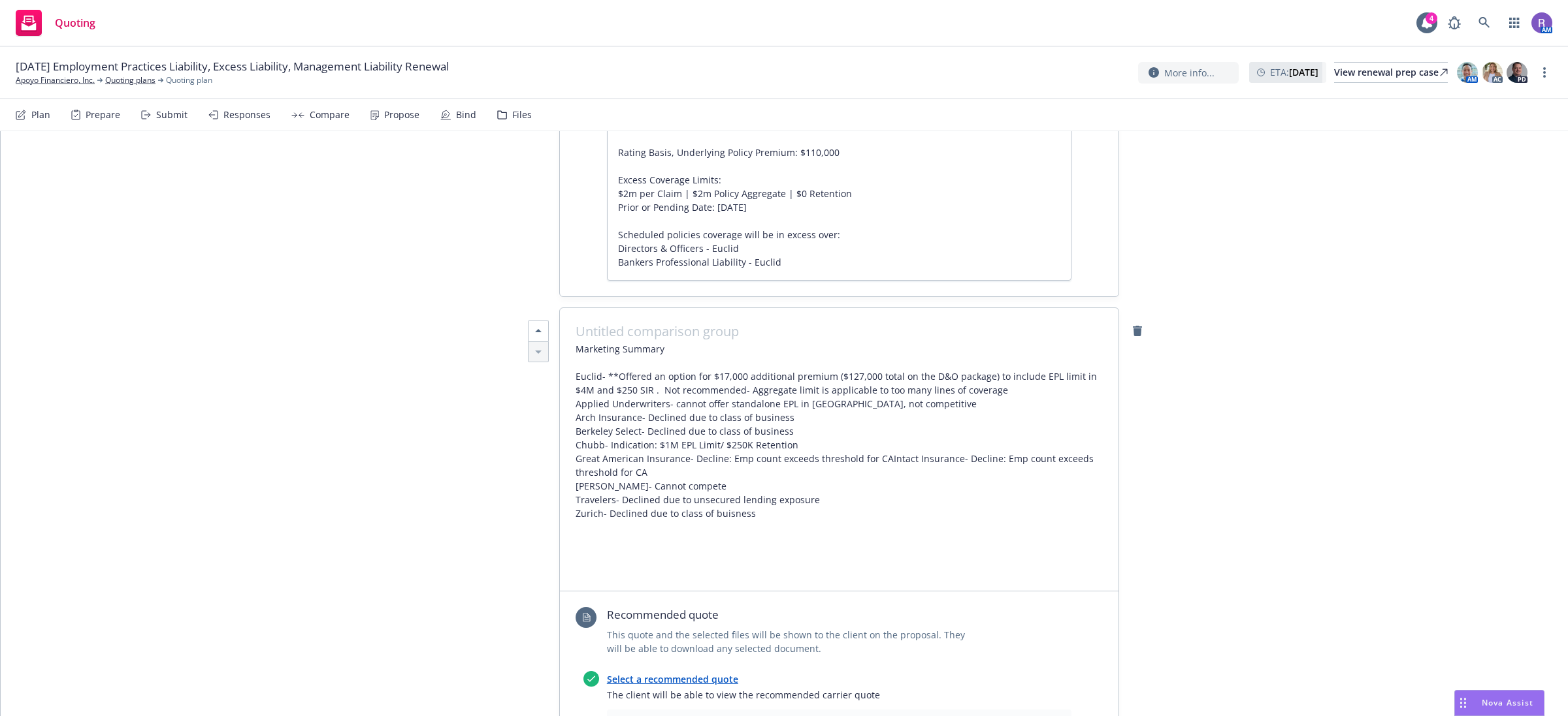
click at [575, 342] on span "Marketing Summary Euclid- **Offered an option for $17,000 additional premium ($…" at bounding box center [839, 459] width 528 height 233
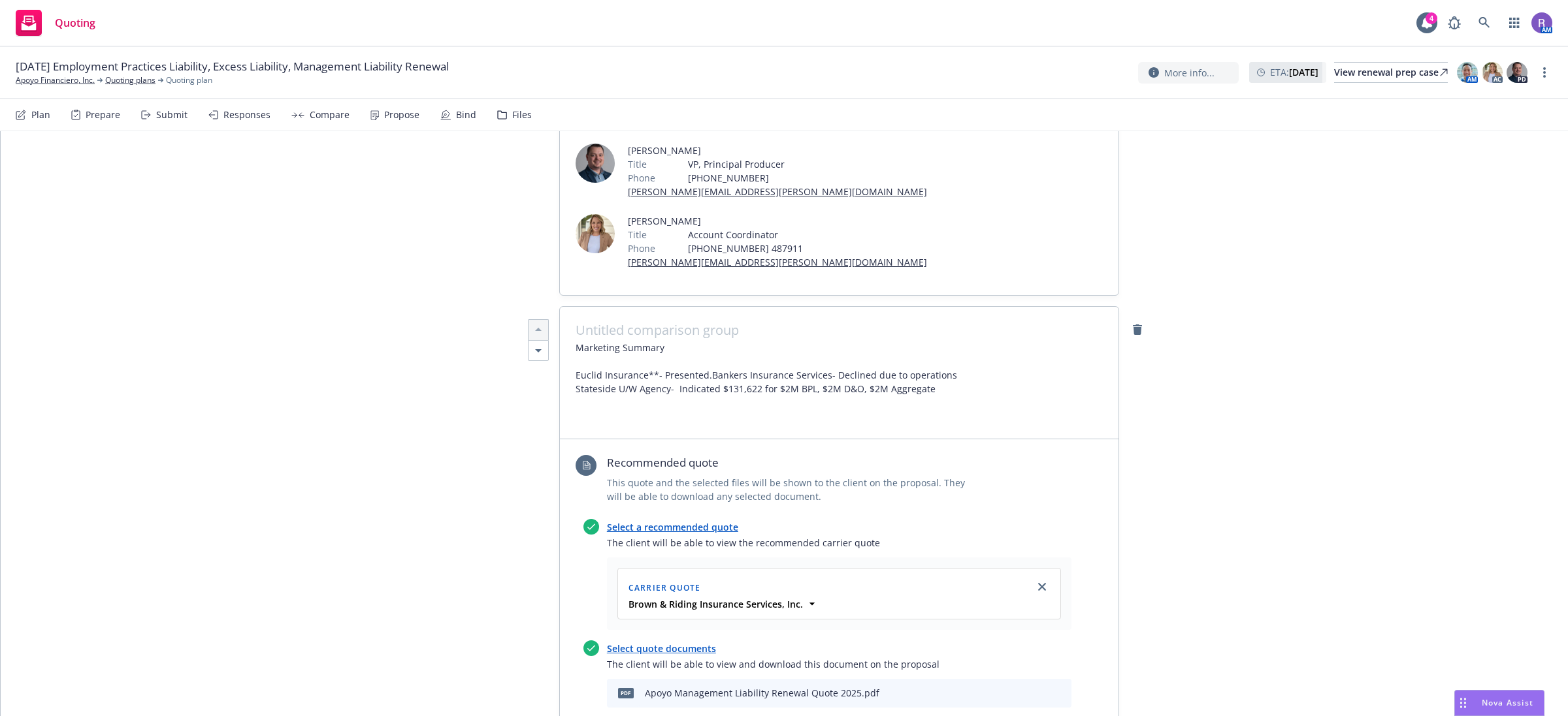
scroll to position [163, 0]
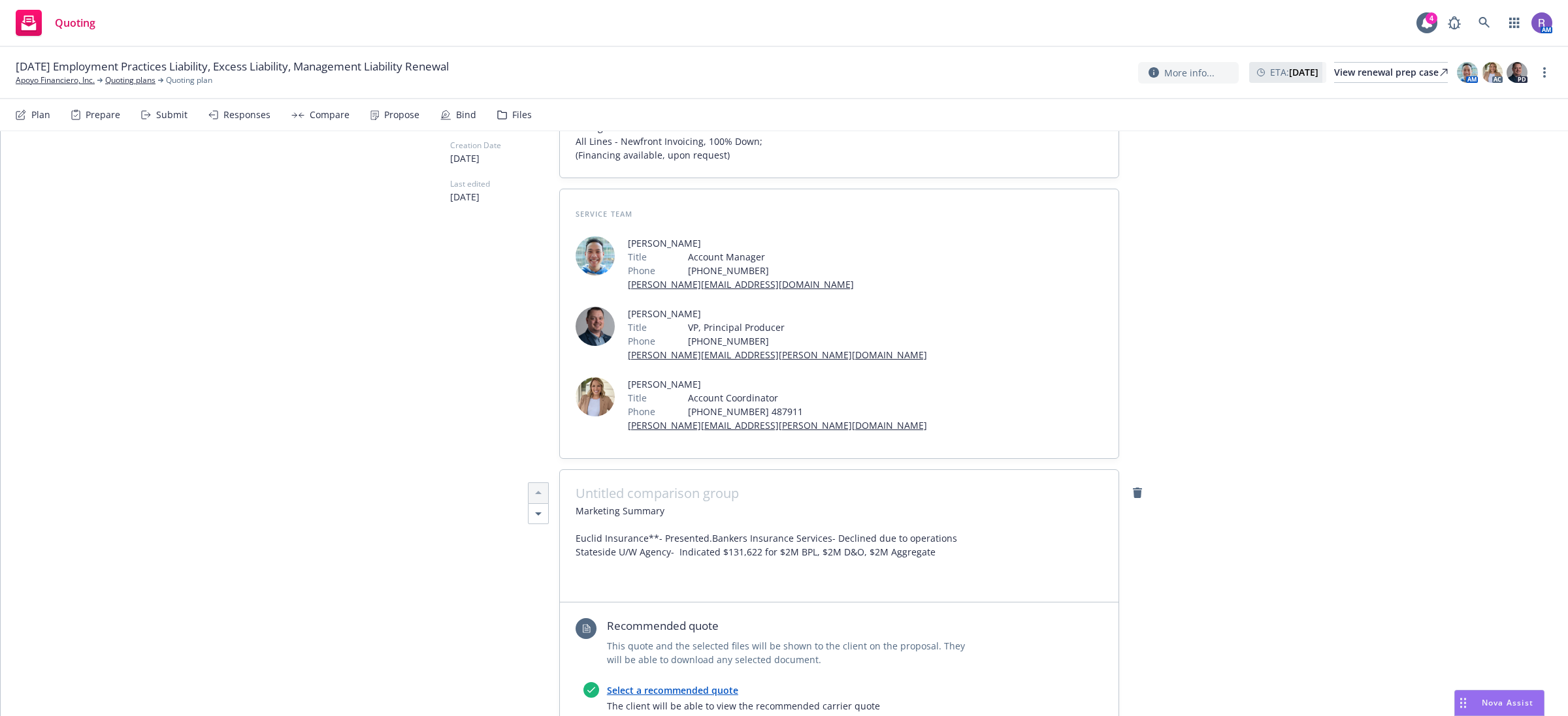
click at [654, 504] on span "Marketing Summary Euclid Insurance**- Presented. Bankers Insurance Services- De…" at bounding box center [766, 545] width 382 height 83
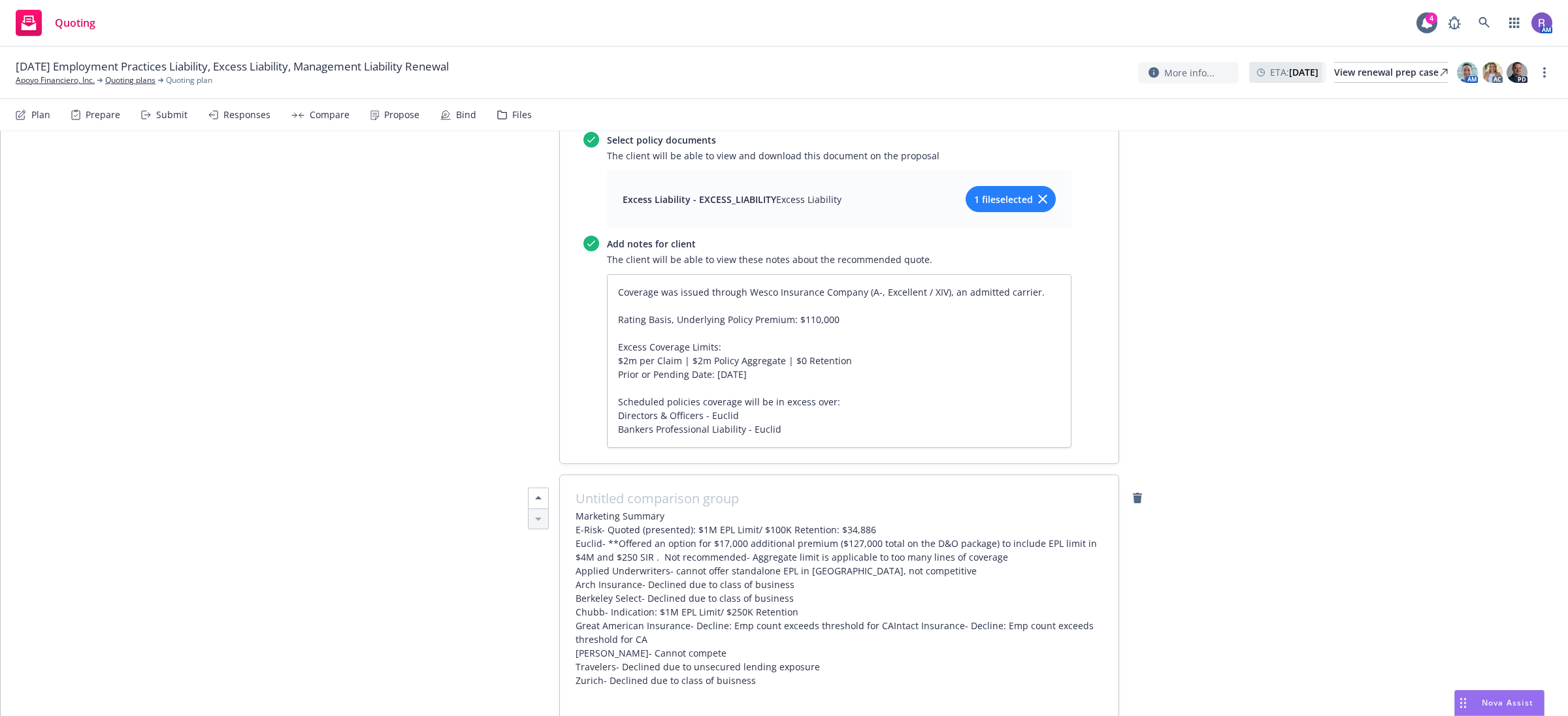
scroll to position [3102, 0]
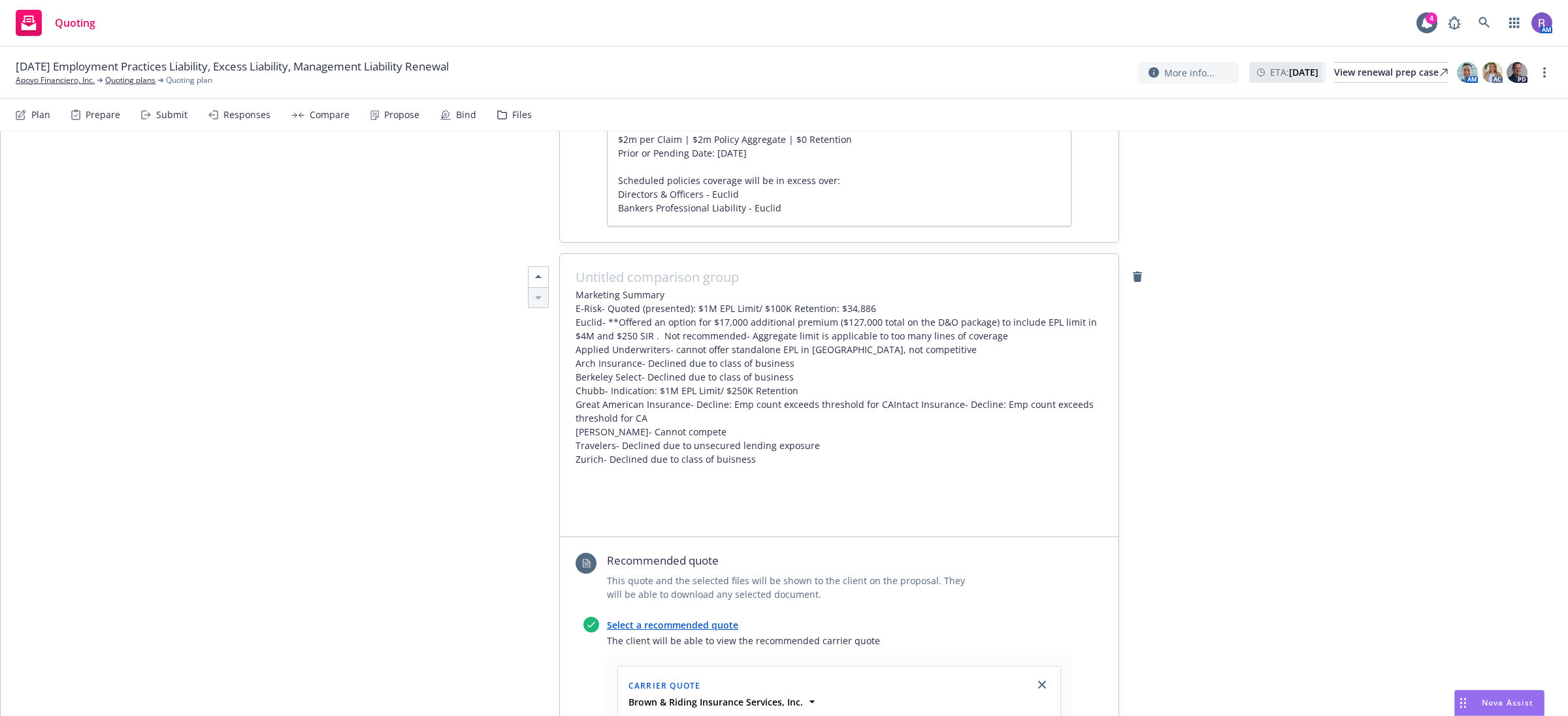
click at [577, 288] on span "Marketing Summary E-Risk- Quoted (presented): $1M EPL Limit/ $100K Retention: $…" at bounding box center [839, 405] width 528 height 233
click at [733, 420] on span "Marketing Summary E-Risk- Quoted (presented): $1M EPL Limit/ $100K Retention: $…" at bounding box center [839, 405] width 528 height 233
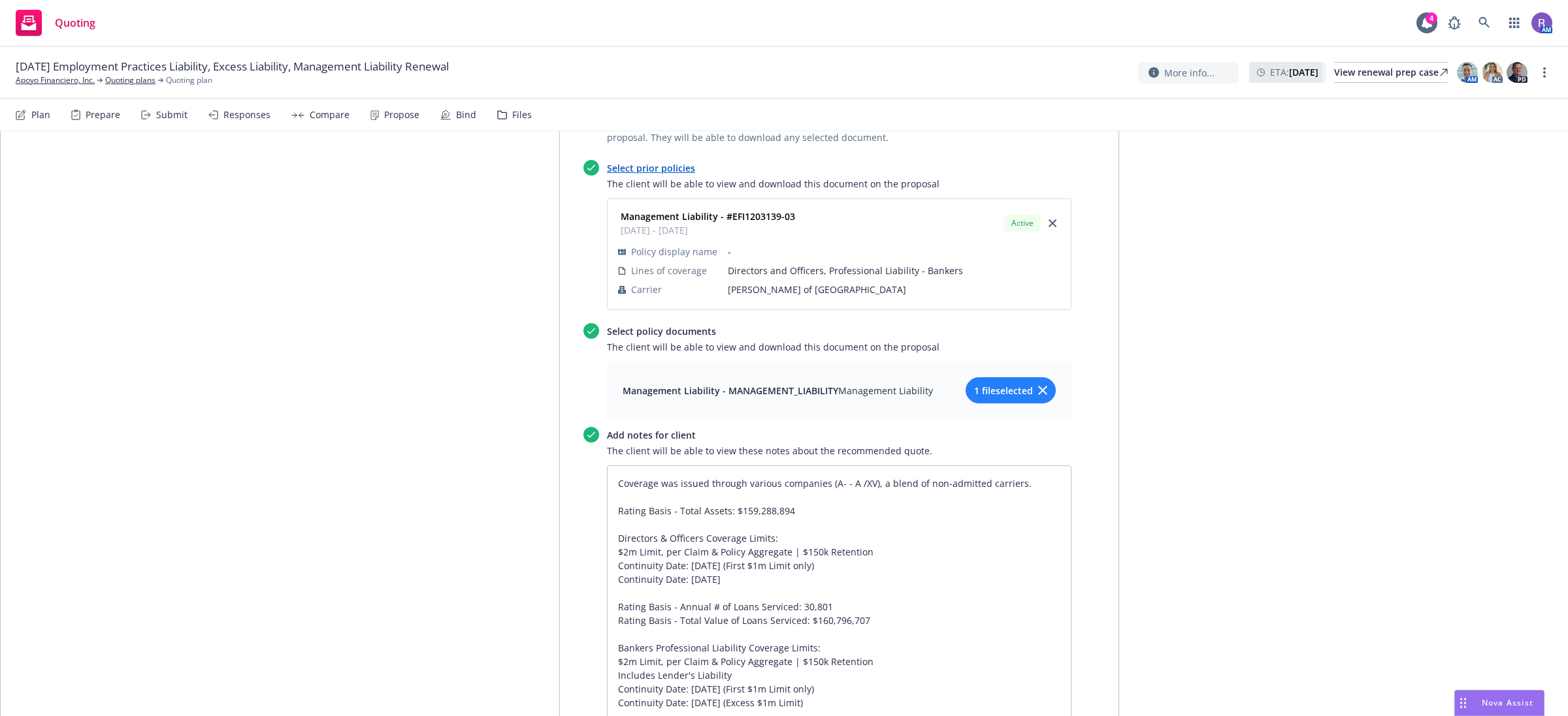
scroll to position [0, 0]
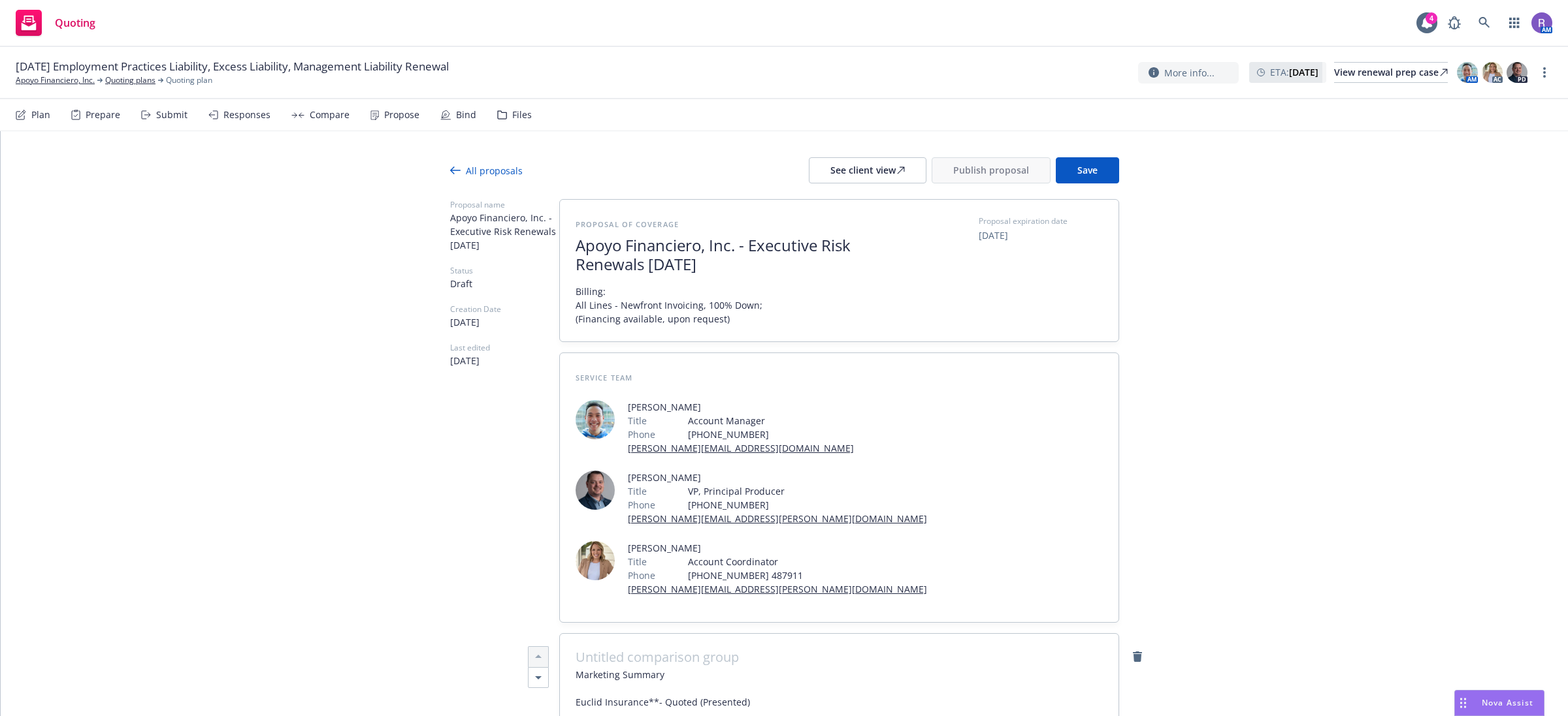
drag, startPoint x: 1366, startPoint y: 235, endPoint x: 1185, endPoint y: 190, distance: 186.5
click at [1101, 170] on button "Save" at bounding box center [1087, 170] width 63 height 26
click at [883, 168] on div "See client view" at bounding box center [867, 170] width 75 height 25
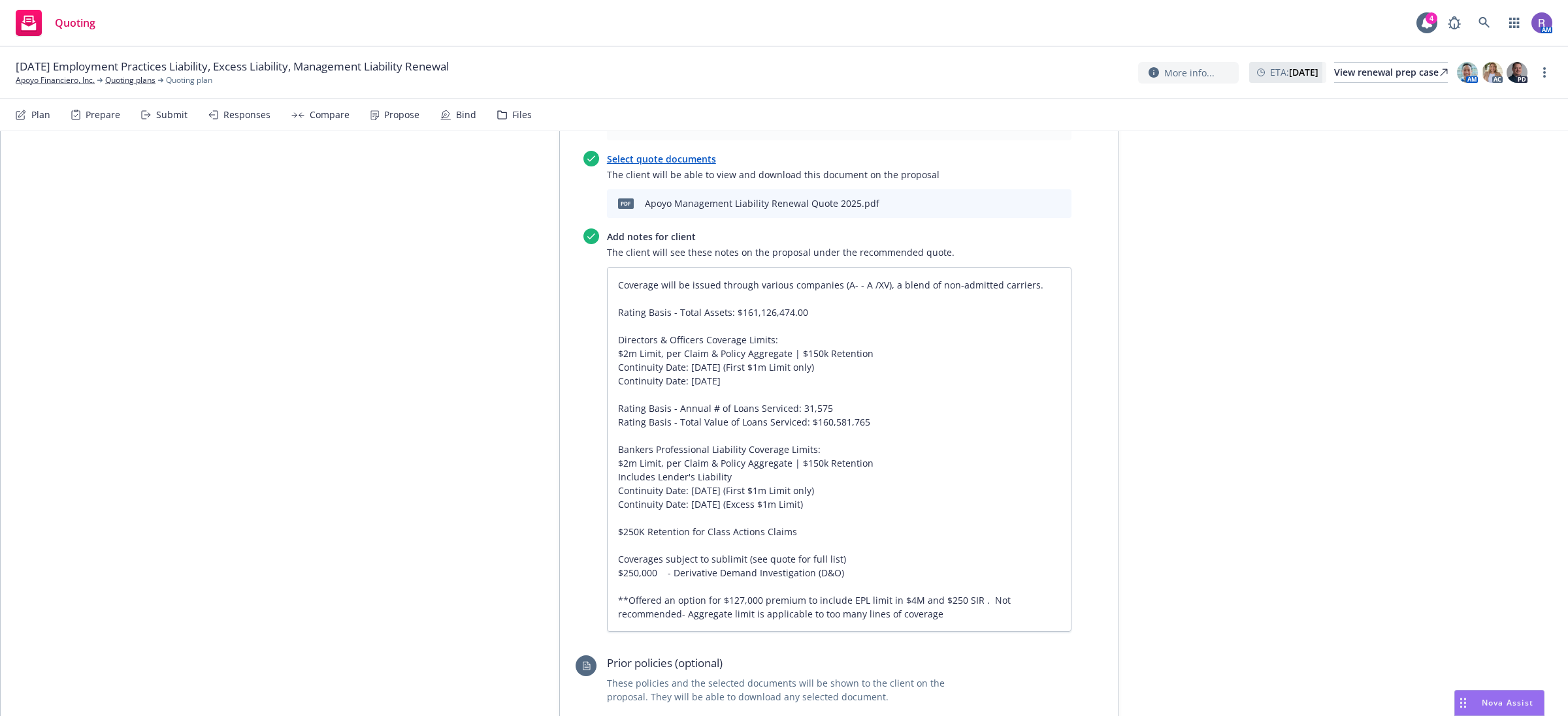
scroll to position [816, 0]
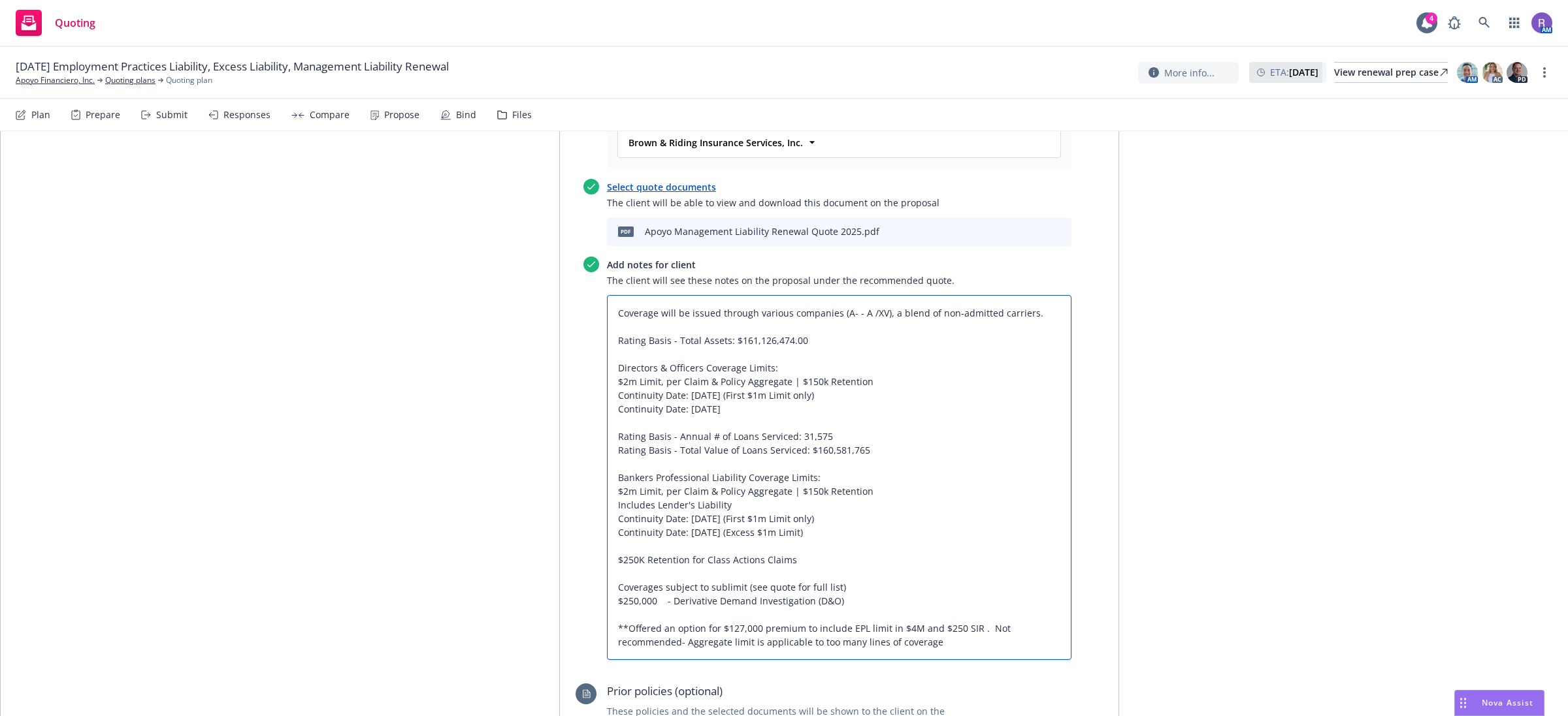
click at [862, 468] on textarea "Coverage will be issued through various companies (A- - A /XV), a blend of non-…" at bounding box center [839, 478] width 464 height 366
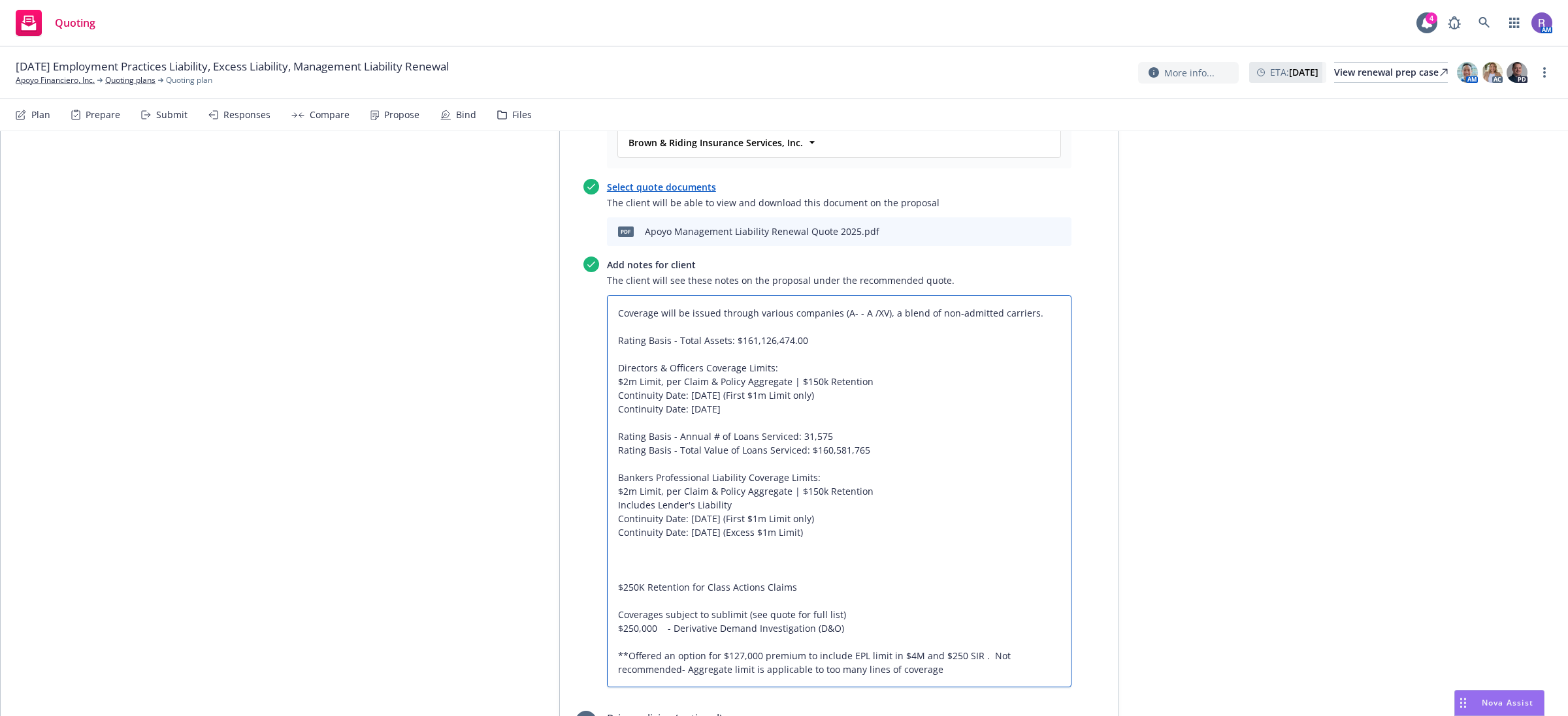
paste textarea "4,000,000 Aggregate Limit of Liability – $2,000,000 Limit of Liability – D&O – …"
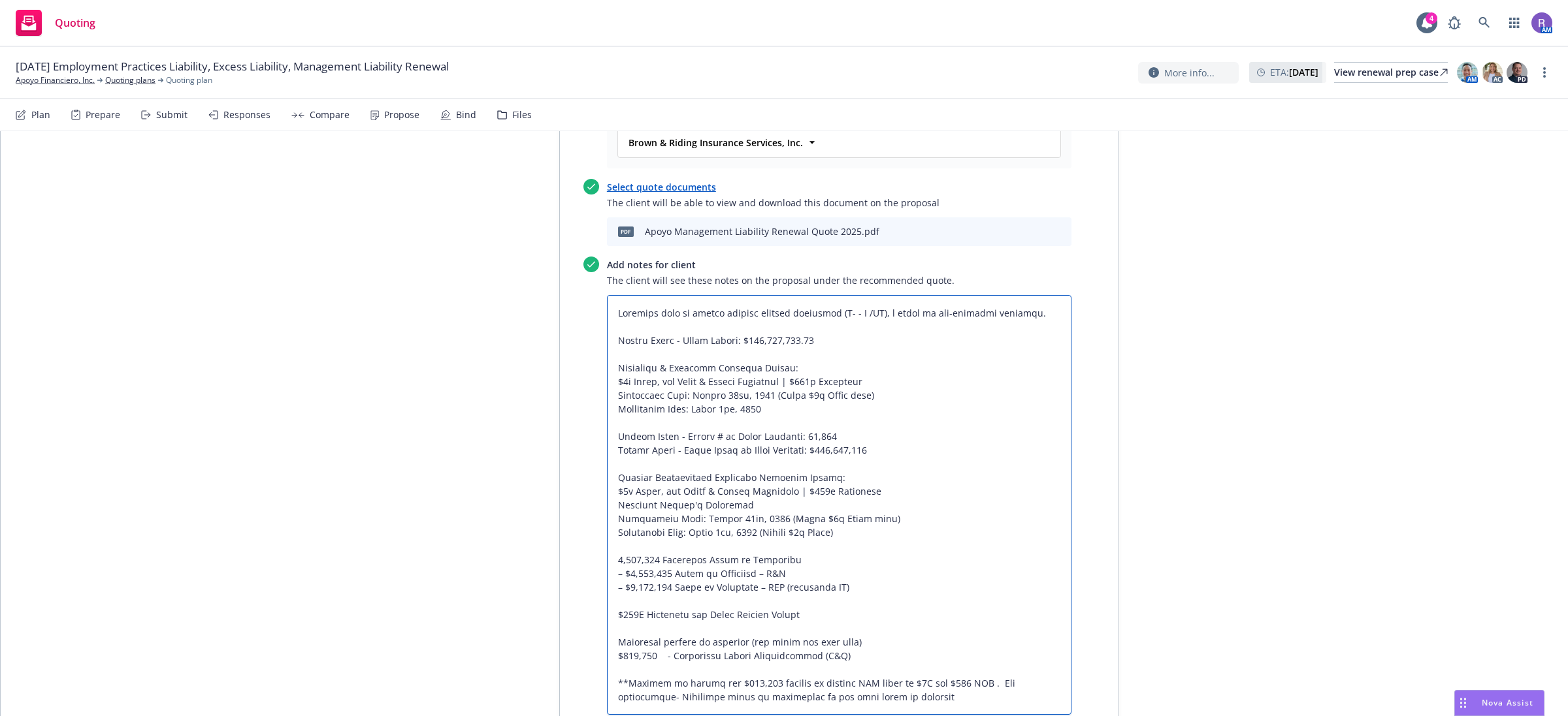
click at [609, 488] on textarea at bounding box center [839, 505] width 464 height 420
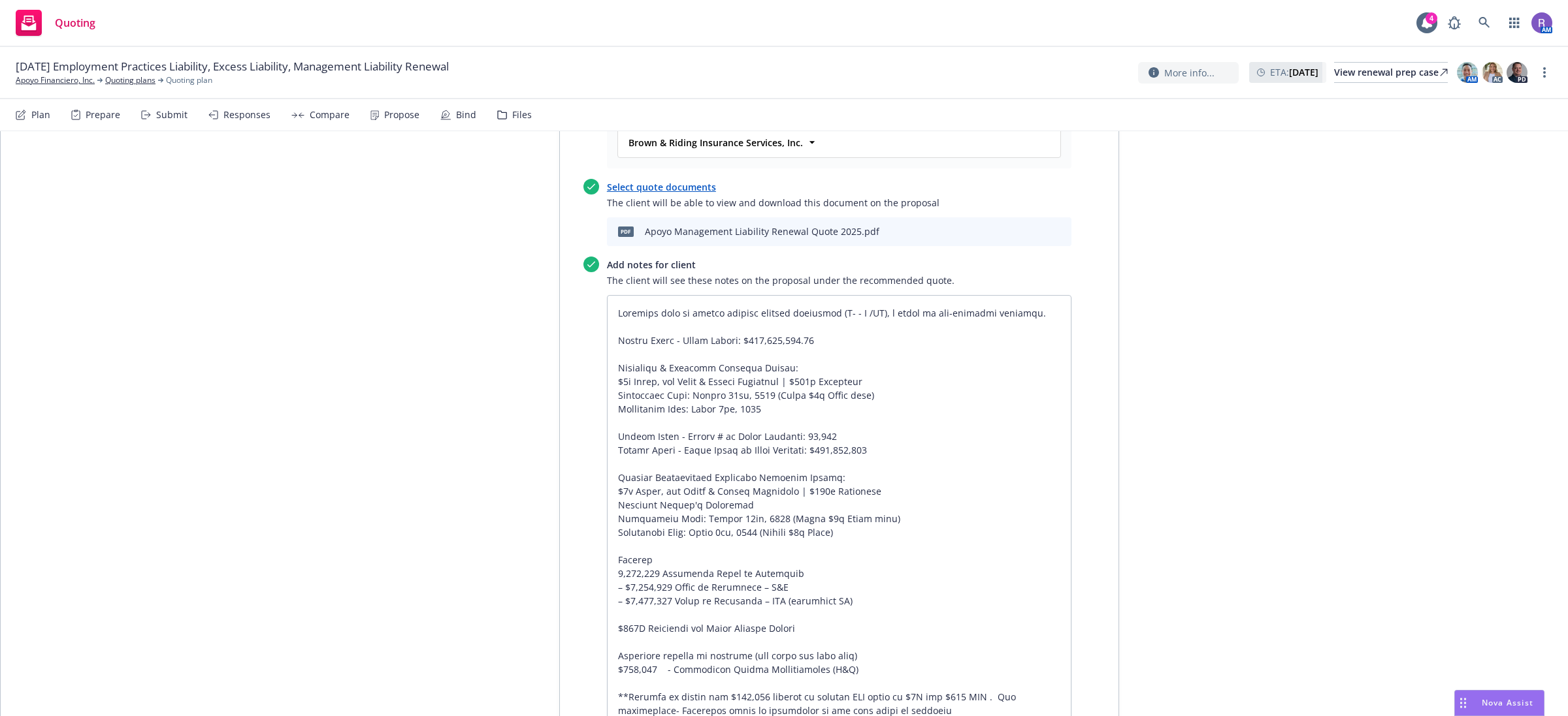
click at [614, 508] on textarea at bounding box center [839, 512] width 464 height 434
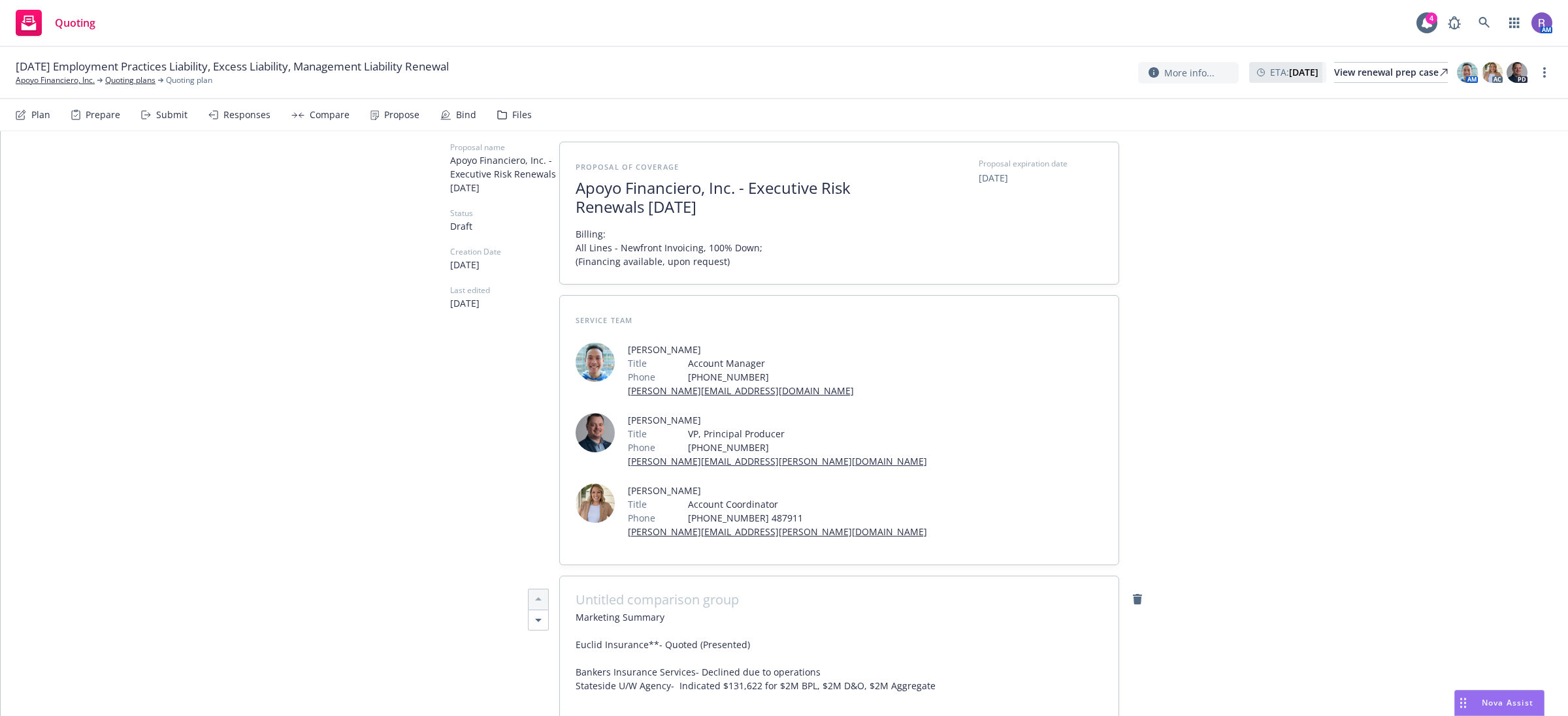
scroll to position [0, 0]
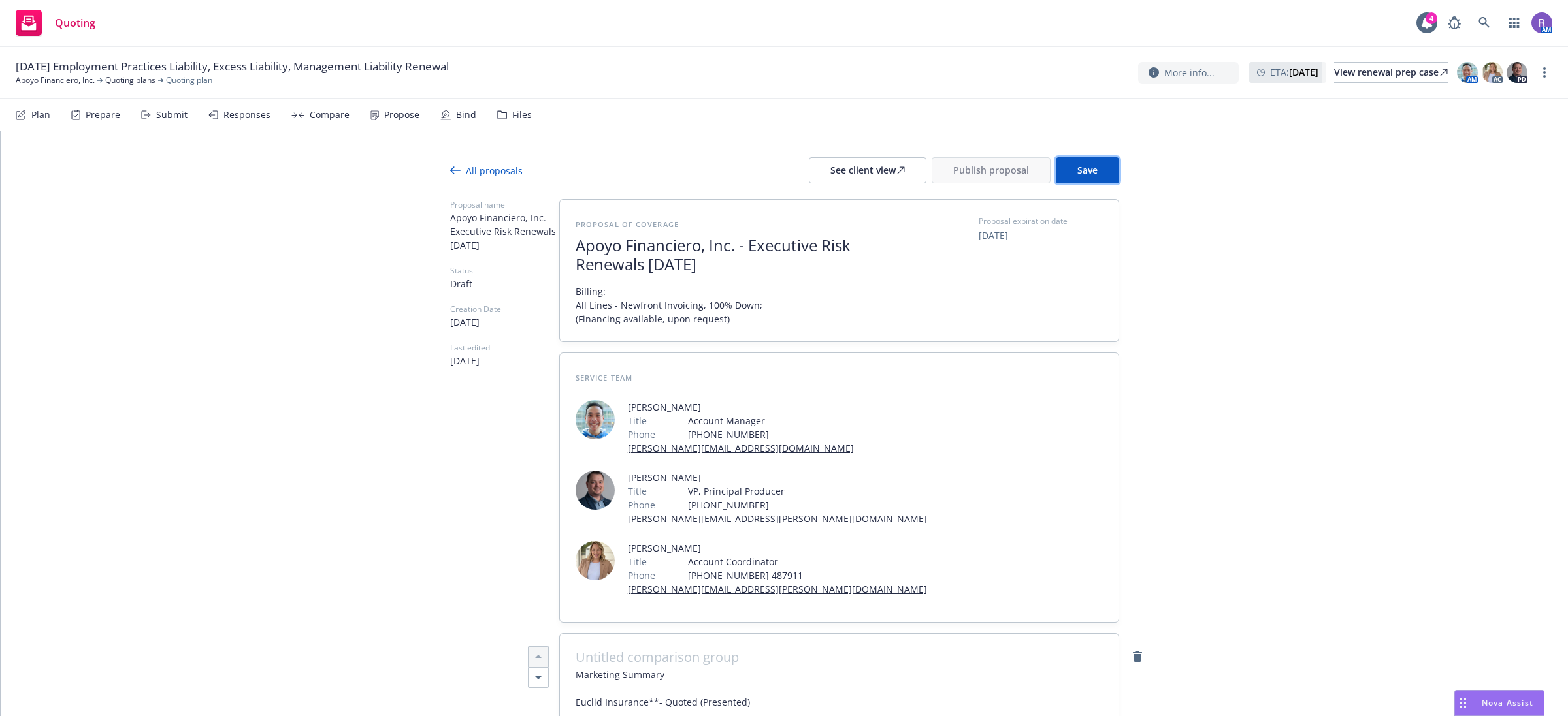
click at [1082, 176] on button "Save" at bounding box center [1087, 170] width 63 height 26
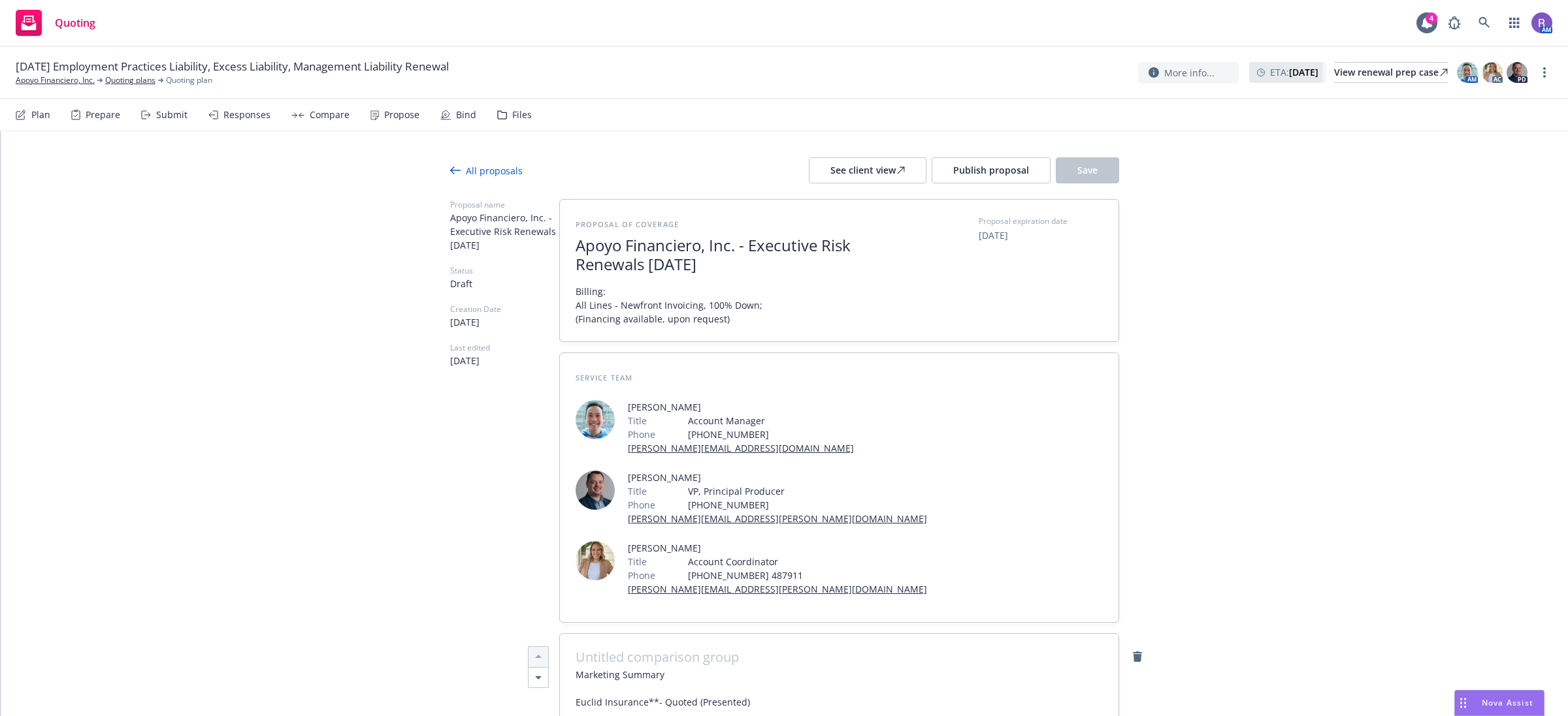
scroll to position [82, 0]
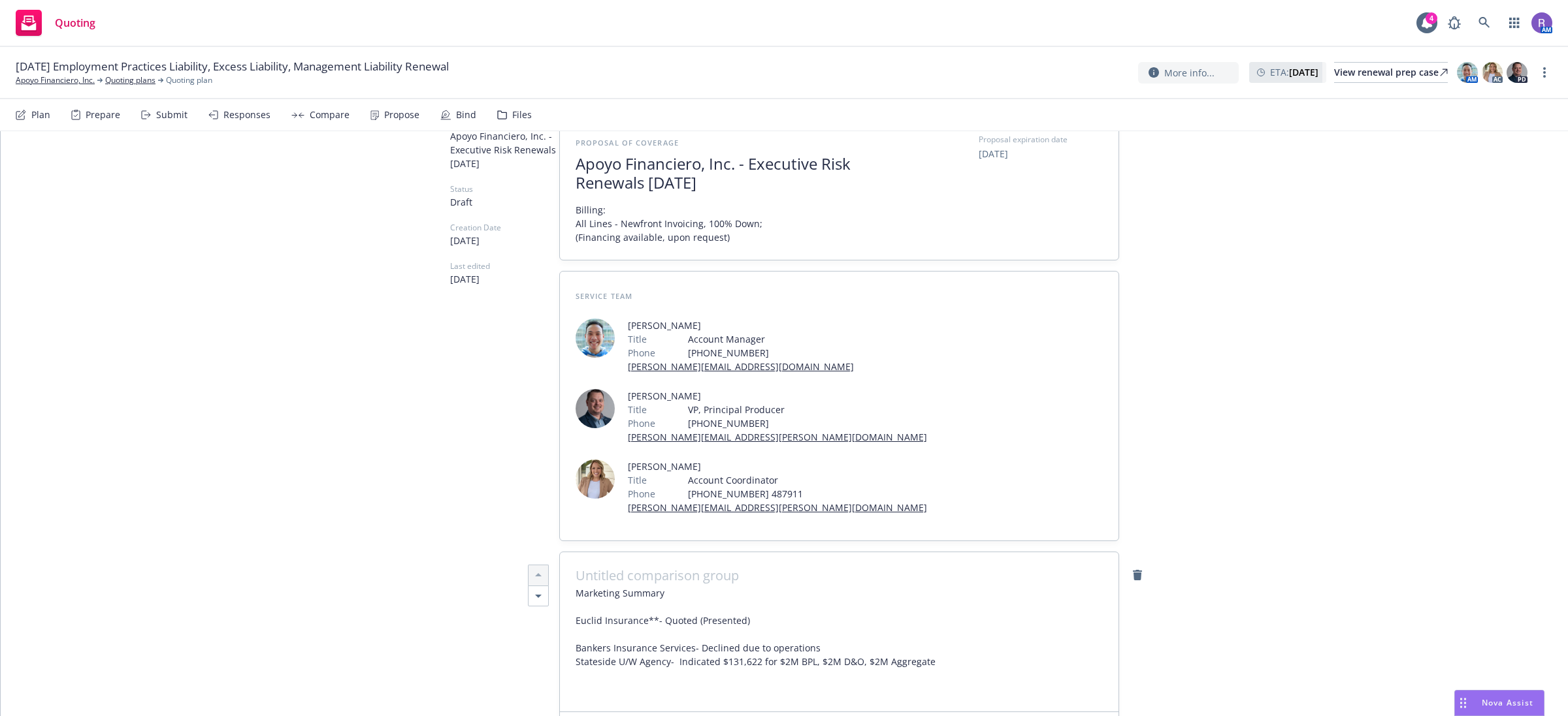
click at [921, 591] on span "Marketing Summary Euclid Insurance**- Quoted (Presented) Bankers Insurance Serv…" at bounding box center [839, 641] width 528 height 110
click at [919, 592] on span "Marketing Summary Euclid Insurance**- Quoted (Presented) Bankers Insurance Serv…" at bounding box center [755, 641] width 360 height 110
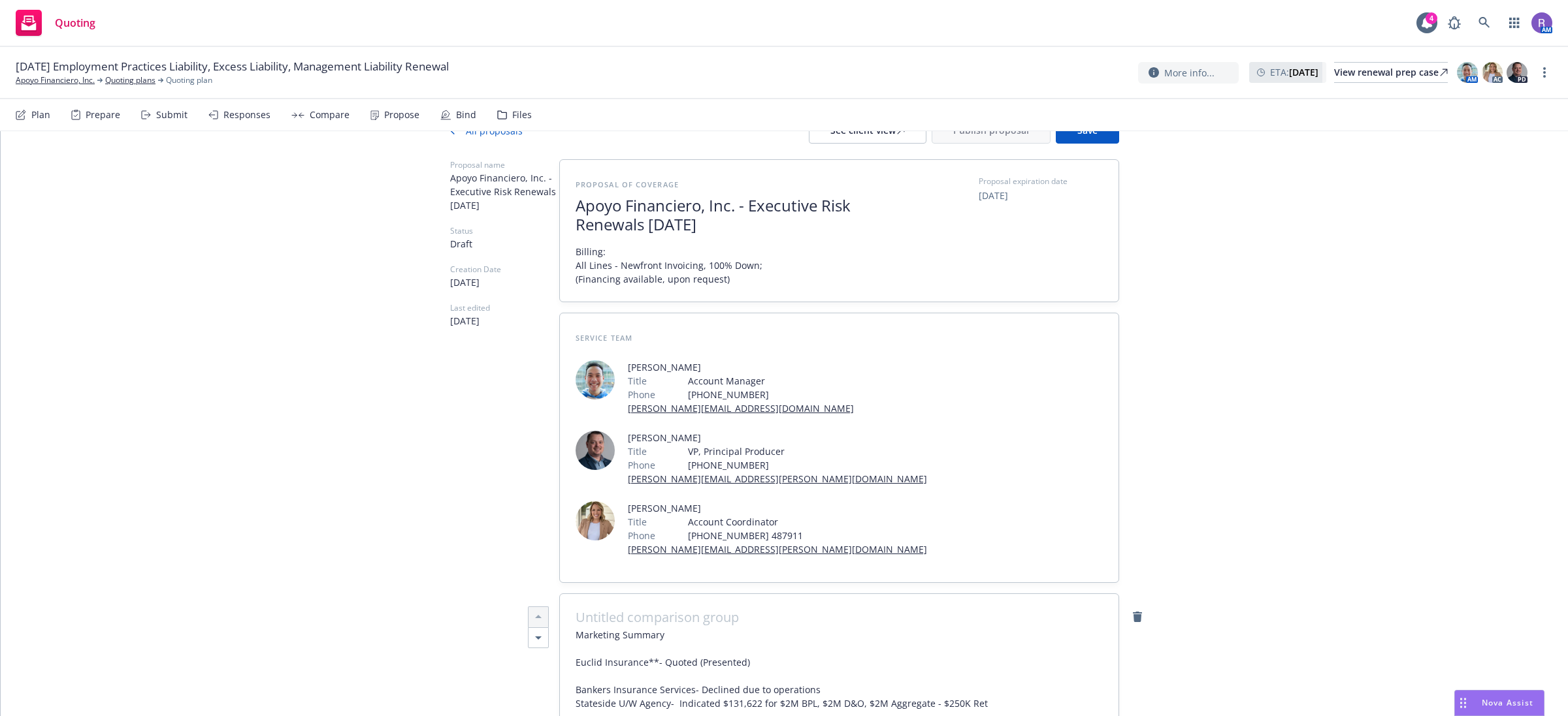
scroll to position [0, 0]
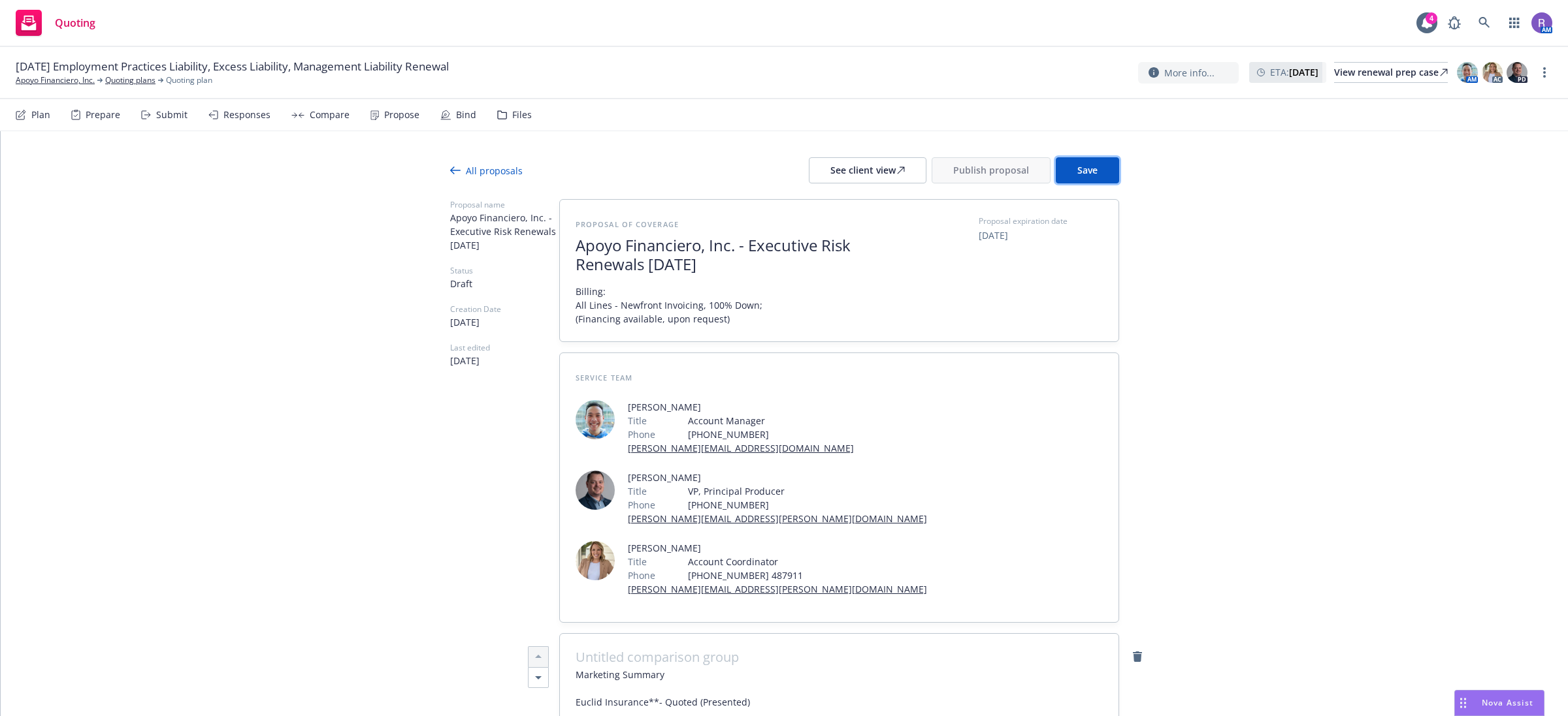
drag, startPoint x: 1079, startPoint y: 161, endPoint x: 1081, endPoint y: 167, distance: 6.3
click at [1079, 167] on button "Save" at bounding box center [1087, 170] width 63 height 26
click at [1486, 702] on span "Nova Assist" at bounding box center [1507, 702] width 52 height 11
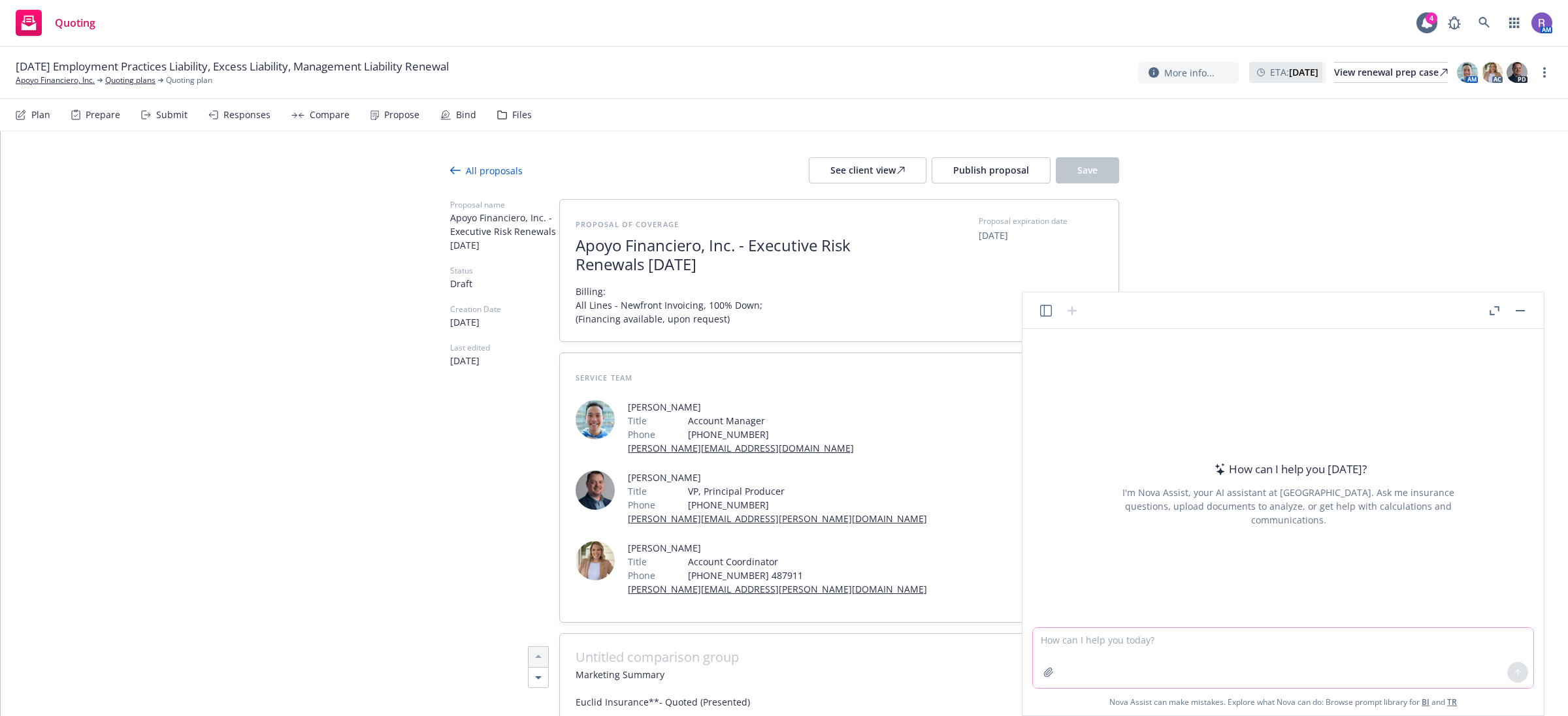
click at [1053, 676] on icon "button" at bounding box center [1048, 672] width 11 height 11
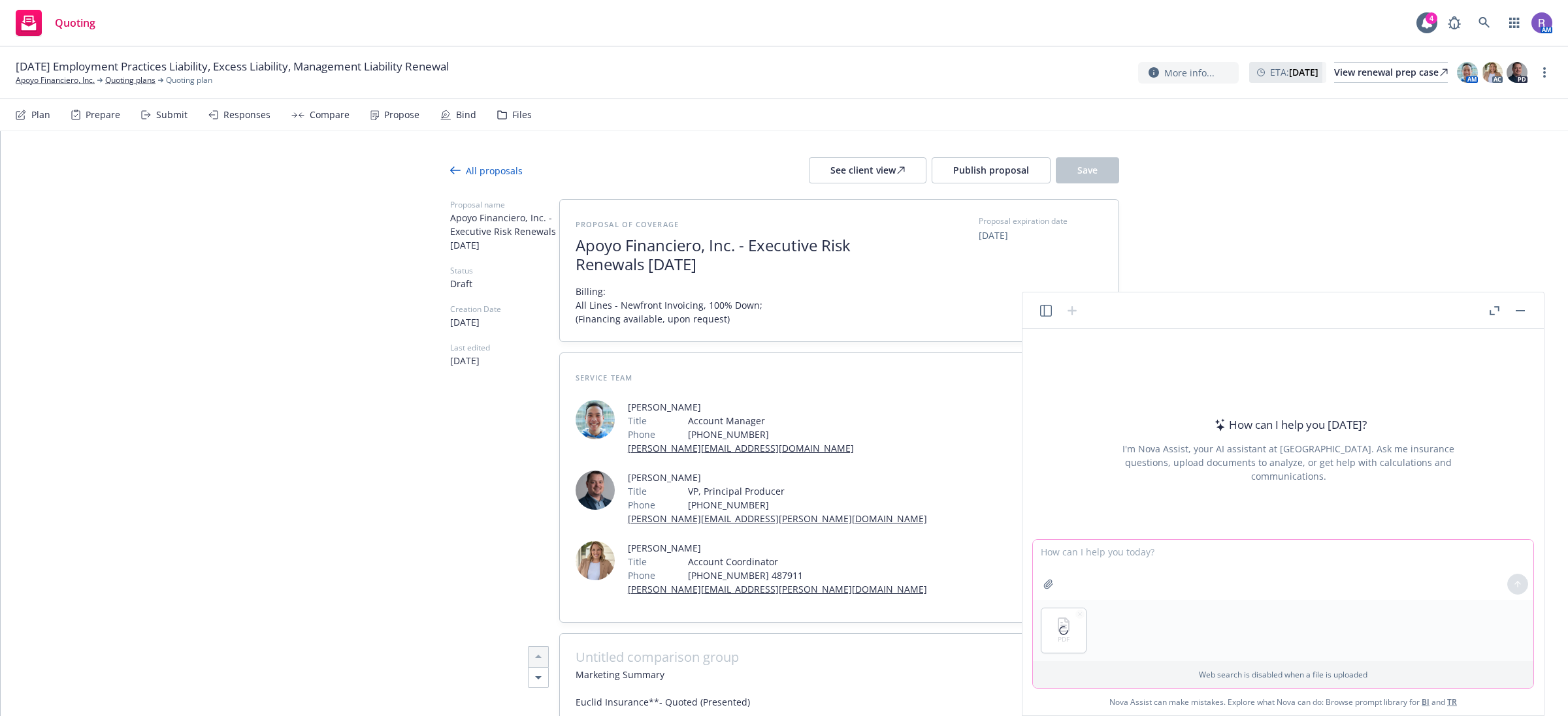
click at [1148, 547] on textarea at bounding box center [1283, 570] width 500 height 60
click at [1271, 552] on textarea "Please create me a table of YoY exposure rate and" at bounding box center [1283, 570] width 500 height 60
click at [1524, 580] on button at bounding box center [1516, 584] width 20 height 20
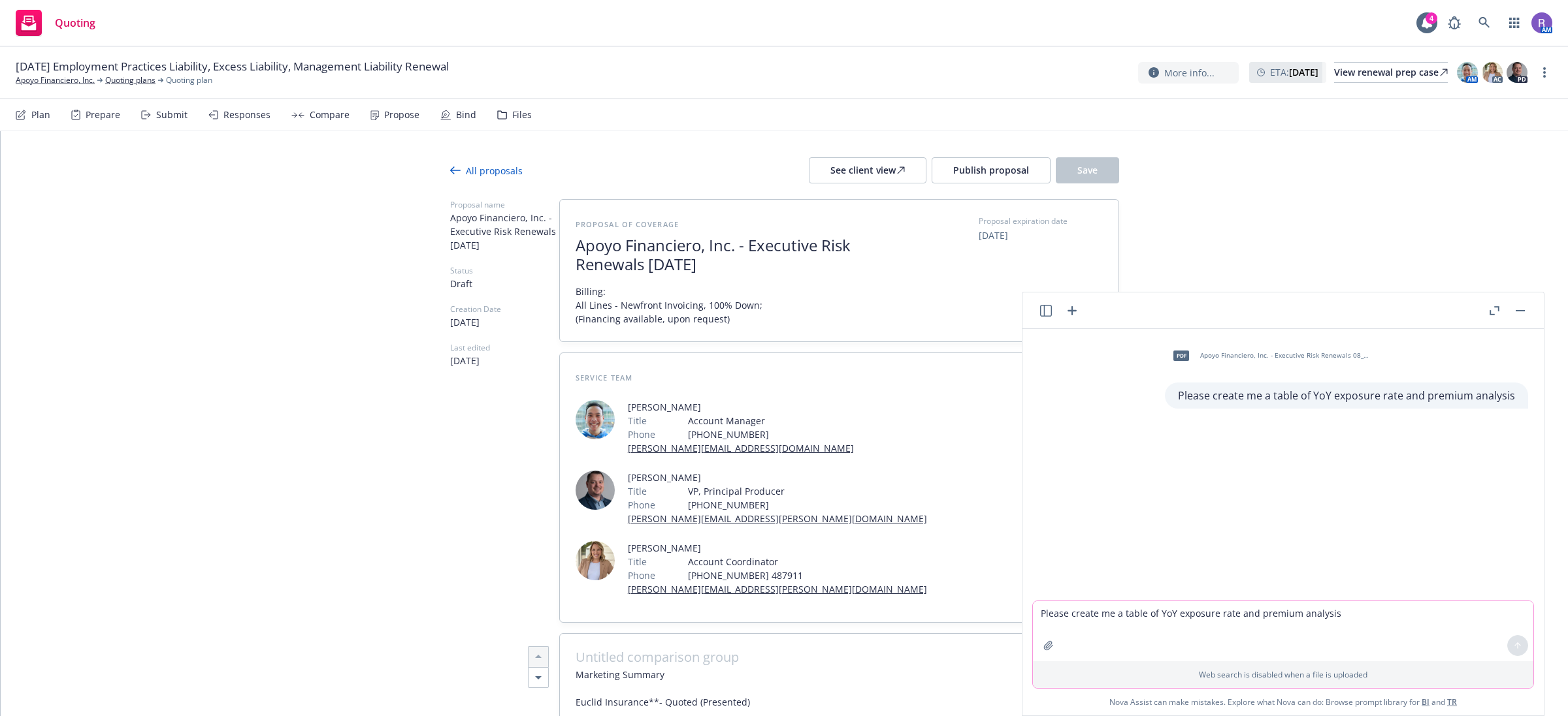
drag, startPoint x: 1245, startPoint y: 389, endPoint x: 1236, endPoint y: 363, distance: 27.5
click at [1245, 389] on p "Please create me a table of YoY exposure rate and premium analysis" at bounding box center [1346, 396] width 337 height 16
click at [1236, 360] on span "Apoyo Financiero, Inc. - Executive Risk Renewals 08_16_2025 _ Newfront Insuranc…" at bounding box center [1286, 355] width 171 height 9
click at [1285, 392] on p "Please create me a table of YoY exposure rate and premium analysis" at bounding box center [1346, 396] width 337 height 16
click at [1046, 650] on icon "button" at bounding box center [1048, 645] width 9 height 9
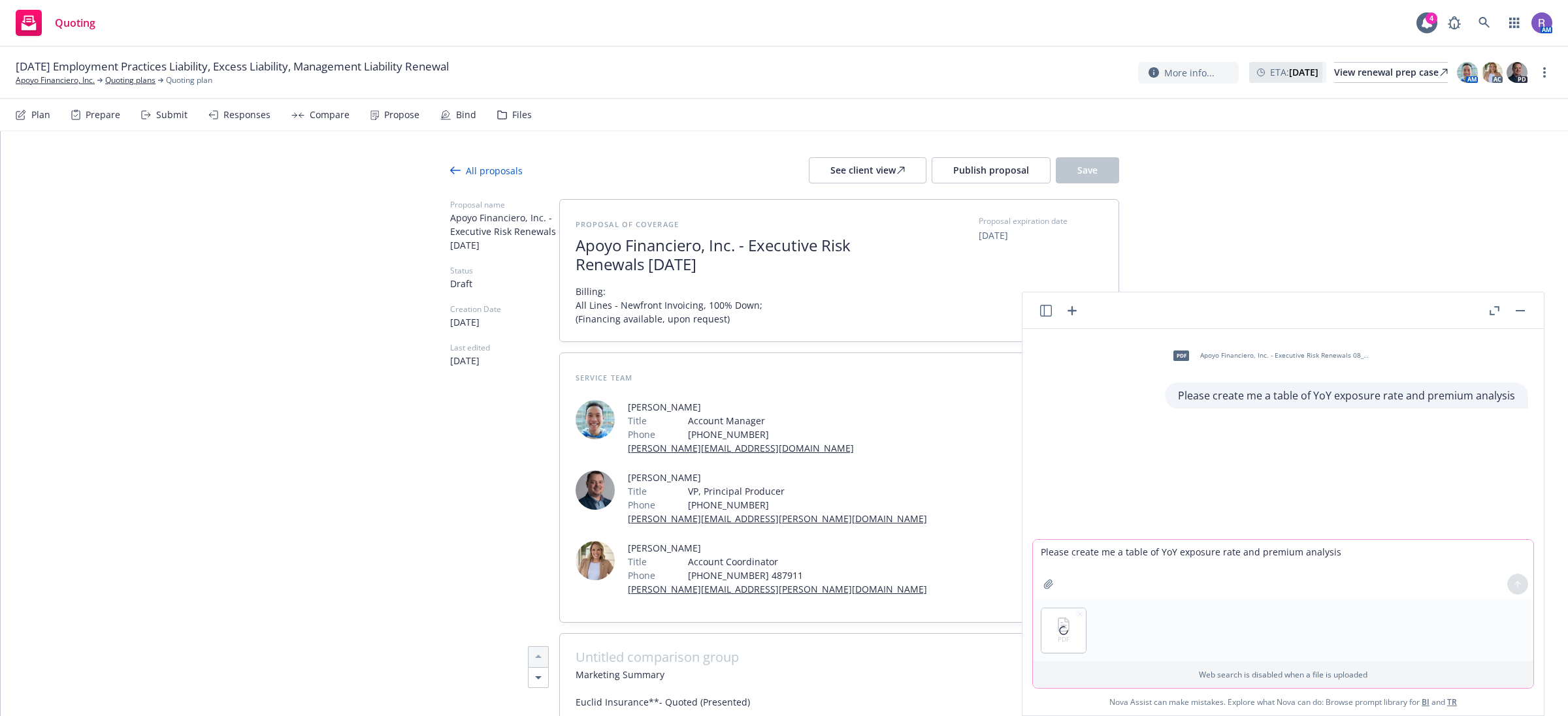
click at [1100, 546] on textarea "Please create me a table of YoY exposure rate and premium analysis" at bounding box center [1283, 570] width 500 height 60
paste textarea "4,000,000 Aggregate Limit of Liability – $2,000,000 Limit of Liability – D&O – …"
drag, startPoint x: 1166, startPoint y: 556, endPoint x: 1247, endPoint y: 547, distance: 81.5
click at [1247, 547] on textarea "4,000,000 Aggregate Limit of Liability – $2,000,000 Limit of Liability – D&O – …" at bounding box center [1283, 563] width 500 height 74
click at [1274, 400] on p "Please create me a table of YoY exposure rate and premium analysis" at bounding box center [1346, 396] width 337 height 16
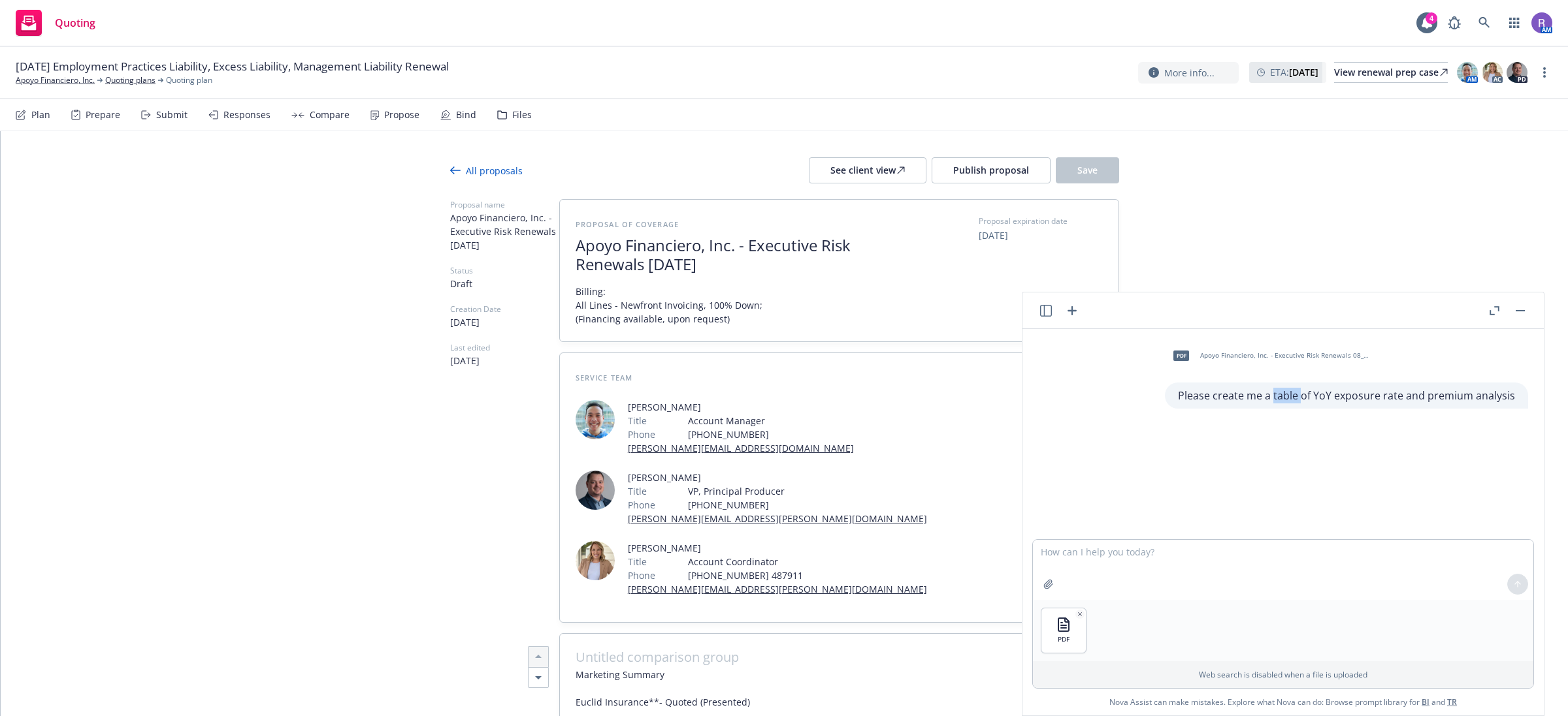
click at [1274, 400] on p "Please create me a table of YoY exposure rate and premium analysis" at bounding box center [1346, 396] width 337 height 16
copy div "Please create me a table of YoY exposure rate and premium analysis"
click at [1123, 555] on textarea at bounding box center [1283, 570] width 500 height 60
paste textarea "Please create me a table of YoY exposure rate and premium analysis"
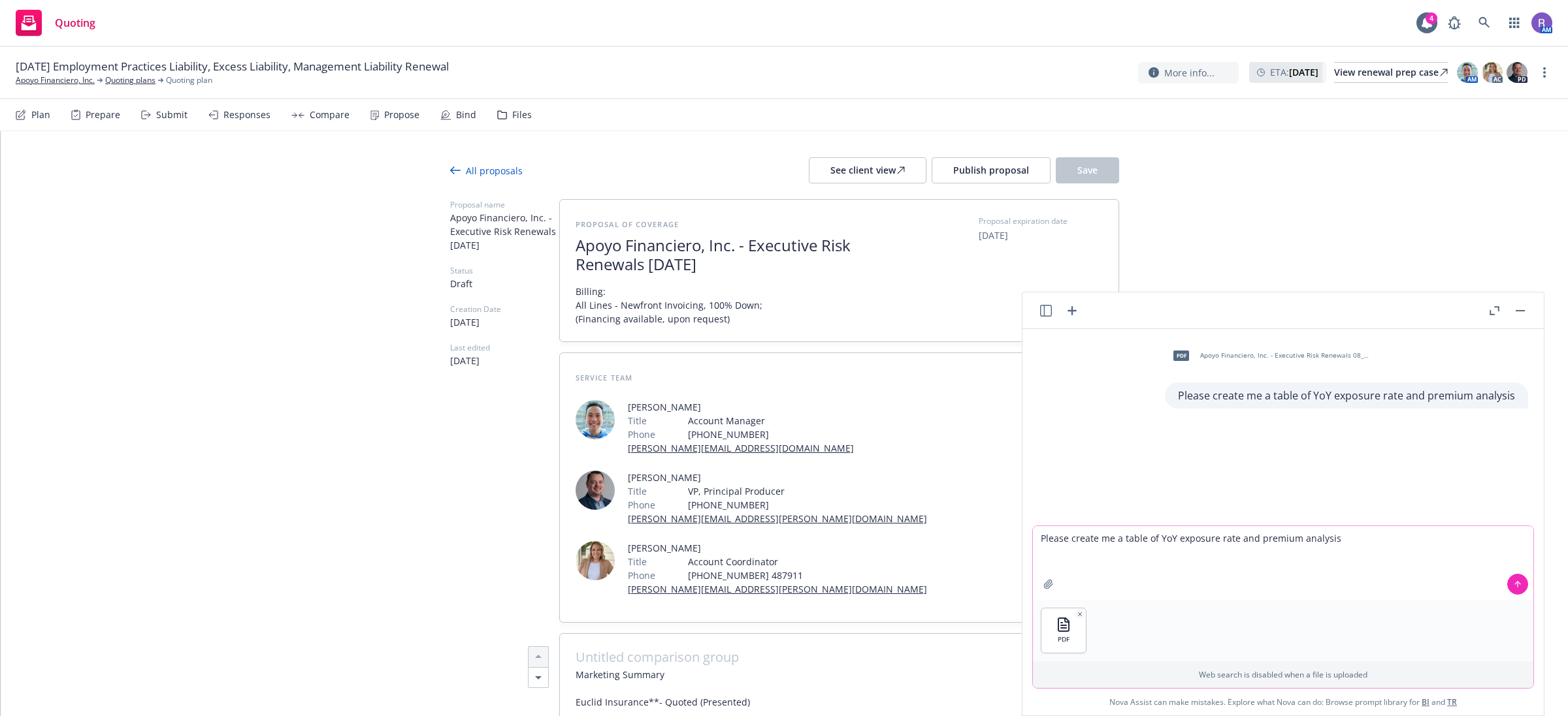
drag, startPoint x: 1145, startPoint y: 567, endPoint x: 1338, endPoint y: 606, distance: 196.9
click at [1338, 606] on div "Please create me a table of YoY exposure rate and premium analysis PDF Web sear…" at bounding box center [1282, 607] width 501 height 163
click at [1507, 583] on button at bounding box center [1516, 584] width 20 height 20
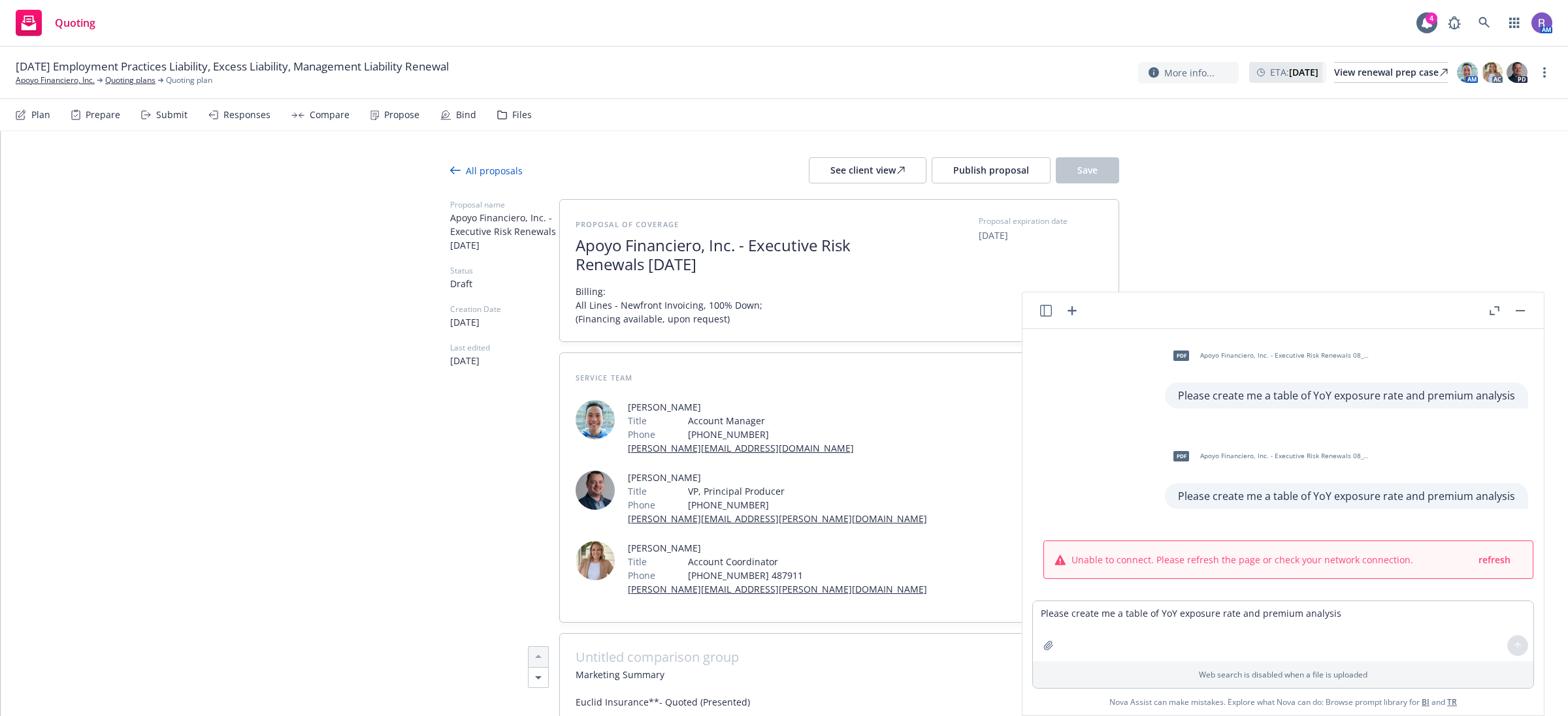
scroll to position [11, 0]
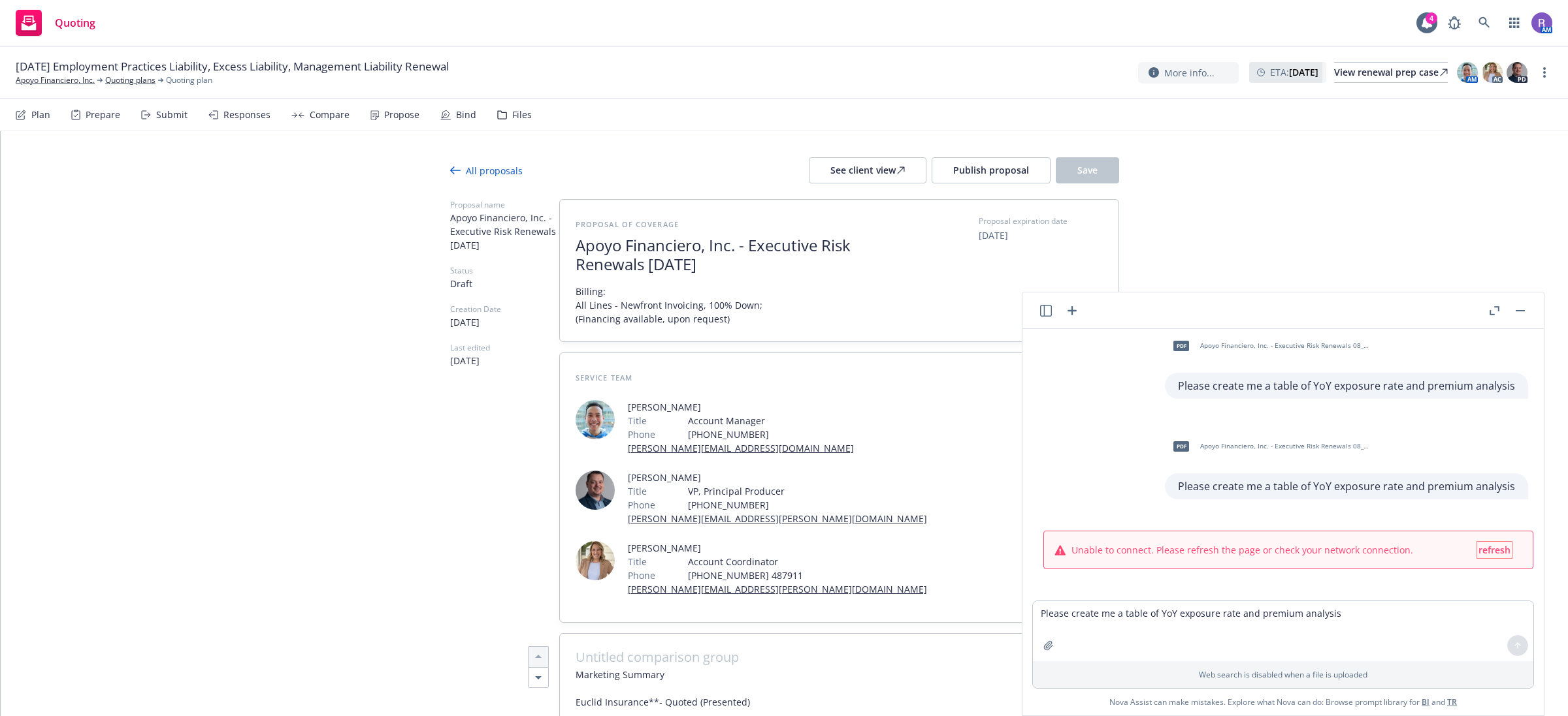
click at [1483, 551] on span "refresh" at bounding box center [1494, 550] width 32 height 13
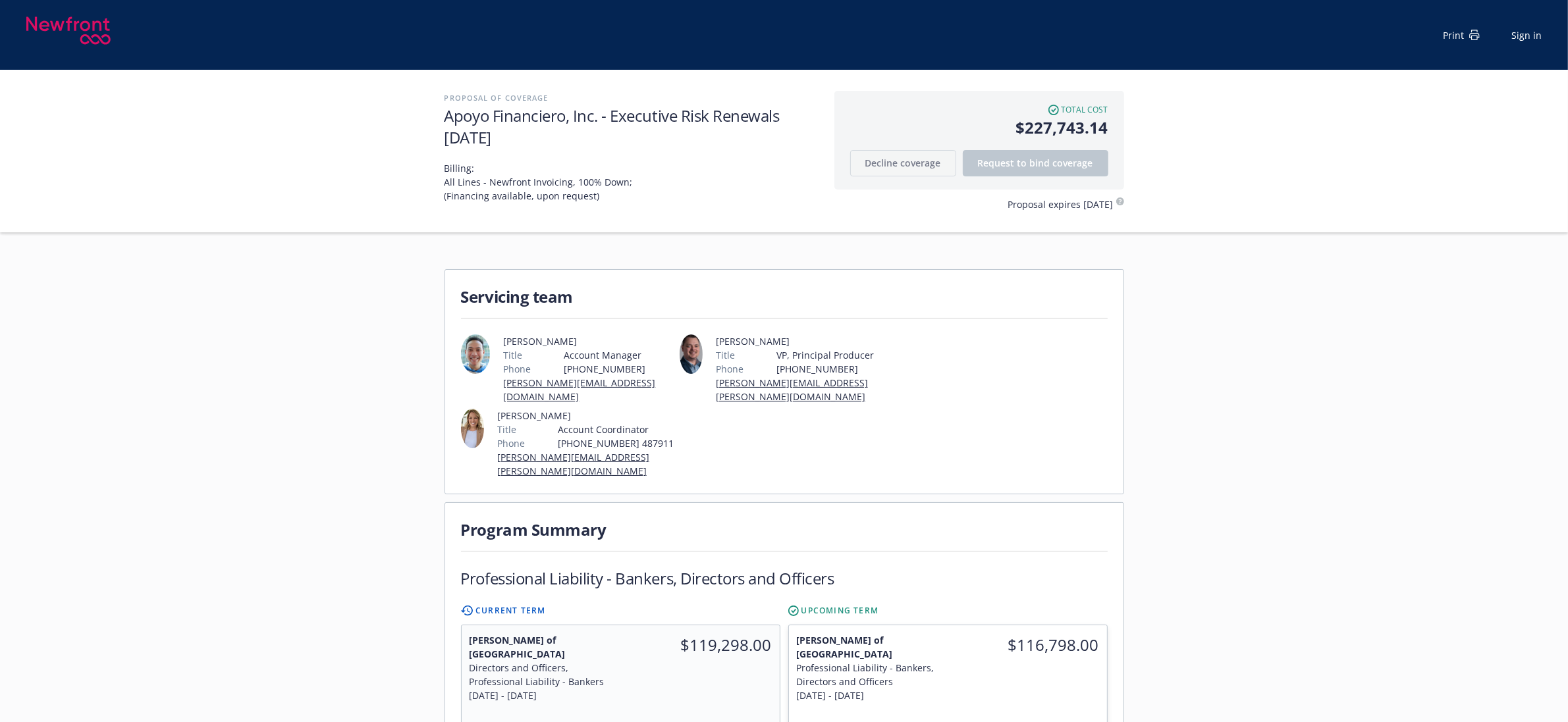
click at [574, 192] on span "Billing: All Lines - Newfront Invoicing, 100% Down; (Financing available, upon …" at bounding box center [609, 181] width 330 height 41
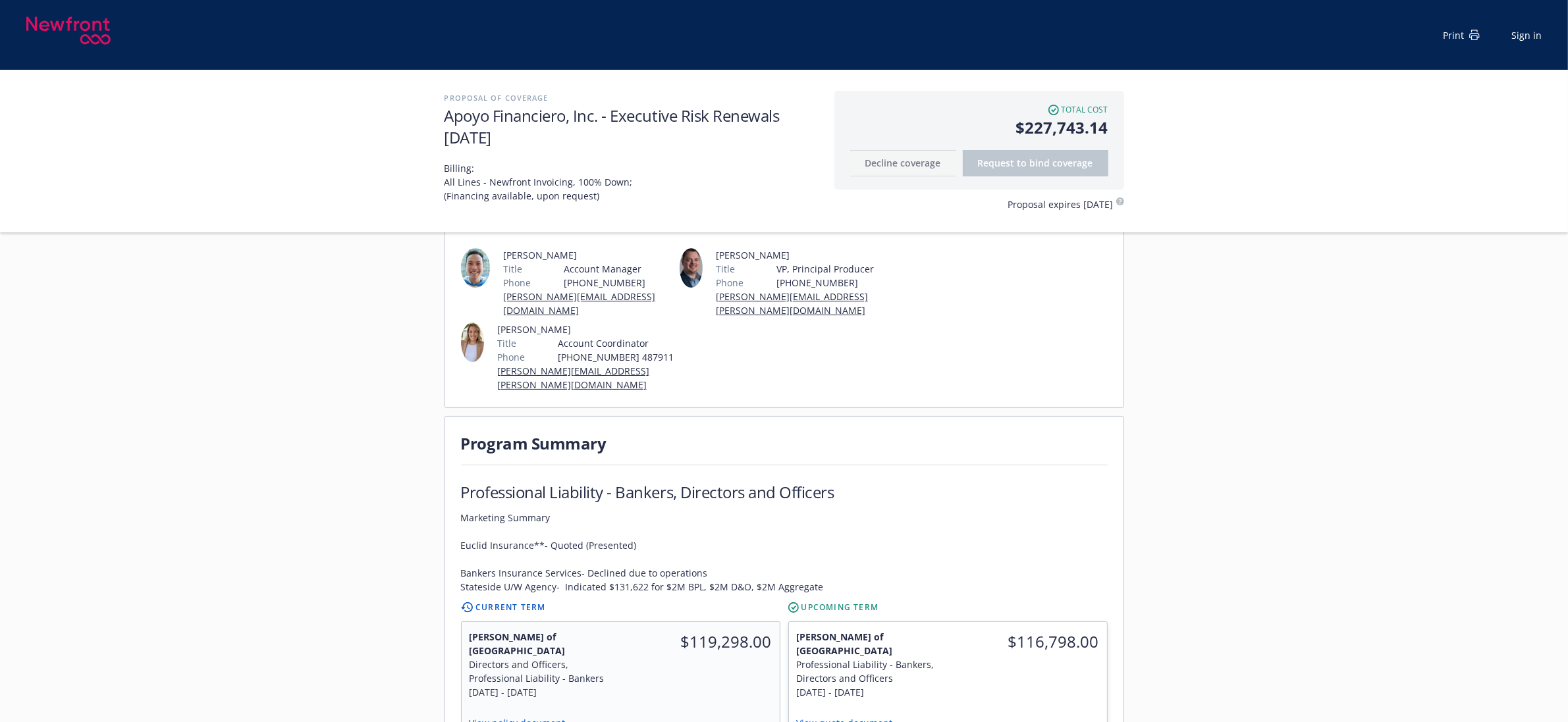
scroll to position [165, 0]
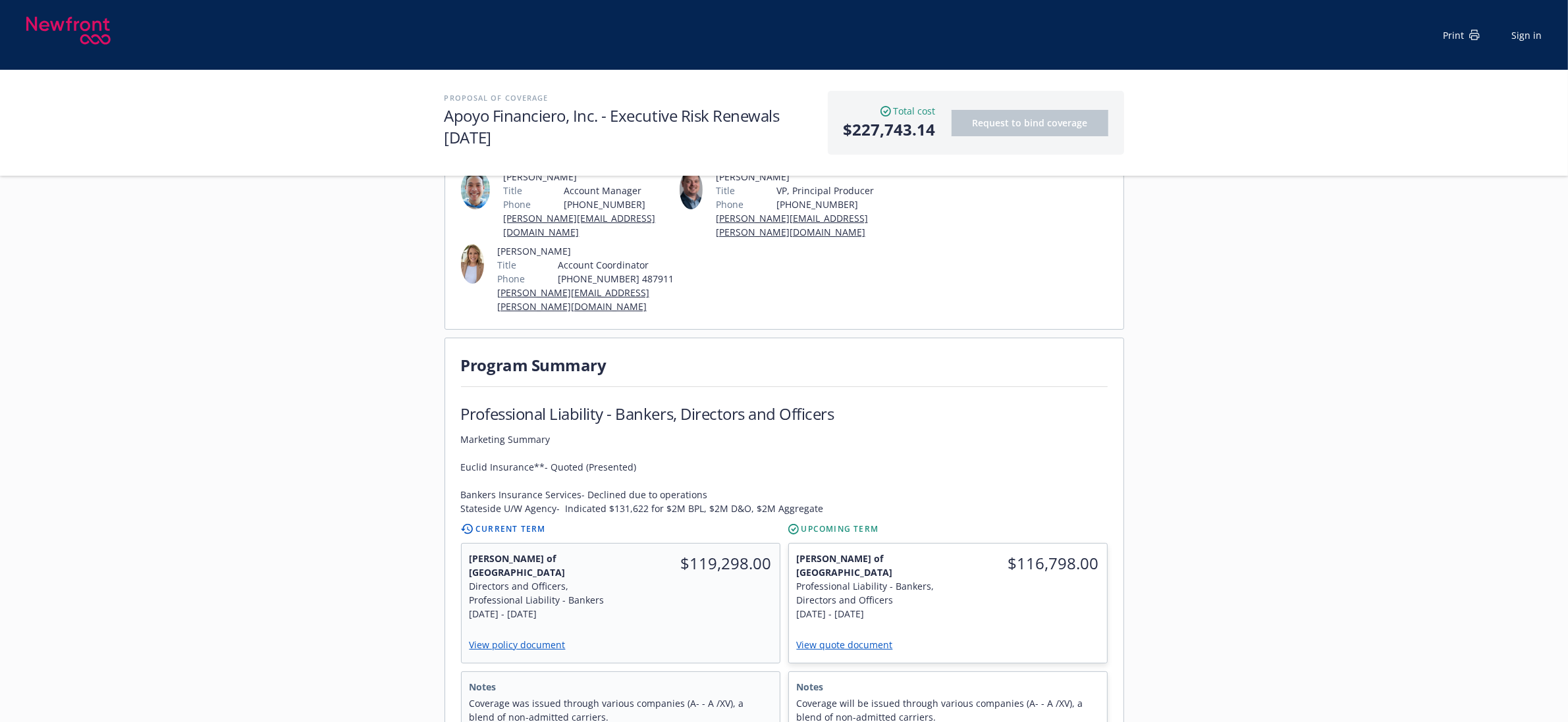
click at [814, 478] on span "Marketing Summary Euclid Insurance**- Quoted (Presented) Bankers Insurance Serv…" at bounding box center [643, 474] width 363 height 83
click at [812, 482] on span "Marketing Summary Euclid Insurance**- Quoted (Presented) Bankers Insurance Serv…" at bounding box center [643, 474] width 363 height 83
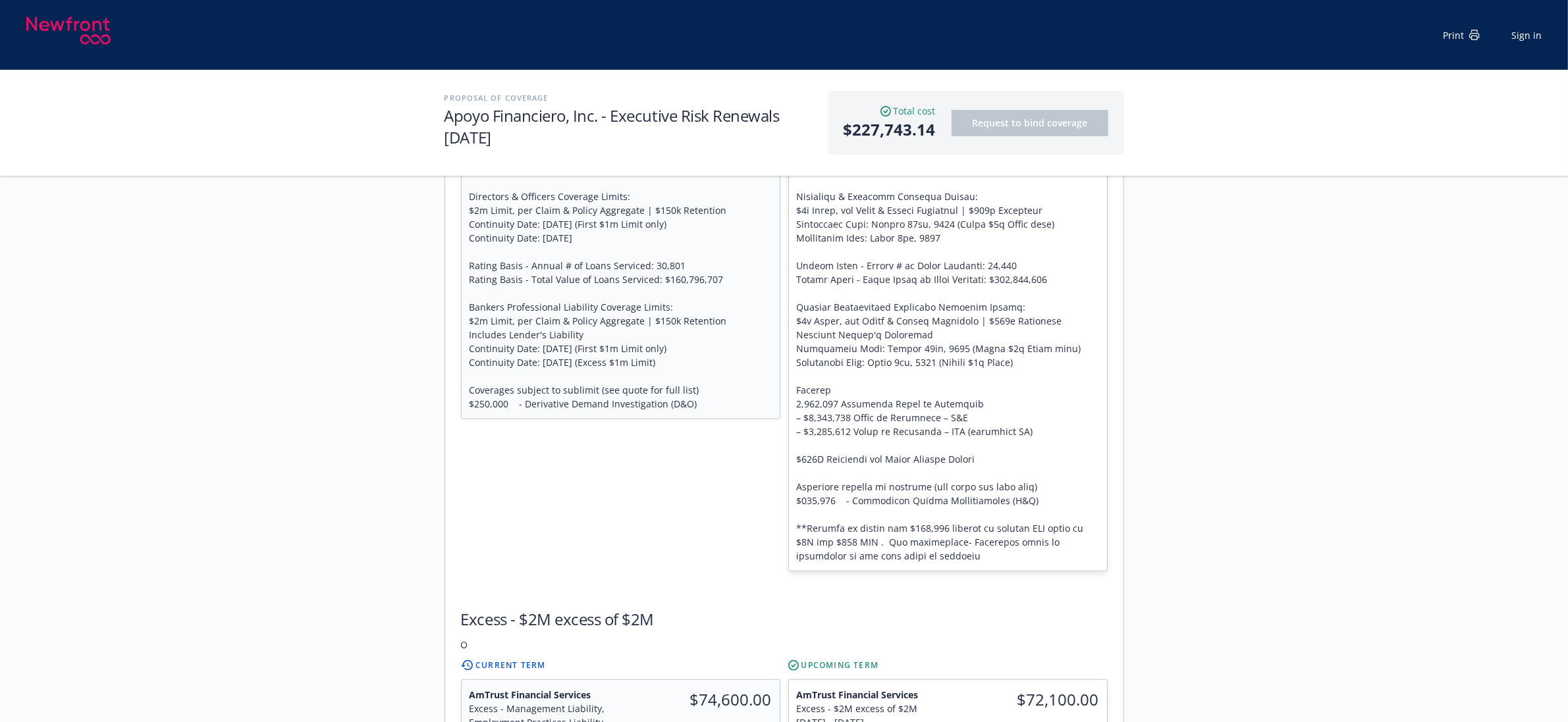
scroll to position [247, 0]
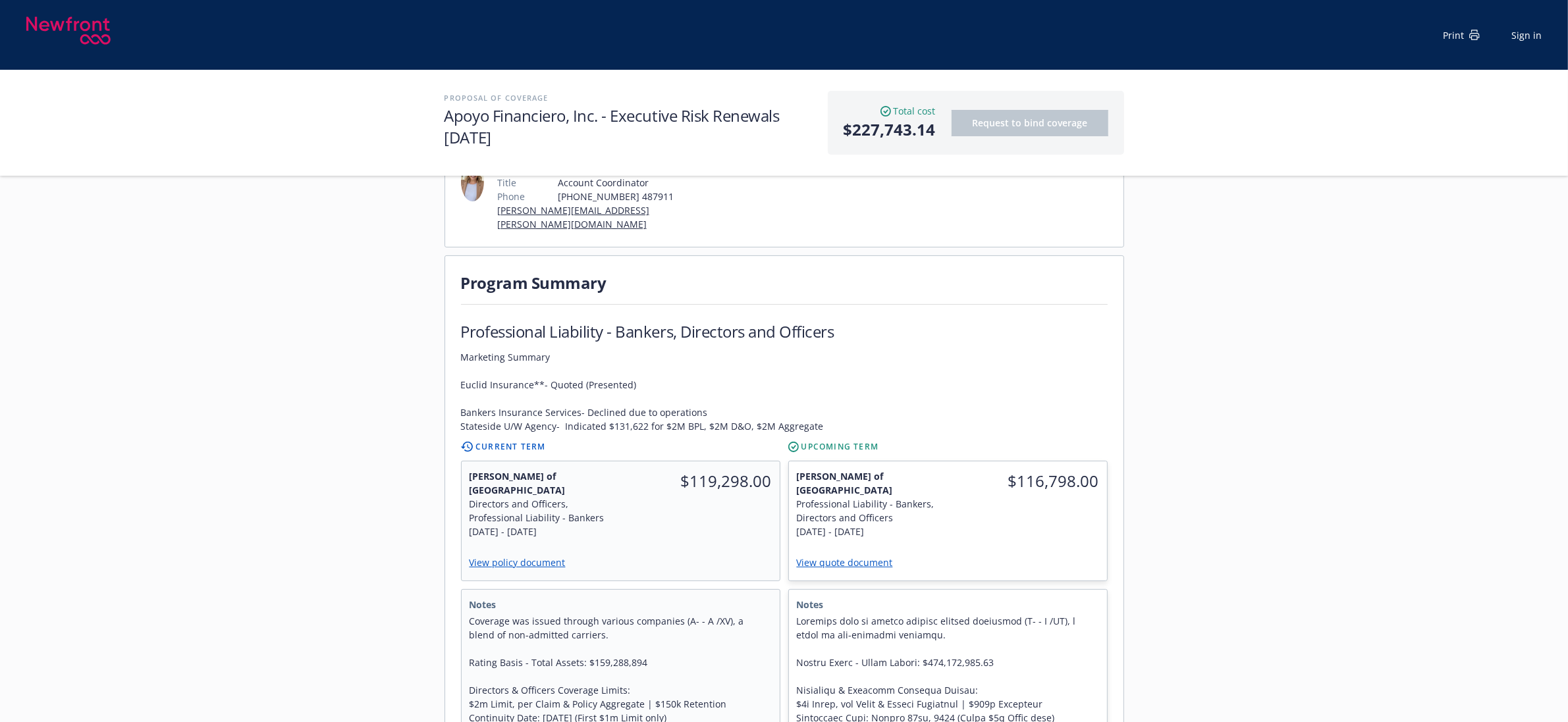
click at [764, 397] on span "Marketing Summary Euclid Insurance**- Quoted (Presented) Bankers Insurance Serv…" at bounding box center [643, 391] width 363 height 83
click at [798, 400] on span "Marketing Summary Euclid Insurance**- Quoted (Presented) Bankers Insurance Serv…" at bounding box center [643, 391] width 363 height 83
click at [750, 395] on span "Marketing Summary Euclid Insurance**- Quoted (Presented) Bankers Insurance Serv…" at bounding box center [643, 391] width 363 height 83
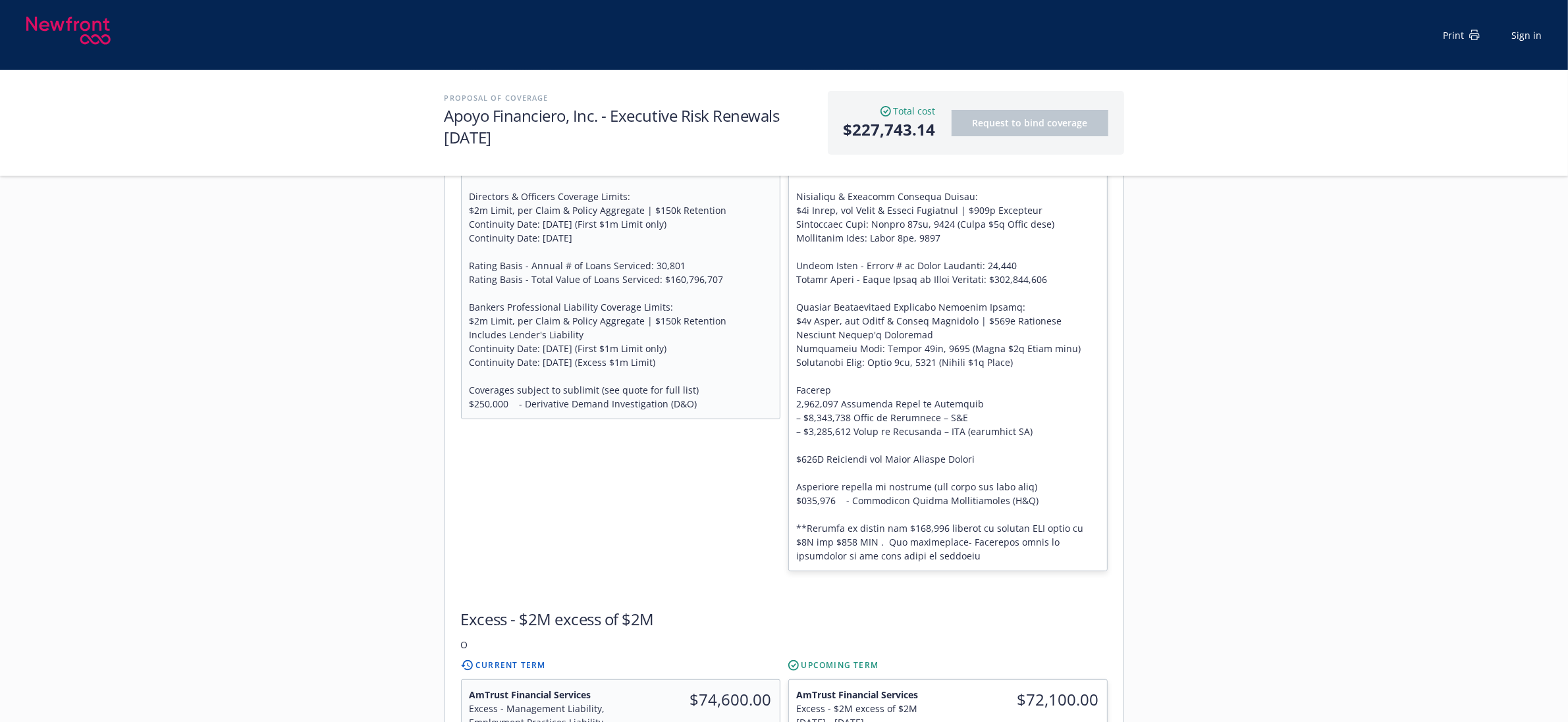
scroll to position [411, 0]
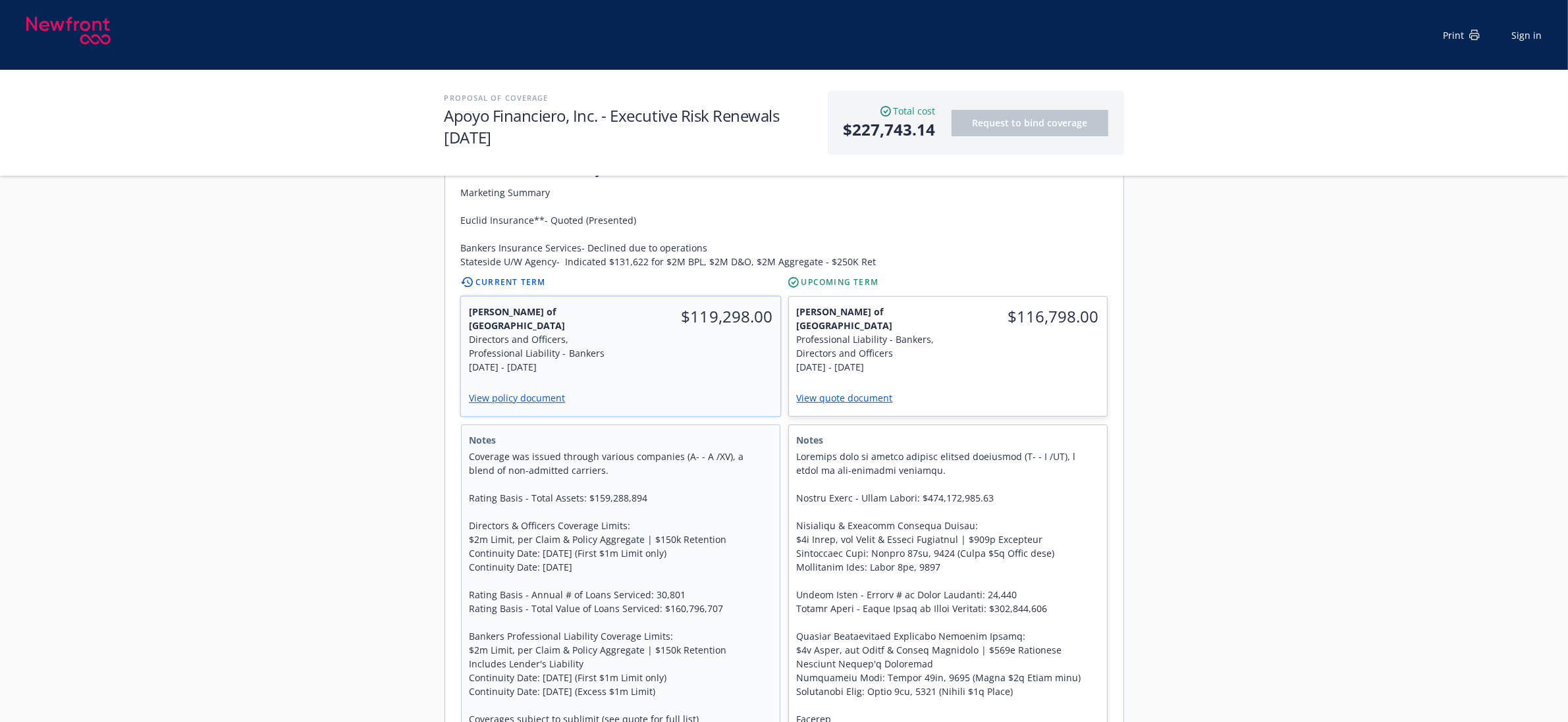
click at [682, 389] on div "View policy document" at bounding box center [619, 398] width 303 height 19
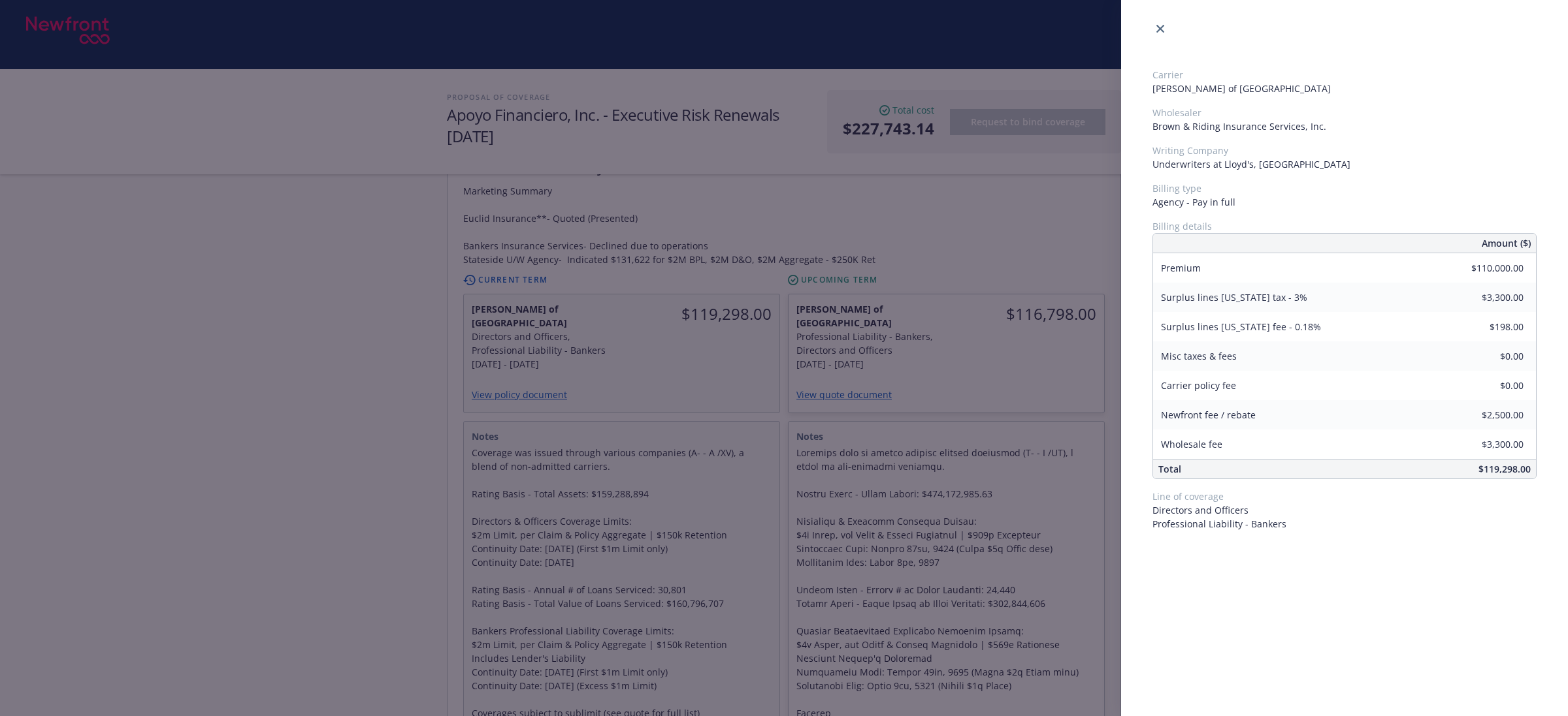
drag, startPoint x: 222, startPoint y: 405, endPoint x: 265, endPoint y: 392, distance: 44.9
click at [224, 405] on div "Carrier Lloyd's of London Wholesaler Brown & Riding Insurance Services, Inc. Wr…" at bounding box center [784, 358] width 1568 height 716
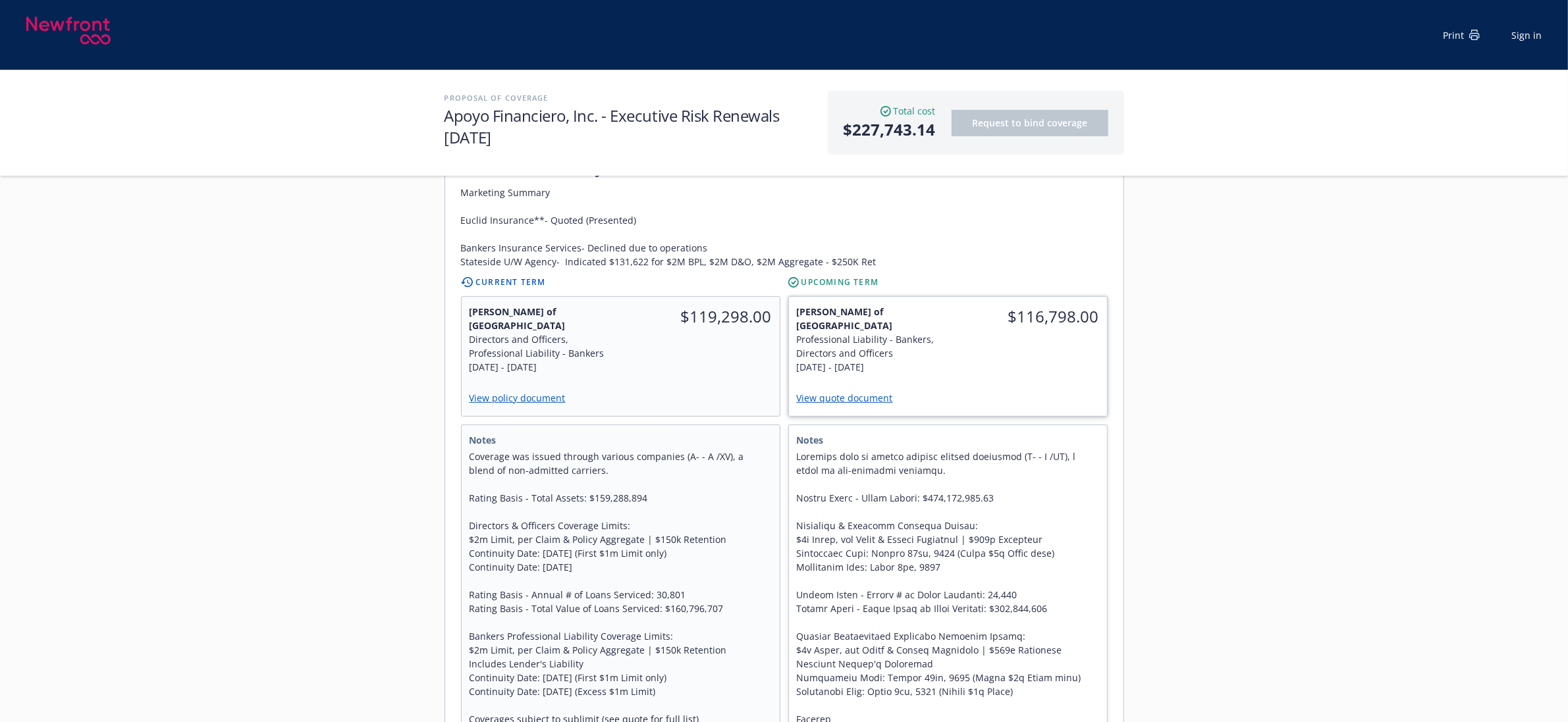
click at [978, 343] on div "$116,798.00" at bounding box center [1027, 339] width 159 height 85
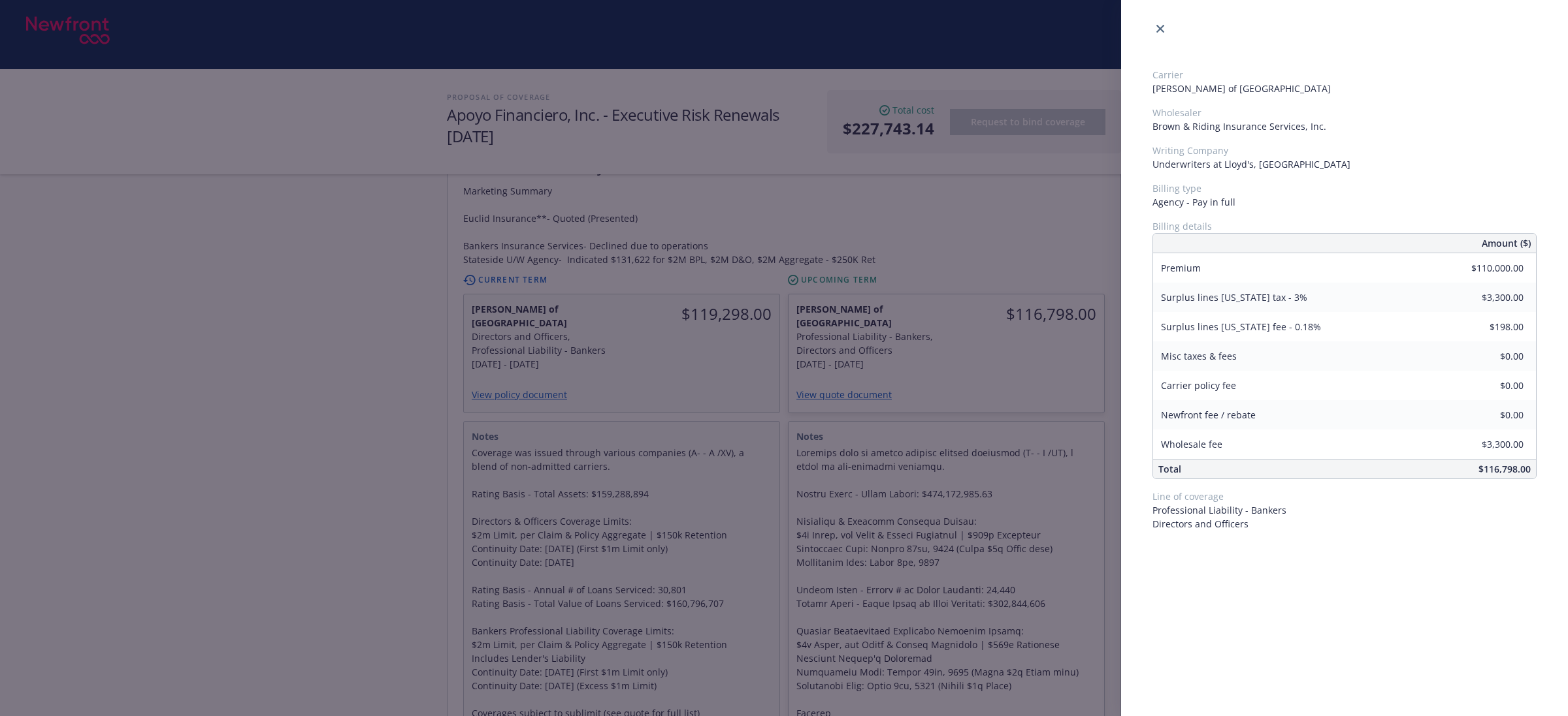
click at [337, 351] on div "Carrier Lloyd's of London Wholesaler Brown & Riding Insurance Services, Inc. Wr…" at bounding box center [784, 358] width 1568 height 716
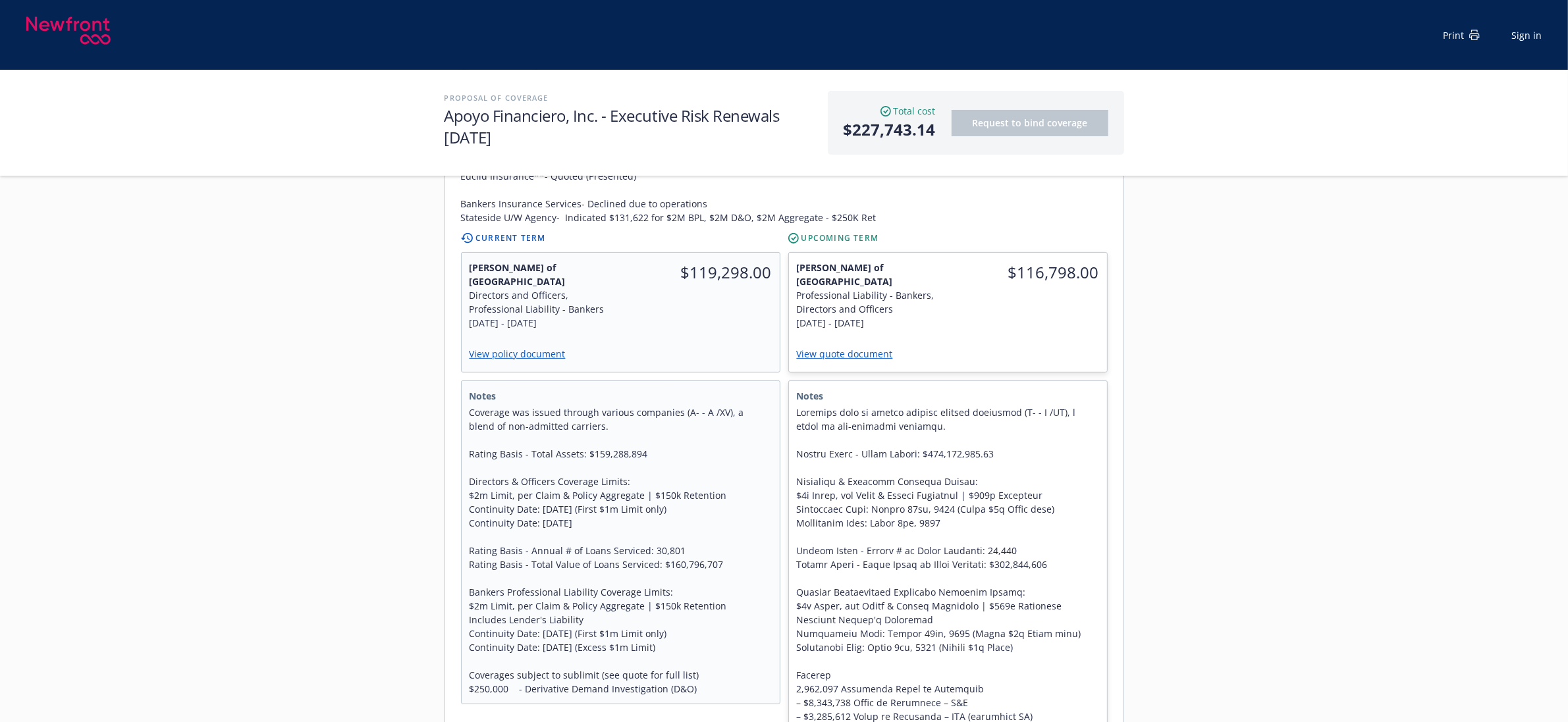
scroll to position [339, 0]
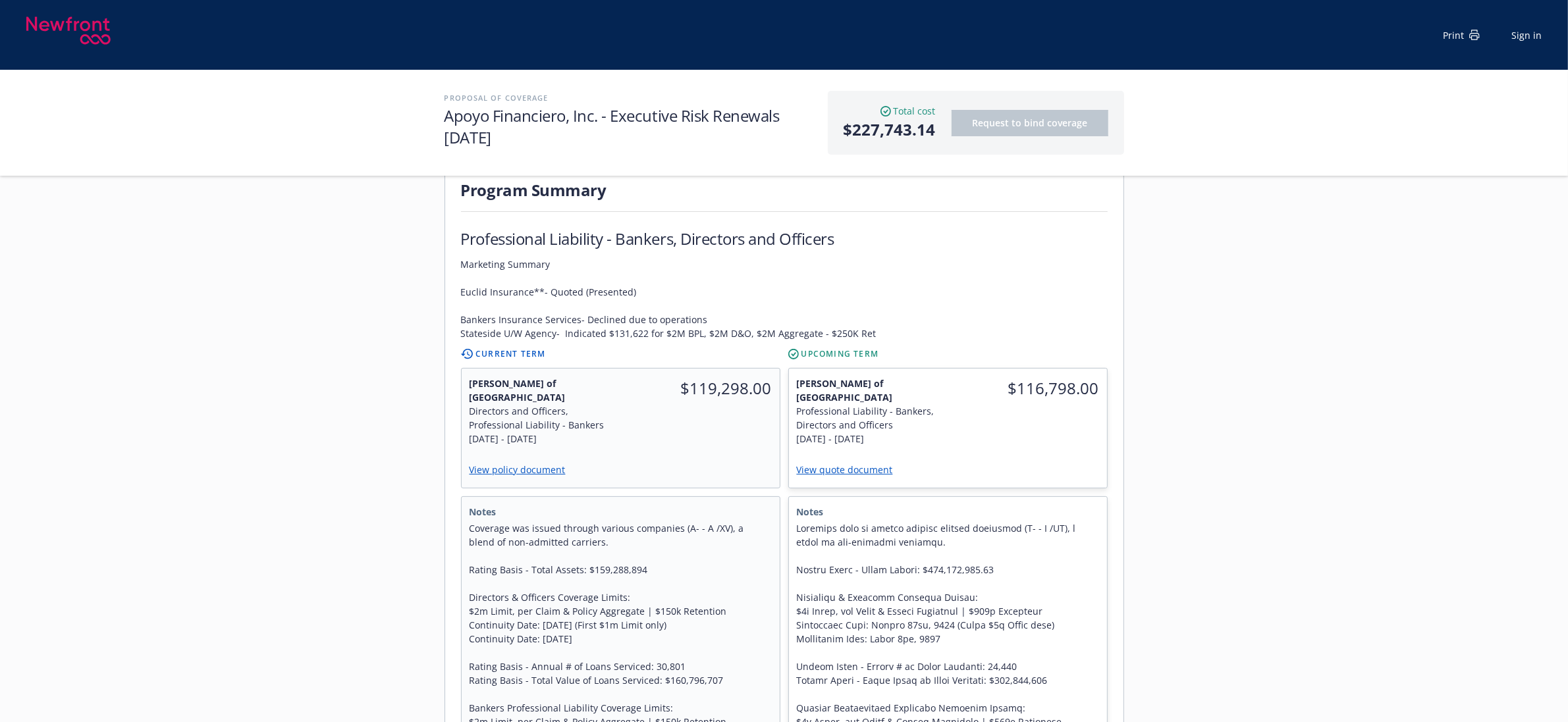
drag, startPoint x: 1323, startPoint y: 399, endPoint x: 1287, endPoint y: 420, distance: 41.7
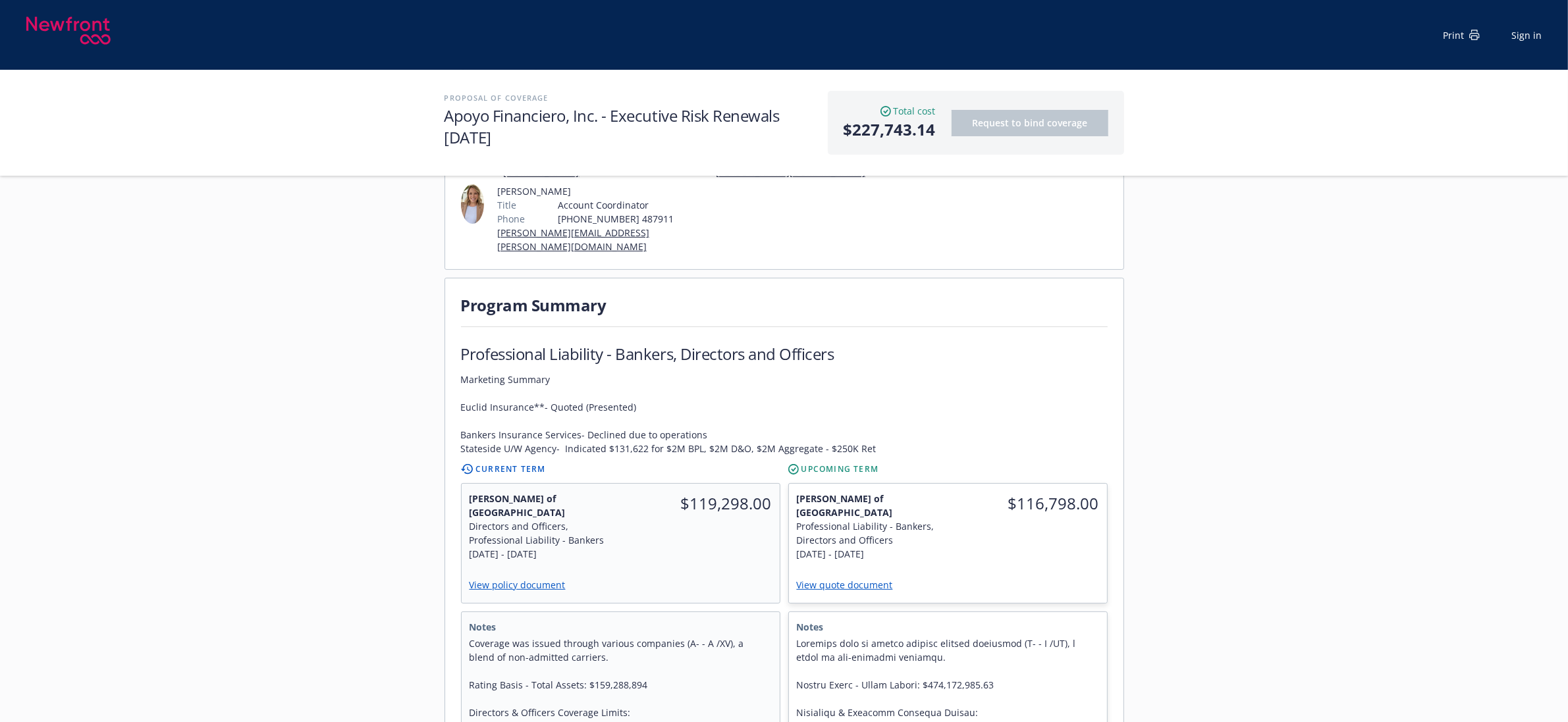
scroll to position [0, 0]
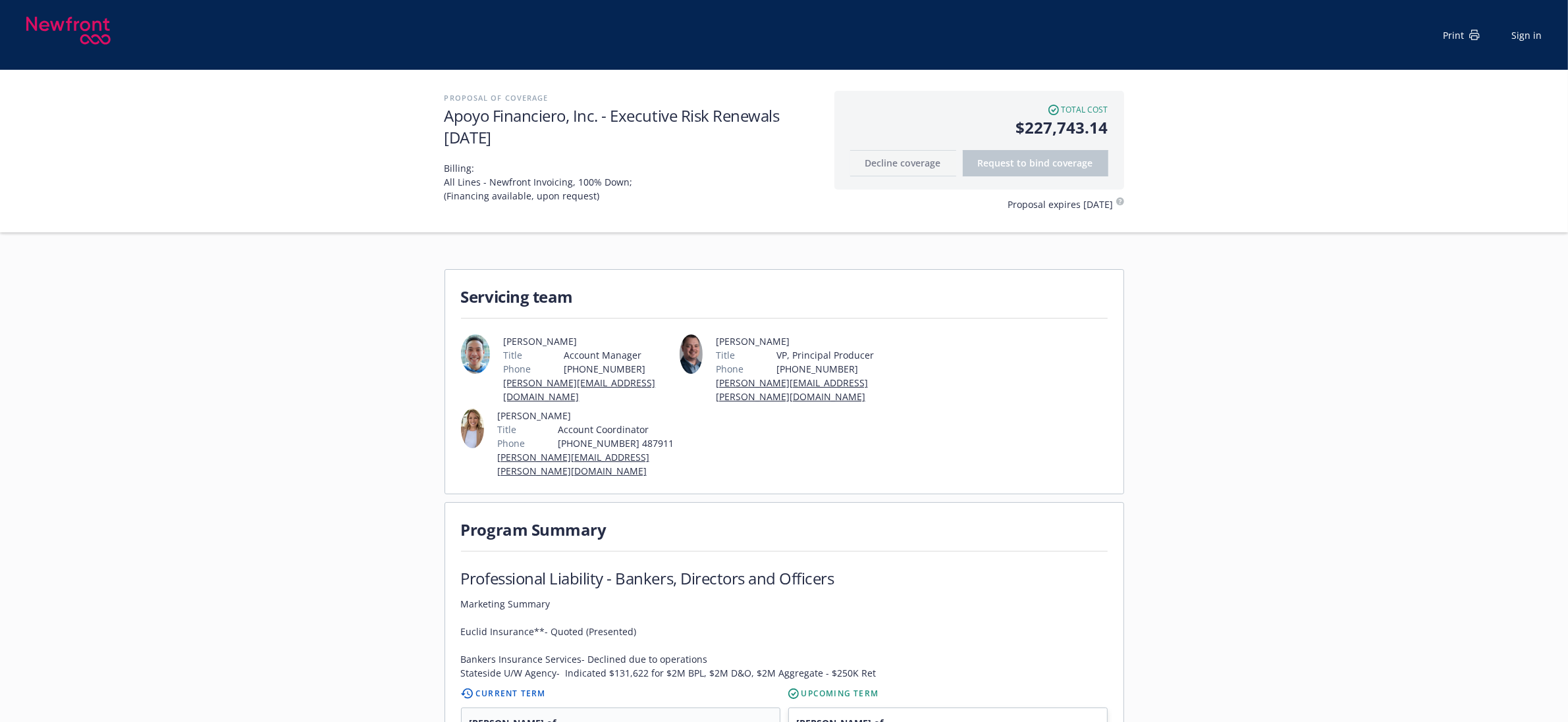
drag, startPoint x: 1370, startPoint y: 458, endPoint x: 764, endPoint y: 257, distance: 638.5
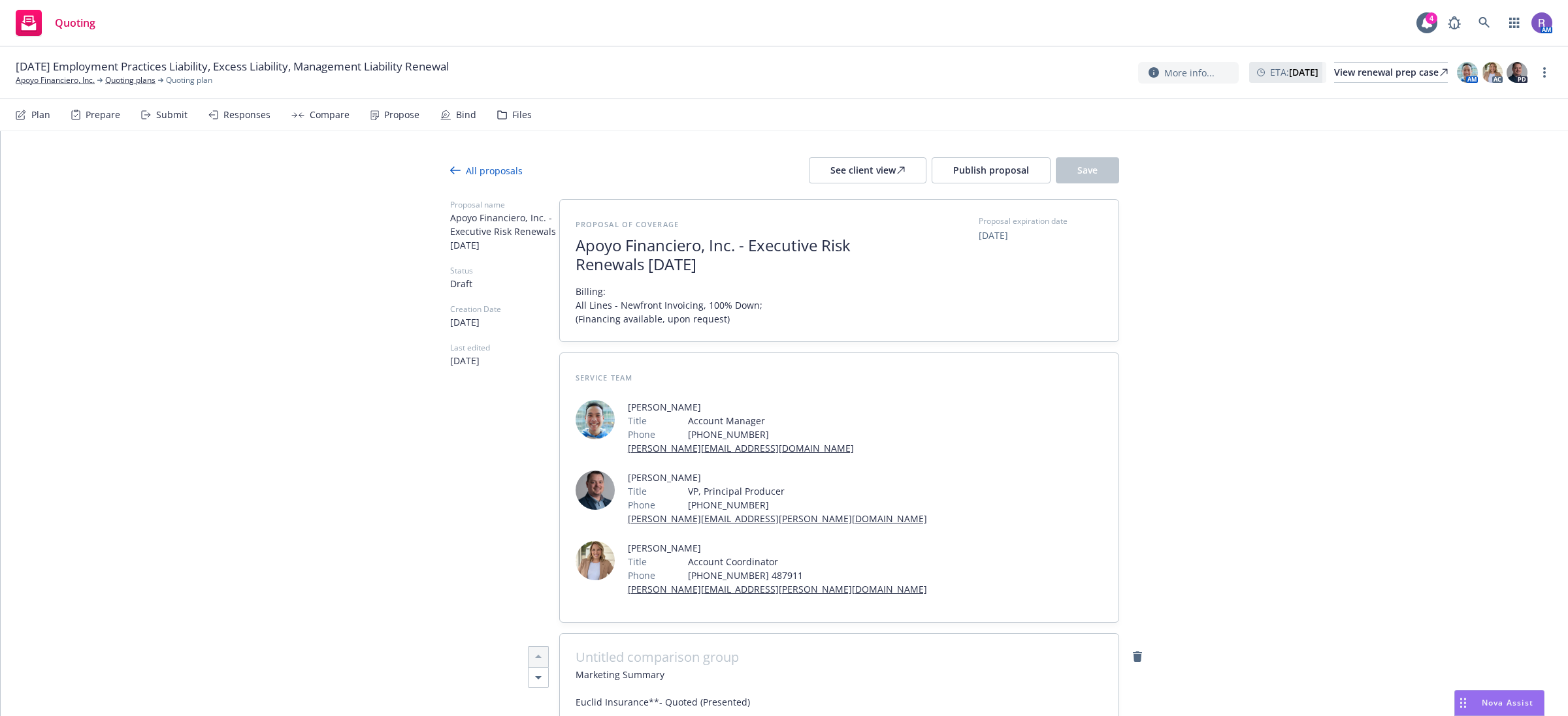
drag, startPoint x: 1501, startPoint y: 704, endPoint x: 1477, endPoint y: 703, distance: 24.0
click at [1501, 704] on span "Nova Assist" at bounding box center [1507, 702] width 52 height 11
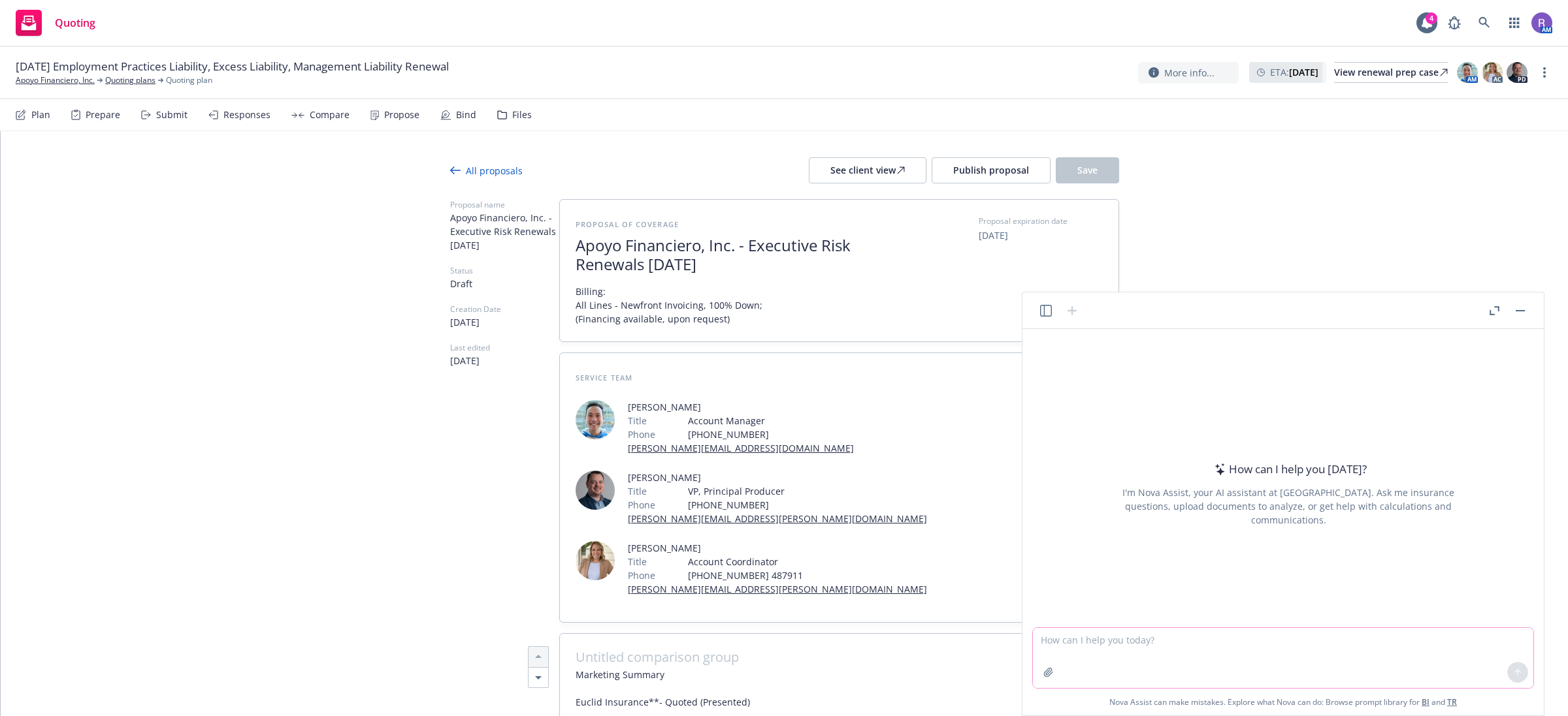
click at [1163, 645] on textarea at bounding box center [1283, 659] width 500 height 60
paste textarea "Please create me a table of YoY exposure rate and premium analysis"
type textarea "Please create me a table of YoY exposure rate and premium analysis"
click at [1043, 674] on icon "button" at bounding box center [1048, 672] width 11 height 11
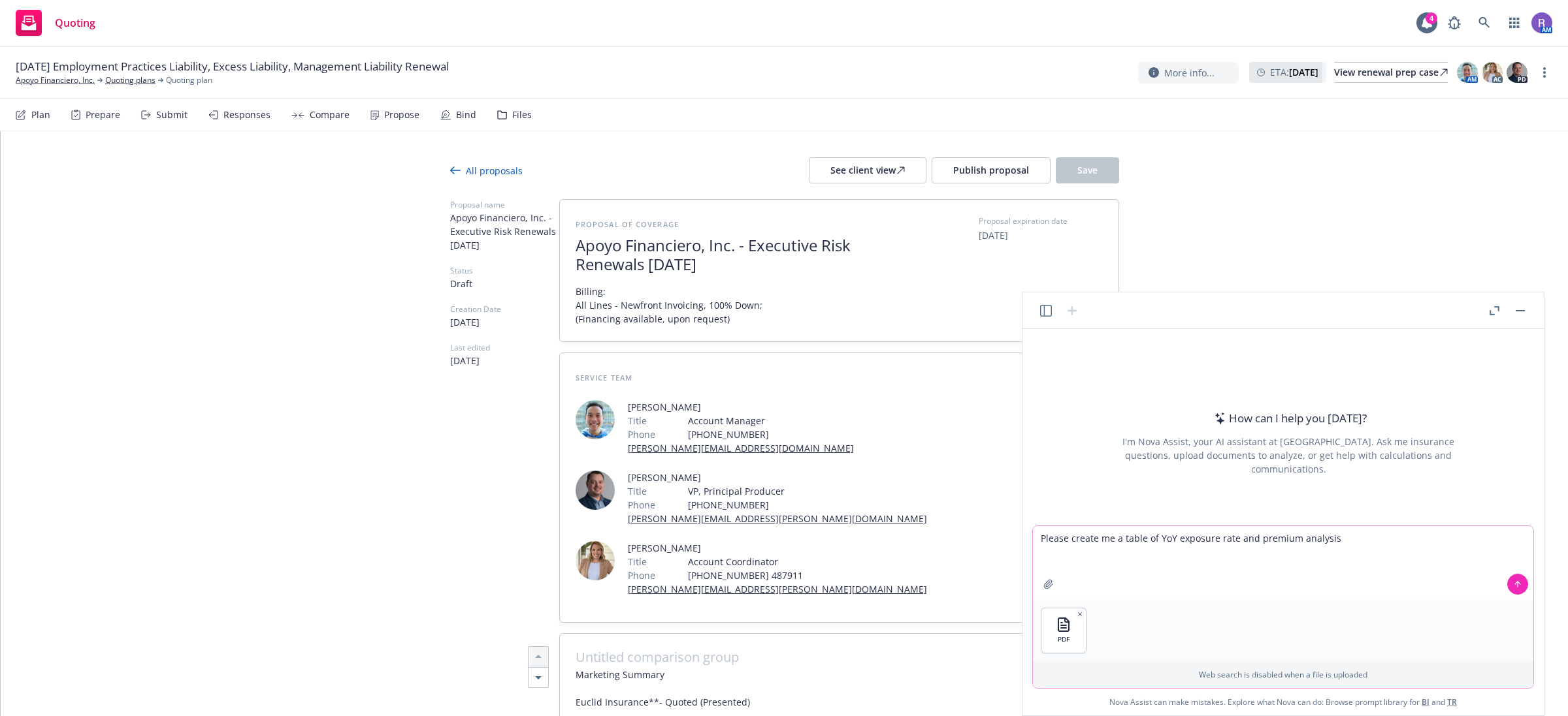
click at [1515, 580] on icon at bounding box center [1516, 584] width 9 height 9
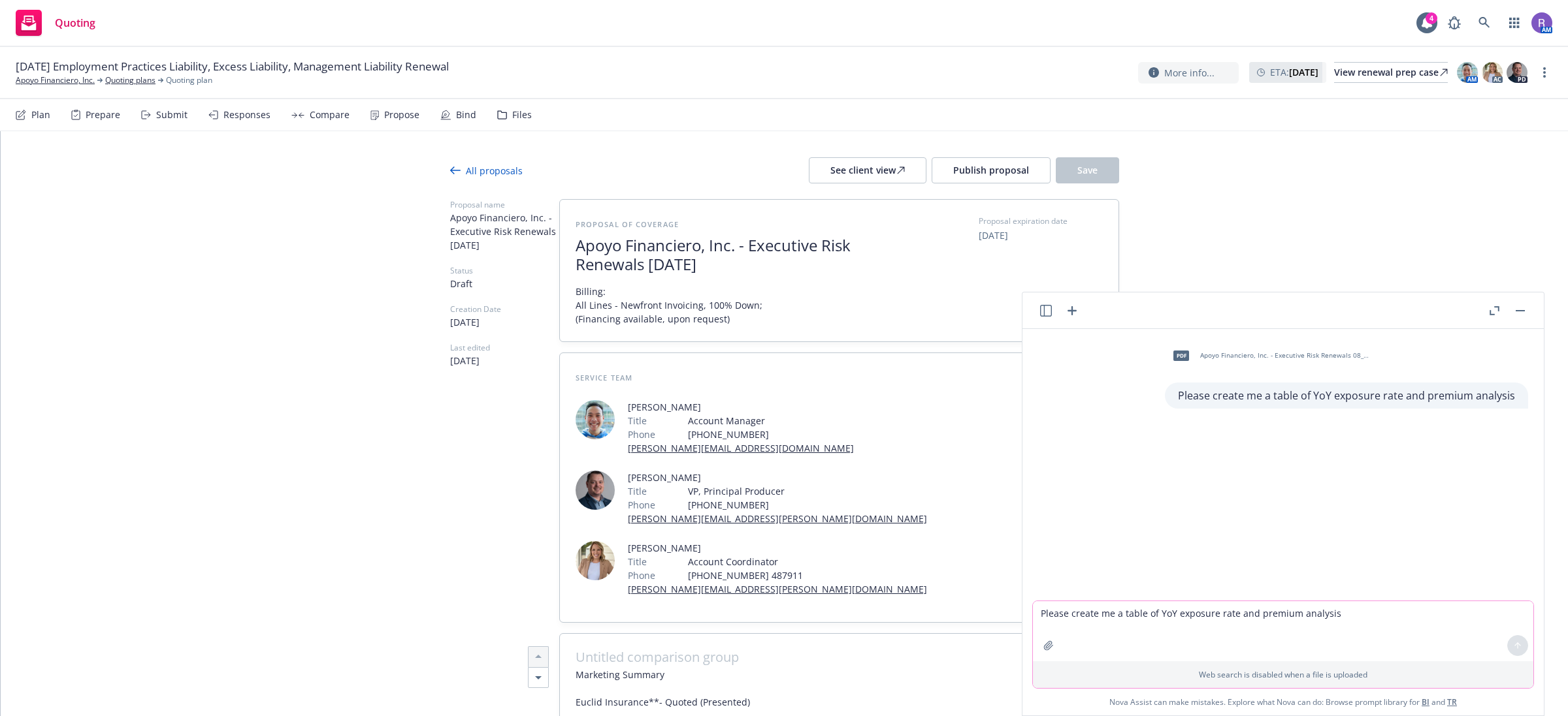
drag, startPoint x: 1525, startPoint y: 304, endPoint x: 1522, endPoint y: 312, distance: 8.5
click at [1525, 304] on div at bounding box center [1507, 310] width 42 height 16
click at [1522, 312] on button "button" at bounding box center [1520, 310] width 16 height 16
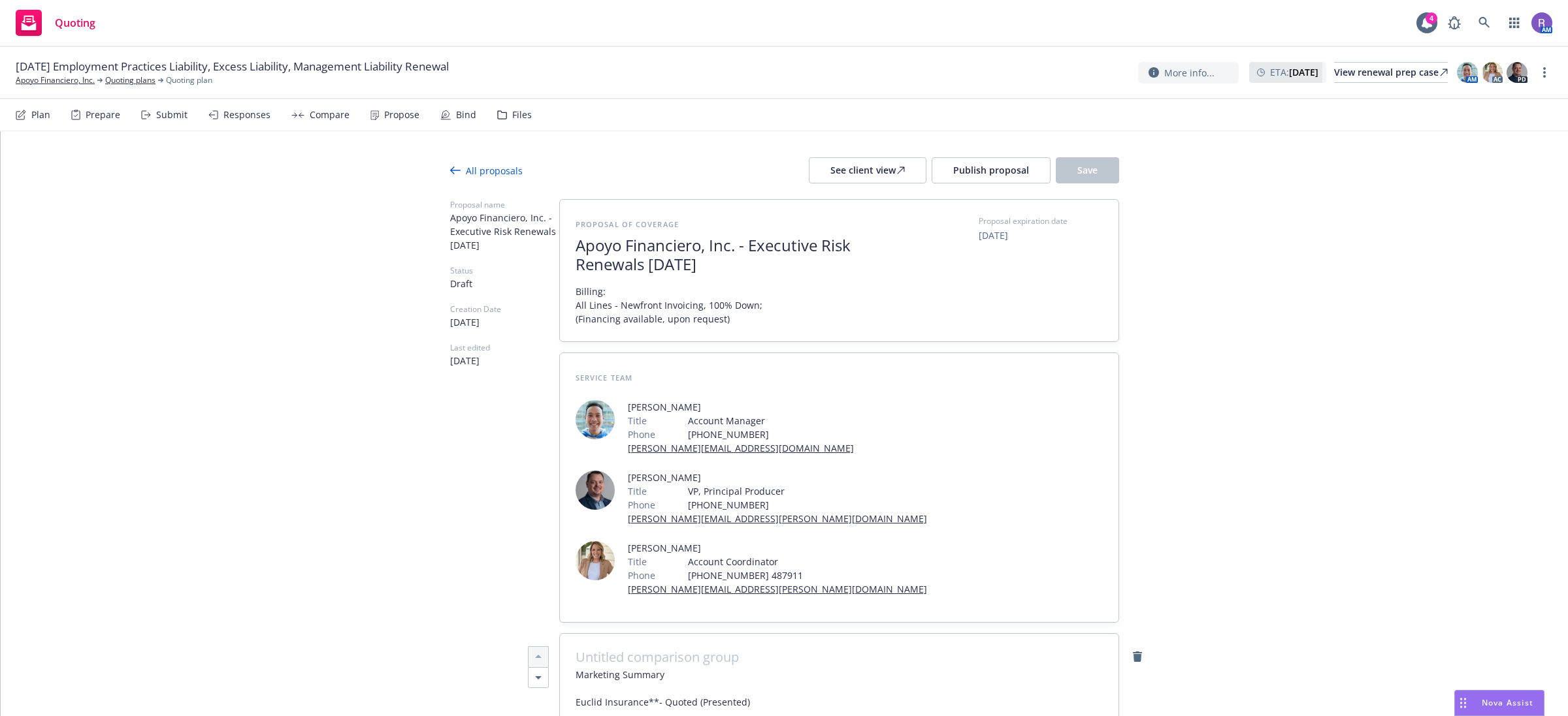
drag, startPoint x: 1487, startPoint y: 249, endPoint x: 496, endPoint y: 407, distance: 1003.5
type textarea "x"
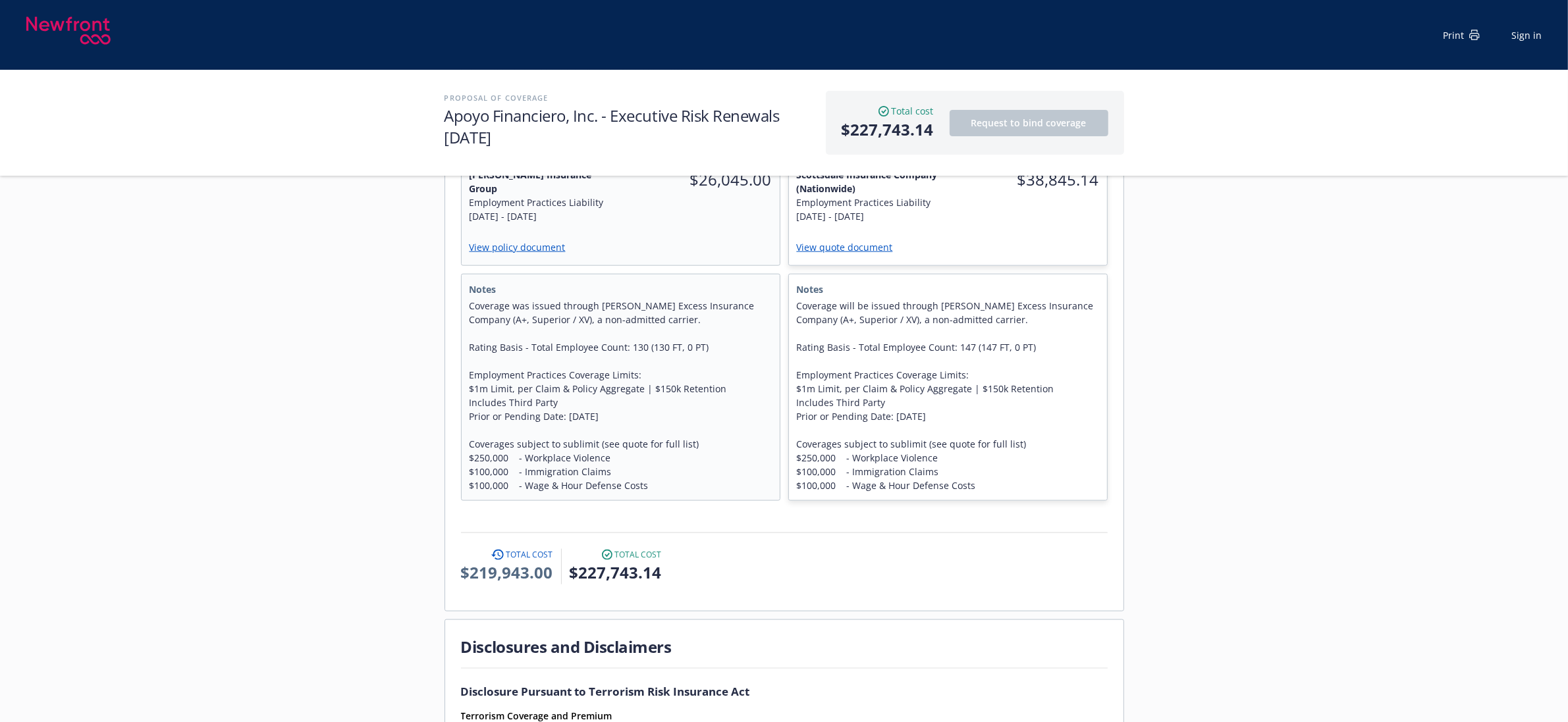
scroll to position [1811, 0]
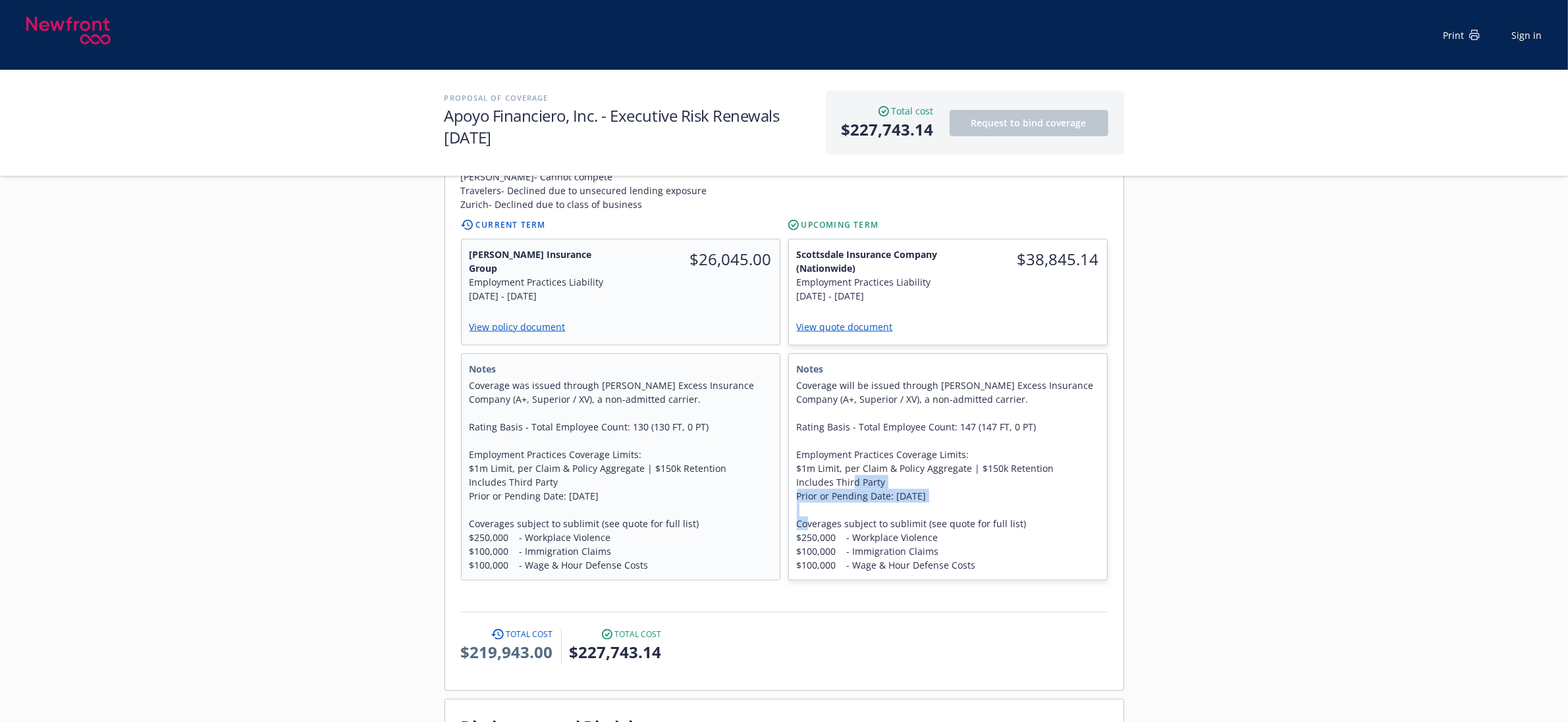
drag, startPoint x: 1239, startPoint y: 532, endPoint x: 1273, endPoint y: 537, distance: 34.4
click at [982, 567] on span "Coverage will be issued through [PERSON_NAME] Excess Insurance Company (A+, Sup…" at bounding box center [948, 475] width 302 height 193
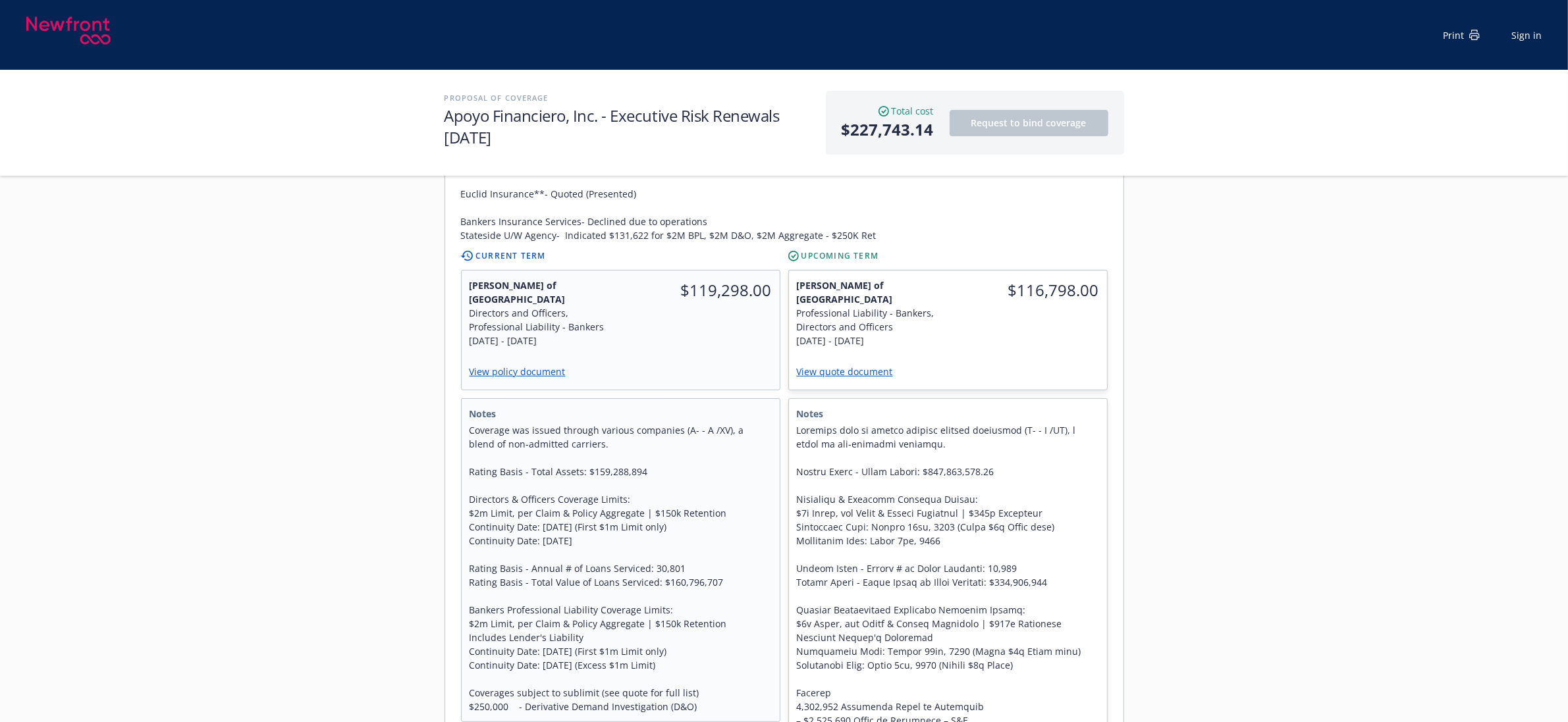
scroll to position [411, 0]
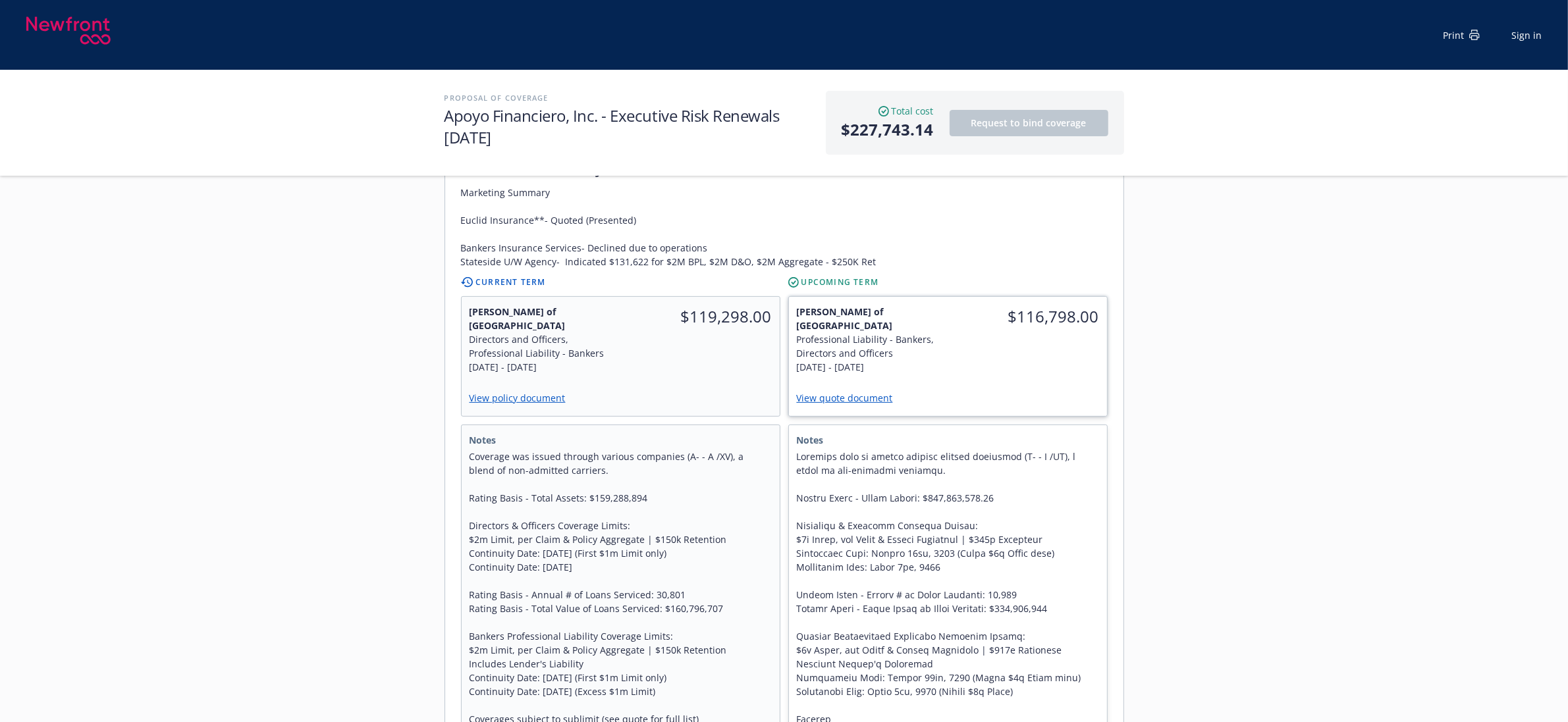
click at [878, 391] on link "View quote document" at bounding box center [850, 397] width 107 height 13
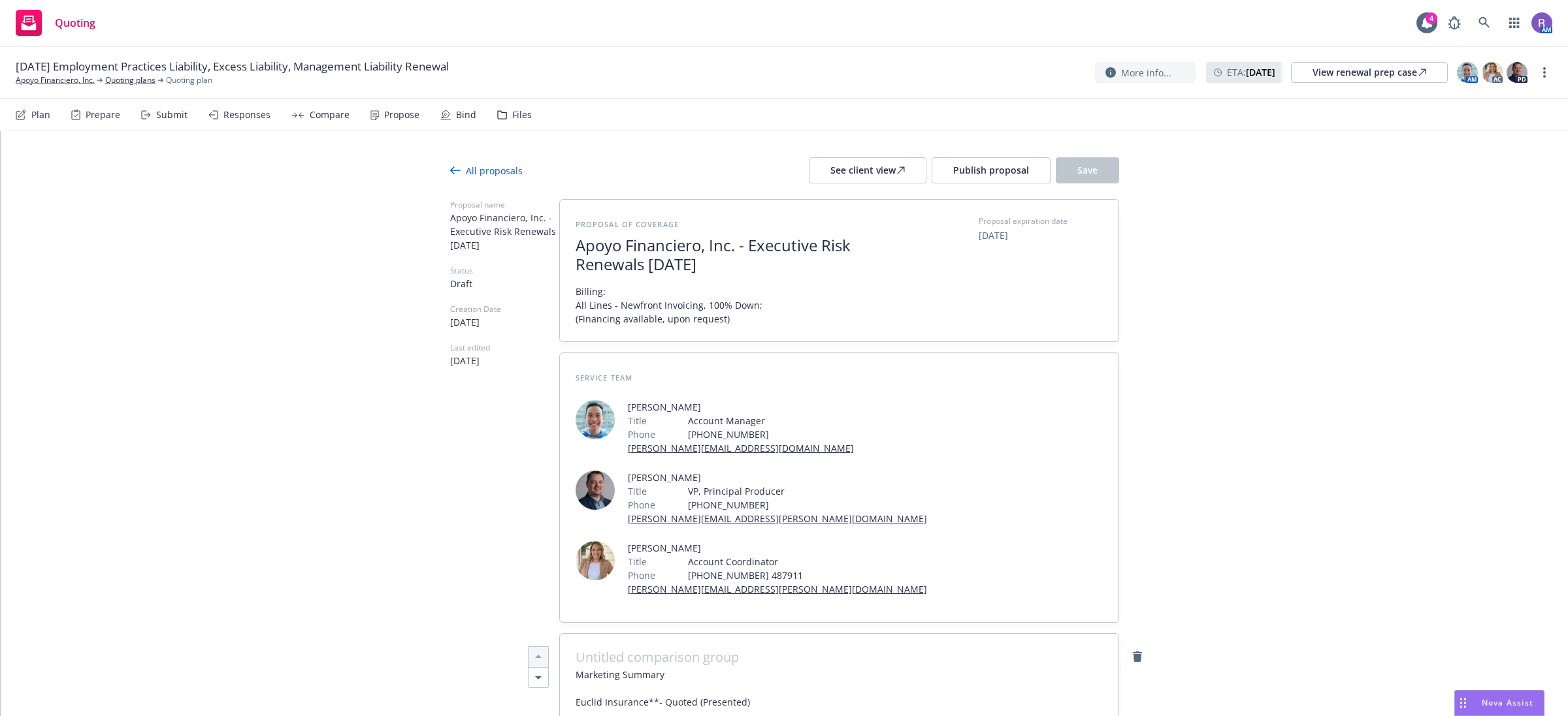
click at [1472, 704] on div "Nova Assist" at bounding box center [1508, 702] width 73 height 11
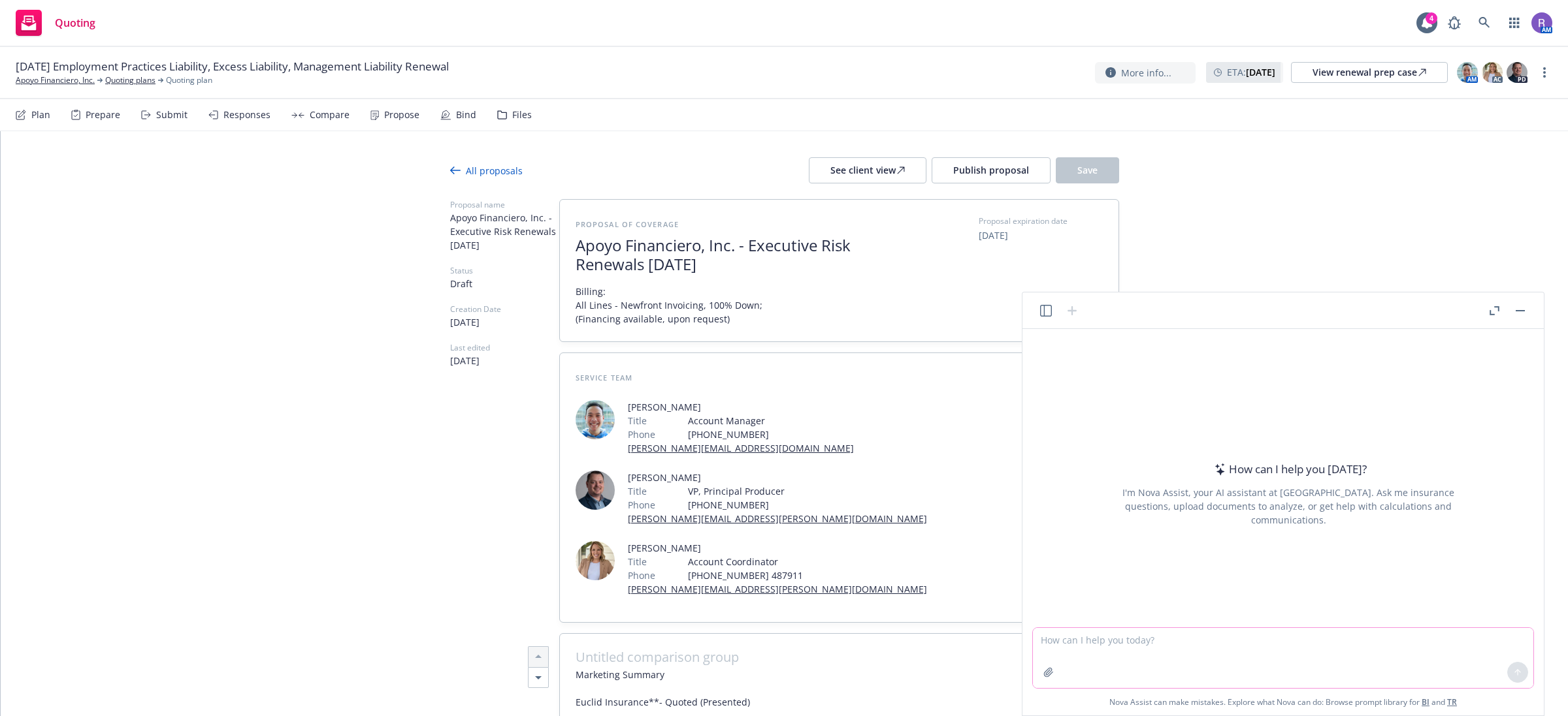
click at [1044, 676] on icon "button" at bounding box center [1048, 672] width 9 height 9
type textarea "x"
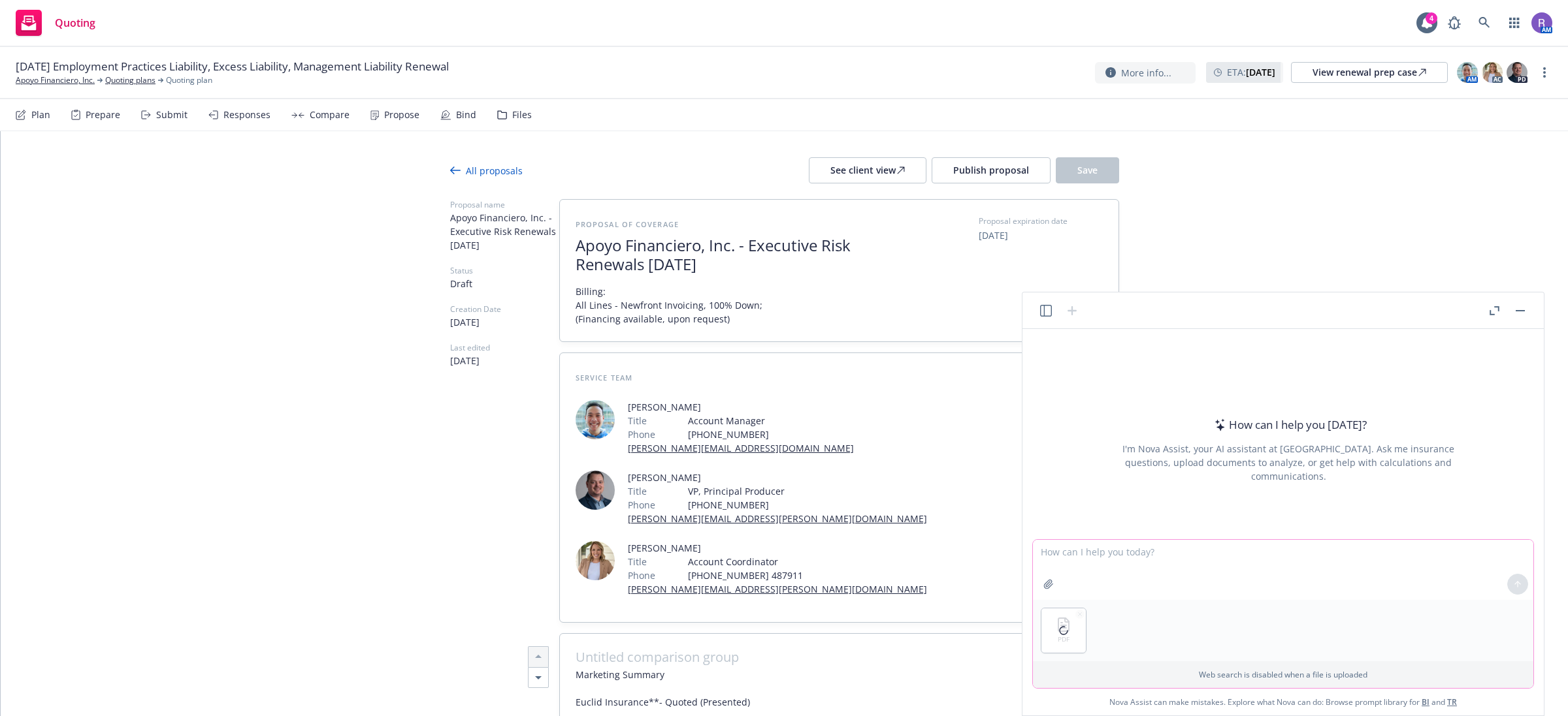
click at [1098, 543] on textarea at bounding box center [1283, 570] width 500 height 60
type textarea "please conduct a YoY analysis of premium, rate and exposure of the attached pro…"
type textarea "x"
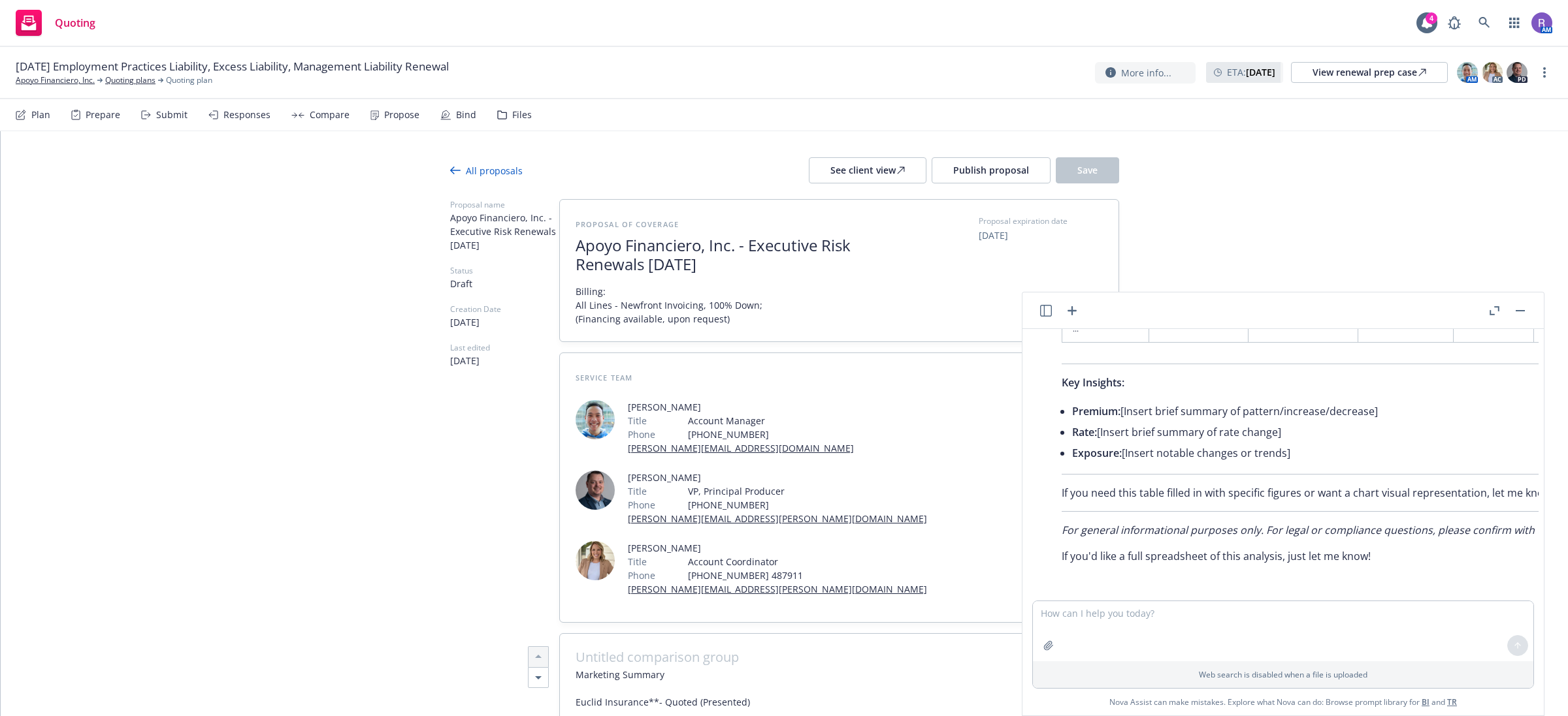
scroll to position [862, 486]
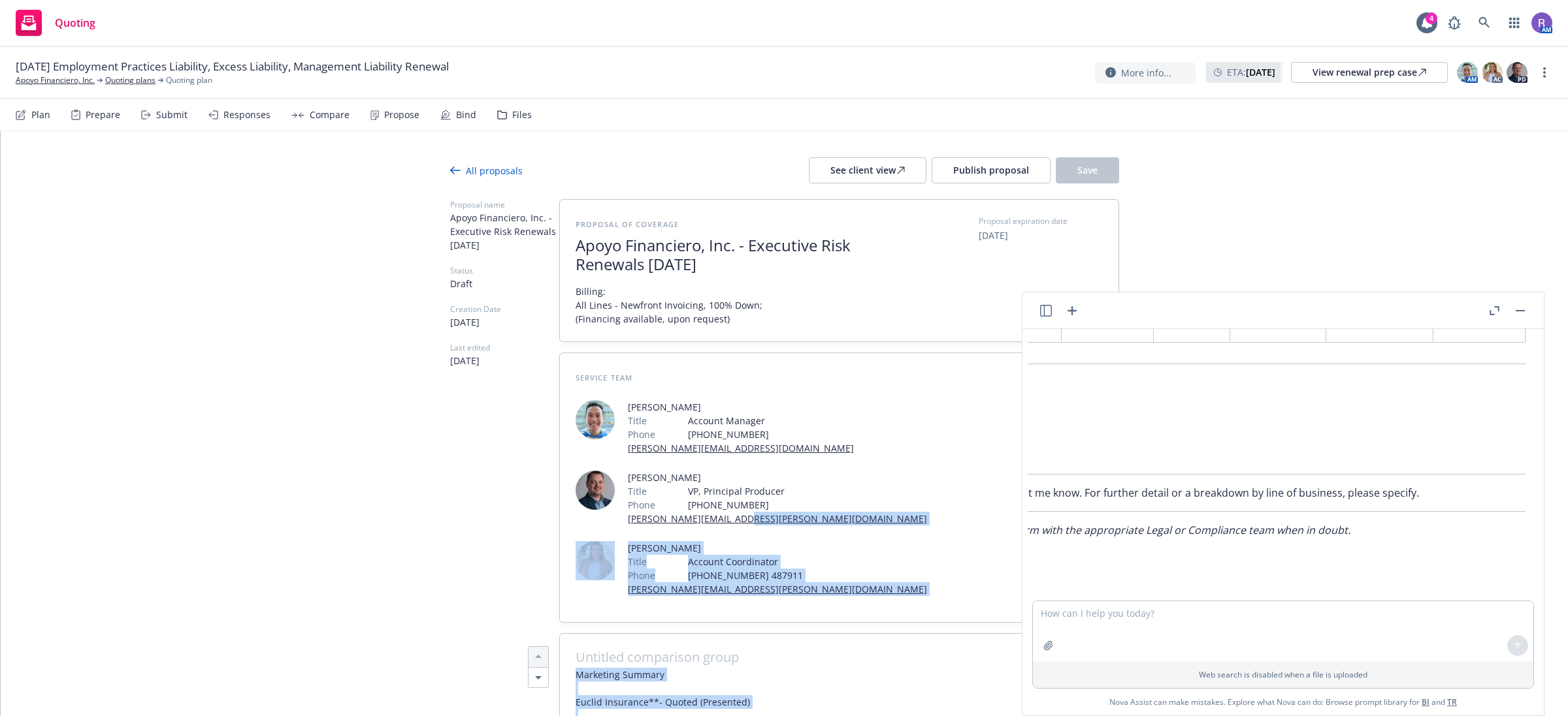
drag, startPoint x: 1187, startPoint y: 419, endPoint x: 1445, endPoint y: 462, distance: 261.6
click at [1485, 461] on div "Here is a summary of the year-over-year (YoY) analysis of premium, rate, and ex…" at bounding box center [1057, 363] width 963 height 414
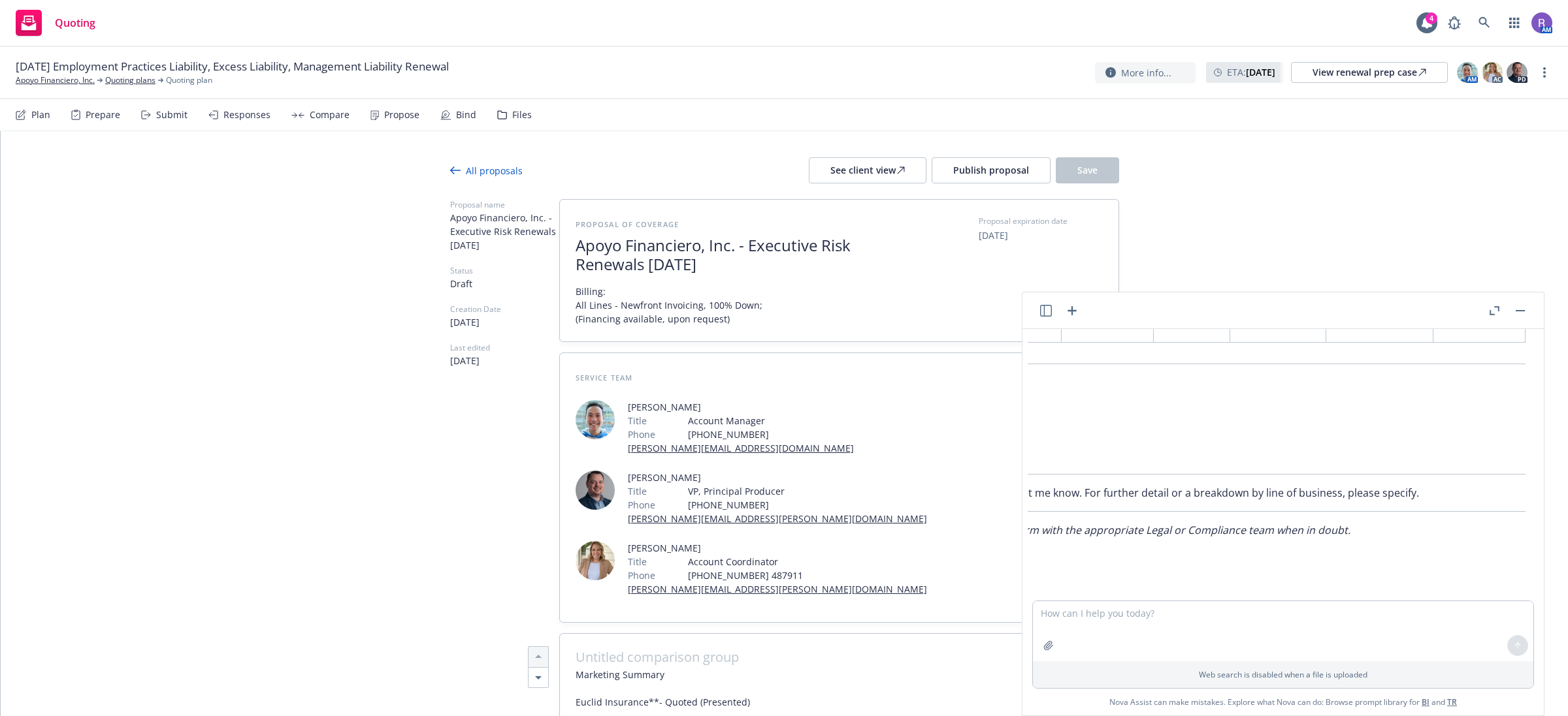
click at [1264, 460] on div "Here is a summary of the year-over-year (YoY) analysis of premium, rate, and ex…" at bounding box center [1057, 363] width 963 height 414
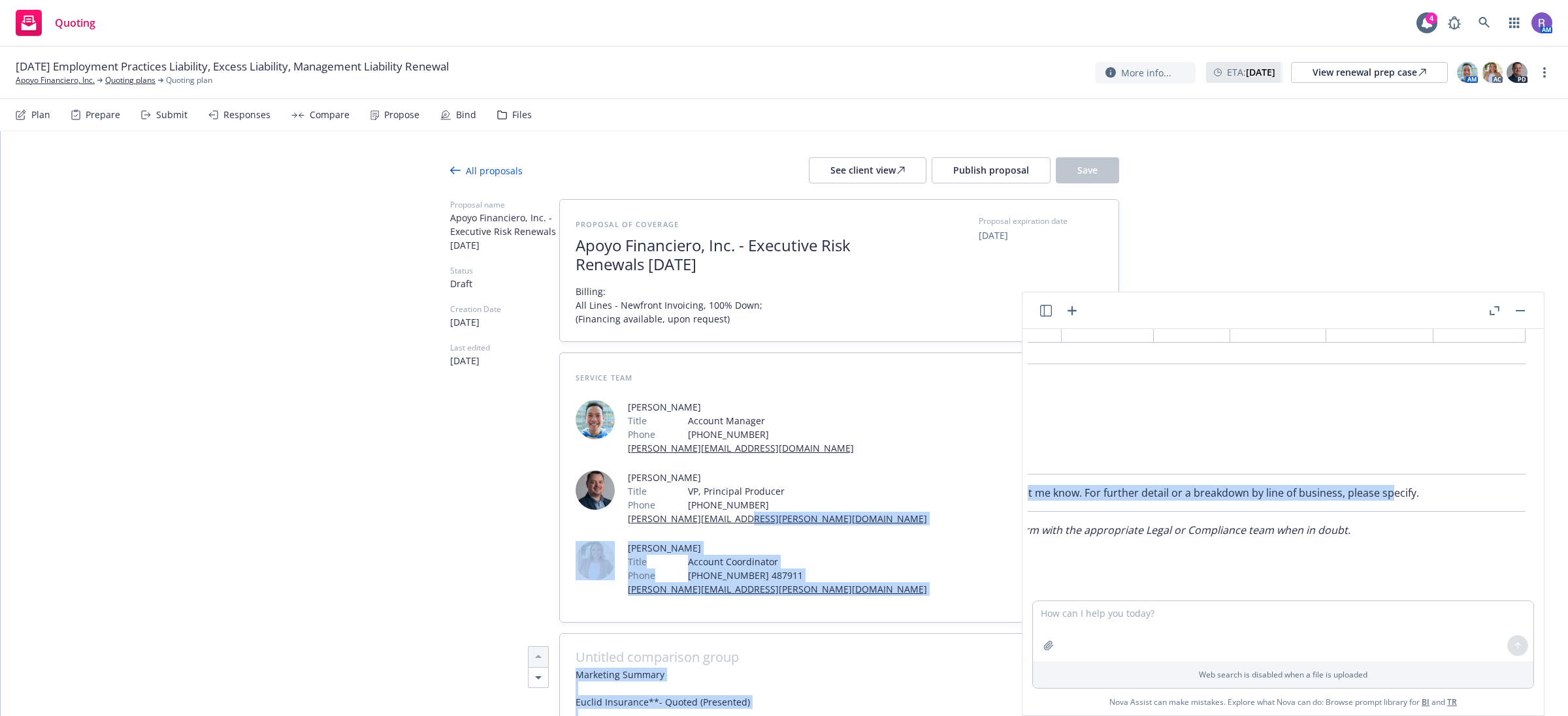
scroll to position [862, 0]
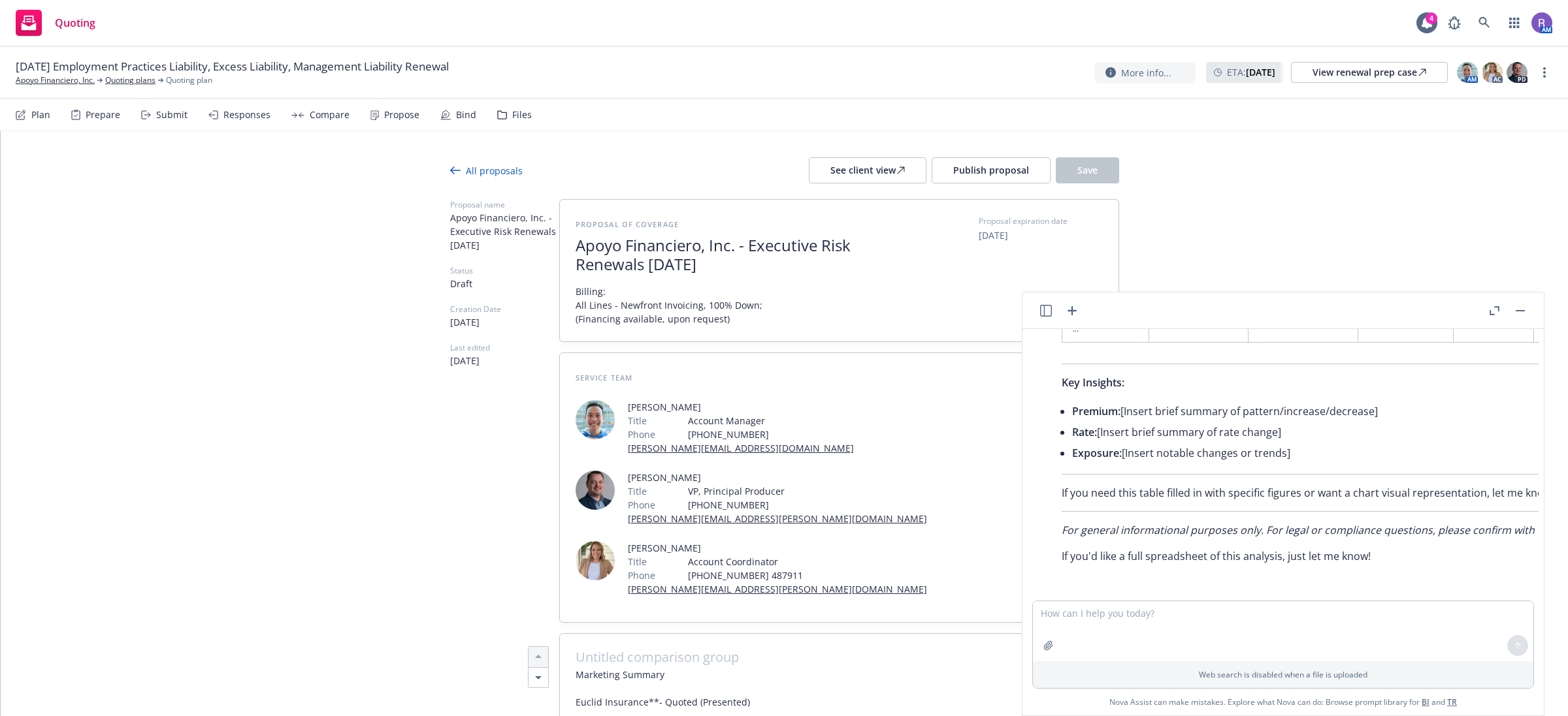
drag, startPoint x: 1374, startPoint y: 484, endPoint x: 1274, endPoint y: 501, distance: 101.4
click at [1274, 501] on div "Here is a summary of the year-over-year (YoY) analysis of premium, rate, and ex…" at bounding box center [1529, 363] width 963 height 414
click at [1281, 487] on p "If you need this table filled in with specific figures or want a chart visual r…" at bounding box center [1530, 493] width 936 height 16
click at [1171, 485] on p "If you need this table filled in with specific figures or want a chart visual r…" at bounding box center [1530, 493] width 936 height 16
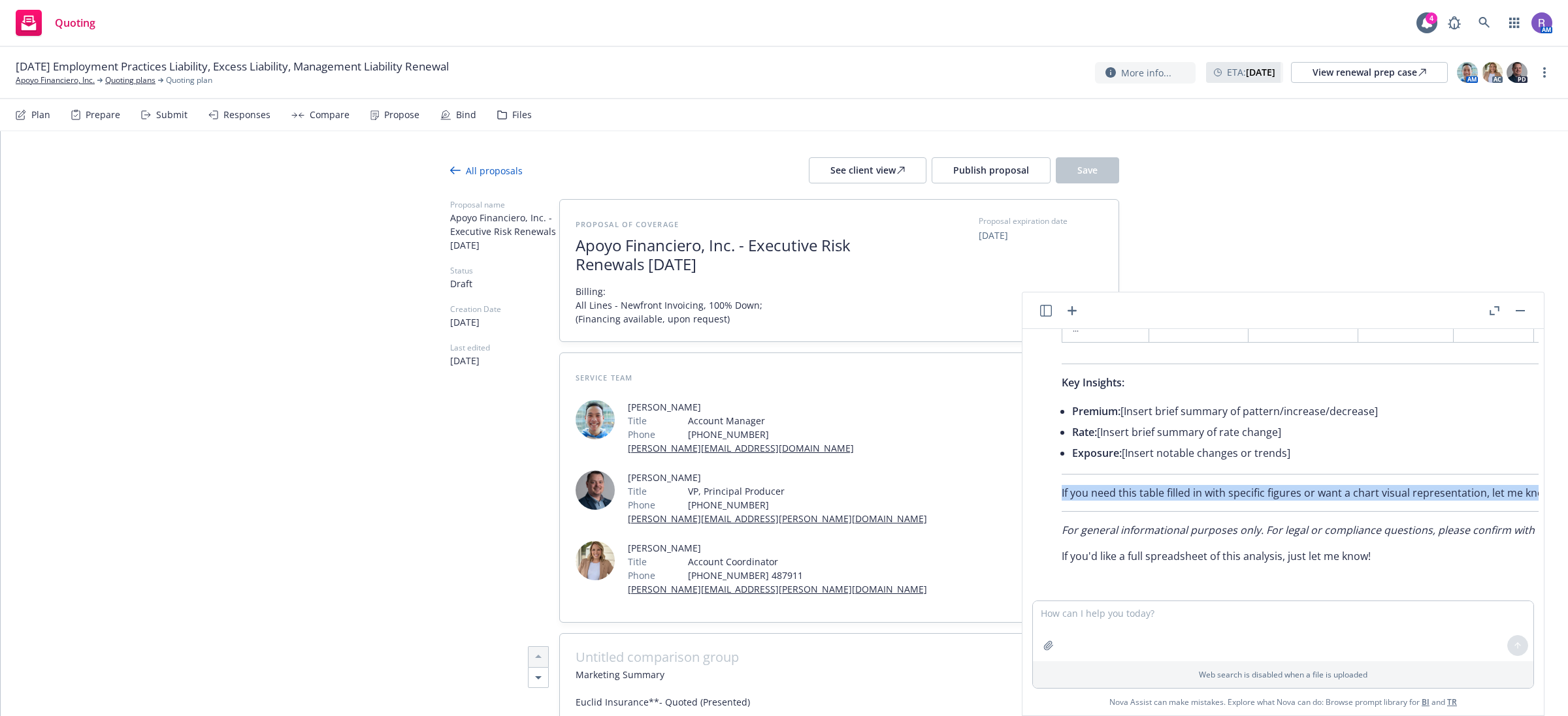
click at [1171, 485] on p "If you need this table filled in with specific figures or want a chart visual r…" at bounding box center [1530, 493] width 936 height 16
copy p "If you need this table filled in with specific figures or want a chart visual r…"
click at [1102, 621] on textarea at bounding box center [1283, 631] width 500 height 60
paste textarea "If you need this table filled in with specific figures or want a chart visual r…"
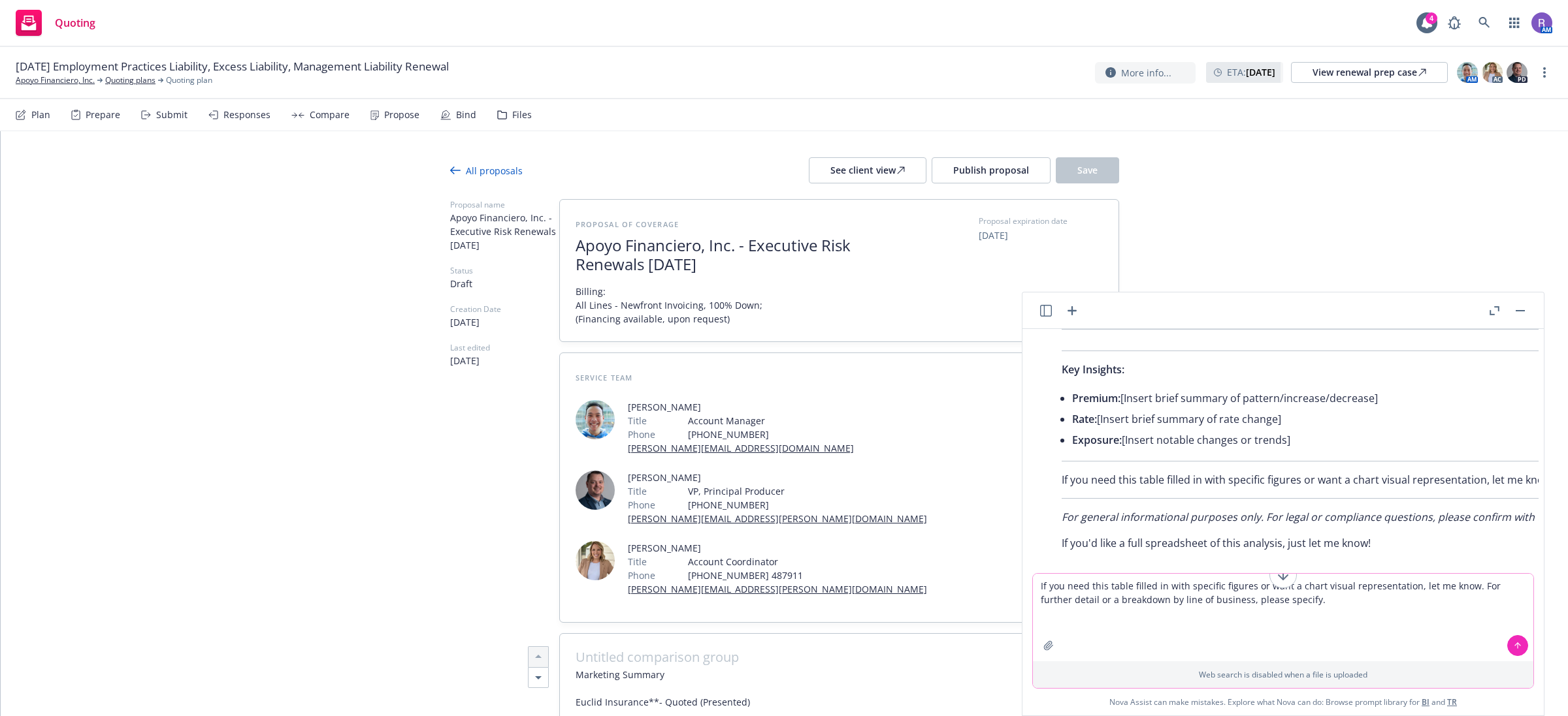
click at [1275, 602] on textarea "If you need this table filled in with specific figures or want a chart visual r…" at bounding box center [1283, 618] width 500 height 88
click at [1308, 600] on textarea "If you need this table filled in with specific figures or want a chart visual r…" at bounding box center [1283, 618] width 500 height 88
type textarea "If you need this table filled in with specific figures or want a chart visual r…"
click at [1515, 645] on icon at bounding box center [1516, 645] width 9 height 9
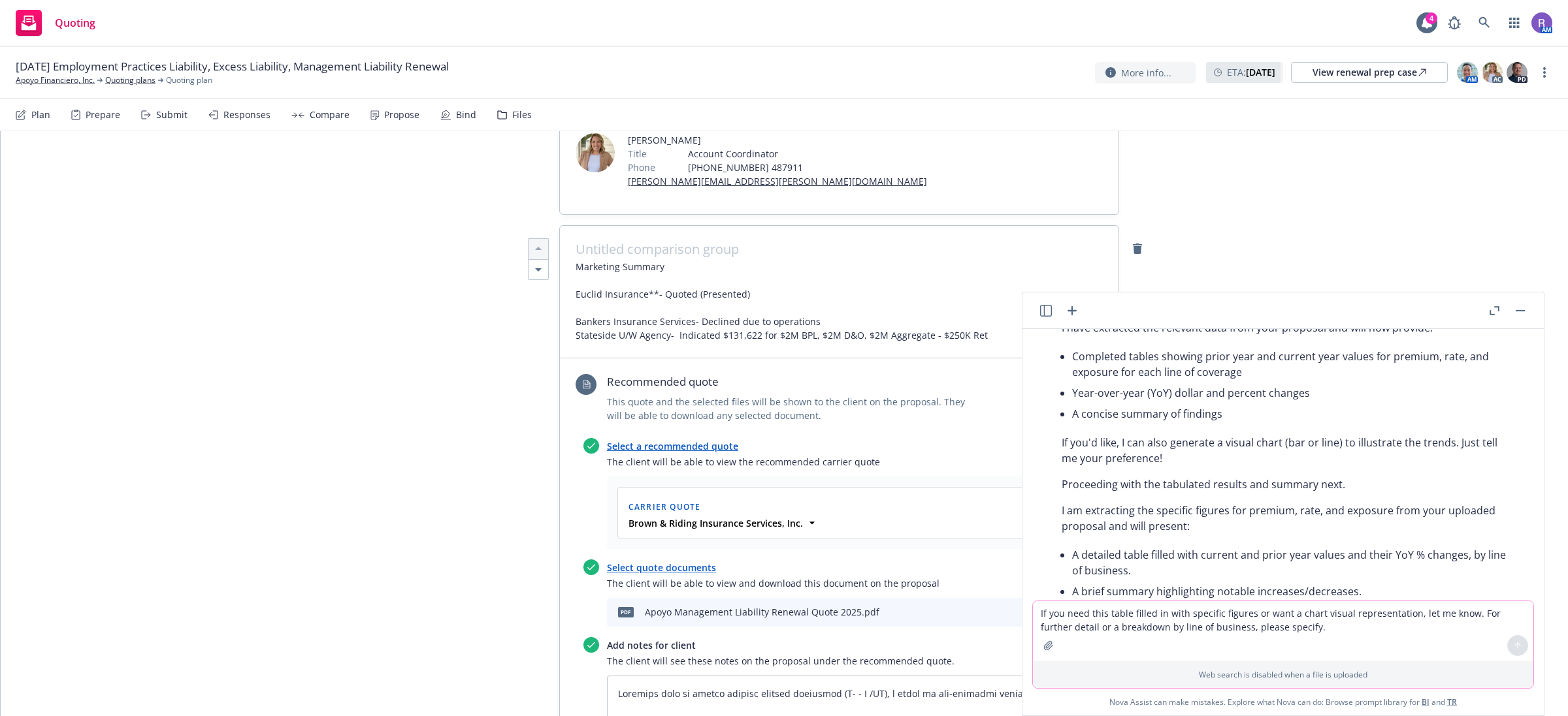
scroll to position [1901, 0]
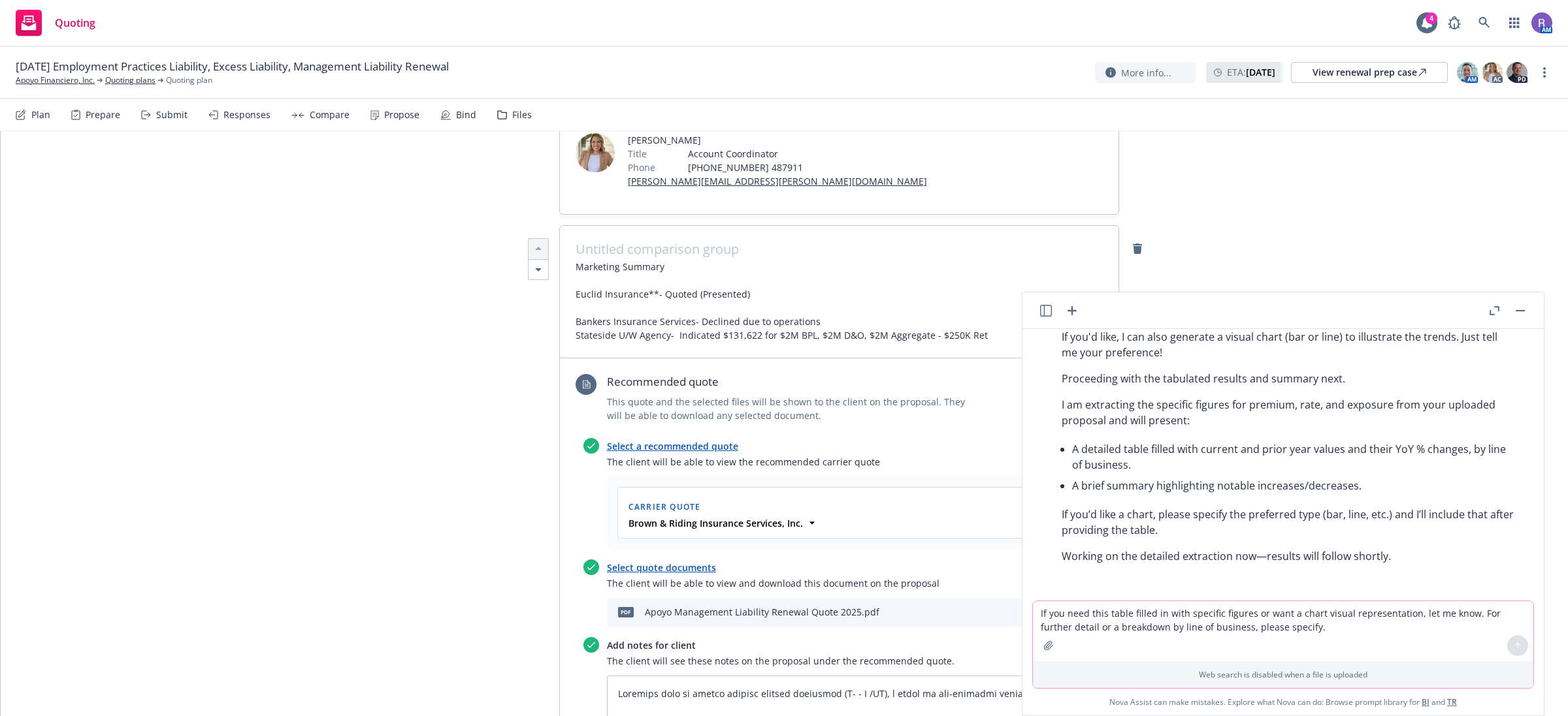
click at [1050, 641] on icon "button" at bounding box center [1048, 645] width 9 height 9
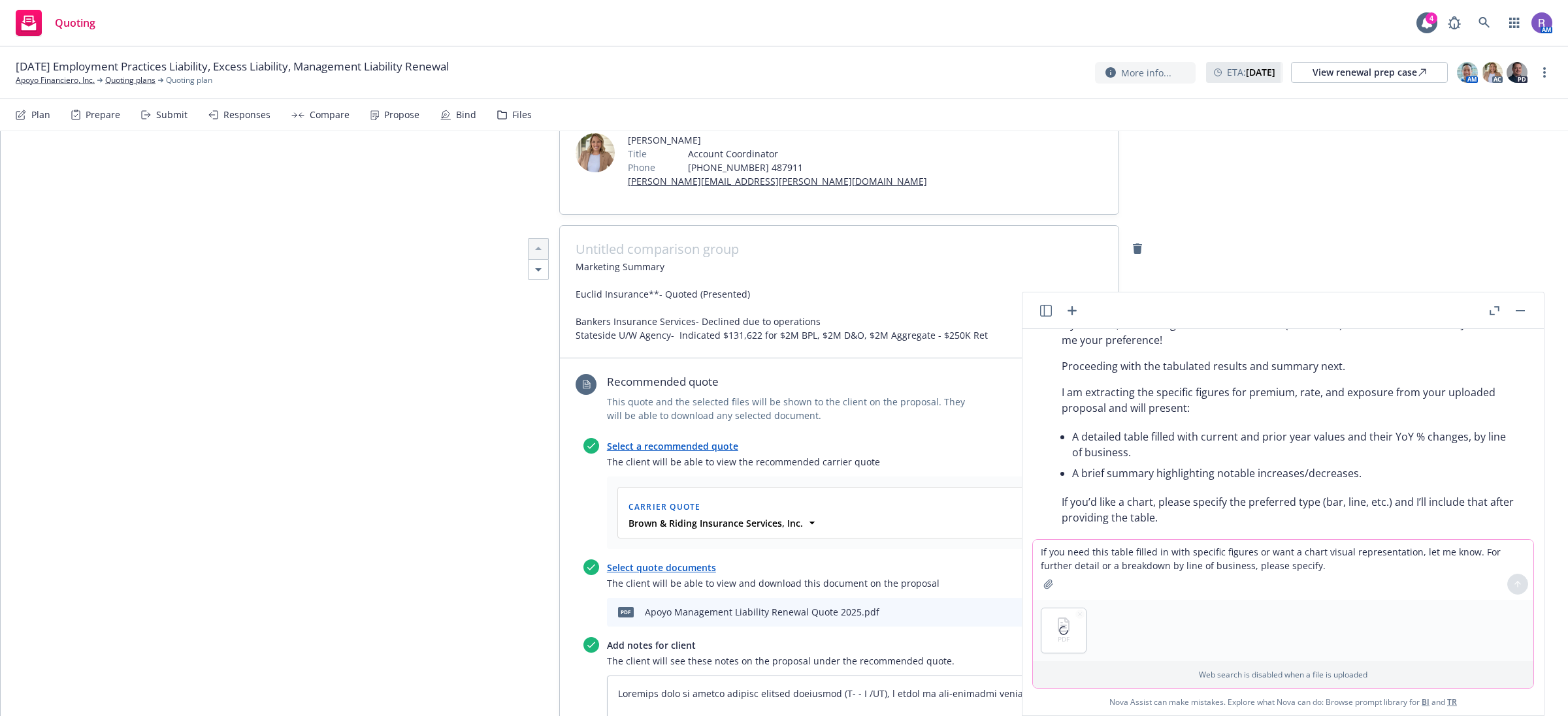
click at [1121, 554] on textarea "If you need this table filled in with specific figures or want a chart visual r…" at bounding box center [1283, 570] width 500 height 60
type textarea "Please put a year over year analysis of premium rate and exposure into a table"
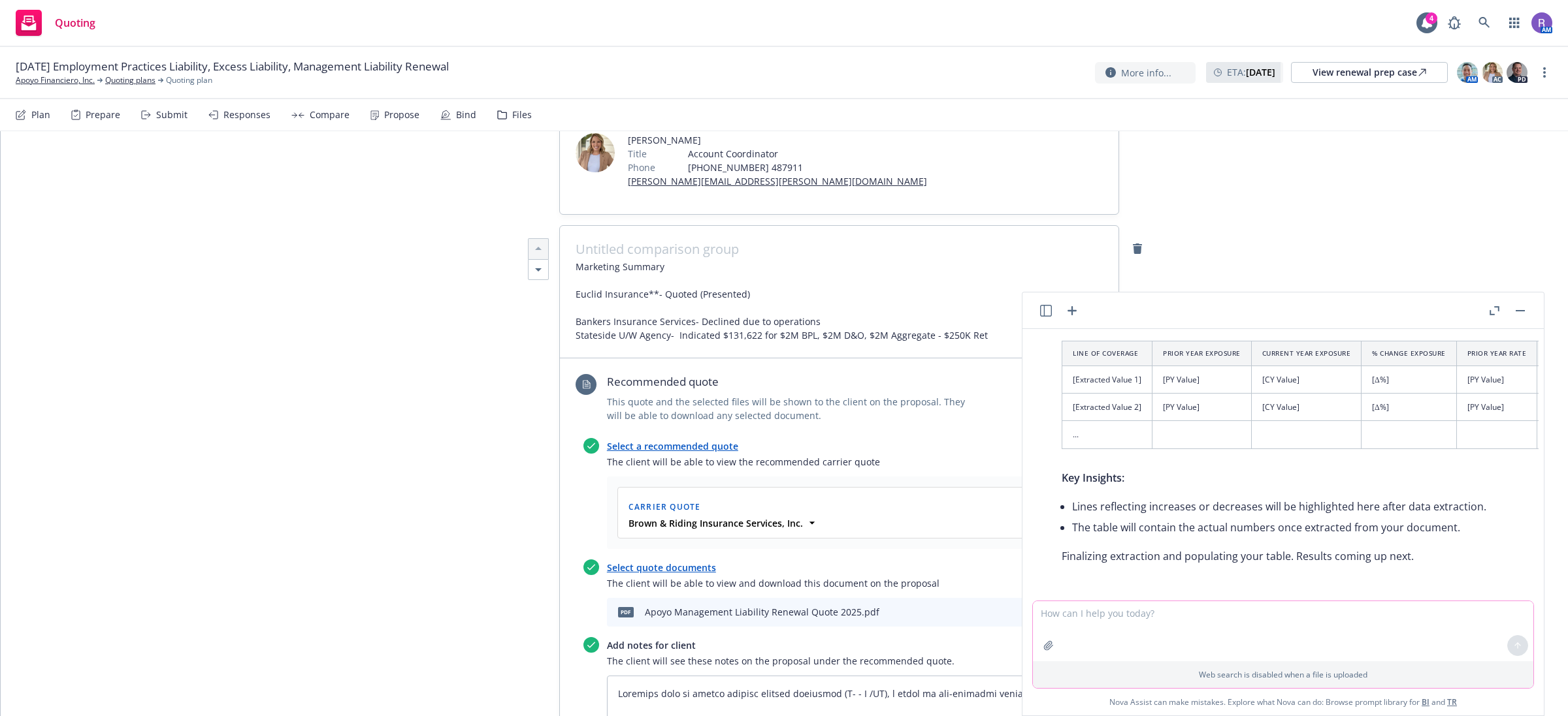
scroll to position [2940, 0]
drag, startPoint x: 1249, startPoint y: 583, endPoint x: 1278, endPoint y: 582, distance: 29.0
click at [1278, 585] on div at bounding box center [1289, 592] width 500 height 16
type textarea "x"
click at [1343, 549] on p "Finalizing extraction and populating your table. Results coming up next." at bounding box center [1531, 556] width 939 height 16
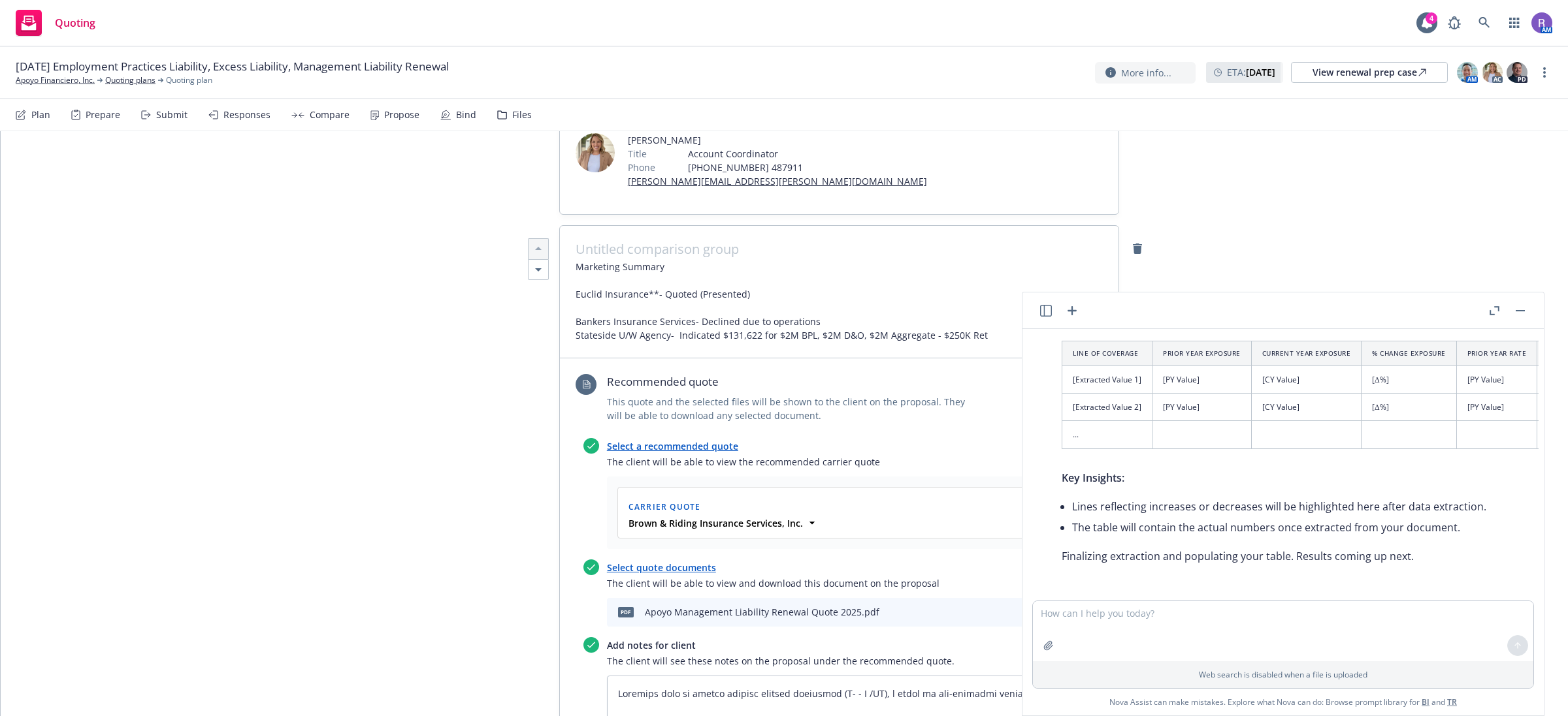
click at [1340, 549] on p "Finalizing extraction and populating your table. Results coming up next." at bounding box center [1531, 556] width 939 height 16
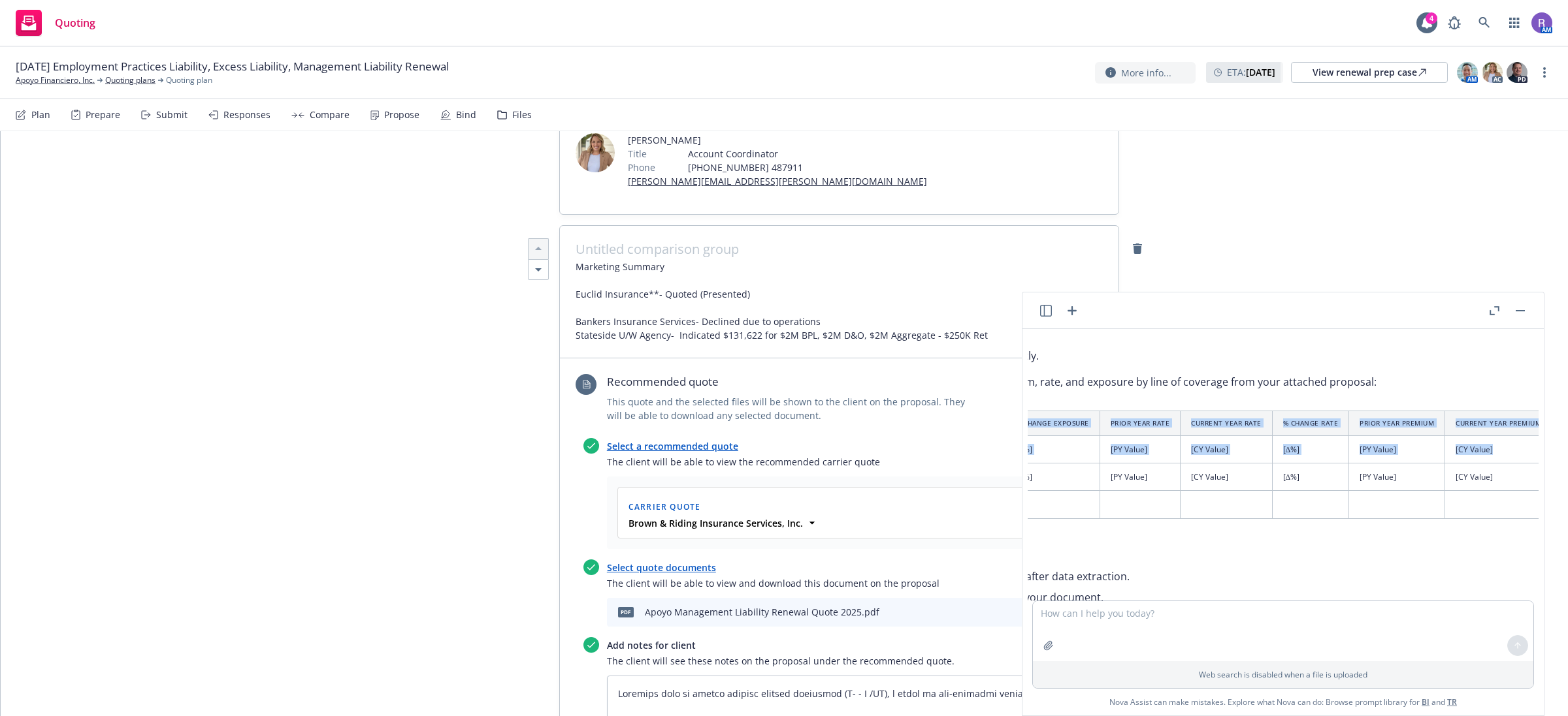
scroll to position [2858, 490]
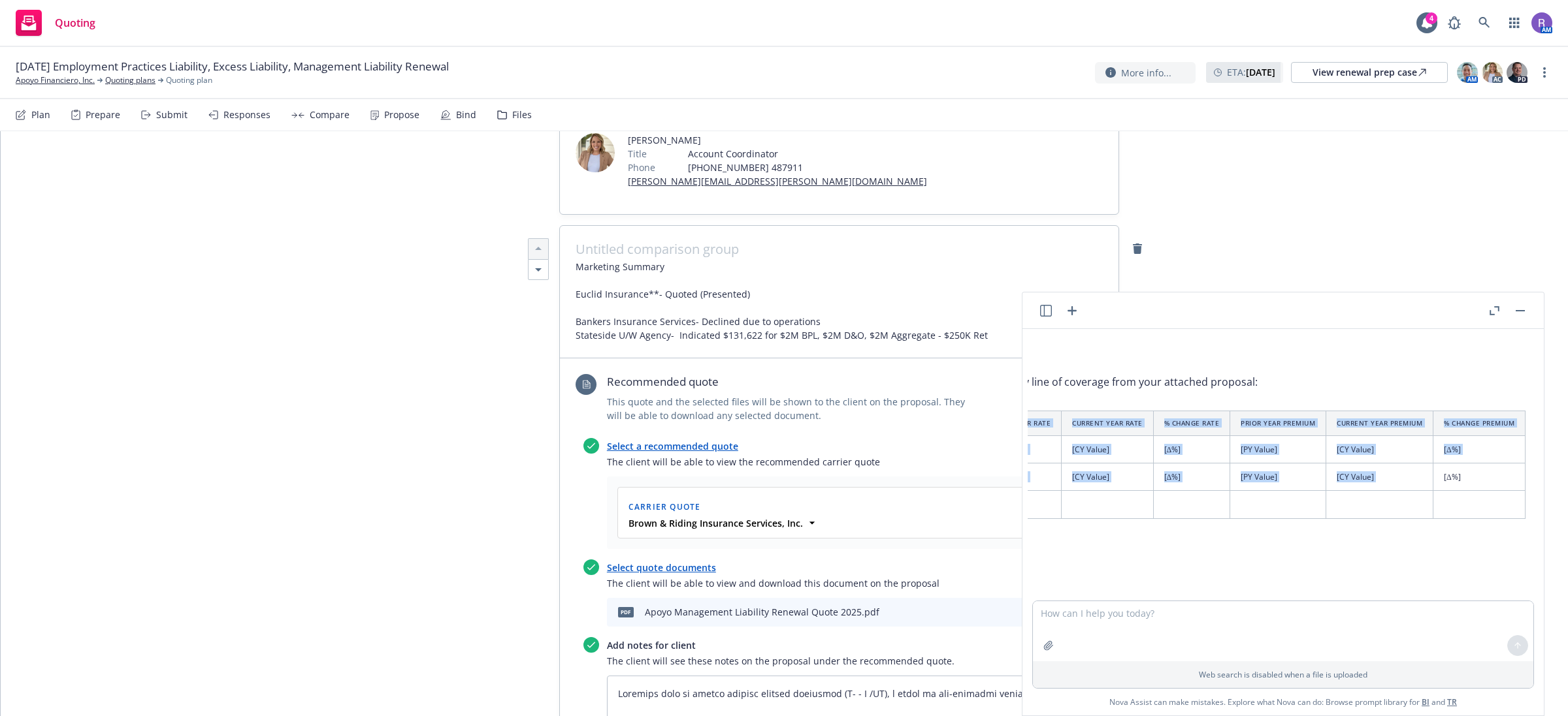
drag, startPoint x: 1161, startPoint y: 418, endPoint x: 1477, endPoint y: 476, distance: 321.3
click at [1432, 472] on table "Line of Coverage Prior Year Exposure Current Year Exposure % Change Exposure Pr…" at bounding box center [1055, 464] width 939 height 108
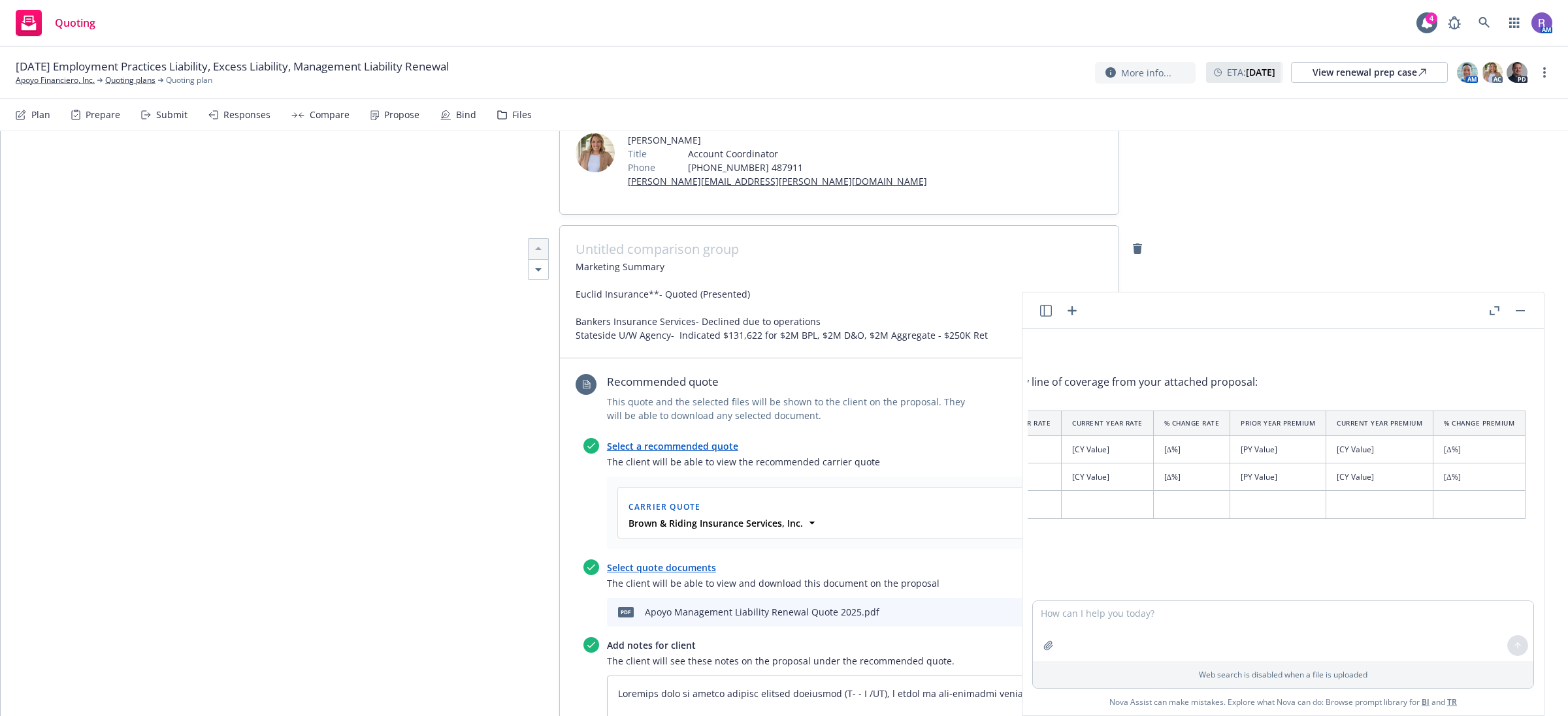
click at [1483, 477] on td "[Δ%]" at bounding box center [1479, 478] width 92 height 27
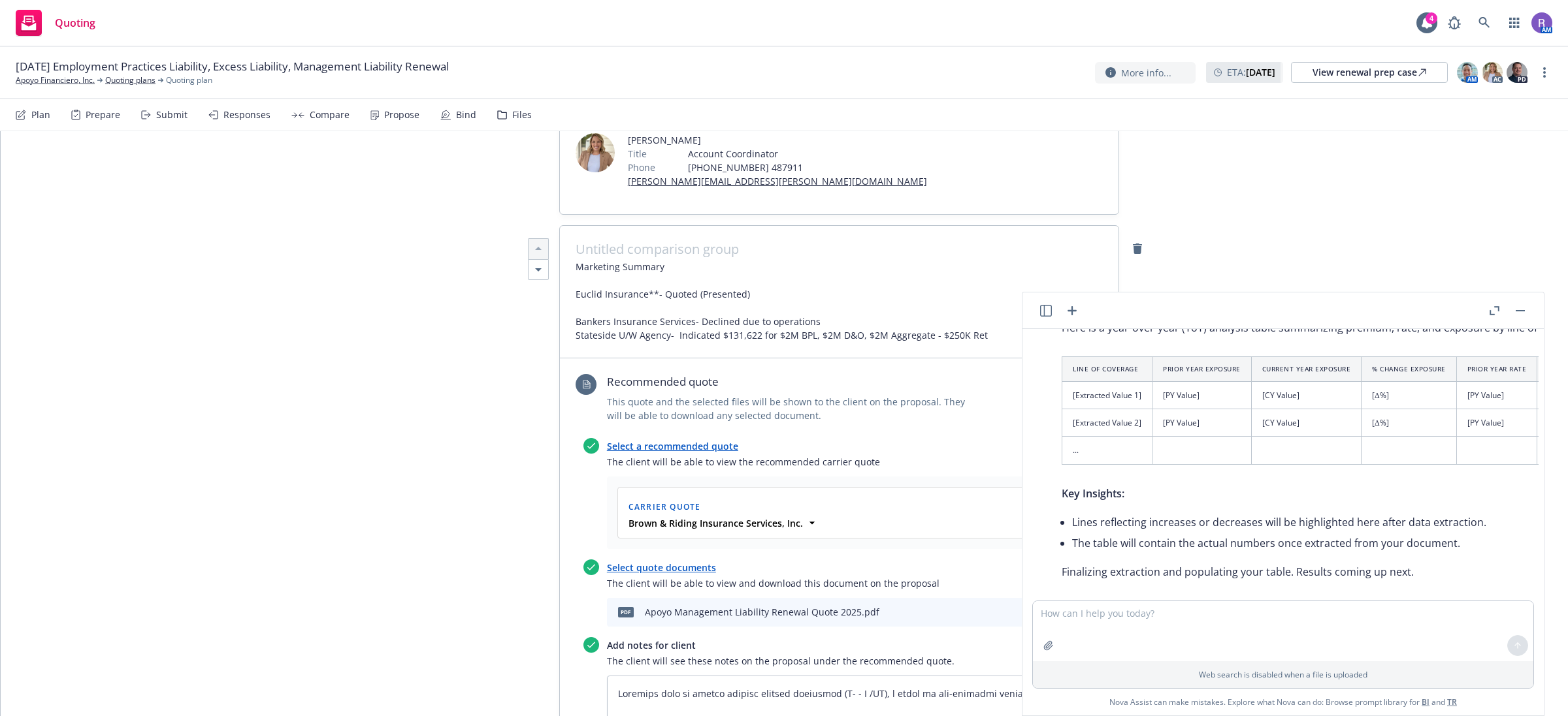
scroll to position [2940, 0]
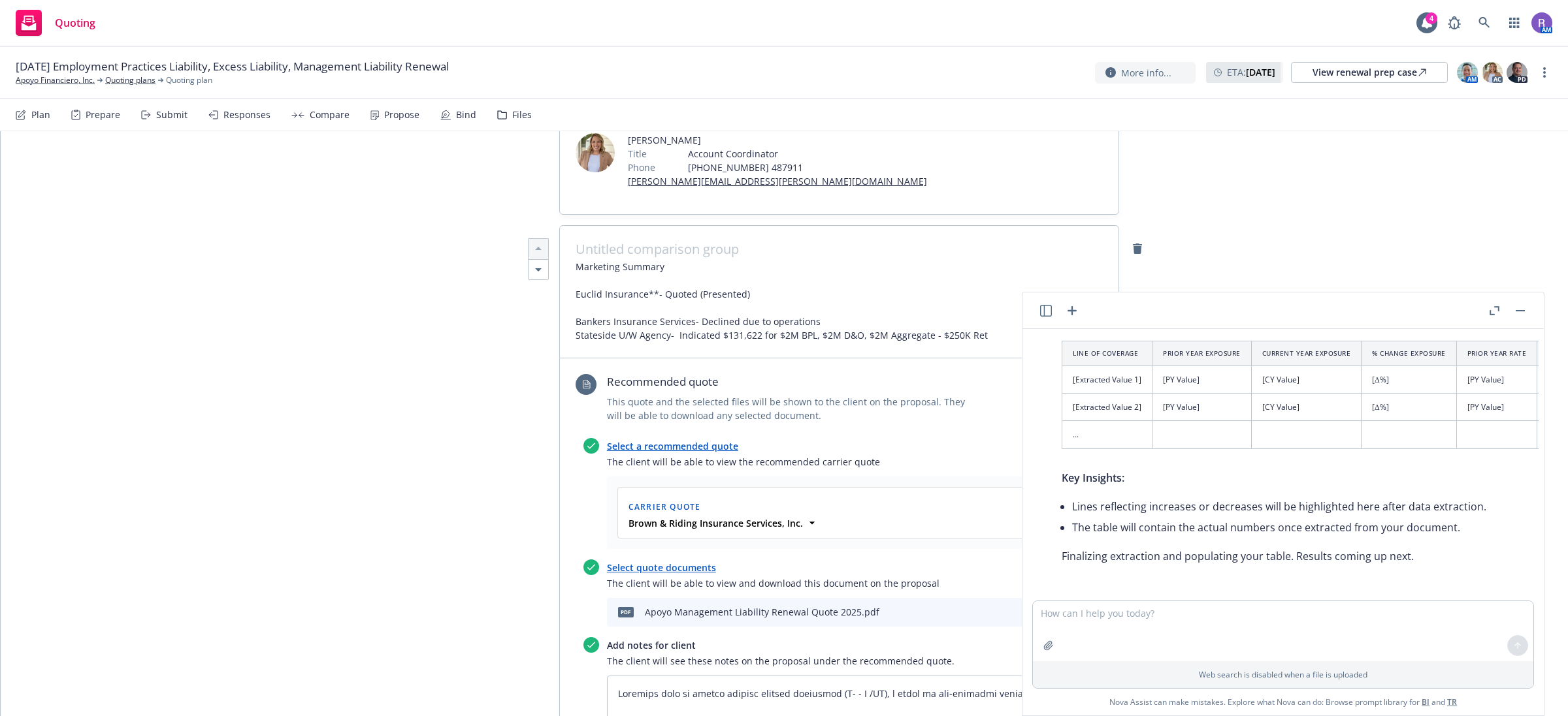
click at [1278, 549] on p "Finalizing extraction and populating your table. Results coming up next." at bounding box center [1531, 556] width 939 height 16
